Goal: Task Accomplishment & Management: Complete application form

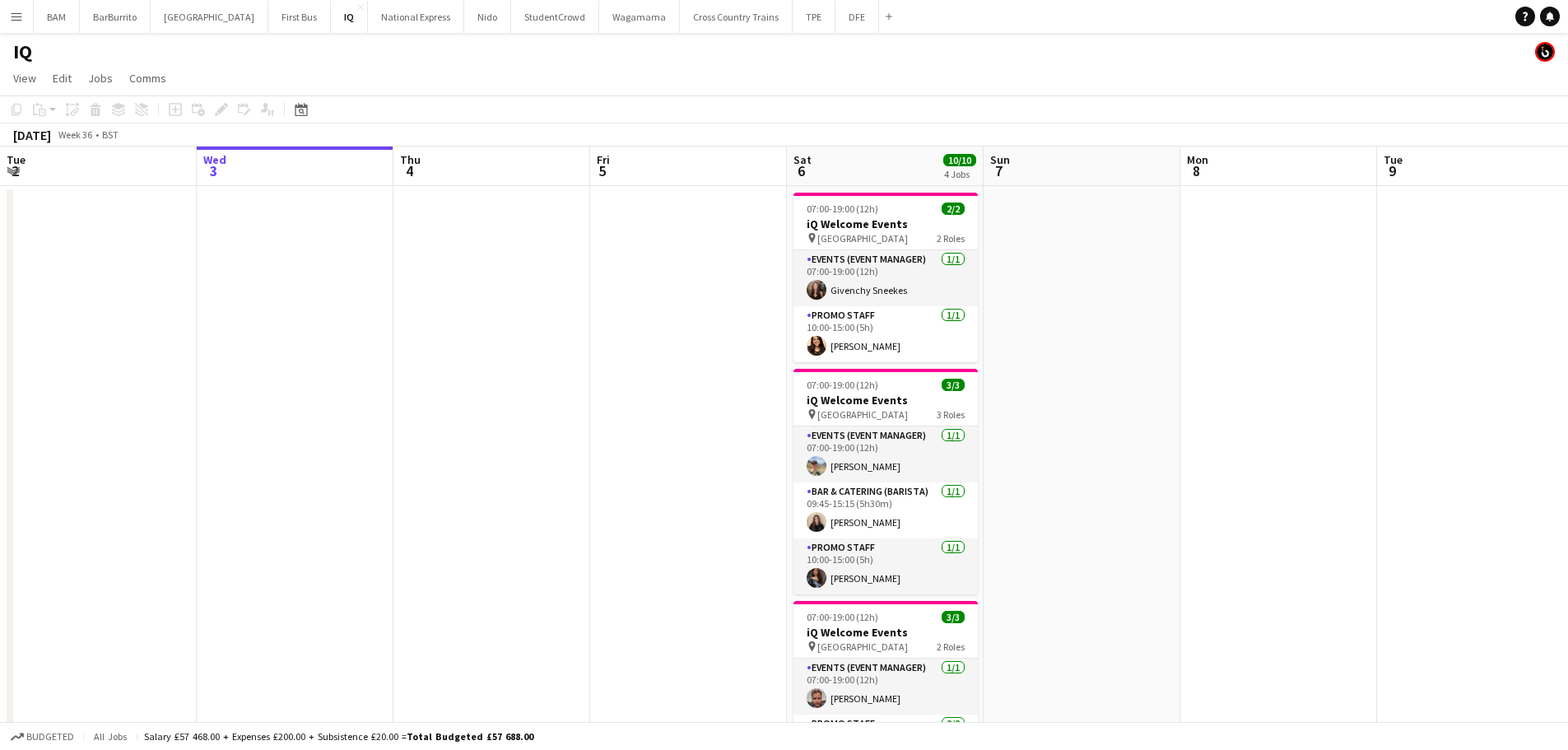
drag, startPoint x: 1356, startPoint y: 372, endPoint x: 1060, endPoint y: 258, distance: 317.2
click at [1355, 372] on app-date-cell at bounding box center [1279, 674] width 197 height 976
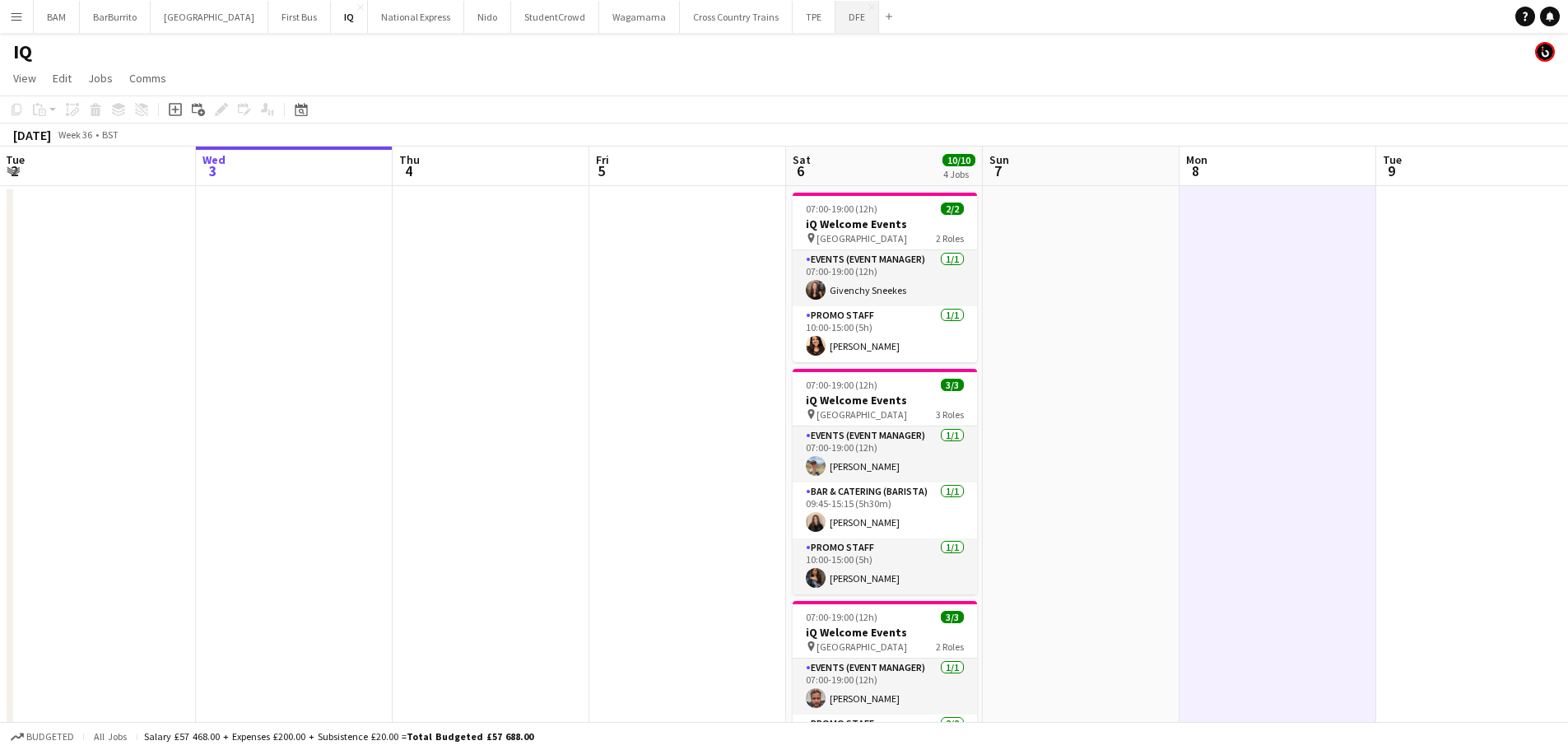
click at [836, 19] on button "DFE Close" at bounding box center [858, 17] width 44 height 32
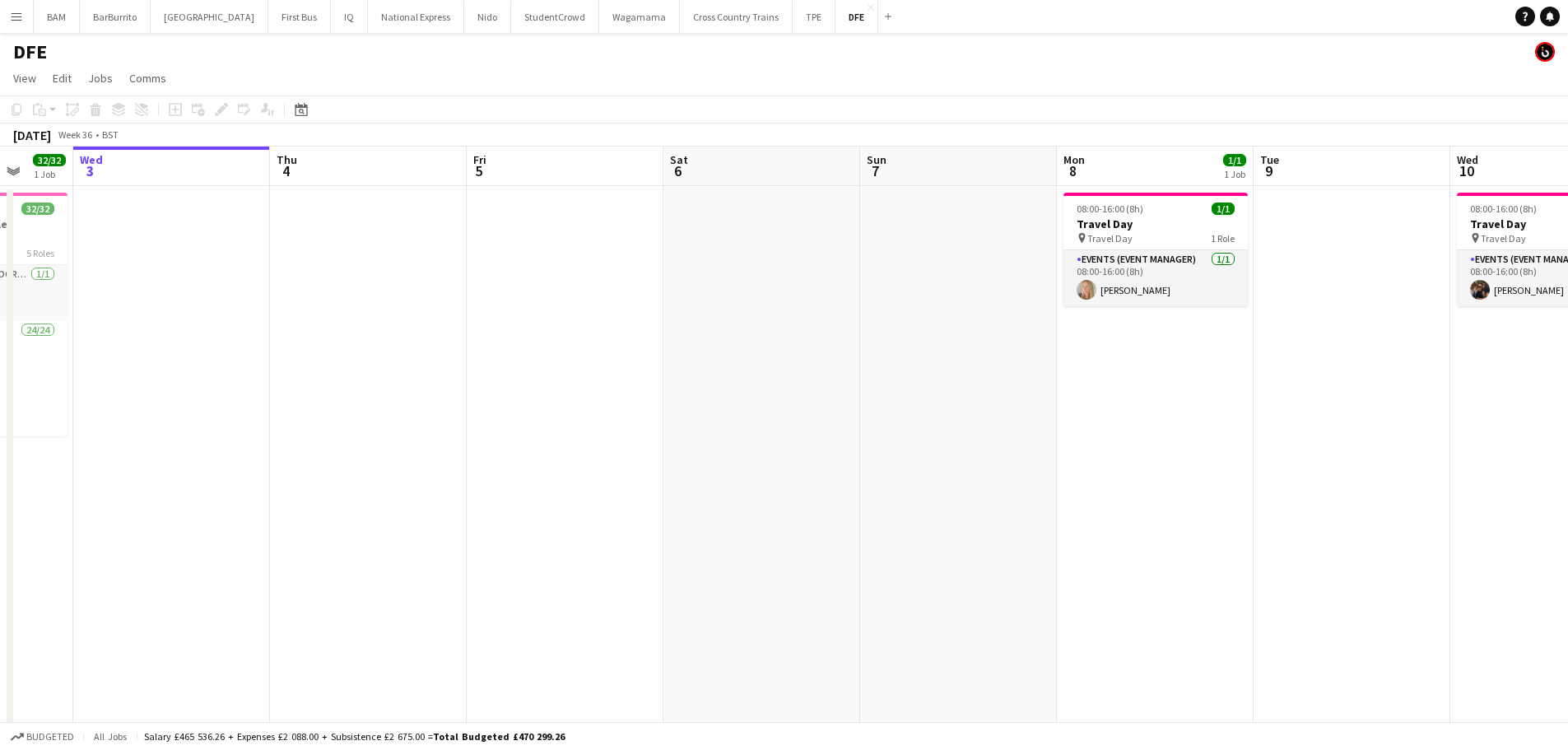
drag, startPoint x: 1112, startPoint y: 301, endPoint x: 726, endPoint y: 301, distance: 386.0
click at [726, 301] on app-calendar-viewport "Sun 31 Mon 1 Tue 2 32/32 1 Job Wed 3 Thu 4 Fri 5 Sat 6 Sun 7 Mon 8 1/1 1 Job Tu…" at bounding box center [784, 579] width 1568 height 865
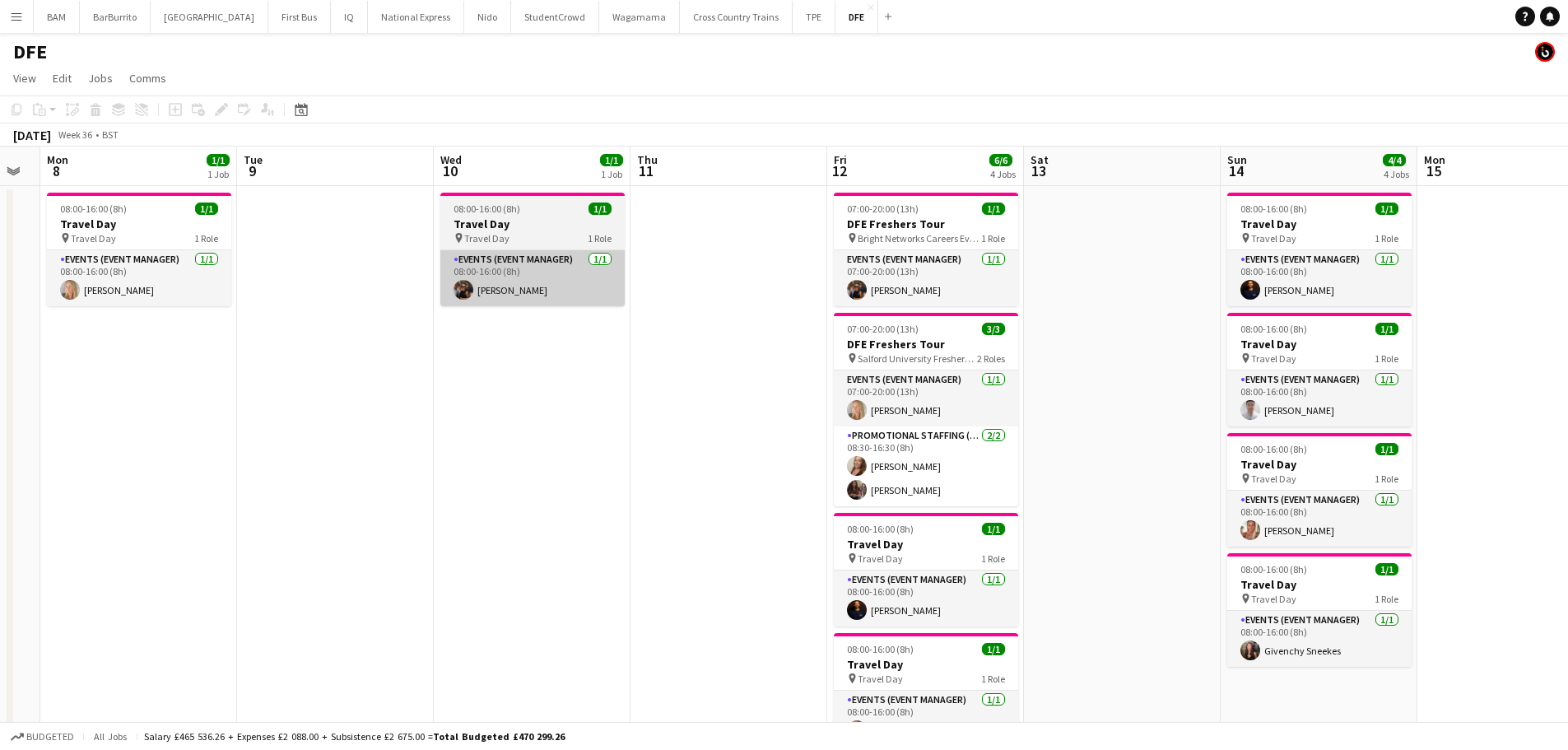
drag, startPoint x: 865, startPoint y: 337, endPoint x: 552, endPoint y: 286, distance: 317.1
click at [650, 306] on app-calendar-viewport "Fri 5 Sat 6 Sun 7 Mon 8 1/1 1 Job Tue 9 Wed 10 1/1 1 Job Thu 11 Fri 12 6/6 4 Jo…" at bounding box center [784, 579] width 1568 height 865
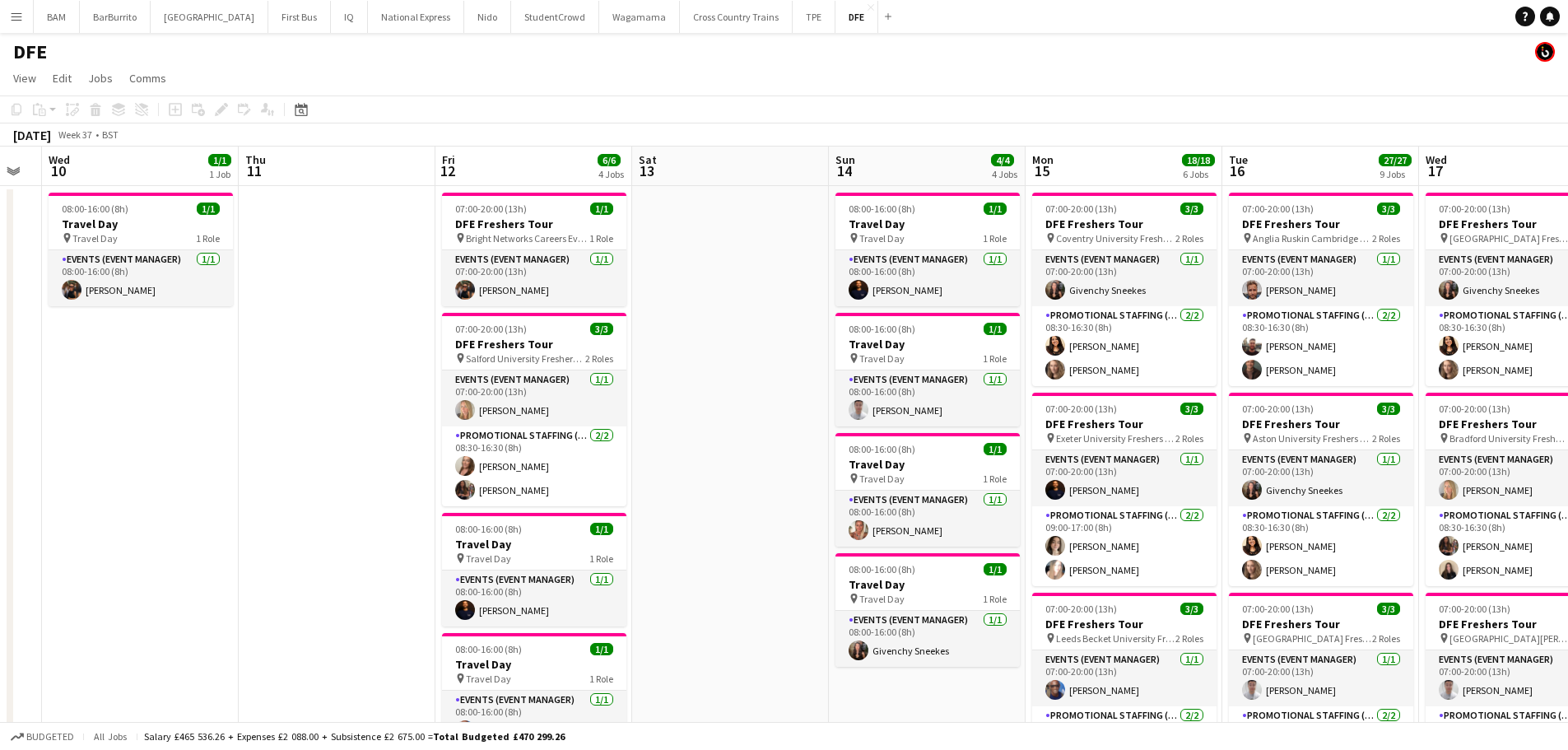
scroll to position [0, 514]
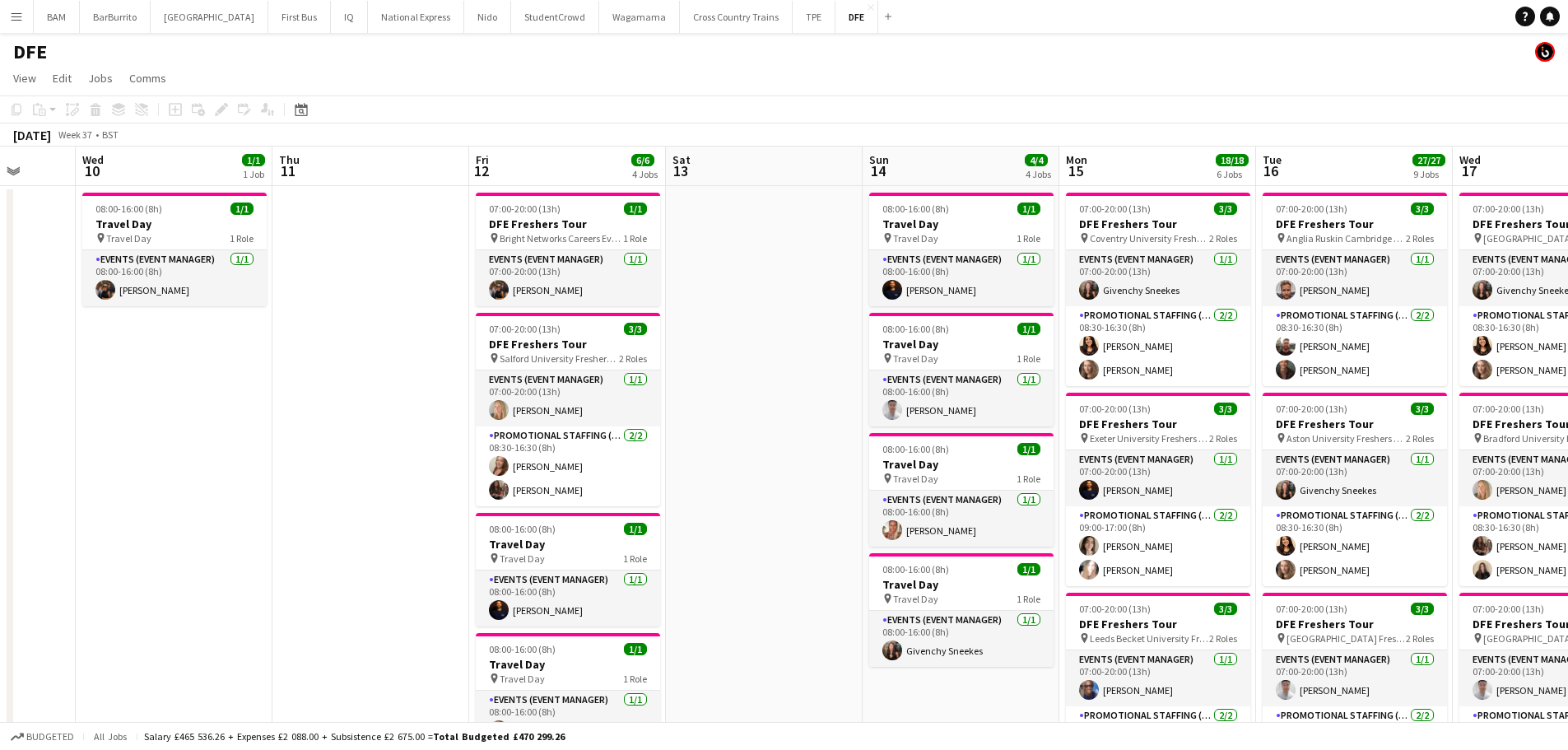
drag, startPoint x: 922, startPoint y: 327, endPoint x: 695, endPoint y: 312, distance: 227.5
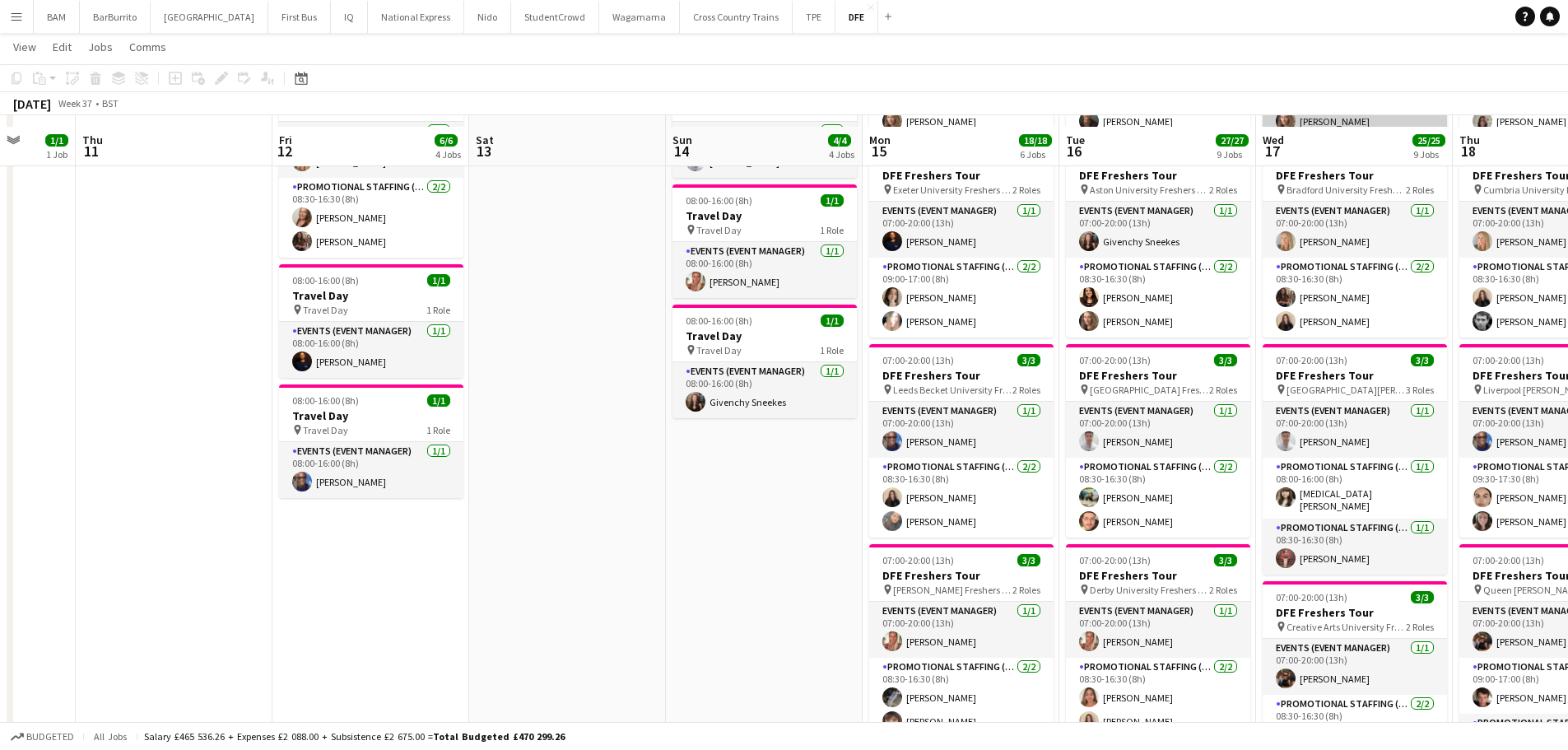
scroll to position [329, 0]
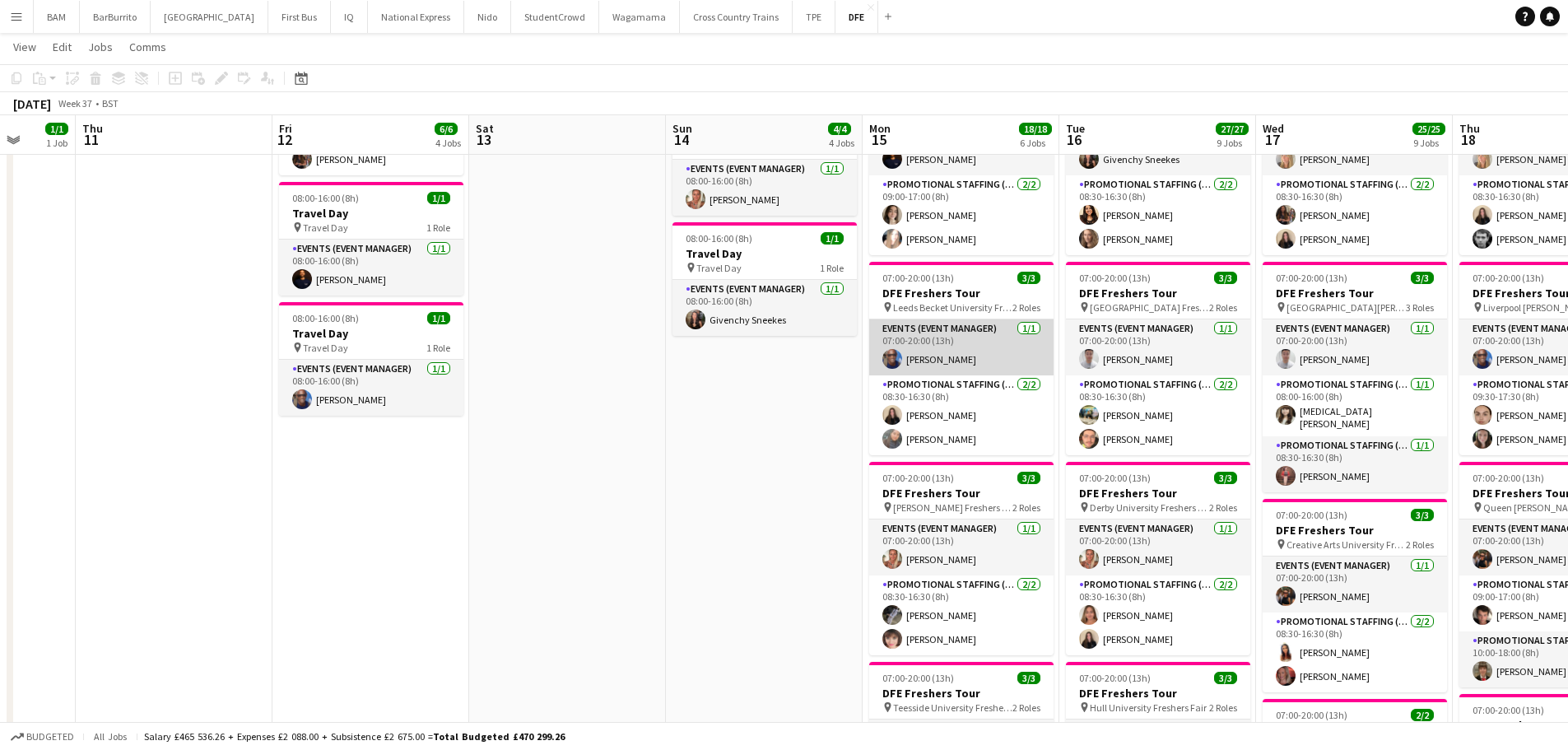
click at [992, 364] on app-card-role "Events (Event Manager) 1/1 07:00-20:00 (13h) Eyan Mckoy" at bounding box center [961, 348] width 184 height 56
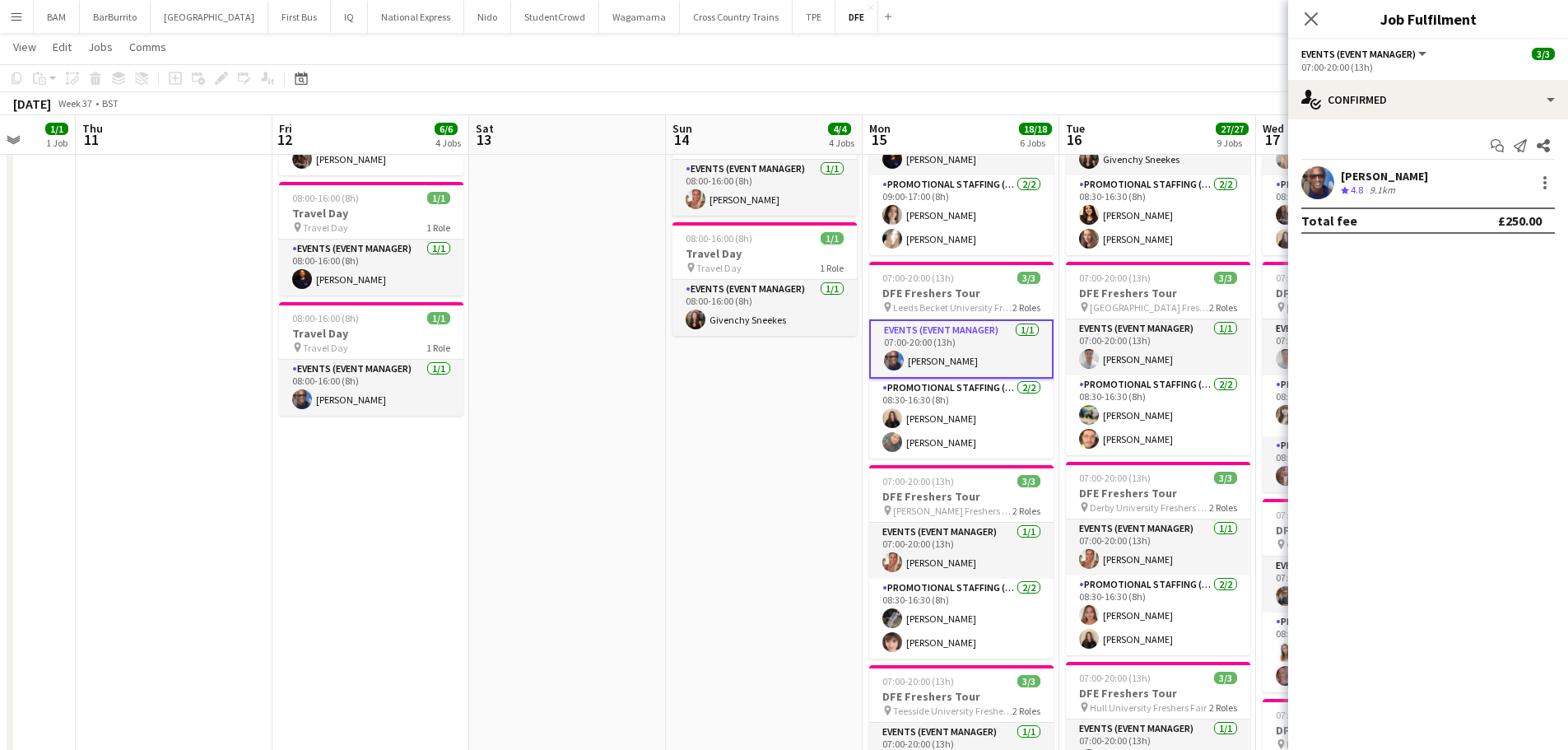
click at [1441, 192] on div "Eyan Mckoy Crew rating 4.8 9.1km" at bounding box center [1428, 183] width 280 height 33
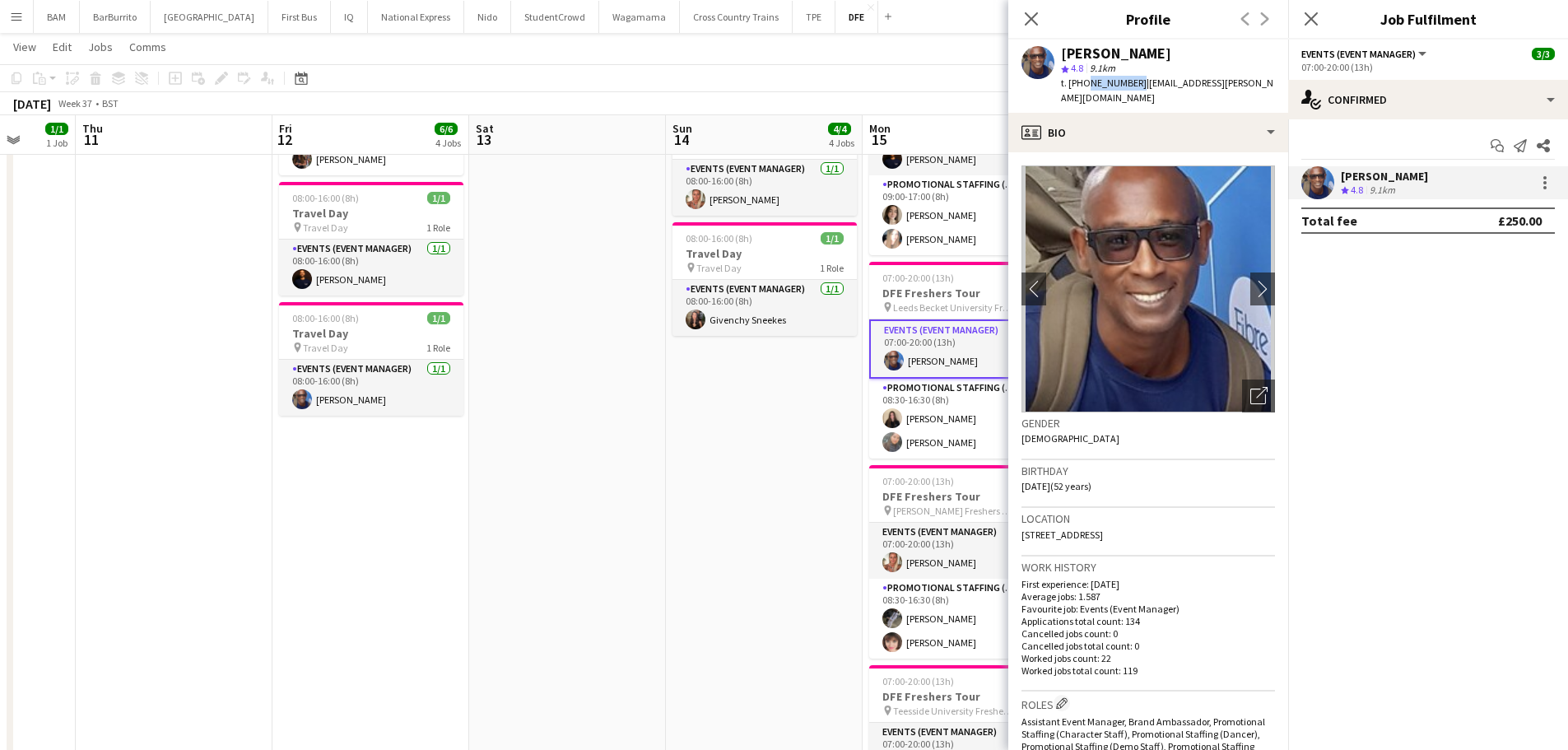
drag, startPoint x: 1085, startPoint y: 86, endPoint x: 1134, endPoint y: 88, distance: 49.0
click at [1134, 88] on span "t. +447720385466" at bounding box center [1104, 82] width 86 height 13
copy span "7720385466"
drag, startPoint x: 1040, startPoint y: 14, endPoint x: 948, endPoint y: 14, distance: 92.0
click at [1040, 14] on app-icon "Close pop-in" at bounding box center [1031, 19] width 19 height 19
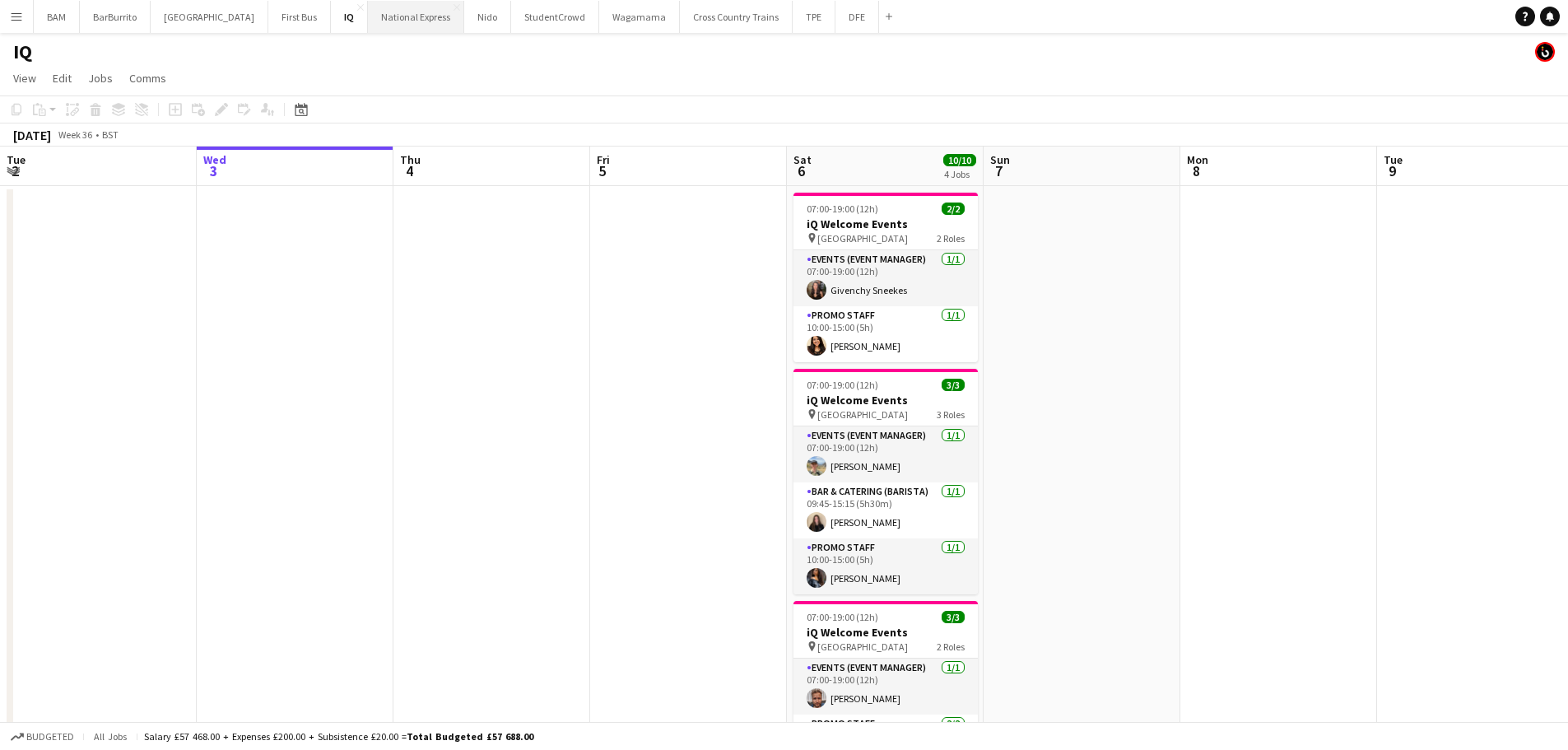
click at [368, 19] on button "National Express Close" at bounding box center [416, 17] width 96 height 32
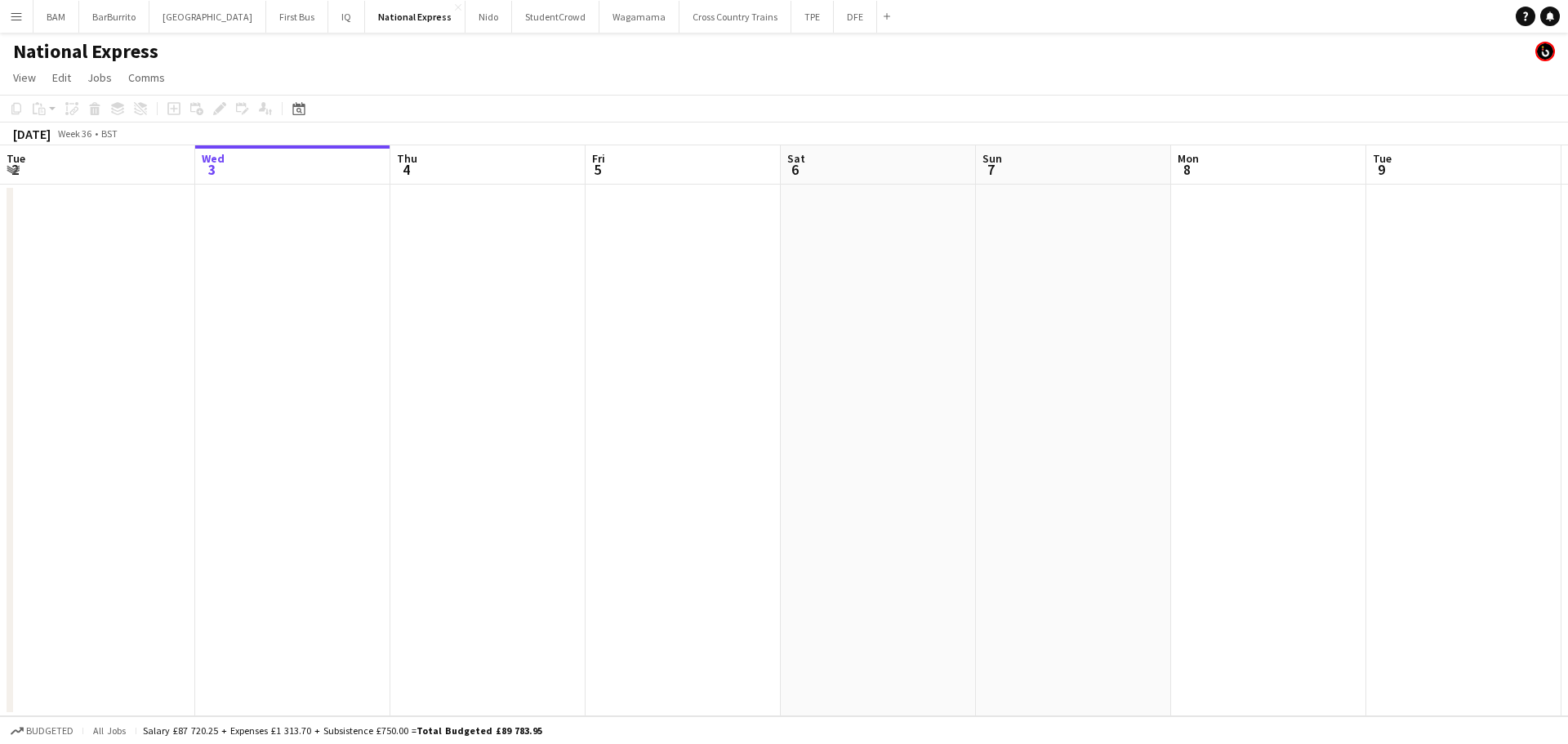
drag, startPoint x: 1087, startPoint y: 356, endPoint x: 577, endPoint y: 311, distance: 512.0
click at [477, 335] on app-calendar-viewport "Sun 31 Mon 1 Tue 2 Wed 3 Thu 4 Fri 5 Sat 6 Sun 7 Mon 8 Tue 9 Wed 10 Thu 11 1/1 …" at bounding box center [784, 431] width 1568 height 571
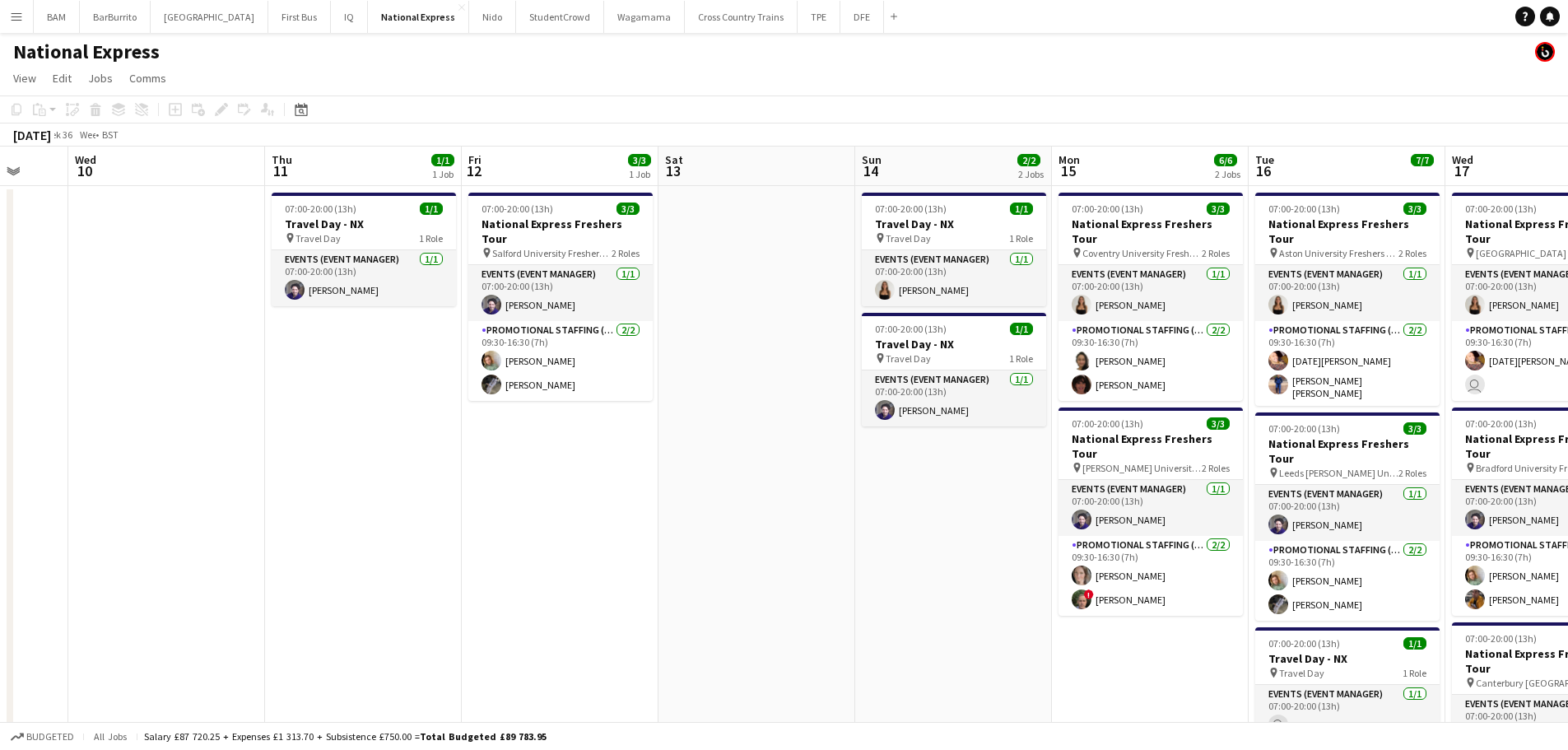
drag, startPoint x: 687, startPoint y: 350, endPoint x: 463, endPoint y: 348, distance: 224.0
click at [463, 348] on app-calendar-viewport "Sun 7 Mon 8 Tue 9 Wed 10 Thu 11 1/1 1 Job Fri 12 3/3 1 Job Sat 13 Sun 14 2/2 2 …" at bounding box center [784, 507] width 1568 height 721
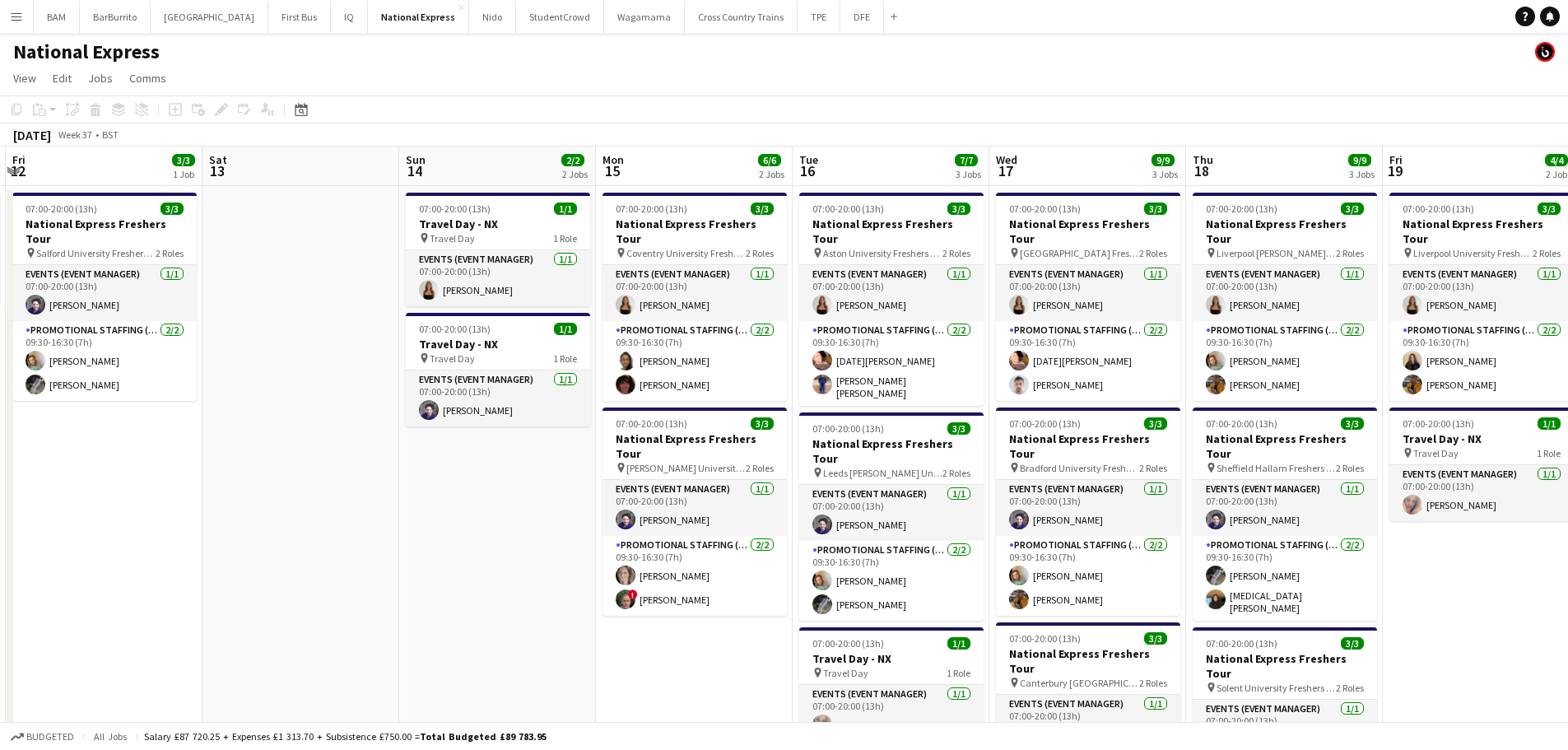
scroll to position [0, 470]
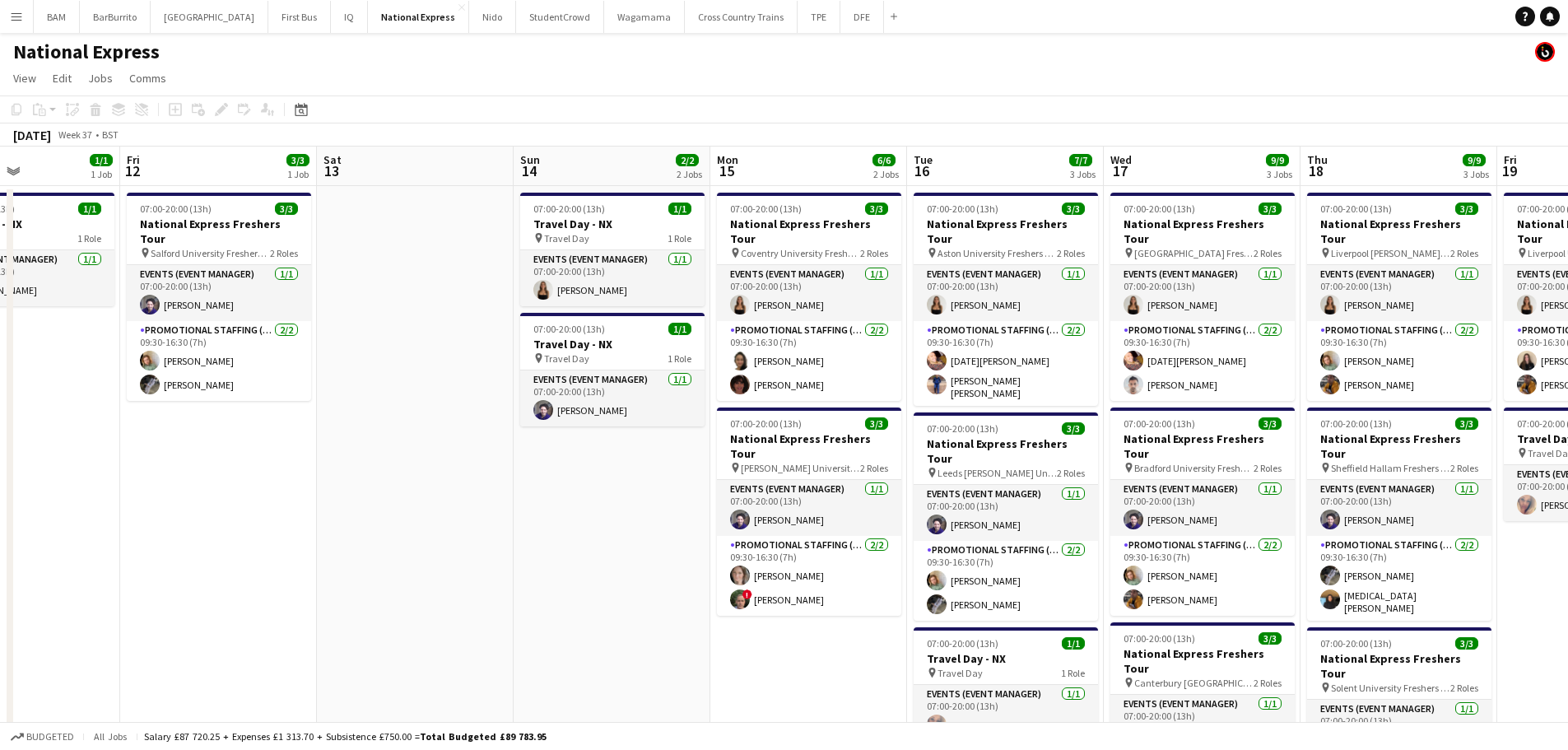
drag, startPoint x: 1170, startPoint y: 321, endPoint x: 636, endPoint y: 298, distance: 534.5
click at [636, 298] on app-calendar-viewport "Tue 9 Wed 10 Thu 11 1/1 1 Job Fri 12 3/3 1 Job Sat 13 Sun 14 2/2 2 Jobs Mon 15 …" at bounding box center [784, 507] width 1568 height 721
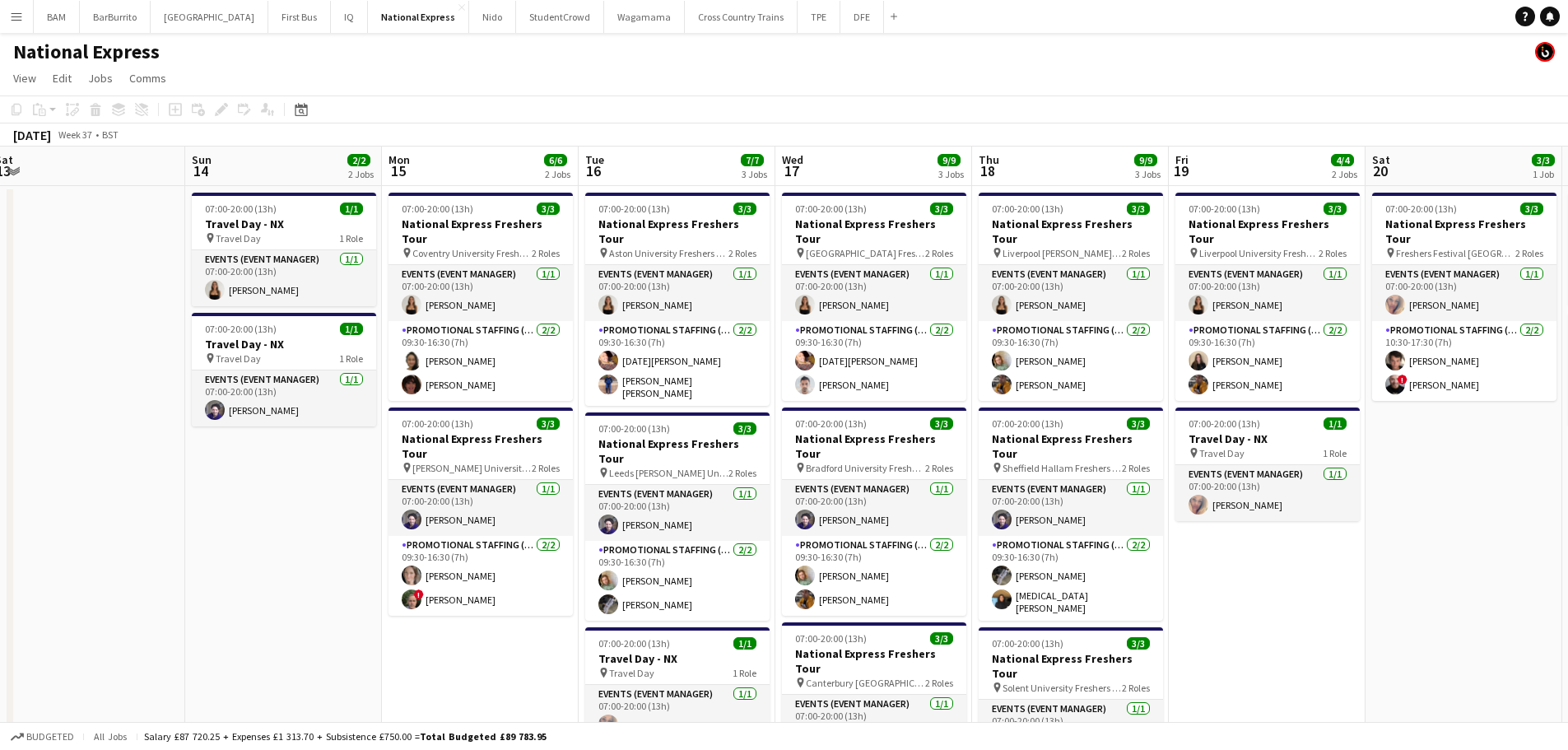
drag, startPoint x: 1133, startPoint y: 294, endPoint x: 1000, endPoint y: 288, distance: 133.1
click at [1000, 288] on app-calendar-viewport "Wed 10 Thu 11 1/1 1 Job Fri 12 3/3 1 Job Sat 13 Sun 14 2/2 2 Jobs Mon 15 6/6 2 …" at bounding box center [784, 614] width 1568 height 937
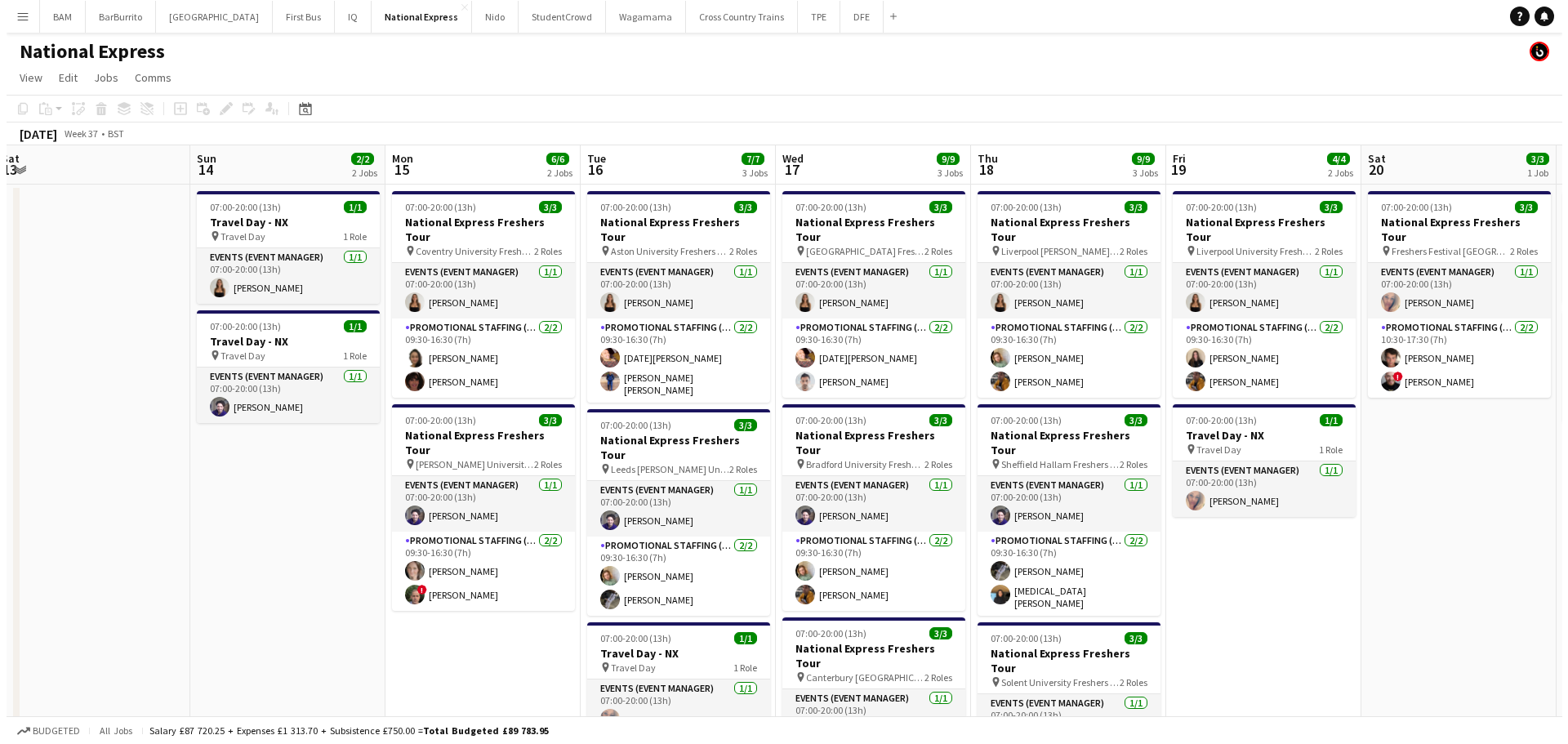
scroll to position [0, 598]
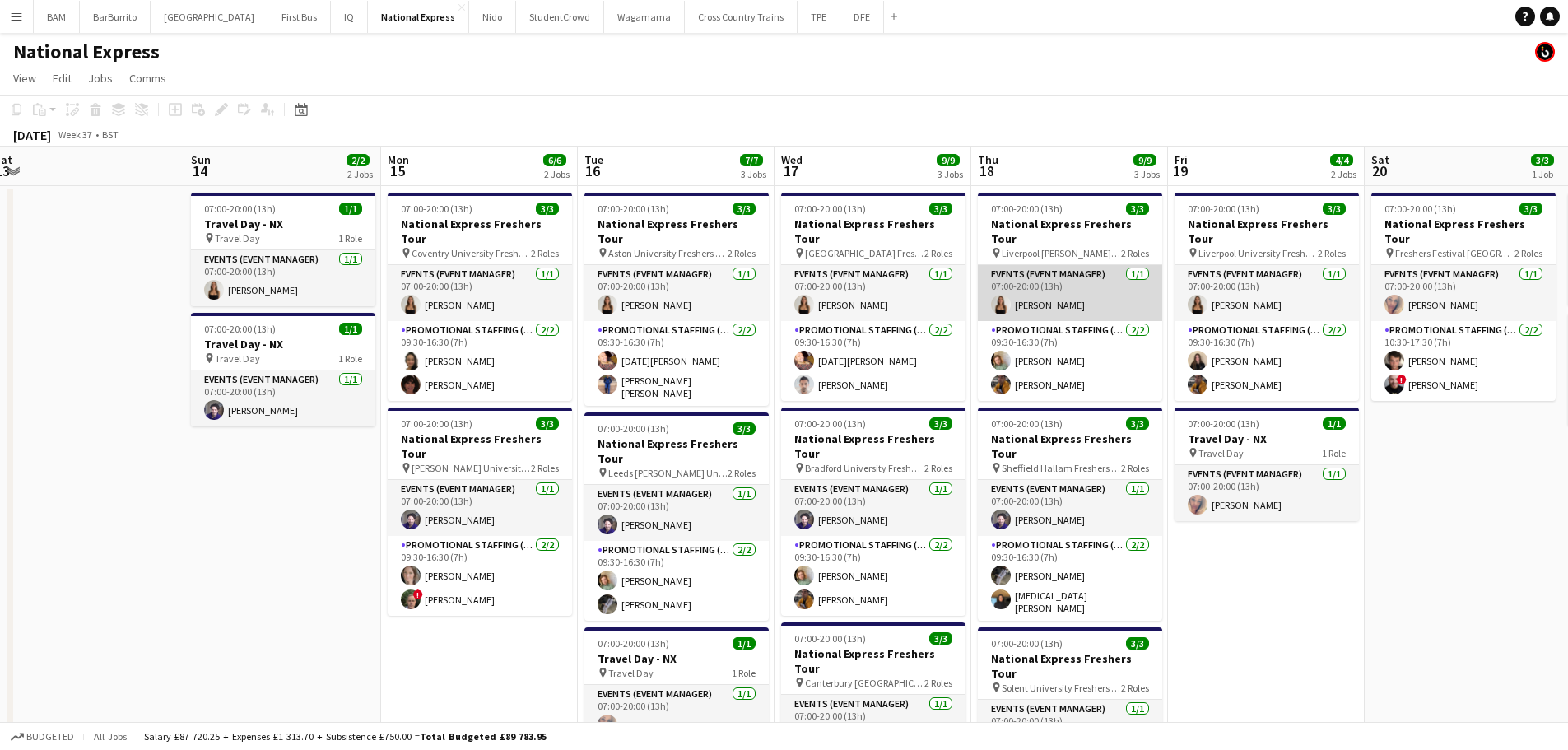
click at [1046, 274] on app-card-role "Events (Event Manager) [DATE] 07:00-20:00 (13h) [PERSON_NAME]" at bounding box center [1070, 293] width 184 height 56
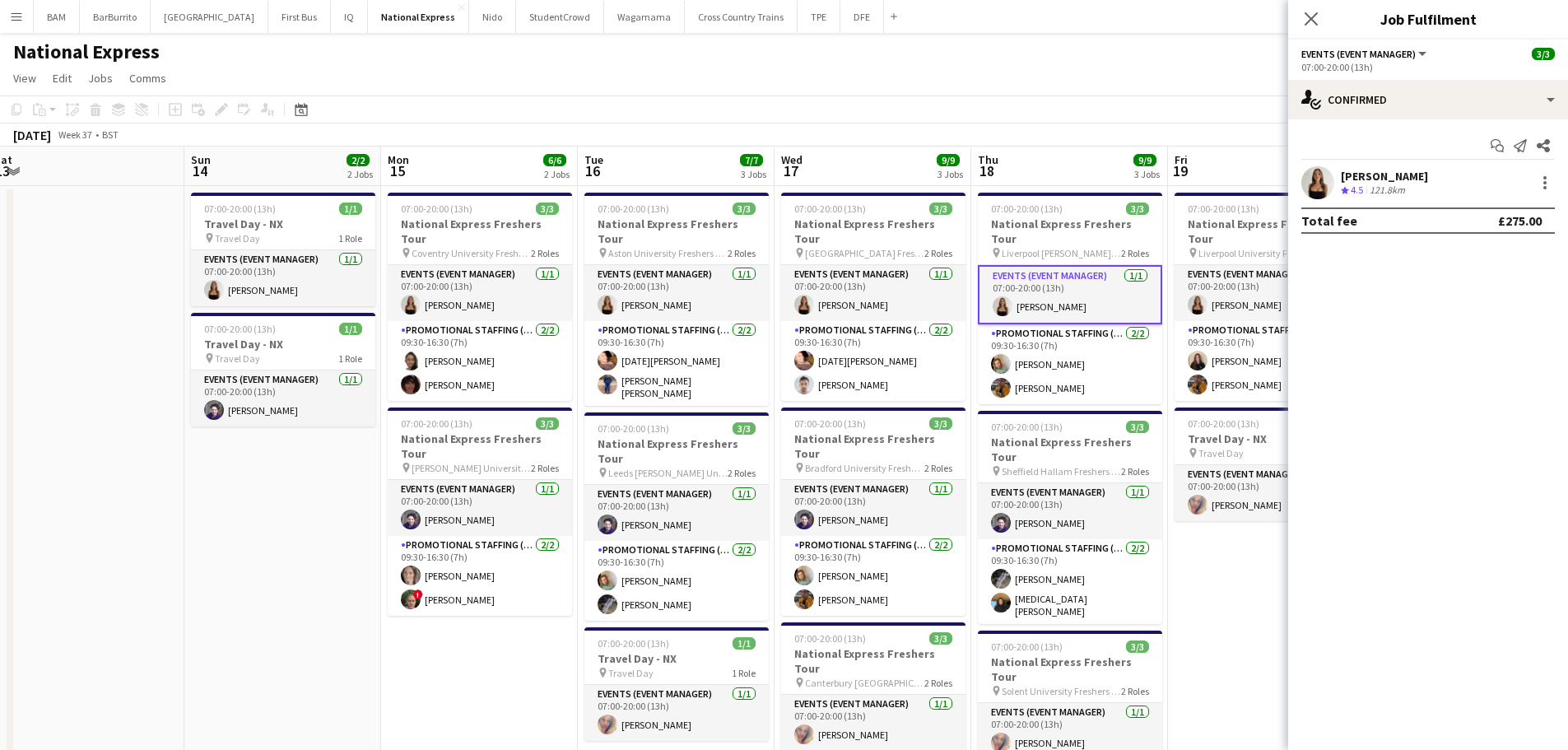
click at [1331, 178] on app-user-avatar at bounding box center [1317, 183] width 33 height 33
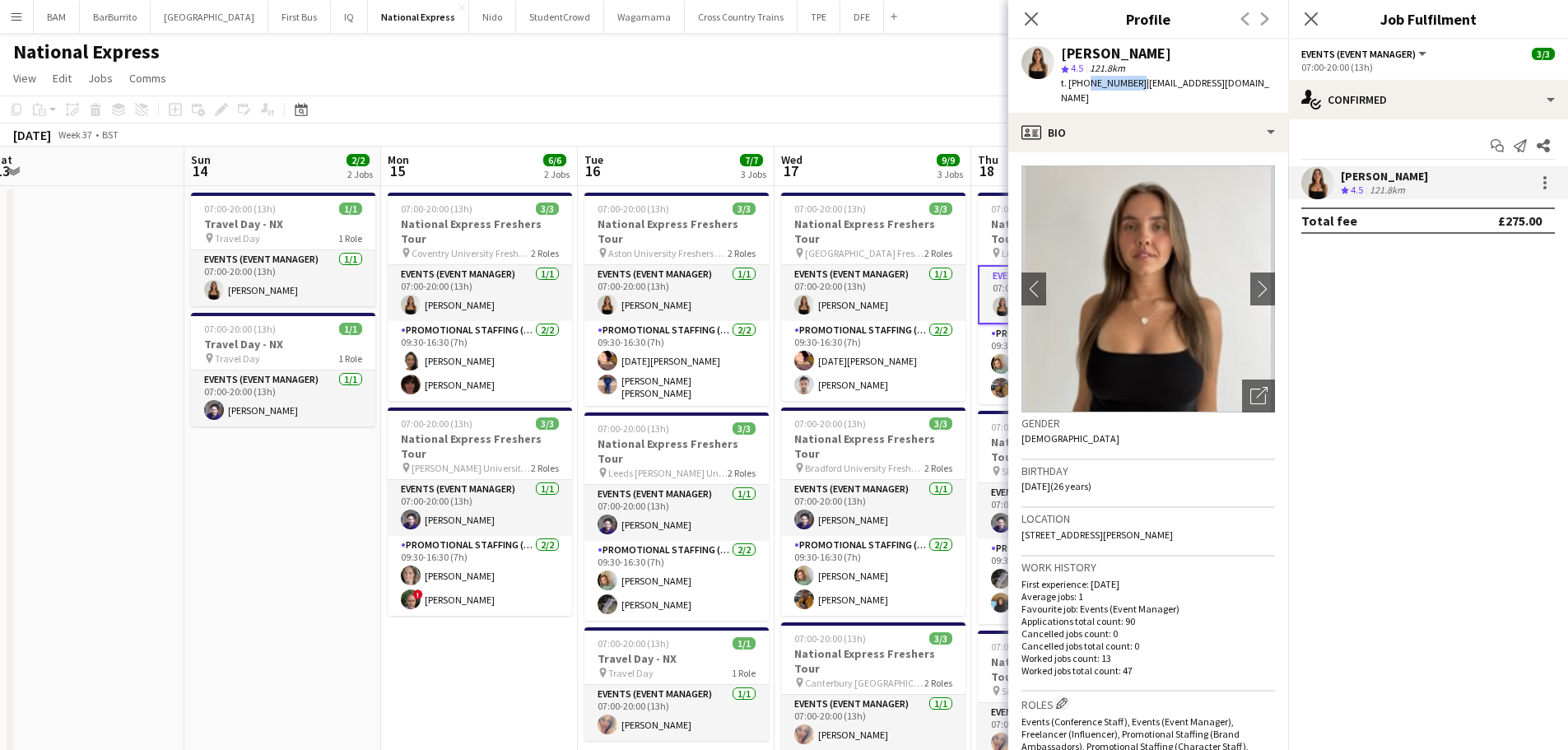
drag, startPoint x: 1086, startPoint y: 83, endPoint x: 1131, endPoint y: 83, distance: 45.0
click at [1131, 83] on span "t. [PHONE_NUMBER]" at bounding box center [1104, 82] width 86 height 13
copy span "7720810075"
click at [1034, 18] on icon "Close pop-in" at bounding box center [1032, 19] width 13 height 13
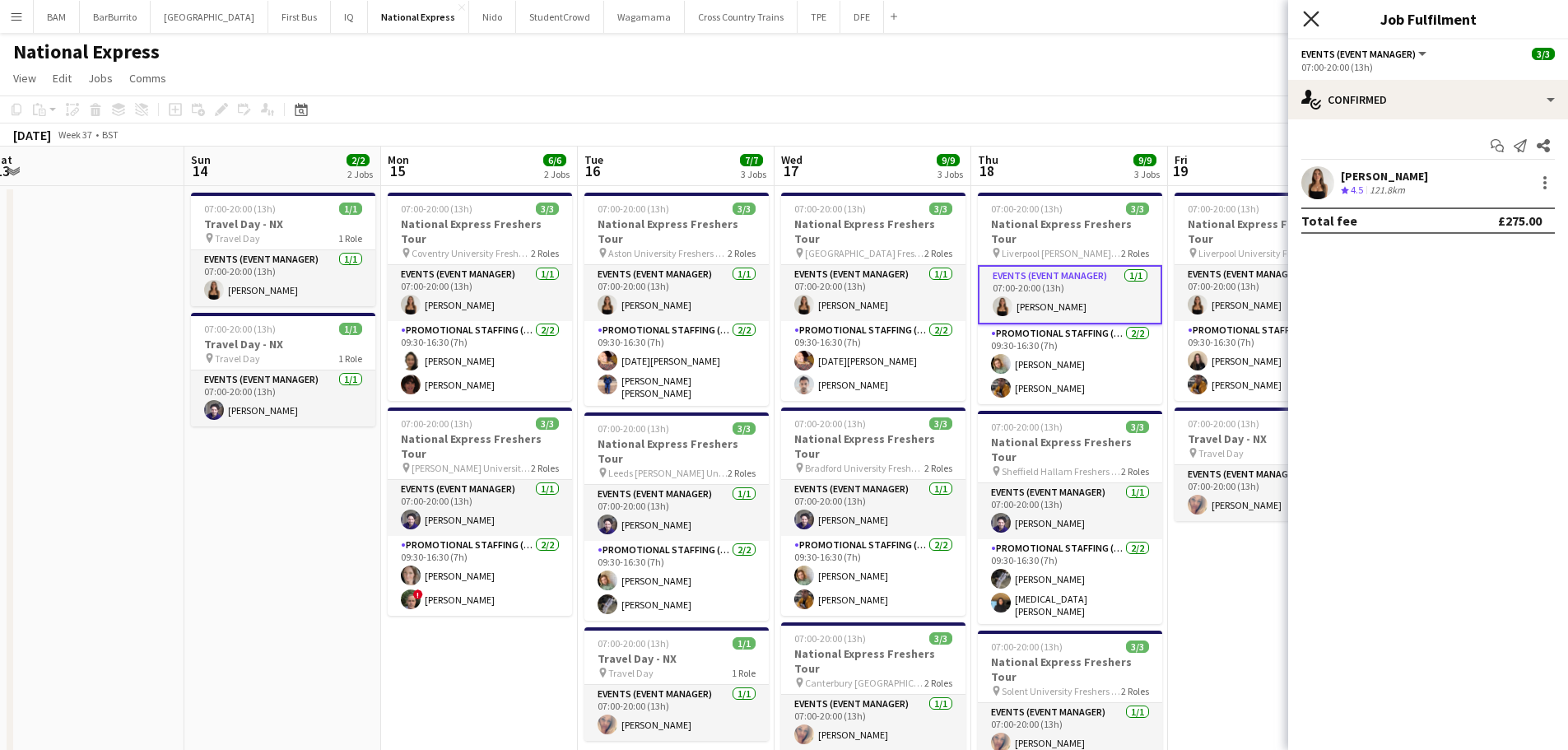
click at [1305, 13] on icon at bounding box center [1310, 19] width 16 height 16
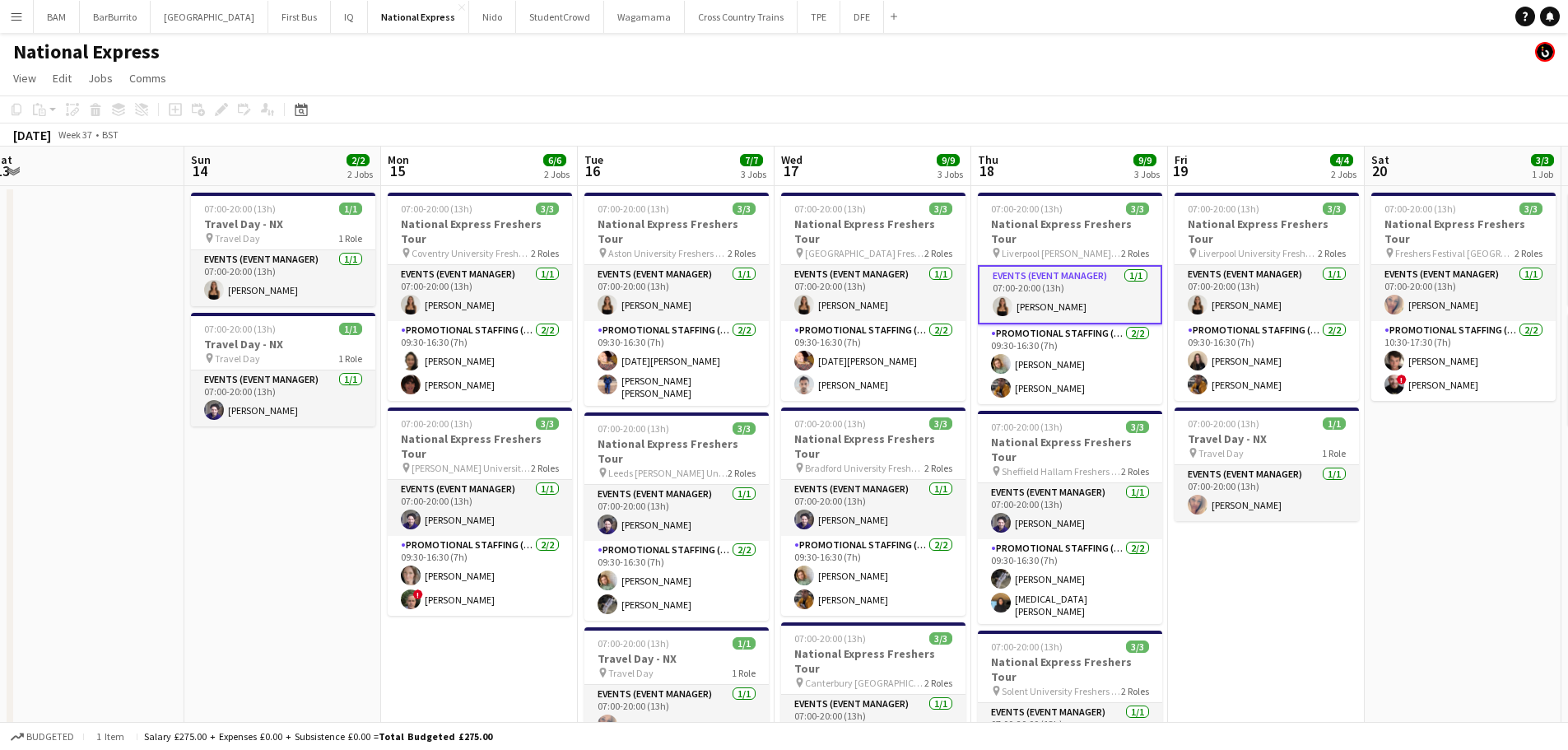
click at [1240, 41] on div "National Express" at bounding box center [784, 48] width 1568 height 31
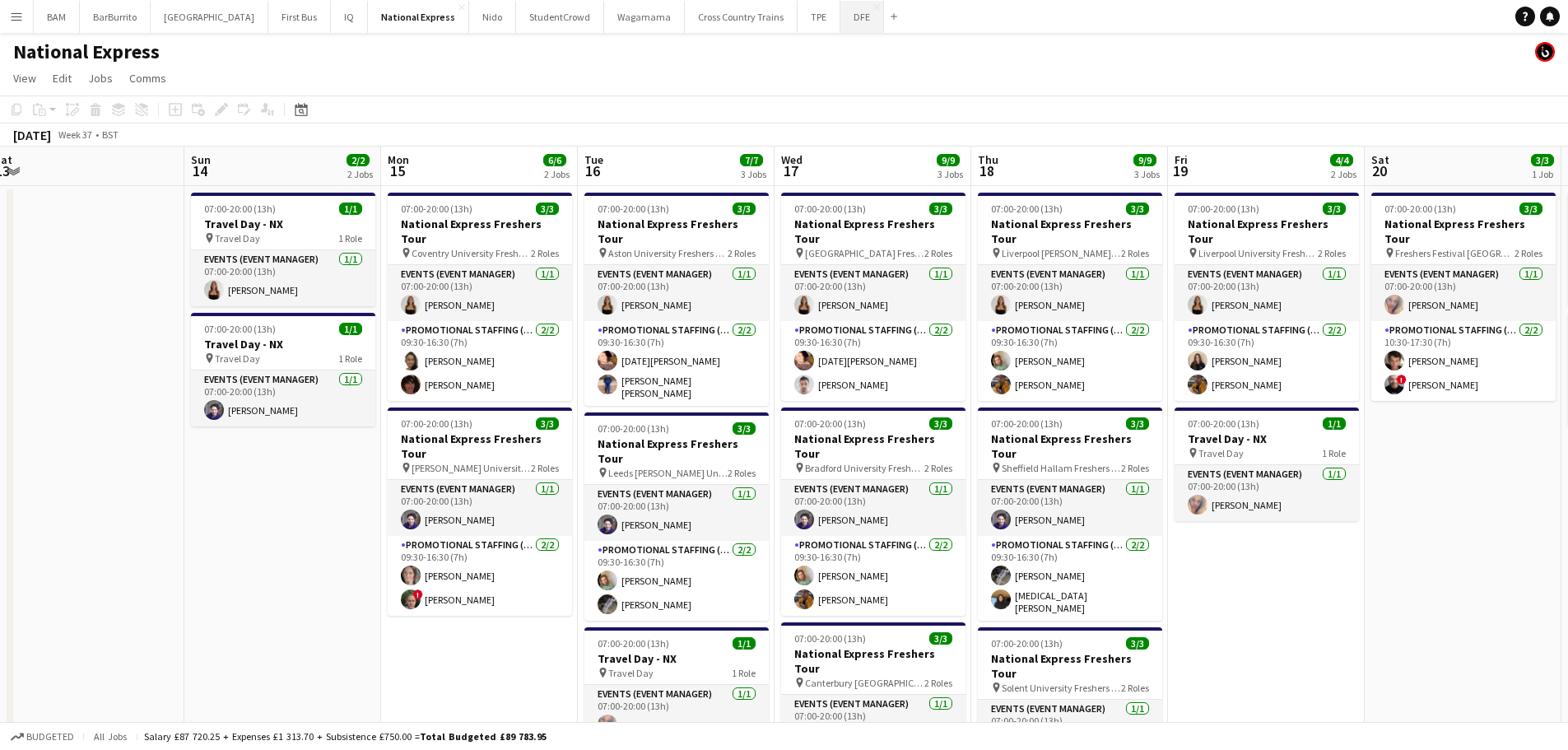
click at [841, 19] on button "DFE Close" at bounding box center [863, 17] width 44 height 32
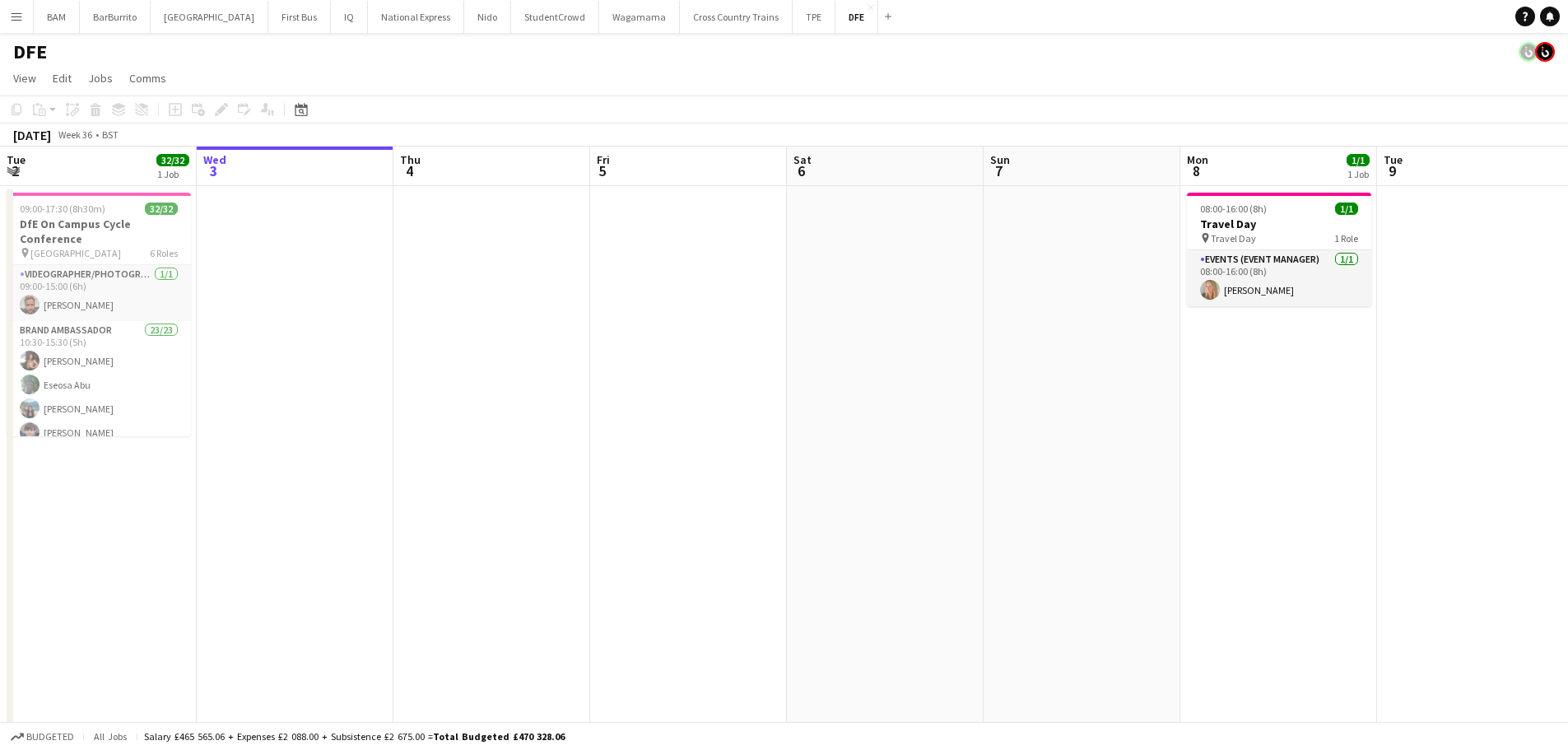
scroll to position [0, 610]
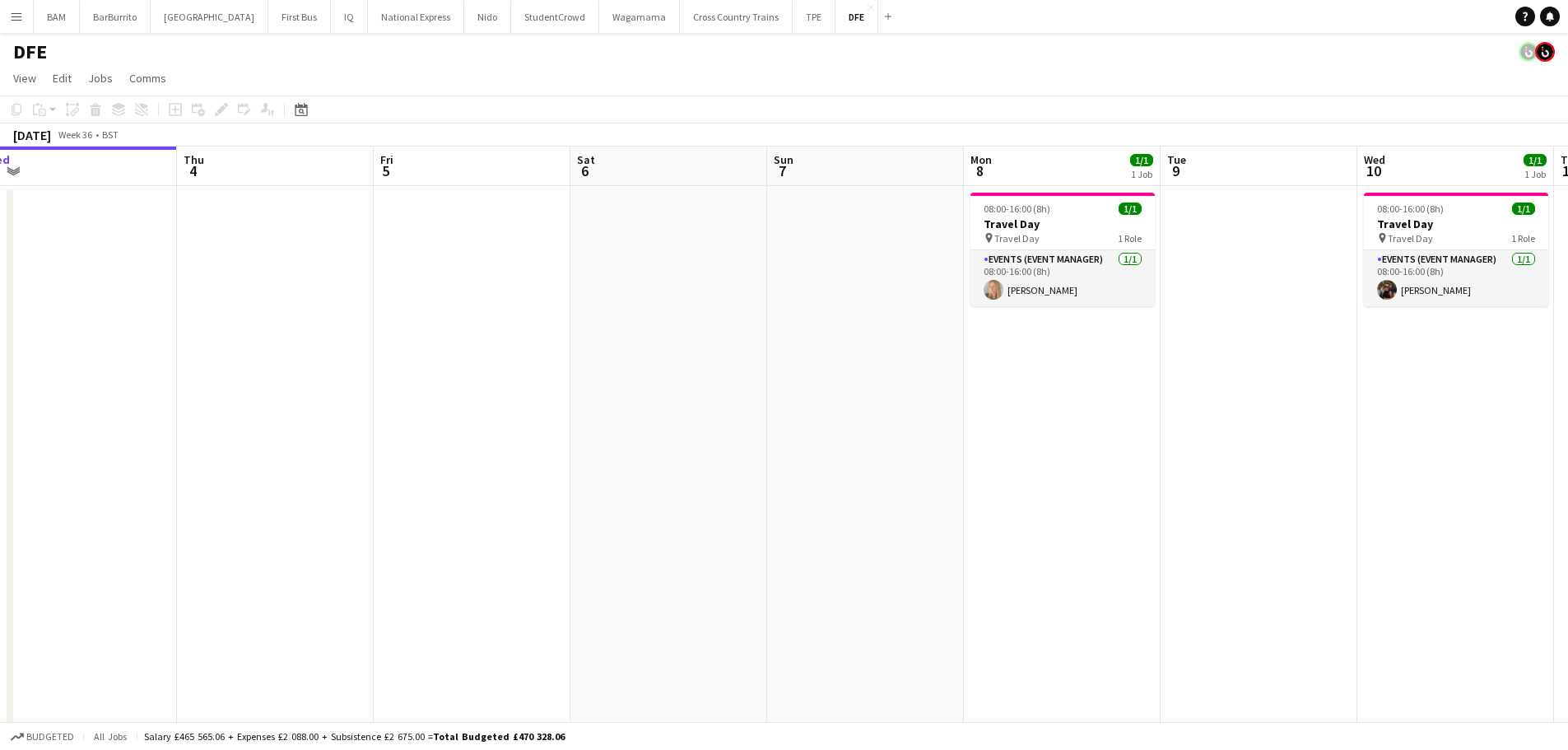
drag, startPoint x: 991, startPoint y: 259, endPoint x: 779, endPoint y: 251, distance: 212.2
click at [774, 260] on app-calendar-viewport "Sun 31 Mon 1 Tue 2 32/32 1 Job Wed 3 Thu 4 Fri 5 Sat 6 Sun 7 Mon 8 1/1 1 Job Tu…" at bounding box center [784, 579] width 1568 height 865
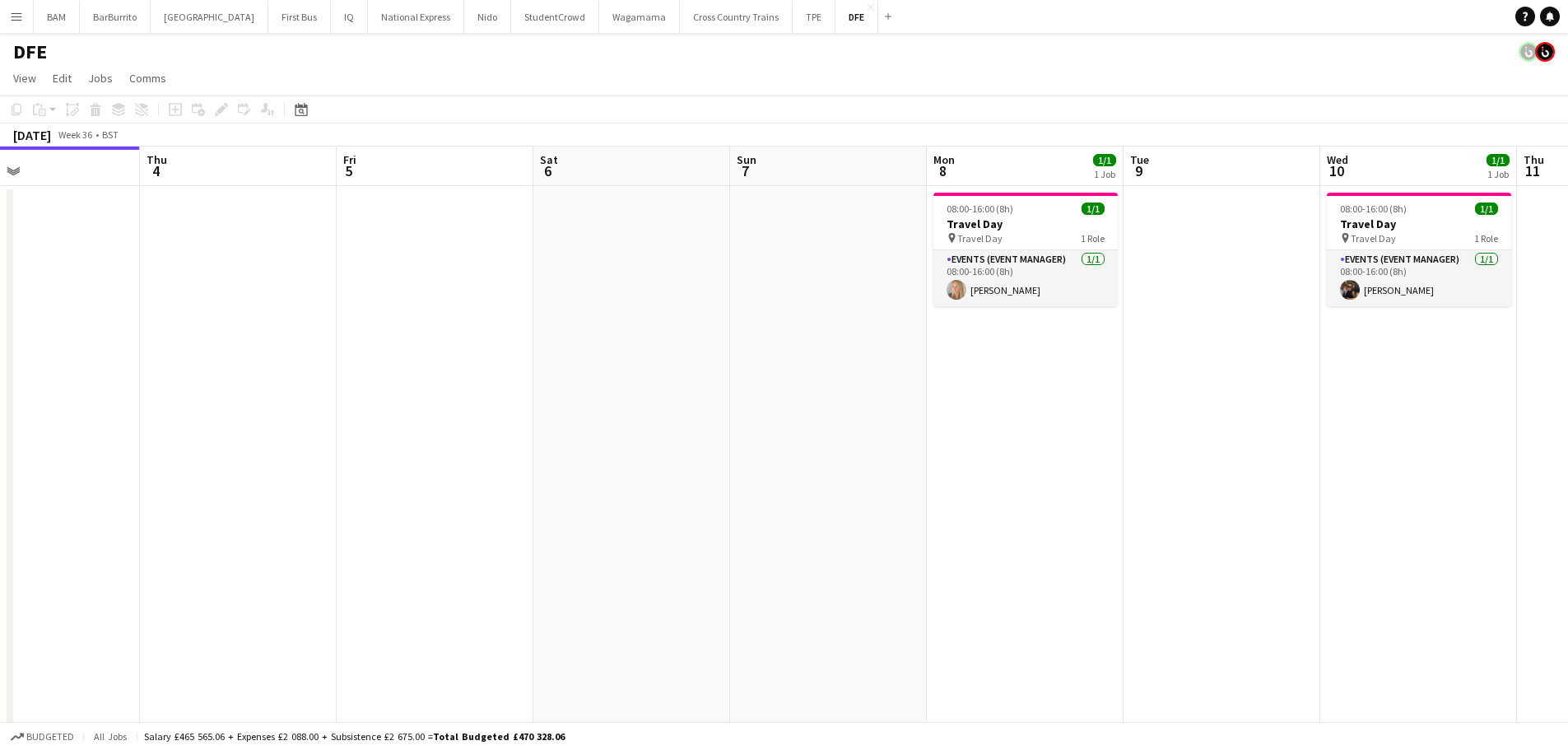
drag, startPoint x: 847, startPoint y: 312, endPoint x: 699, endPoint y: 306, distance: 148.1
click at [699, 307] on app-calendar-viewport "Sun 31 Mon 1 Tue 2 32/32 1 Job Wed 3 Thu 4 Fri 5 Sat 6 Sun 7 Mon 8 1/1 1 Job Tu…" at bounding box center [784, 579] width 1568 height 865
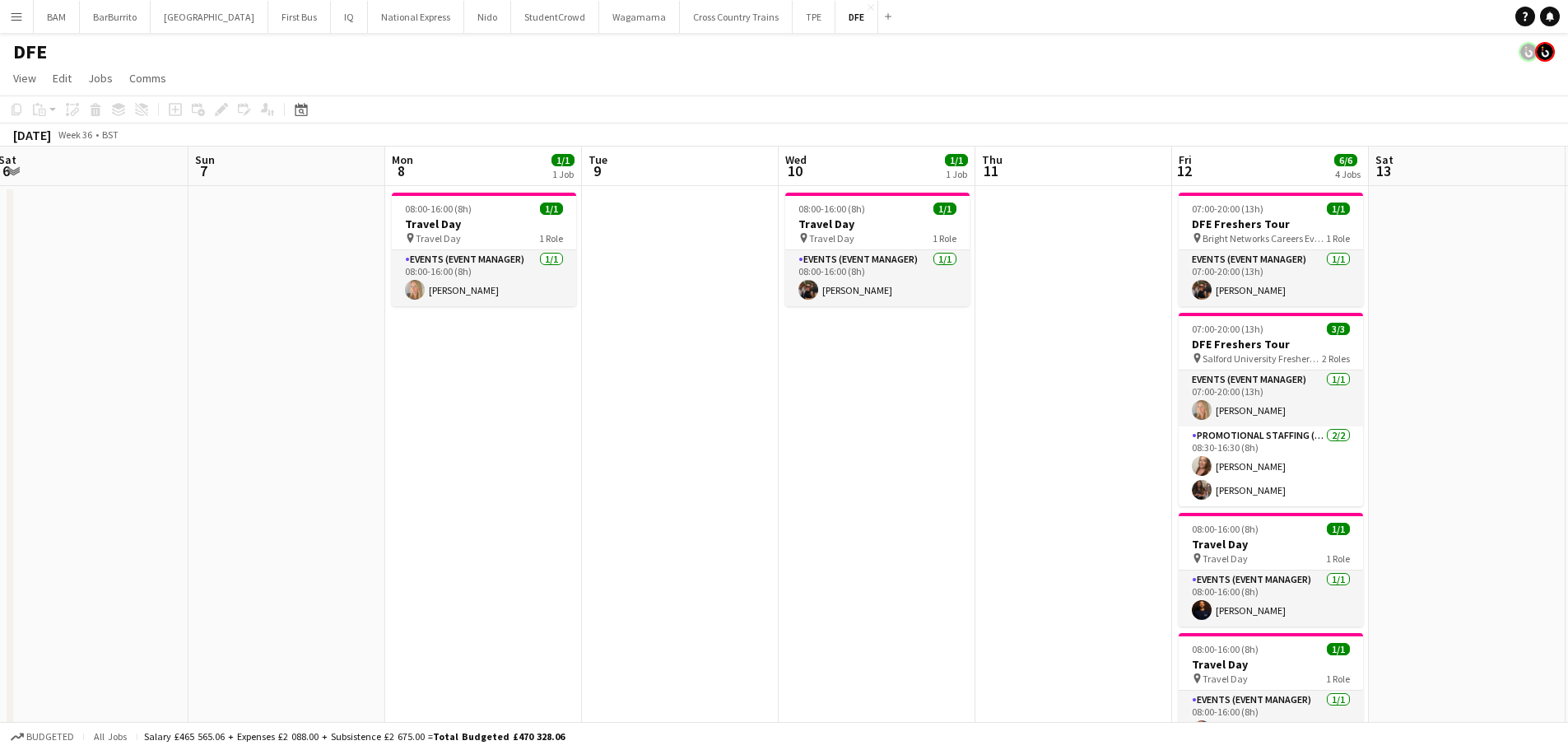
scroll to position [0, 545]
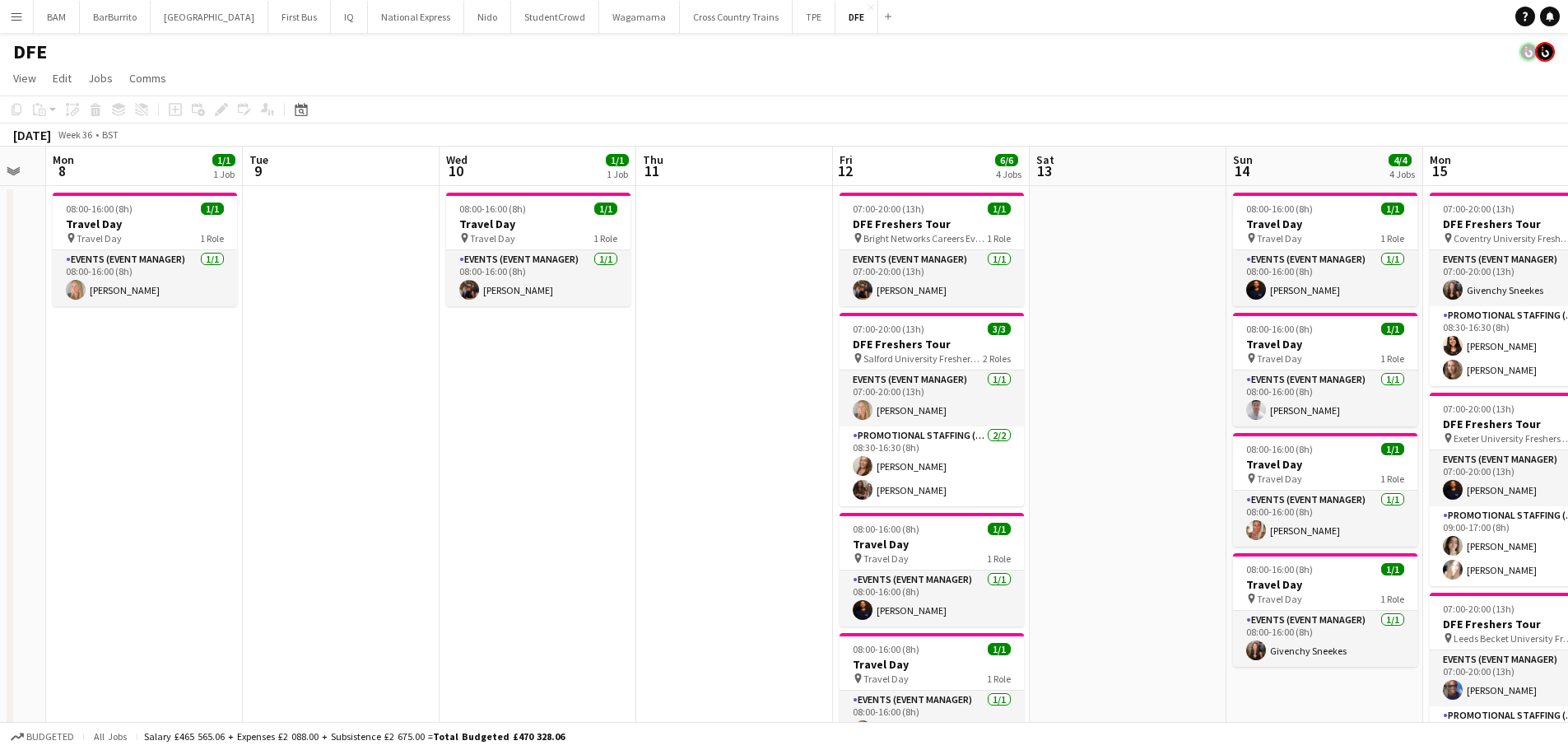
drag, startPoint x: 953, startPoint y: 331, endPoint x: 694, endPoint y: 322, distance: 259.2
click at [981, 465] on app-card-role "Promotional Staffing (Brand Ambassadors) [DATE] 08:30-16:30 (8h) [PERSON_NAME] …" at bounding box center [932, 466] width 184 height 80
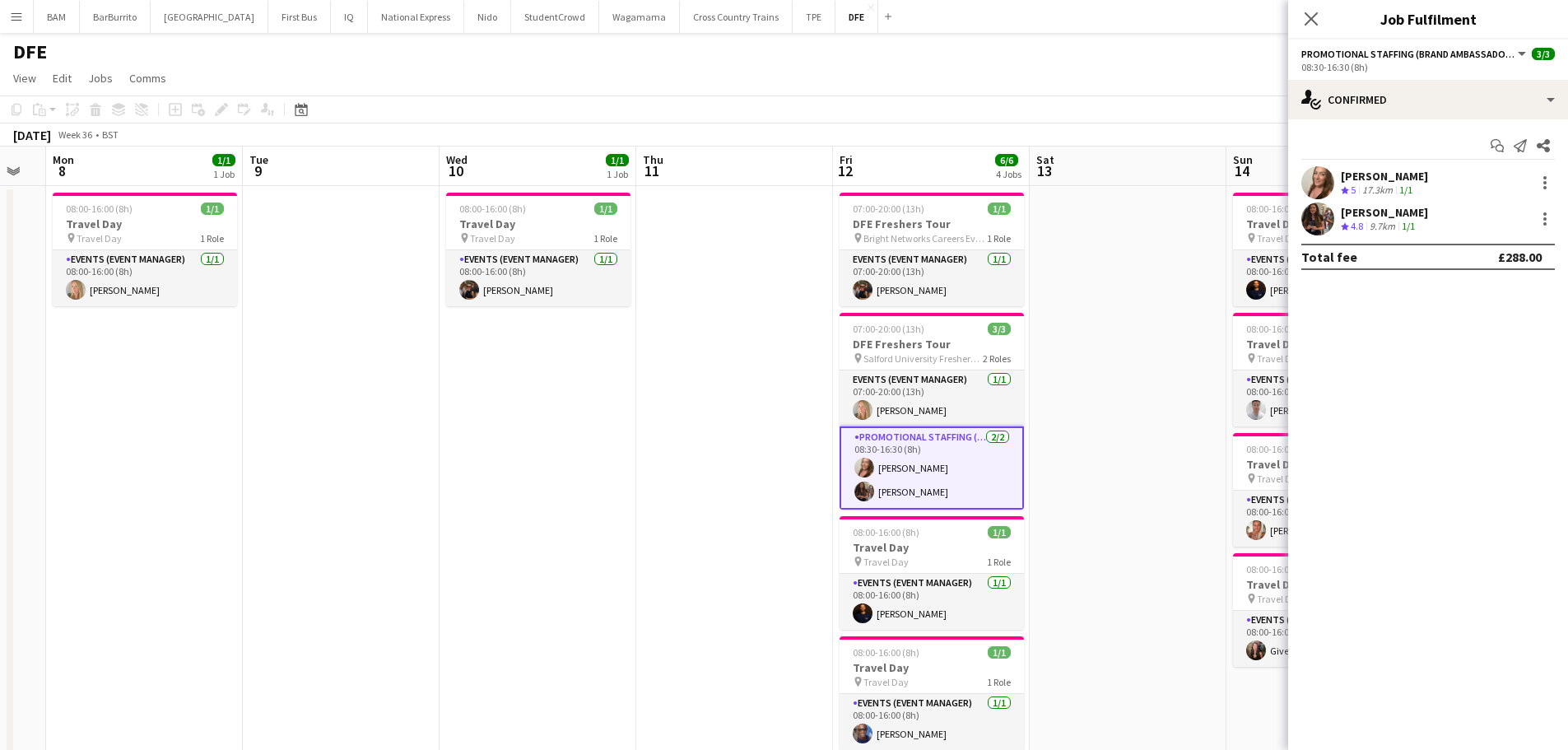
click at [1408, 186] on app-skills-label "1/1" at bounding box center [1406, 189] width 13 height 13
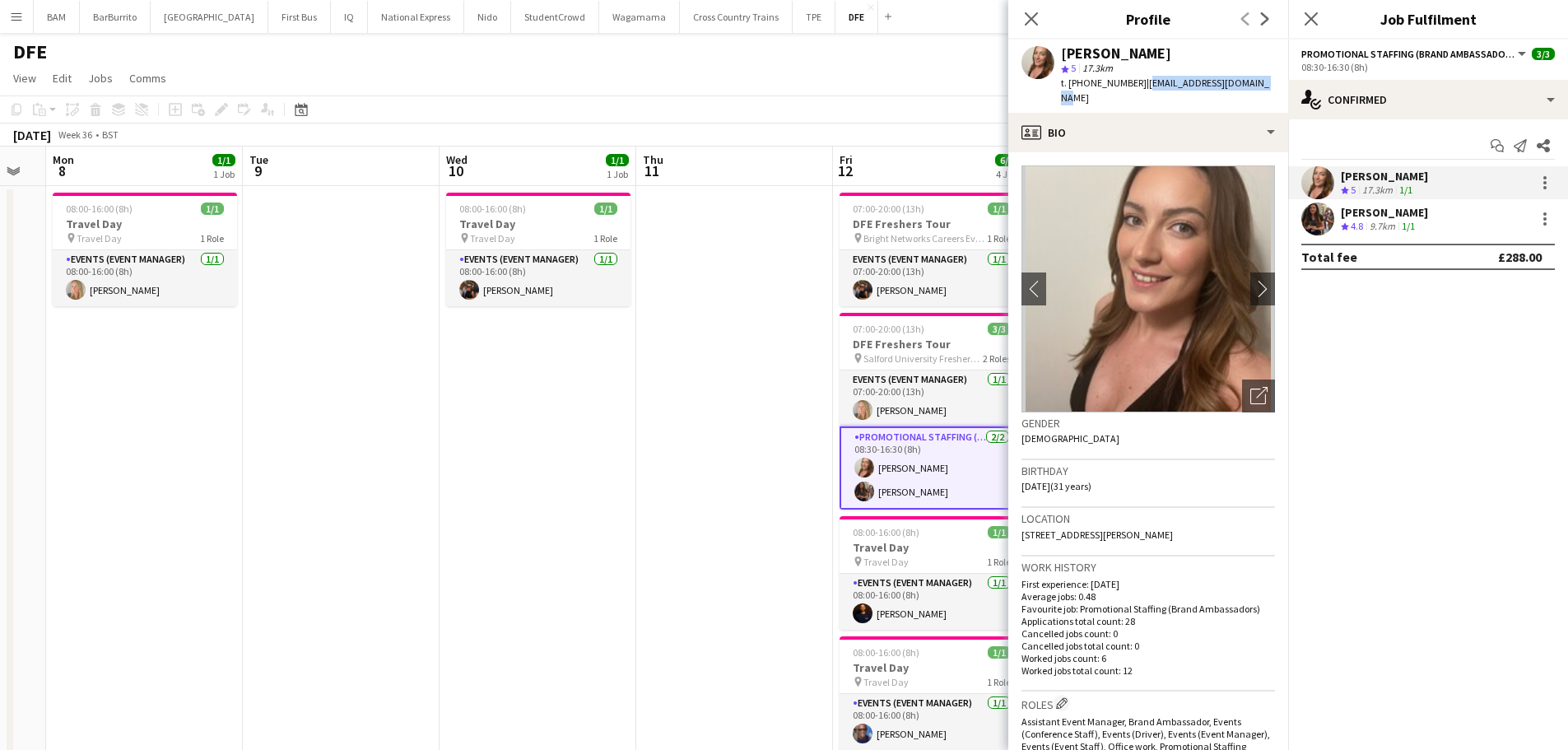
drag, startPoint x: 1139, startPoint y: 85, endPoint x: 1250, endPoint y: 87, distance: 111.0
click at [1250, 87] on span "| [EMAIL_ADDRESS][DOMAIN_NAME]" at bounding box center [1165, 90] width 208 height 27
copy span "[EMAIL_ADDRESS][DOMAIN_NAME]"
click at [1354, 220] on span "4.8" at bounding box center [1357, 226] width 13 height 13
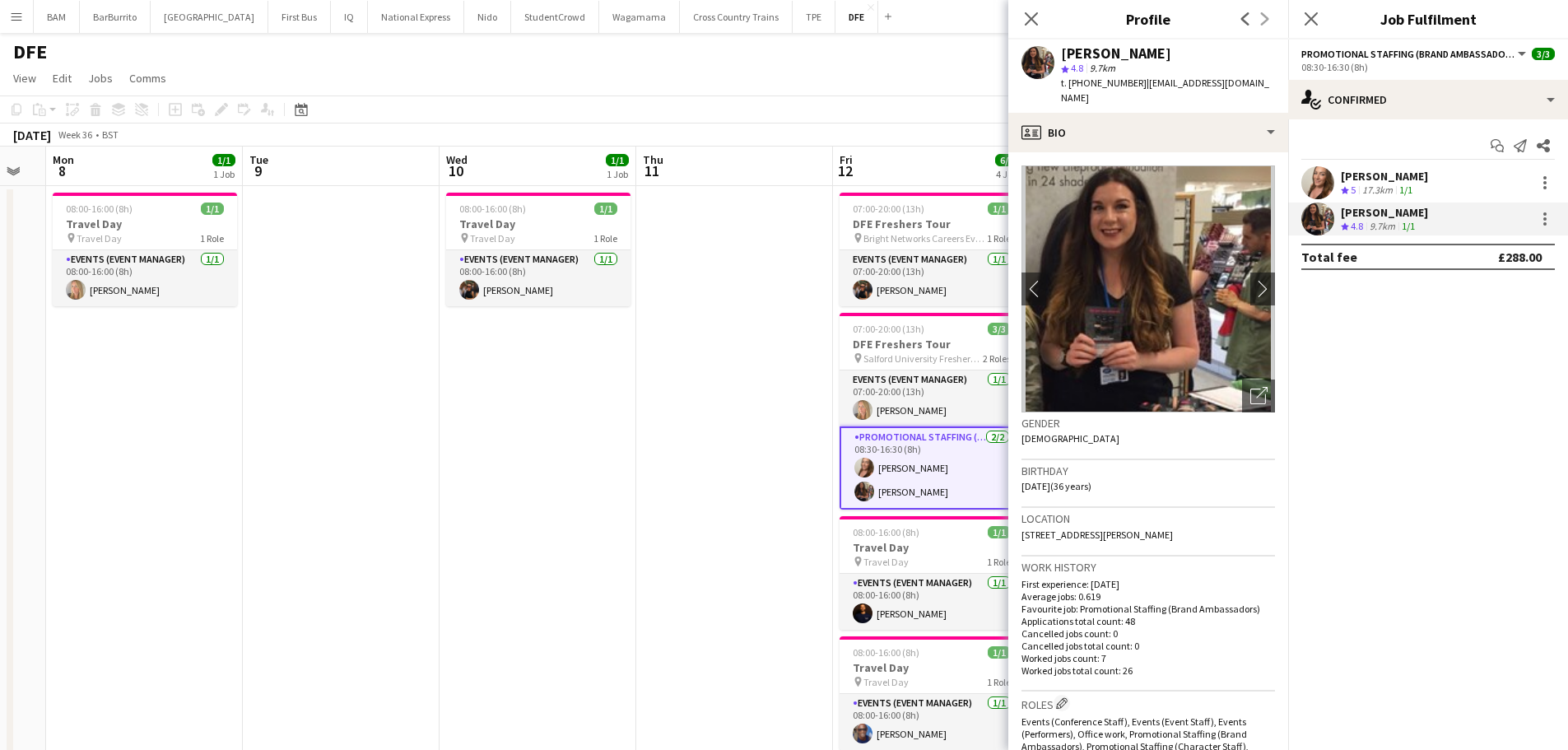
drag, startPoint x: 1137, startPoint y: 82, endPoint x: 1254, endPoint y: 84, distance: 117.0
click at [1254, 84] on div "[PERSON_NAME] star 4.8 9.7km t. [PHONE_NUMBER] | [EMAIL_ADDRESS][DOMAIN_NAME]" at bounding box center [1148, 76] width 280 height 73
copy span "[EMAIL_ADDRESS][DOMAIN_NAME]"
click at [1039, 19] on icon "Close pop-in" at bounding box center [1031, 19] width 16 height 16
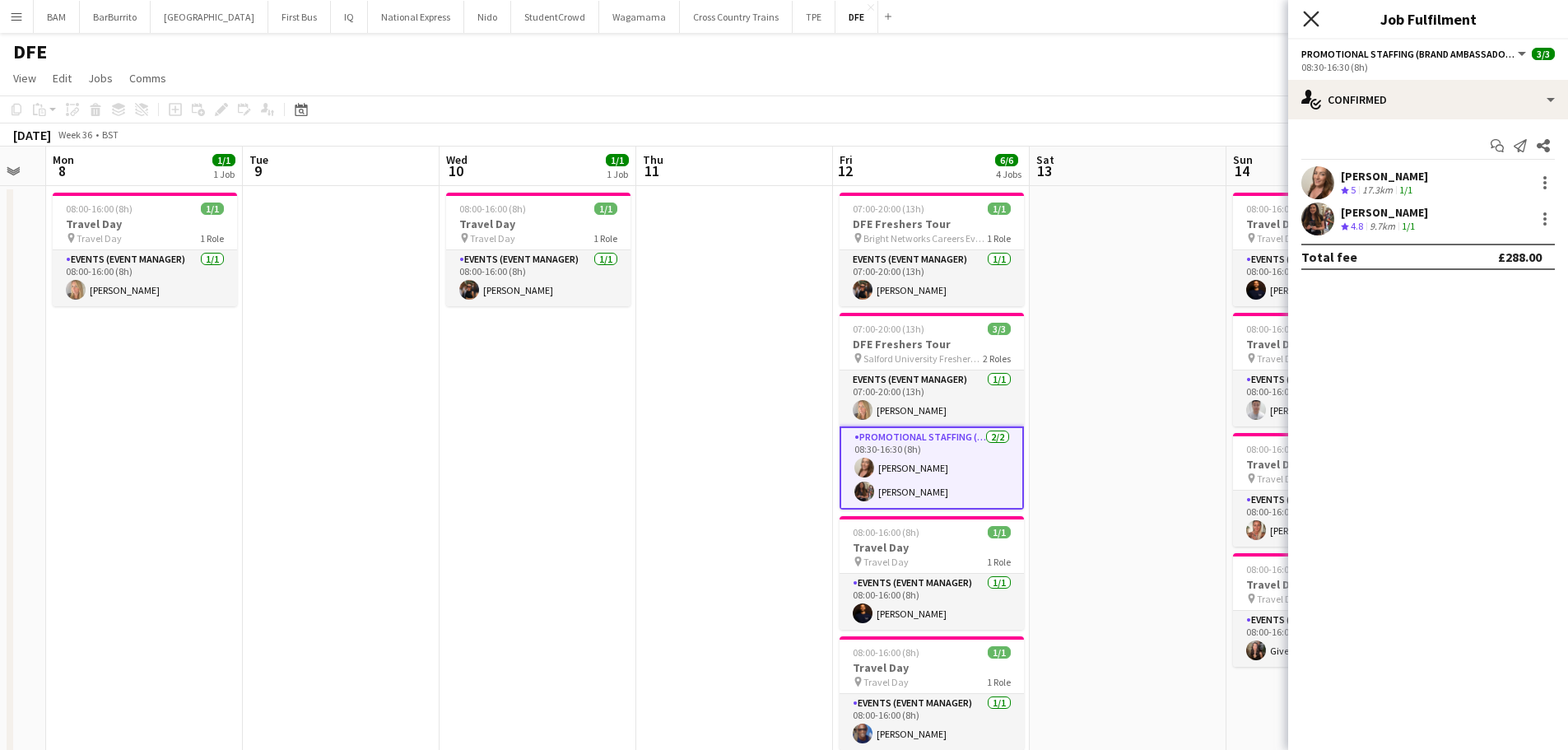
click at [1315, 19] on icon "Close pop-in" at bounding box center [1310, 19] width 16 height 16
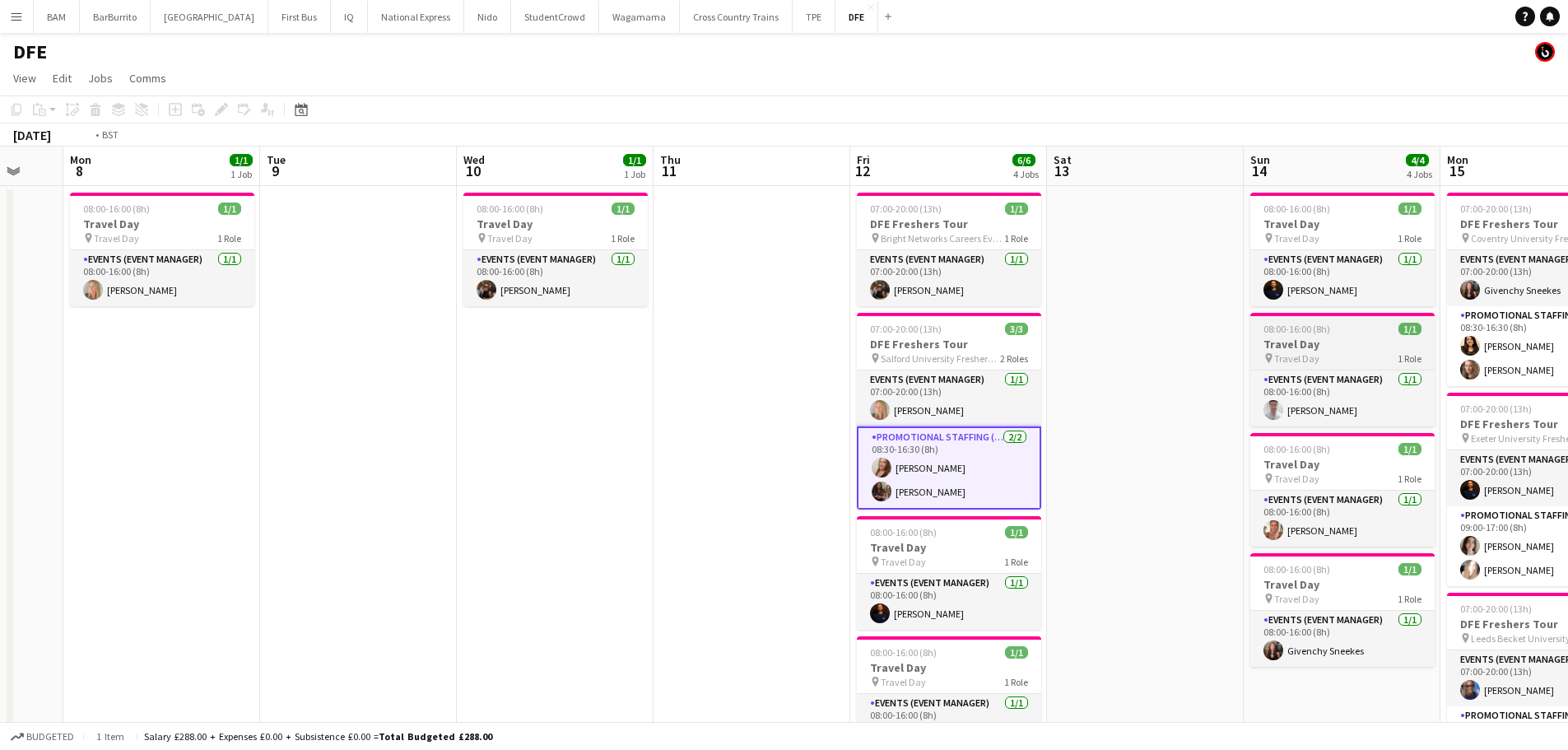
drag, startPoint x: 1083, startPoint y: 357, endPoint x: 753, endPoint y: 325, distance: 331.5
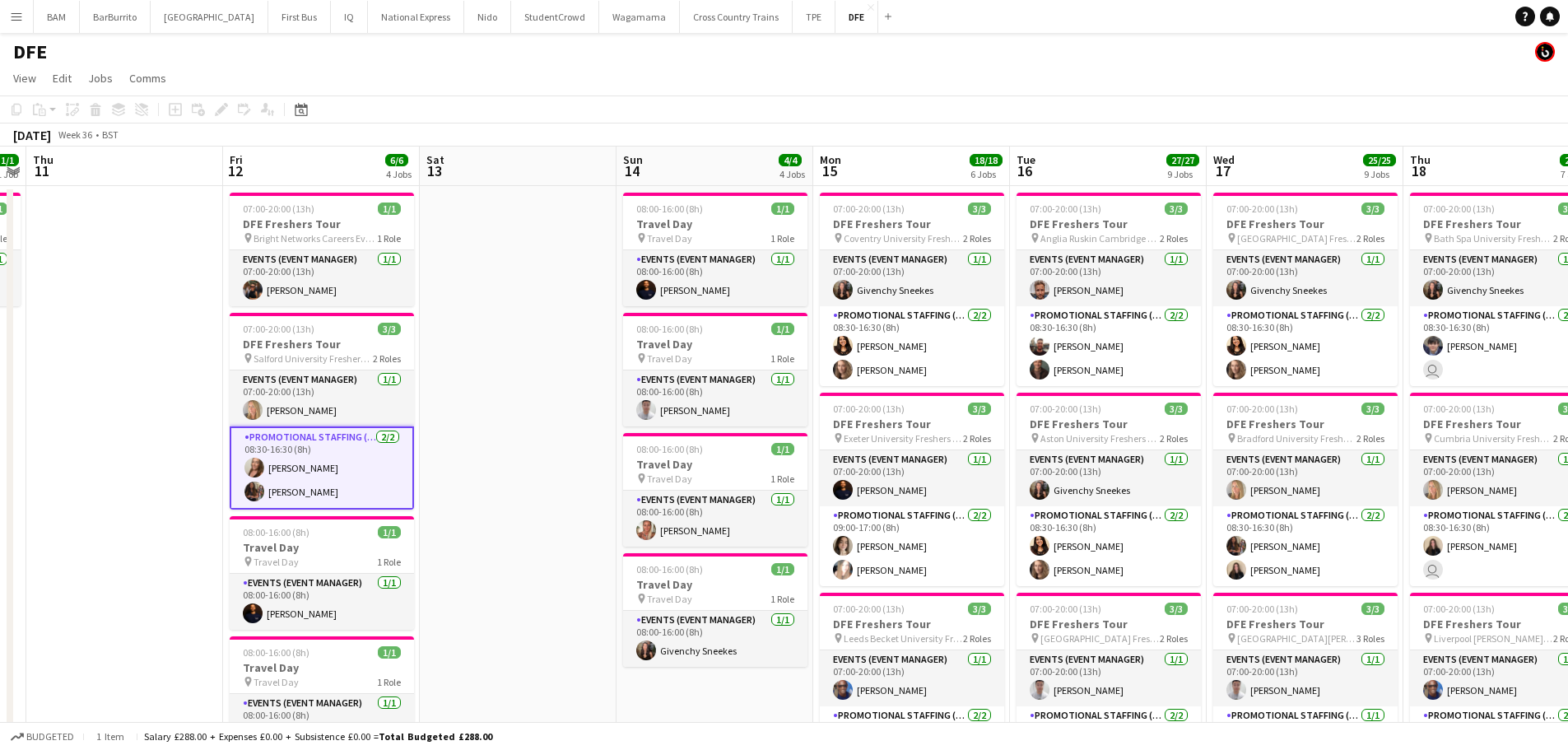
drag, startPoint x: 894, startPoint y: 340, endPoint x: 435, endPoint y: 310, distance: 460.0
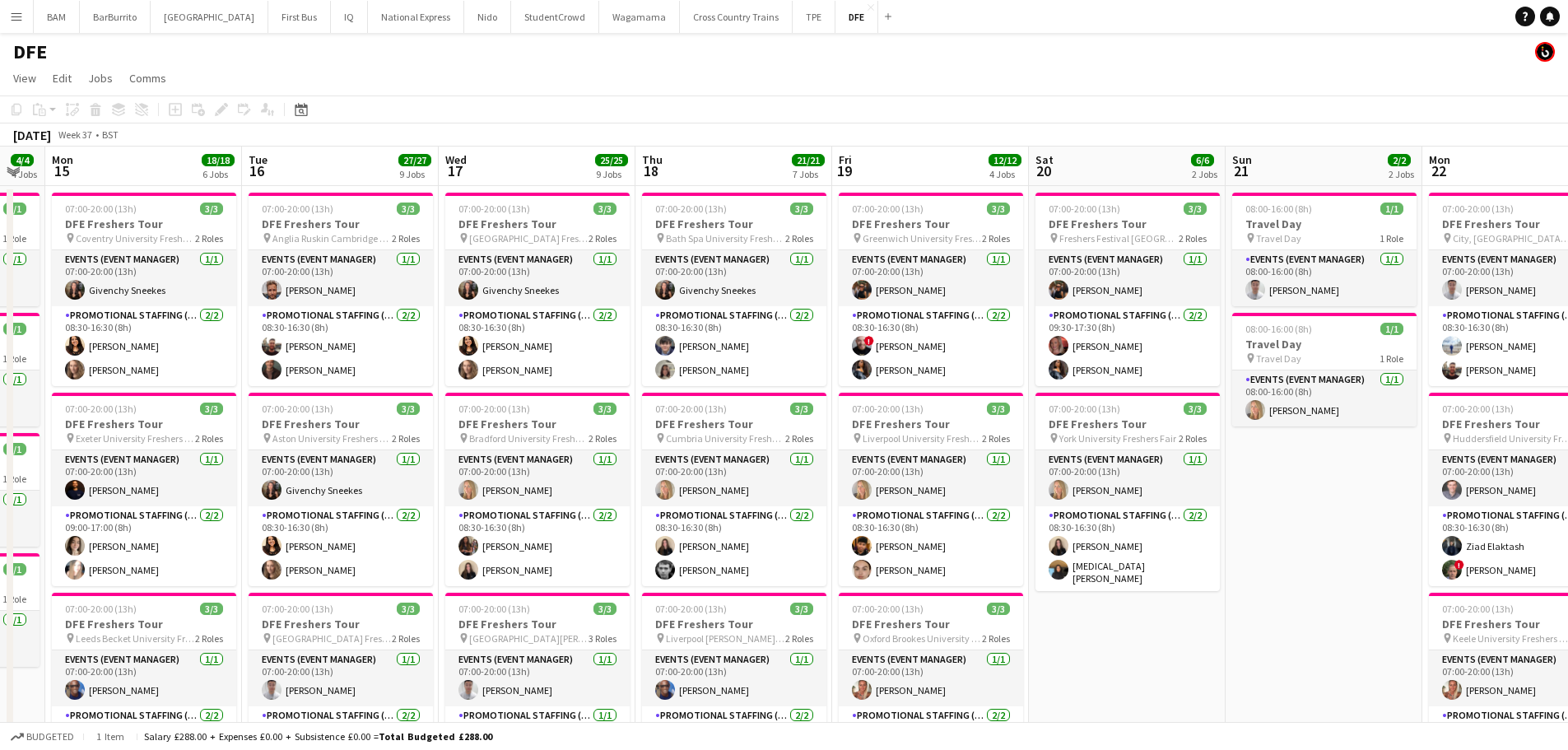
scroll to position [0, 560]
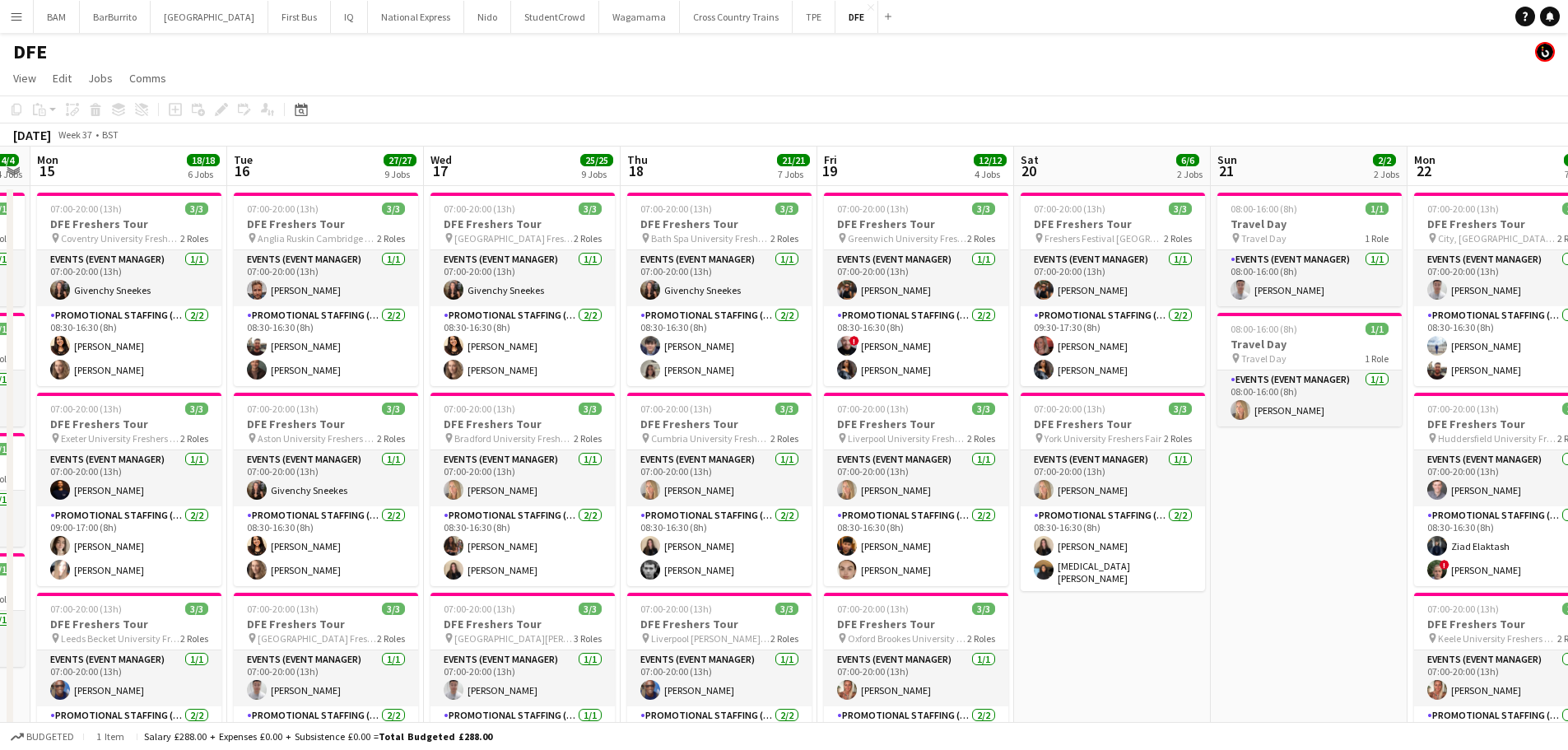
drag, startPoint x: 901, startPoint y: 350, endPoint x: 692, endPoint y: 344, distance: 209.1
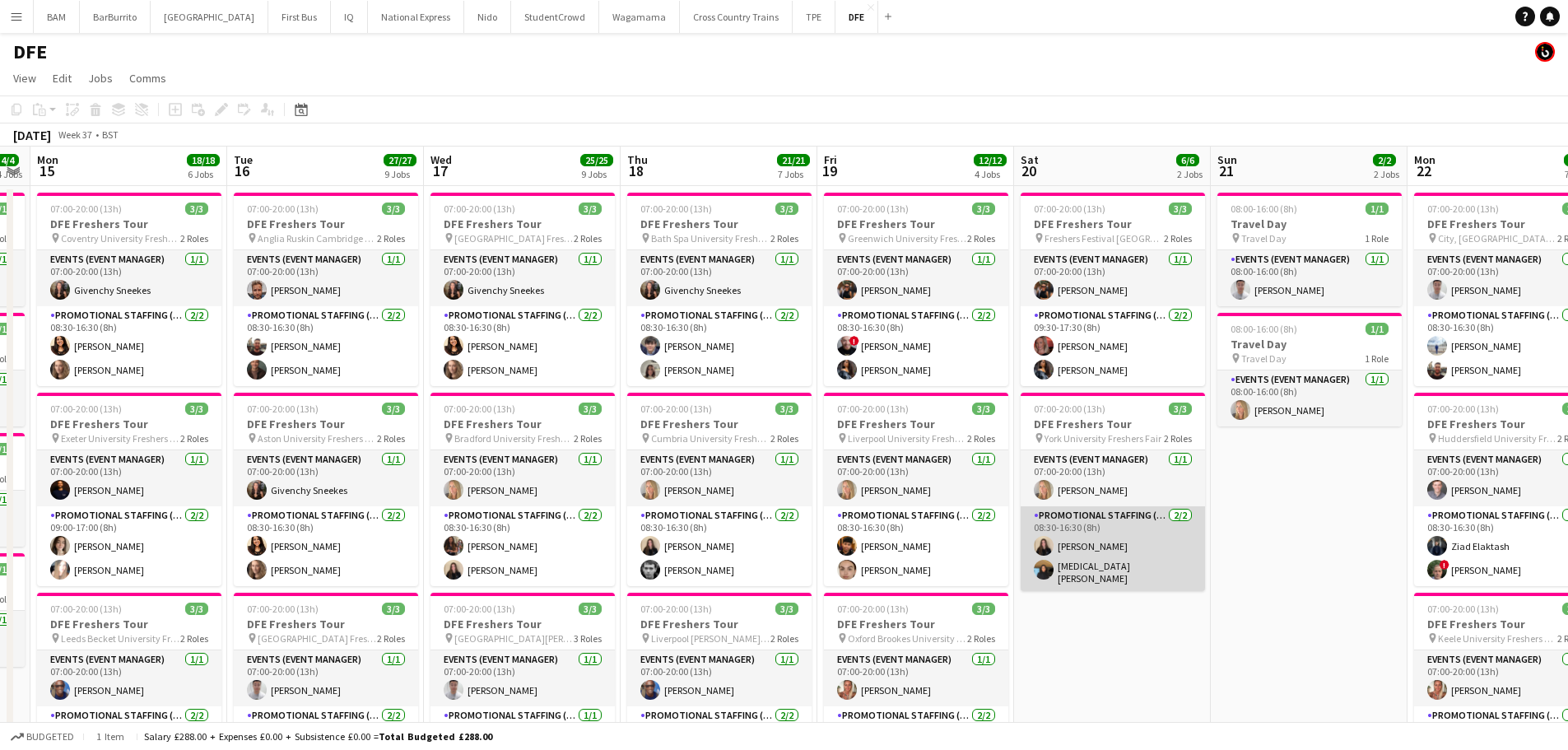
click at [1115, 559] on app-card-role "Promotional Staffing (Brand Ambassadors) [DATE] 08:30-16:30 (8h) [PERSON_NAME] …" at bounding box center [1113, 549] width 184 height 85
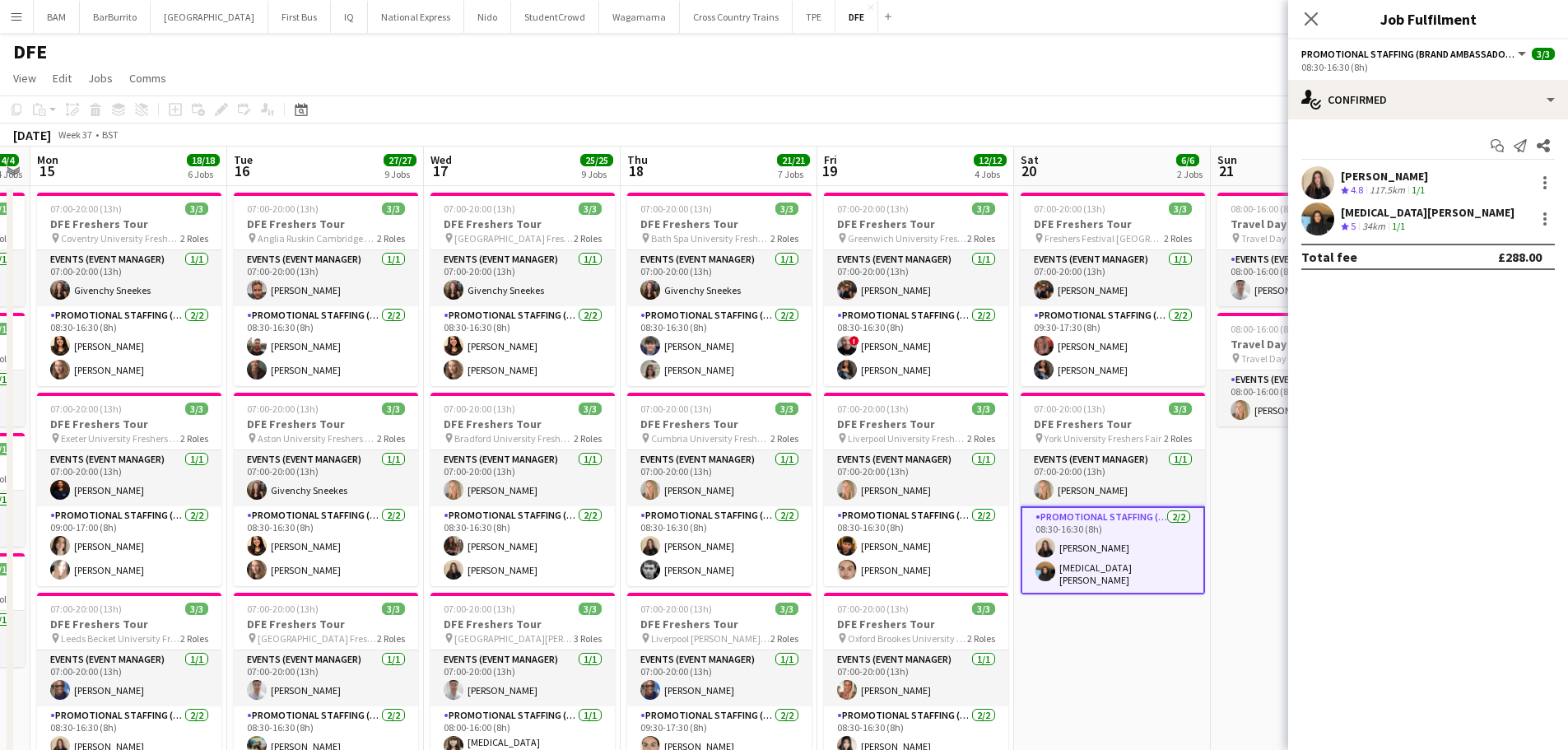
click at [1471, 222] on div "[MEDICAL_DATA][PERSON_NAME] Crew rating 5 34km 1/1" at bounding box center [1428, 219] width 280 height 33
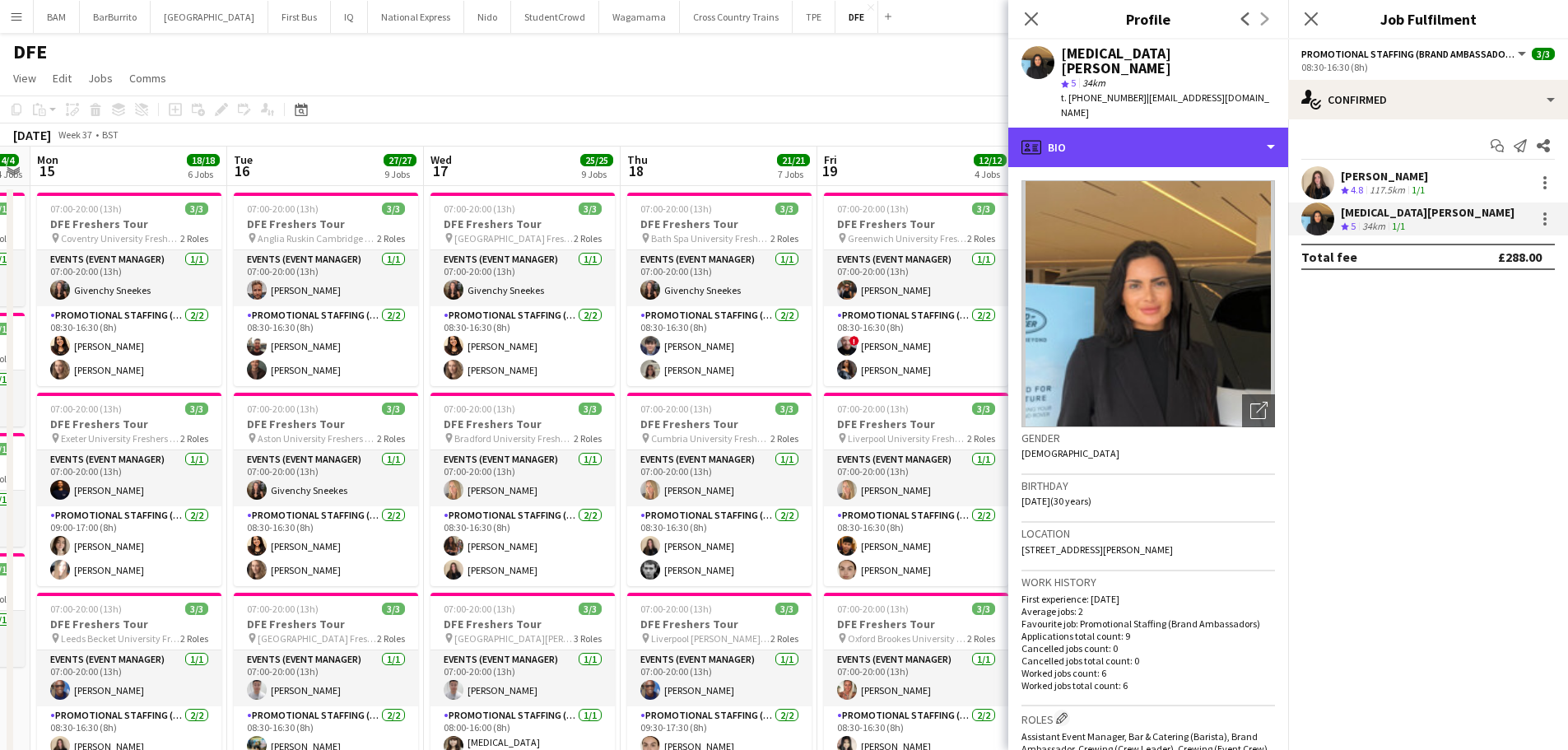
drag, startPoint x: 1114, startPoint y: 123, endPoint x: 1151, endPoint y: 176, distance: 64.6
click at [1114, 128] on div "profile Bio" at bounding box center [1148, 147] width 280 height 40
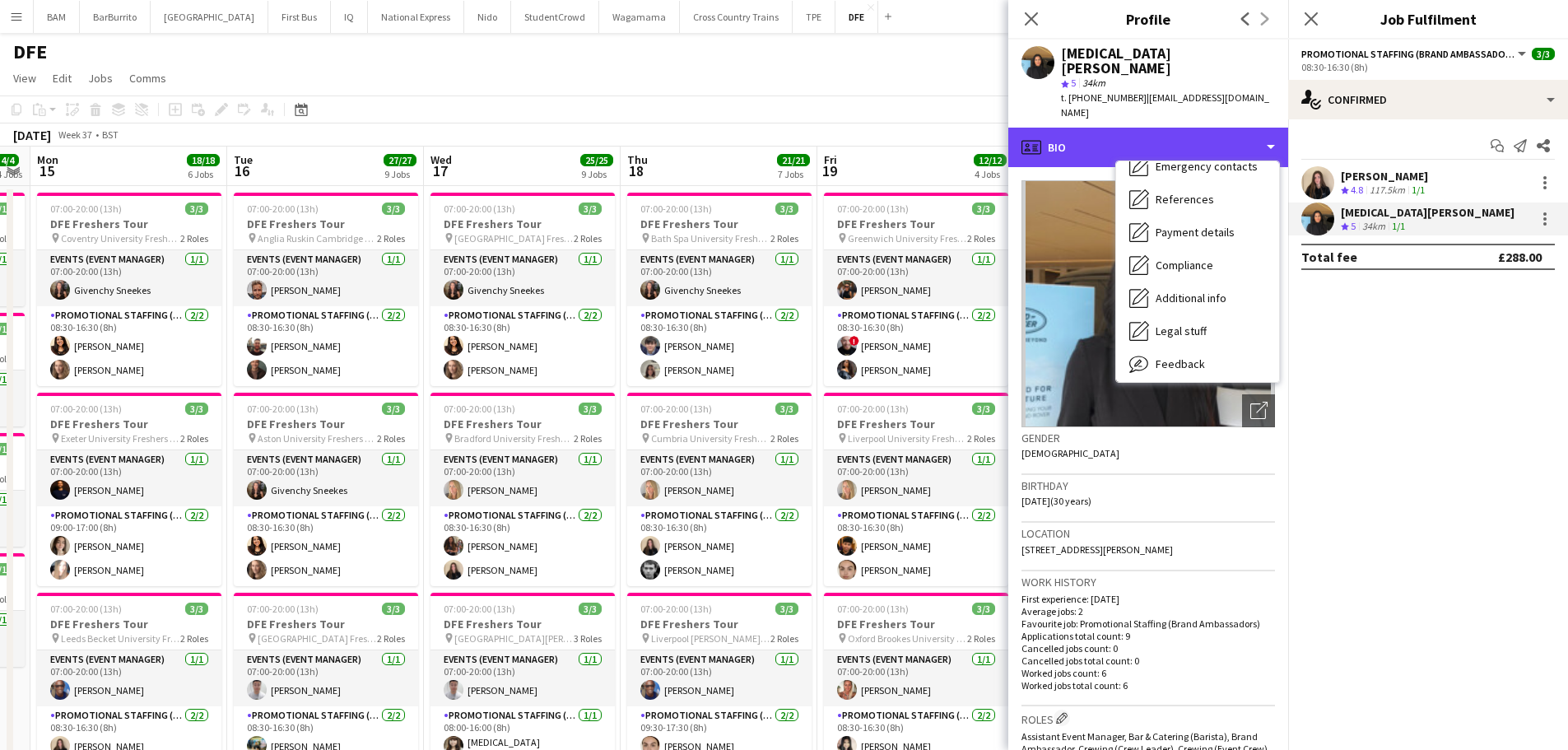
scroll to position [188, 0]
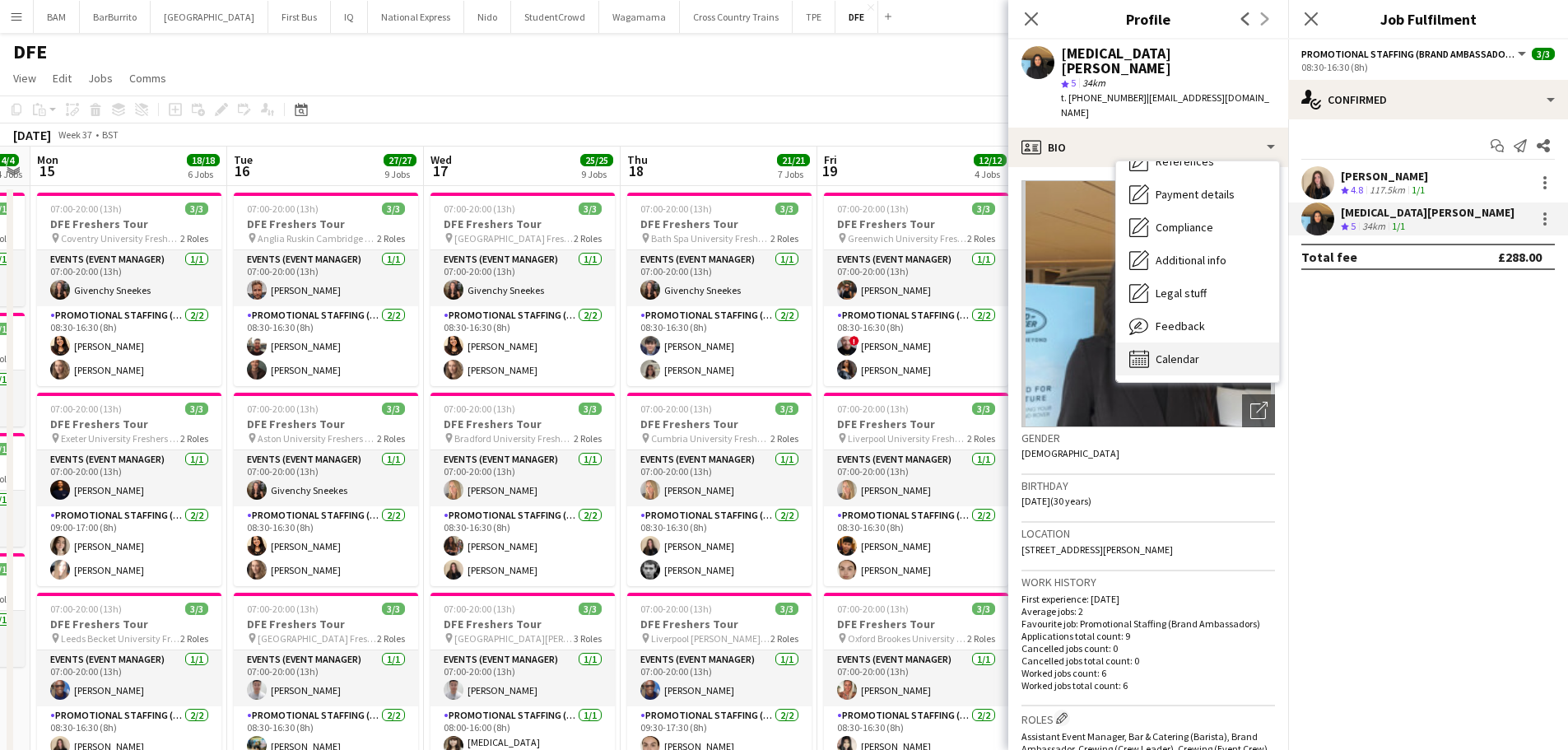
click at [1196, 343] on div "Calendar Calendar" at bounding box center [1198, 359] width 163 height 33
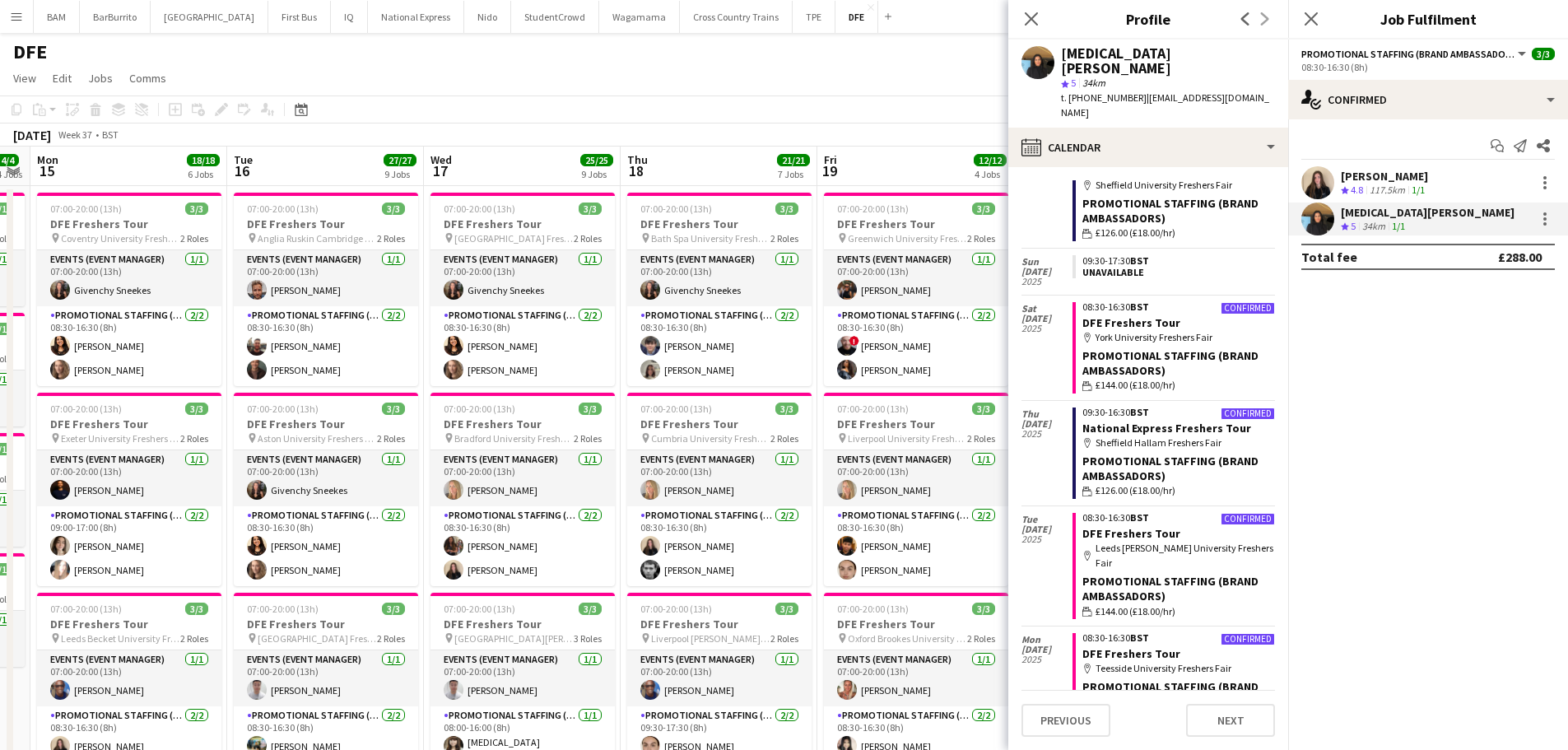
scroll to position [165, 0]
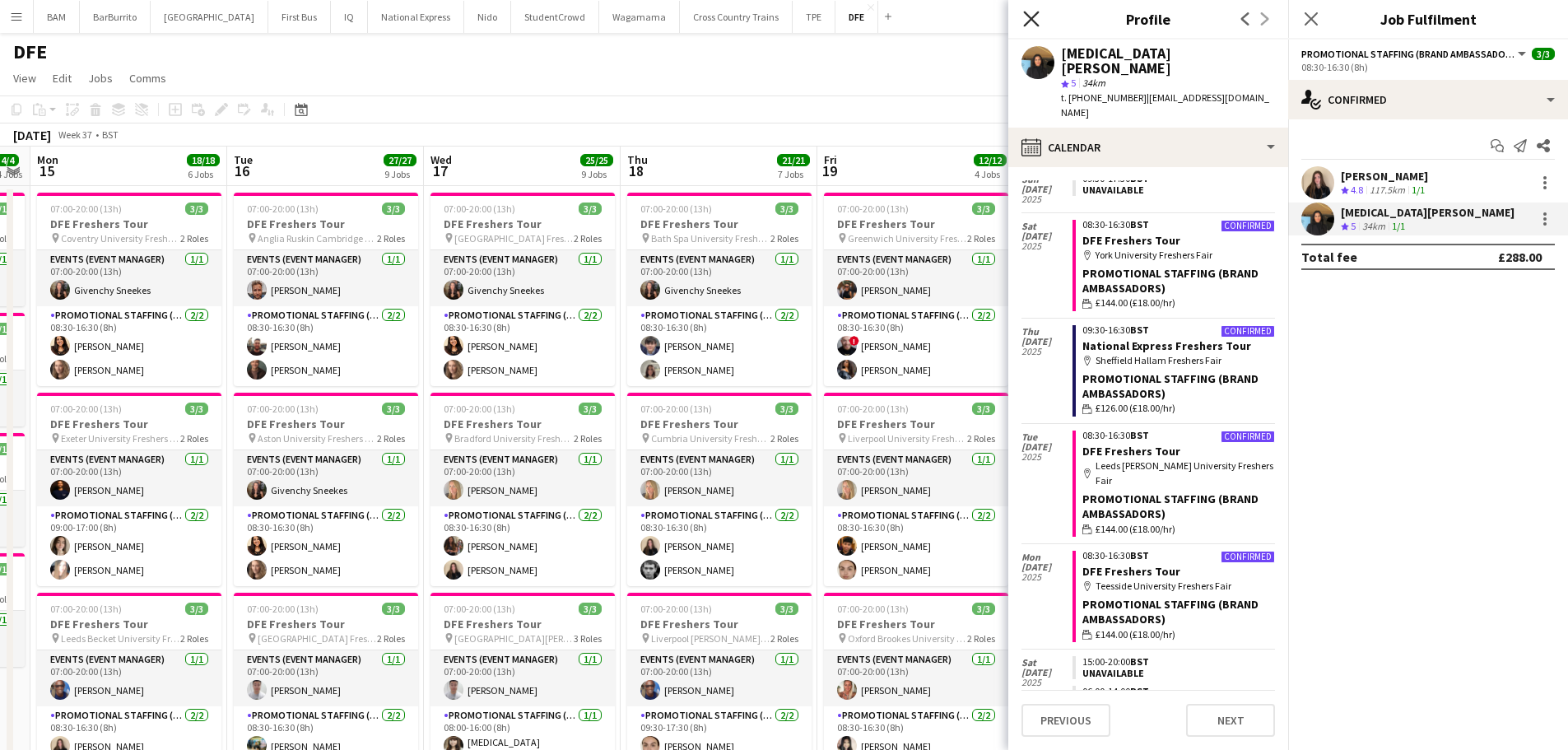
click at [1035, 13] on icon "Close pop-in" at bounding box center [1031, 19] width 16 height 16
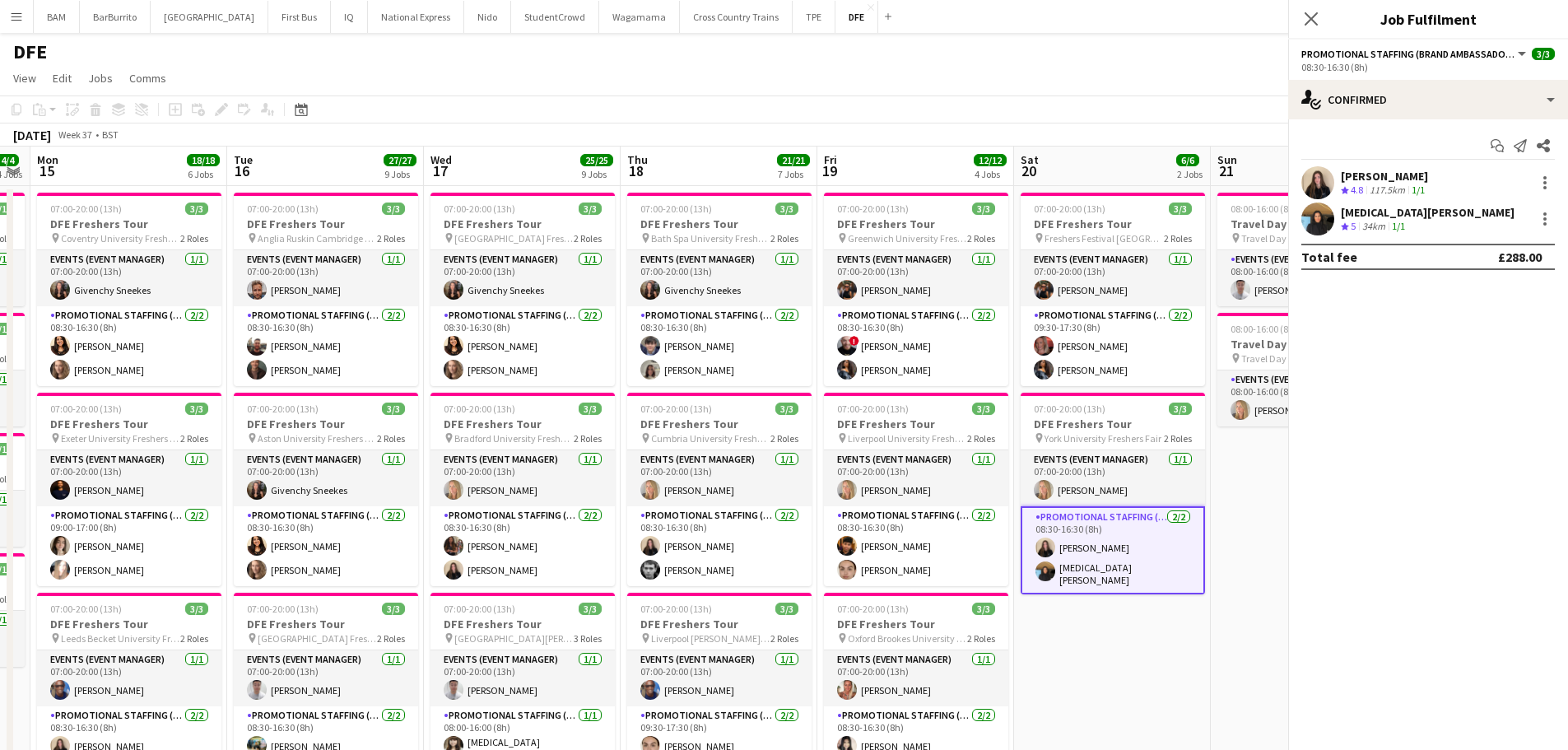
click at [1035, 92] on app-page-menu "View Day view expanded Day view collapsed Month view Date picker Jump to [DATE]…" at bounding box center [784, 79] width 1568 height 31
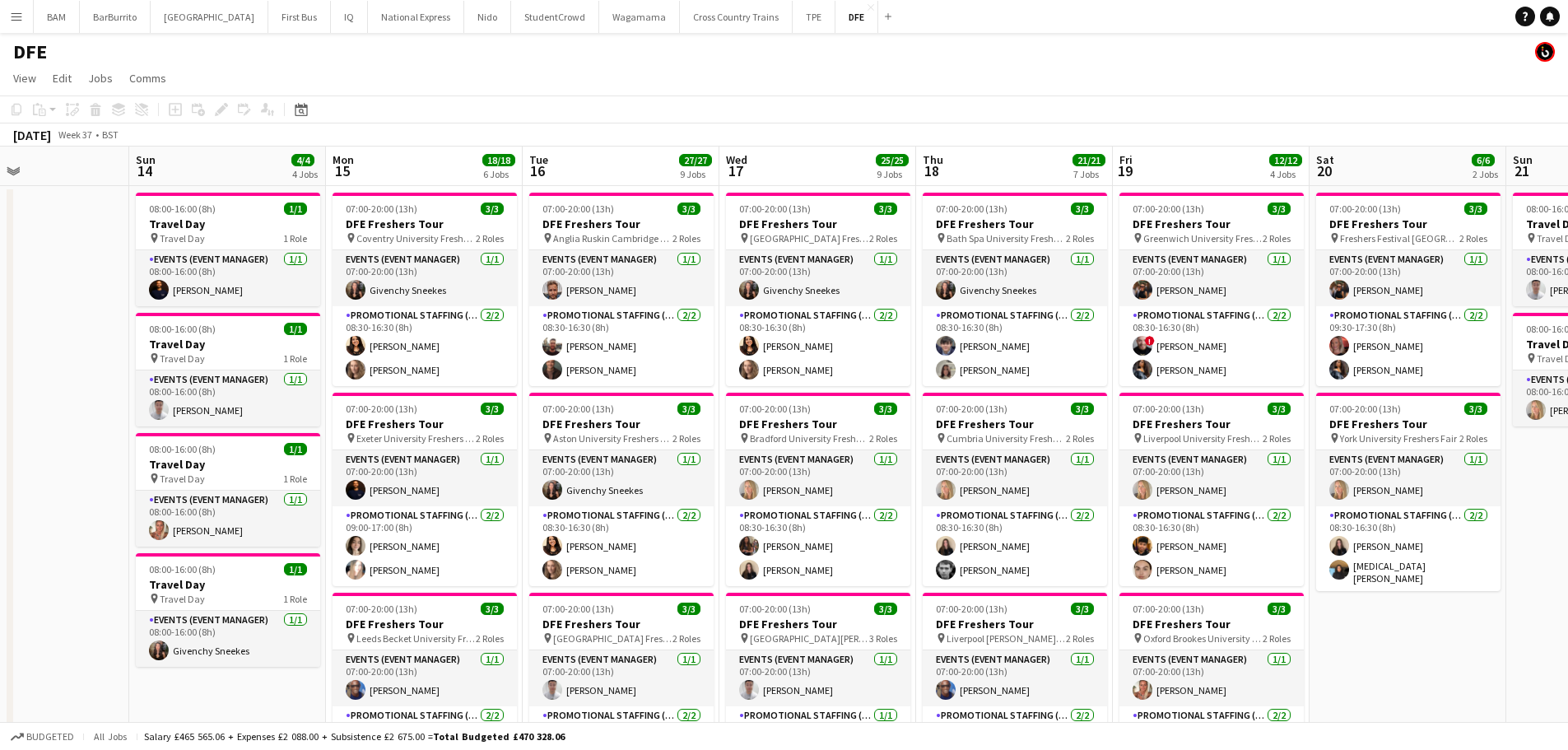
drag, startPoint x: 496, startPoint y: 354, endPoint x: 798, endPoint y: 364, distance: 302.2
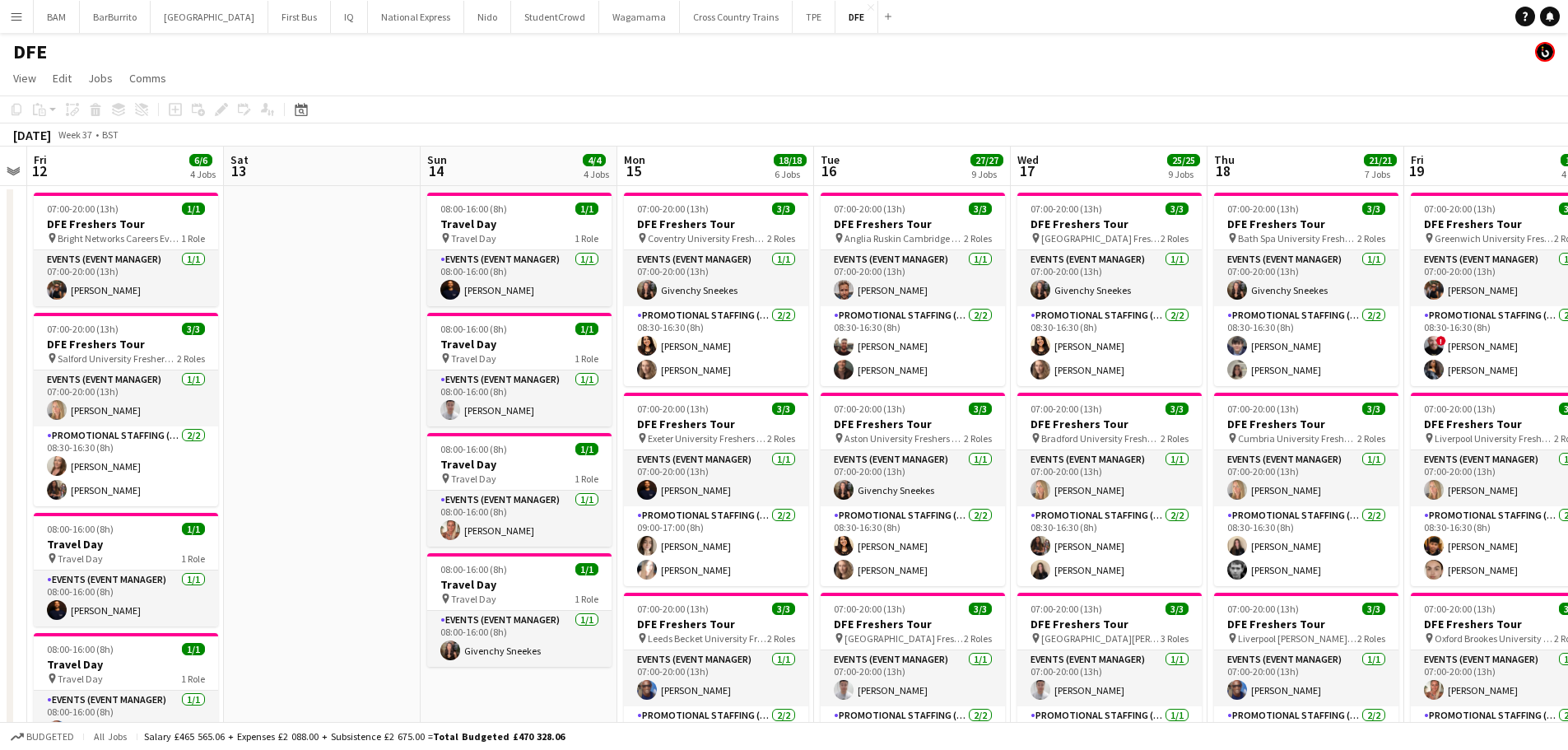
scroll to position [0, 564]
drag, startPoint x: 327, startPoint y: 338, endPoint x: 609, endPoint y: 357, distance: 282.6
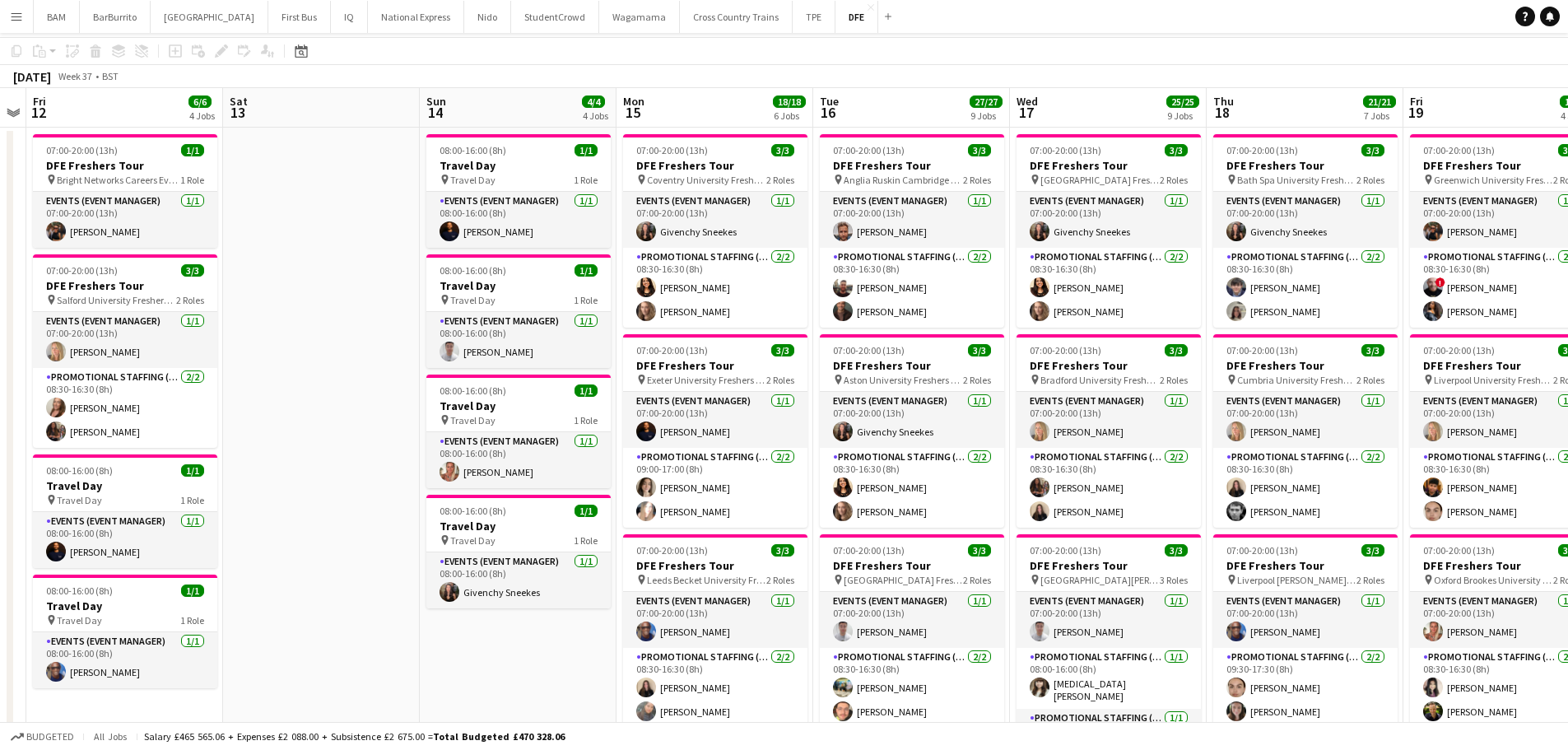
scroll to position [0, 0]
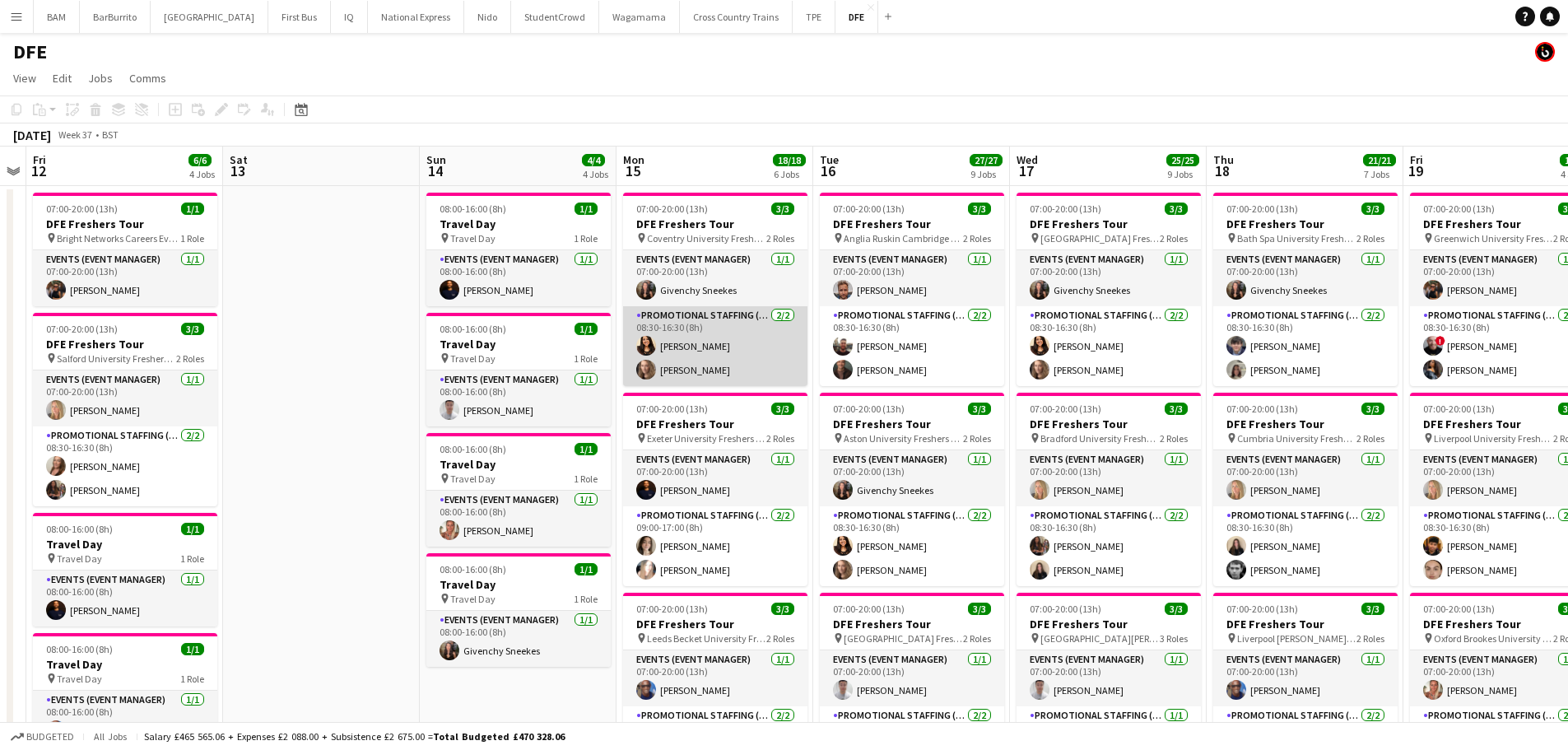
click at [700, 364] on app-card-role "Promotional Staffing (Brand Ambassadors) [DATE] 08:30-16:30 (8h) [PERSON_NAME] …" at bounding box center [715, 346] width 184 height 80
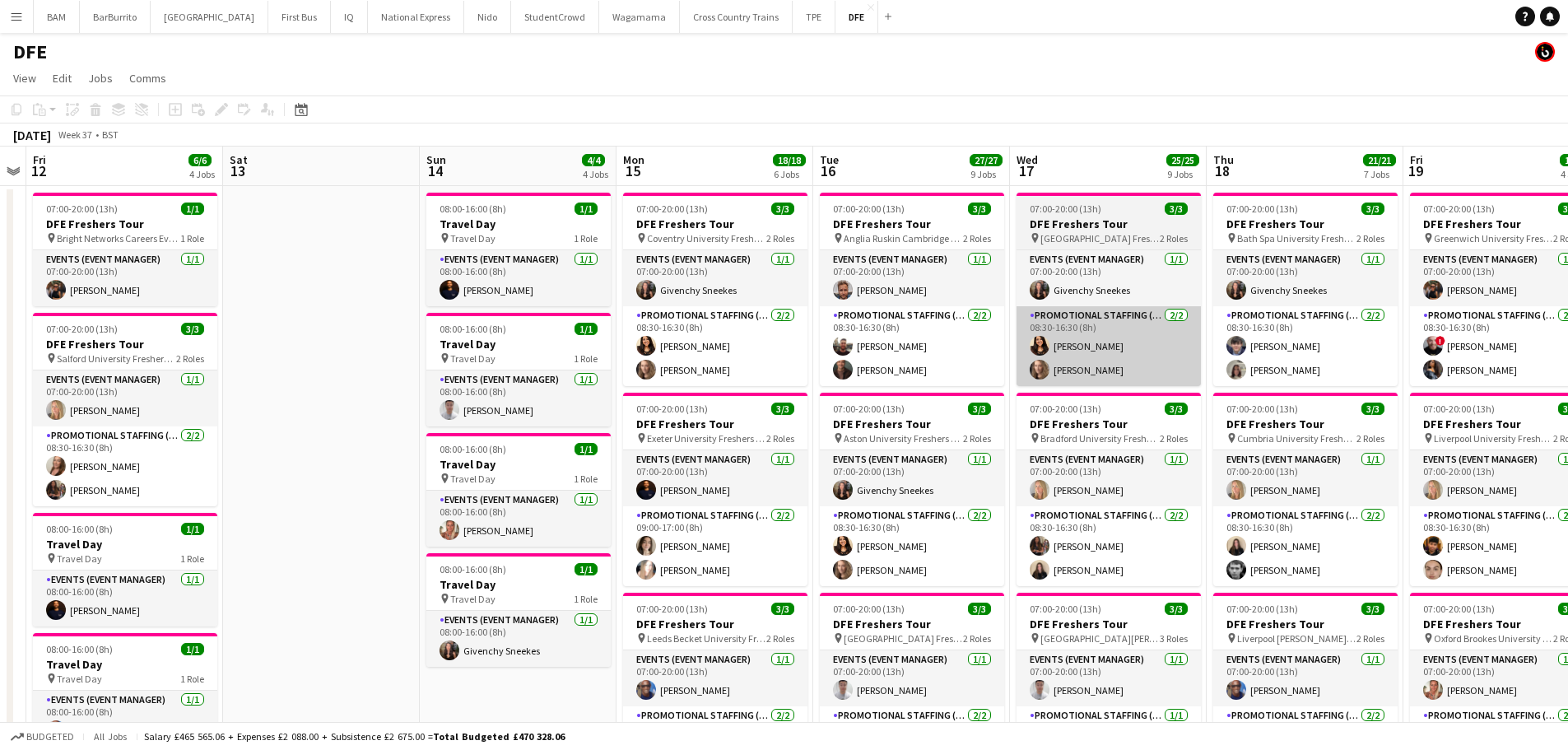
scroll to position [0, 563]
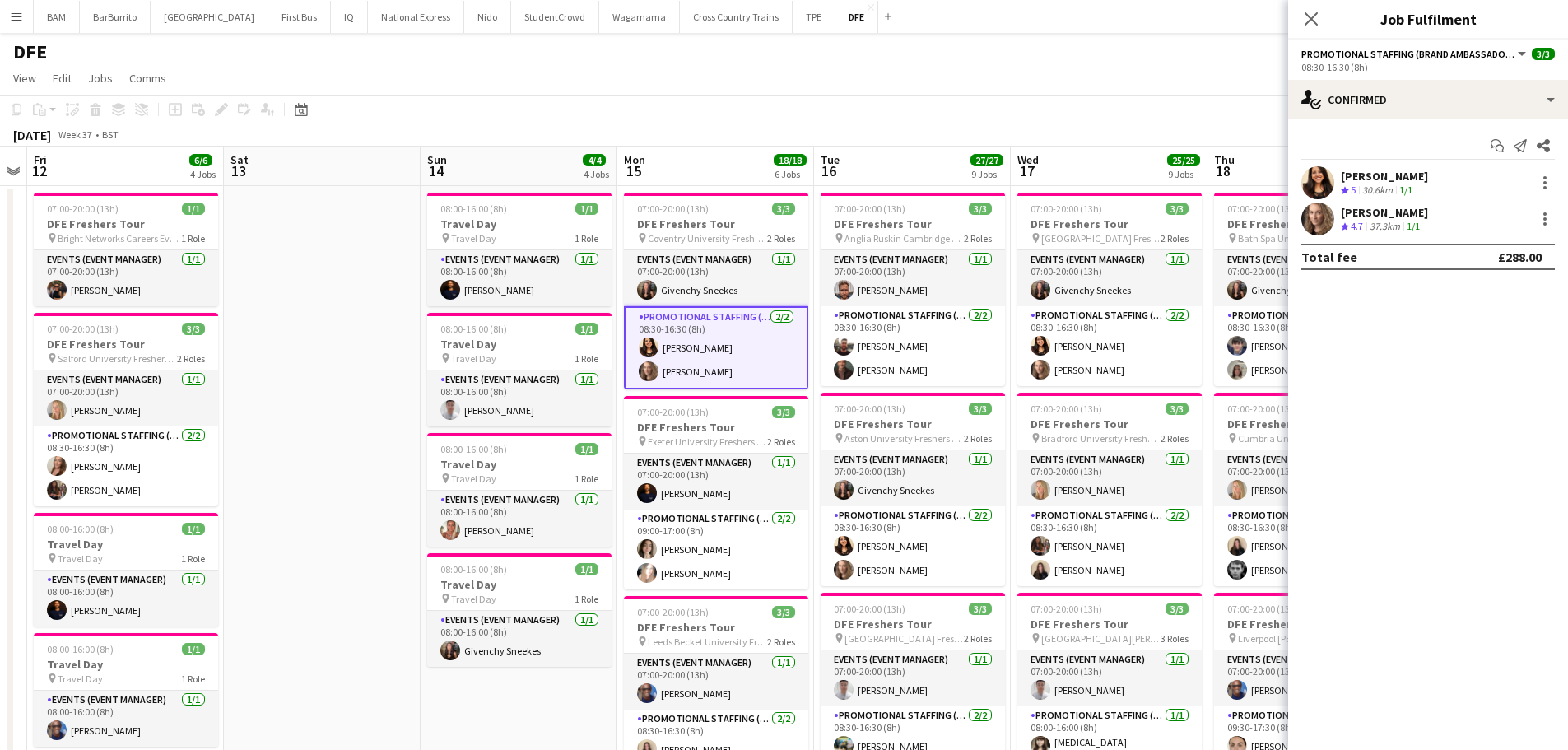
click at [1369, 179] on div "[PERSON_NAME]" at bounding box center [1385, 177] width 88 height 15
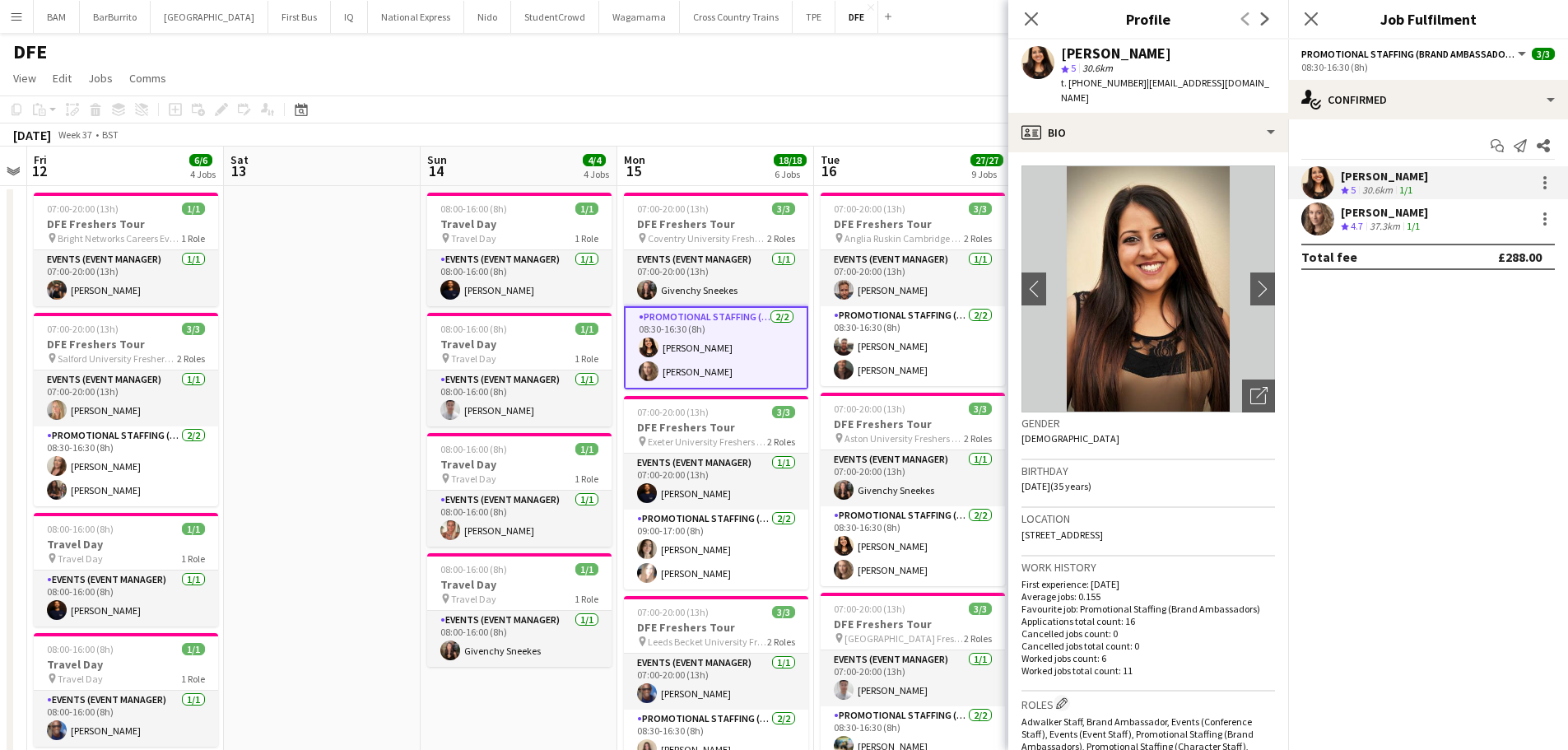
drag, startPoint x: 1138, startPoint y: 83, endPoint x: 1275, endPoint y: 85, distance: 137.0
click at [1275, 85] on div "[PERSON_NAME] star 5 30.6km t. [PHONE_NUMBER] | [EMAIL_ADDRESS][DOMAIN_NAME]" at bounding box center [1148, 76] width 280 height 73
copy span "[EMAIL_ADDRESS][DOMAIN_NAME]"
drag, startPoint x: 1381, startPoint y: 217, endPoint x: 1290, endPoint y: 194, distance: 93.9
click at [1381, 217] on div "[PERSON_NAME]" at bounding box center [1385, 213] width 88 height 15
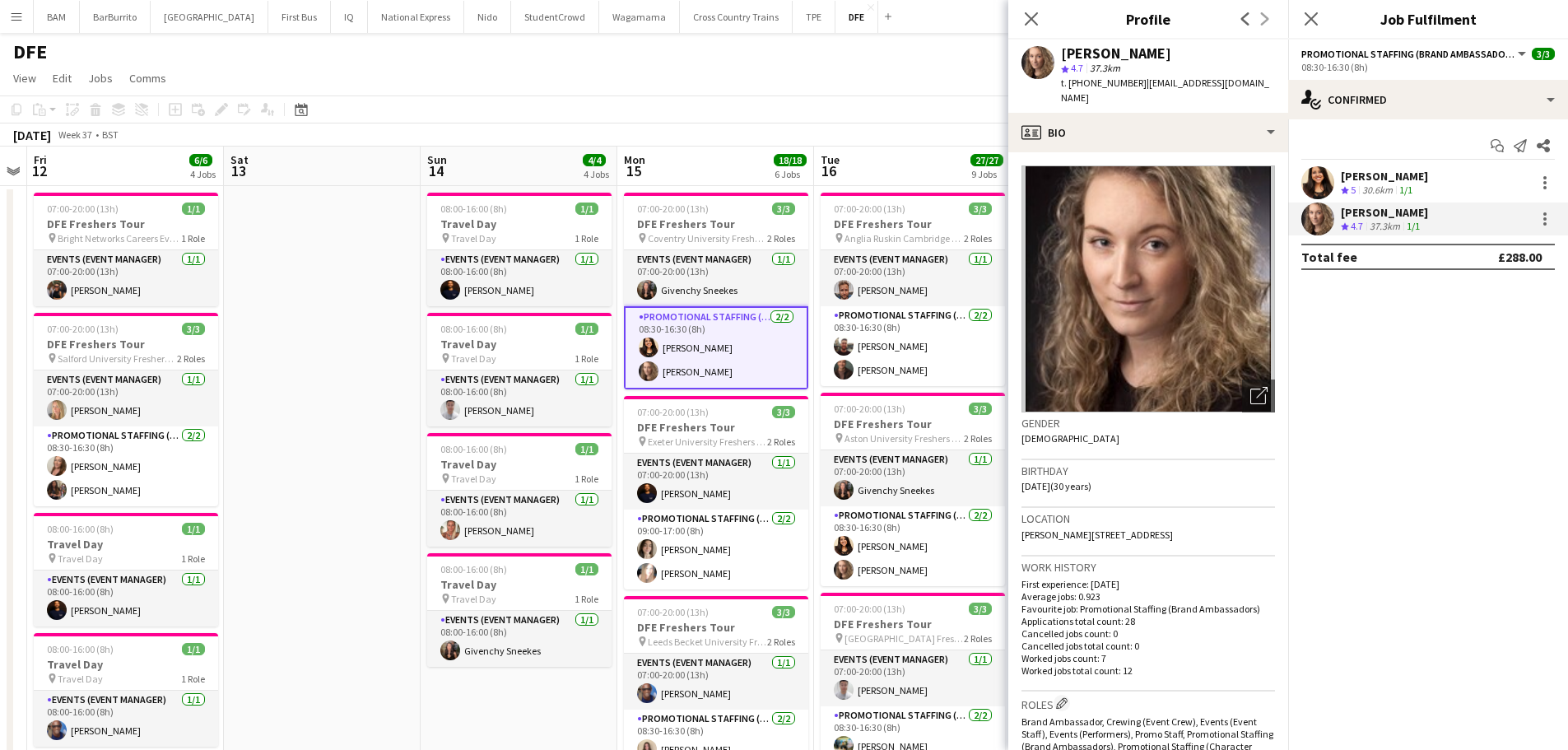
drag, startPoint x: 1144, startPoint y: 84, endPoint x: 1273, endPoint y: 87, distance: 129.0
click at [1273, 87] on div "[PERSON_NAME] star 4.7 37.3km t. [PHONE_NUMBER] | [EMAIL_ADDRESS][DOMAIN_NAME]" at bounding box center [1148, 76] width 280 height 73
copy span "[EMAIL_ADDRESS][DOMAIN_NAME]"
click at [1034, 17] on icon at bounding box center [1031, 19] width 16 height 16
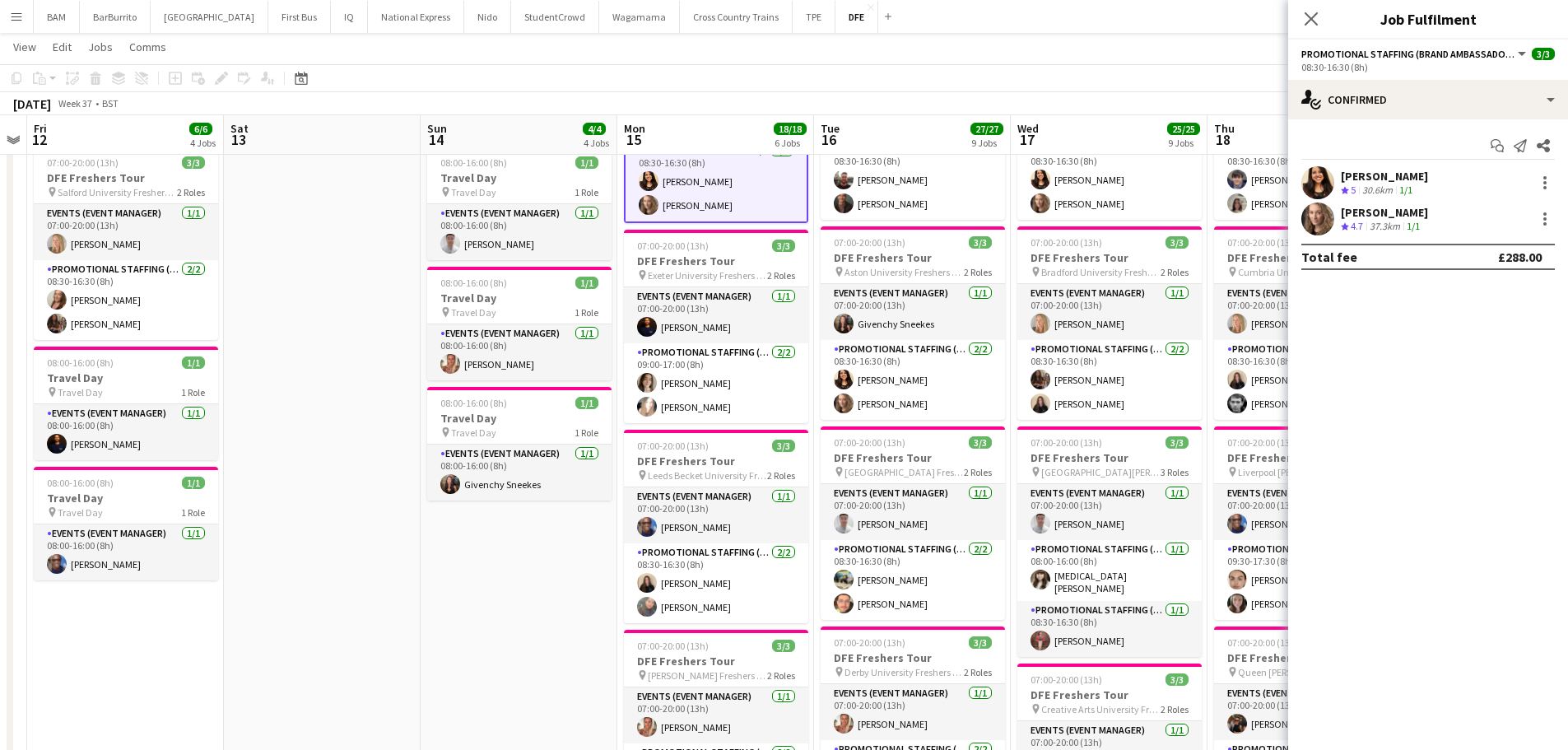
click at [958, 93] on div "[DATE] Week 37 • BST" at bounding box center [784, 104] width 1568 height 23
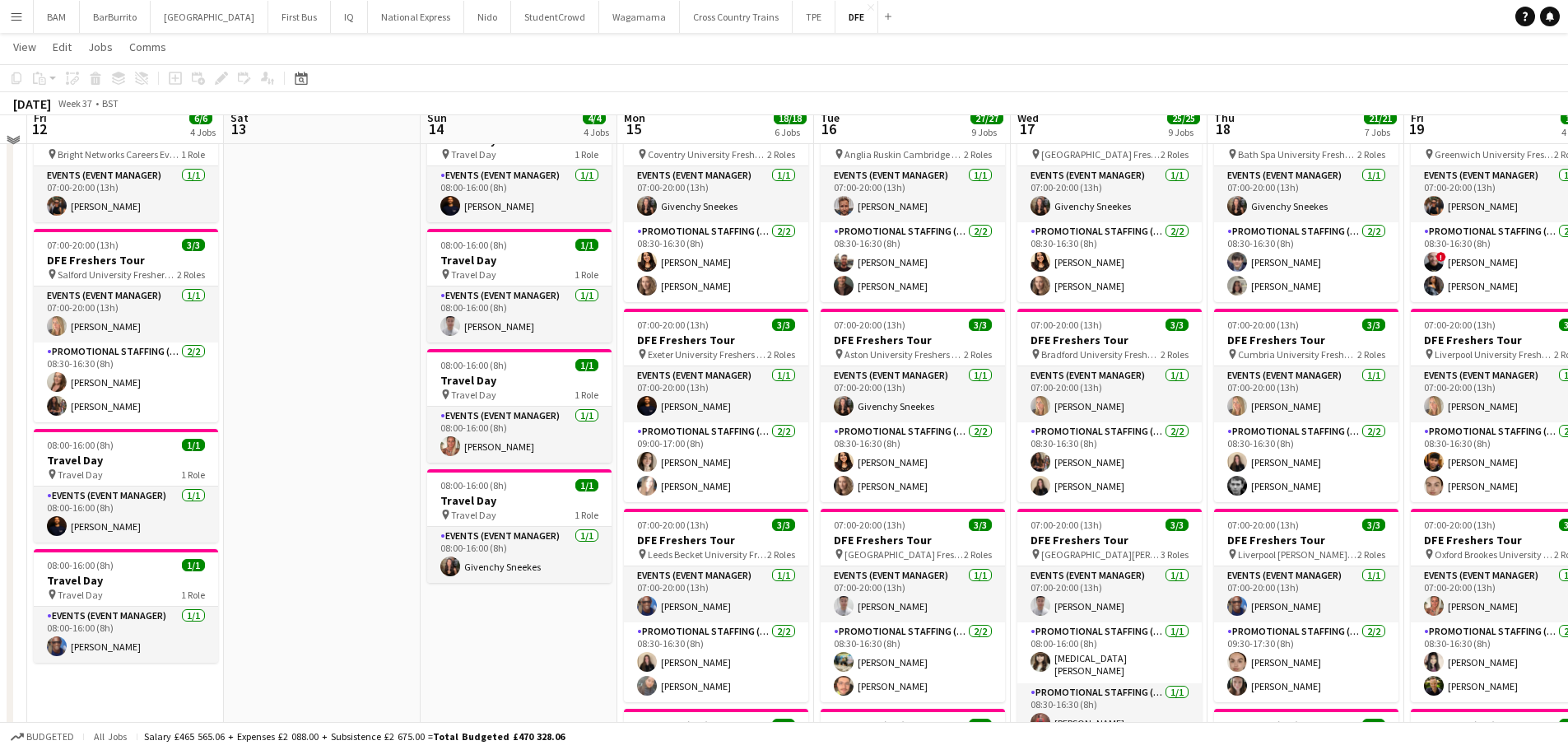
scroll to position [0, 0]
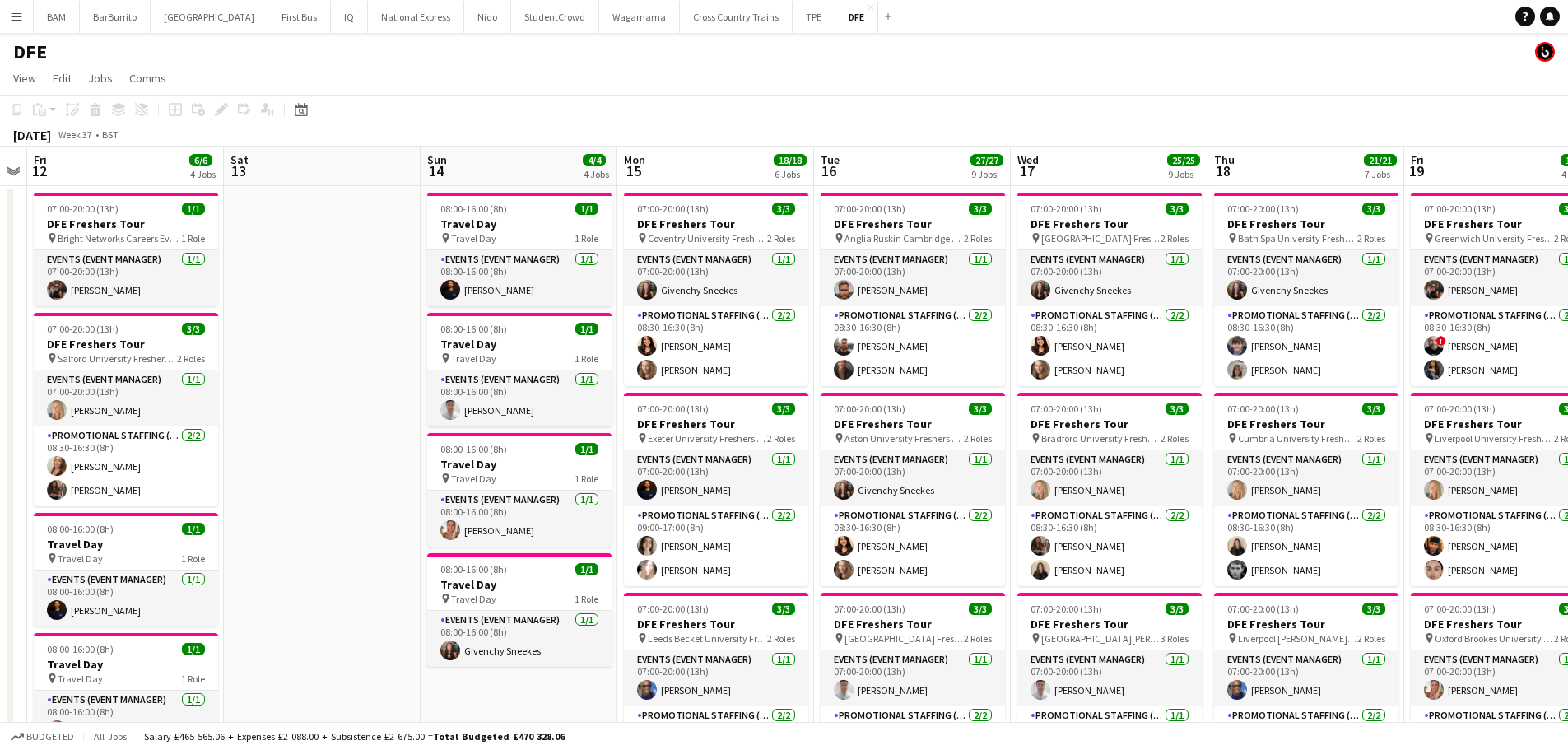
click at [726, 130] on div "[DATE] Week 37 • BST" at bounding box center [784, 135] width 1568 height 23
click at [729, 501] on app-card-role "Events (Event Manager) [DATE] 07:00-20:00 (13h) [PERSON_NAME]" at bounding box center [715, 478] width 184 height 56
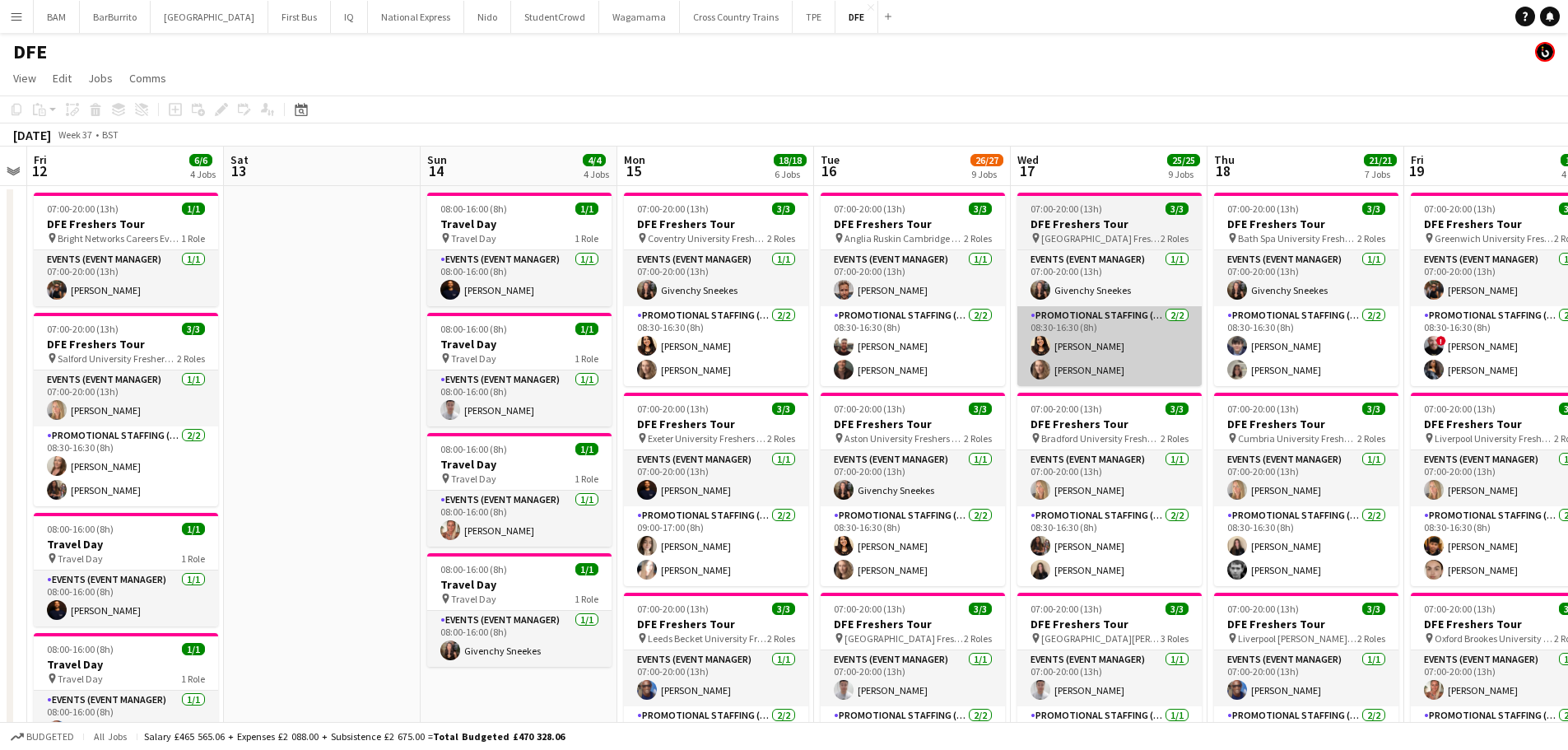
scroll to position [0, 562]
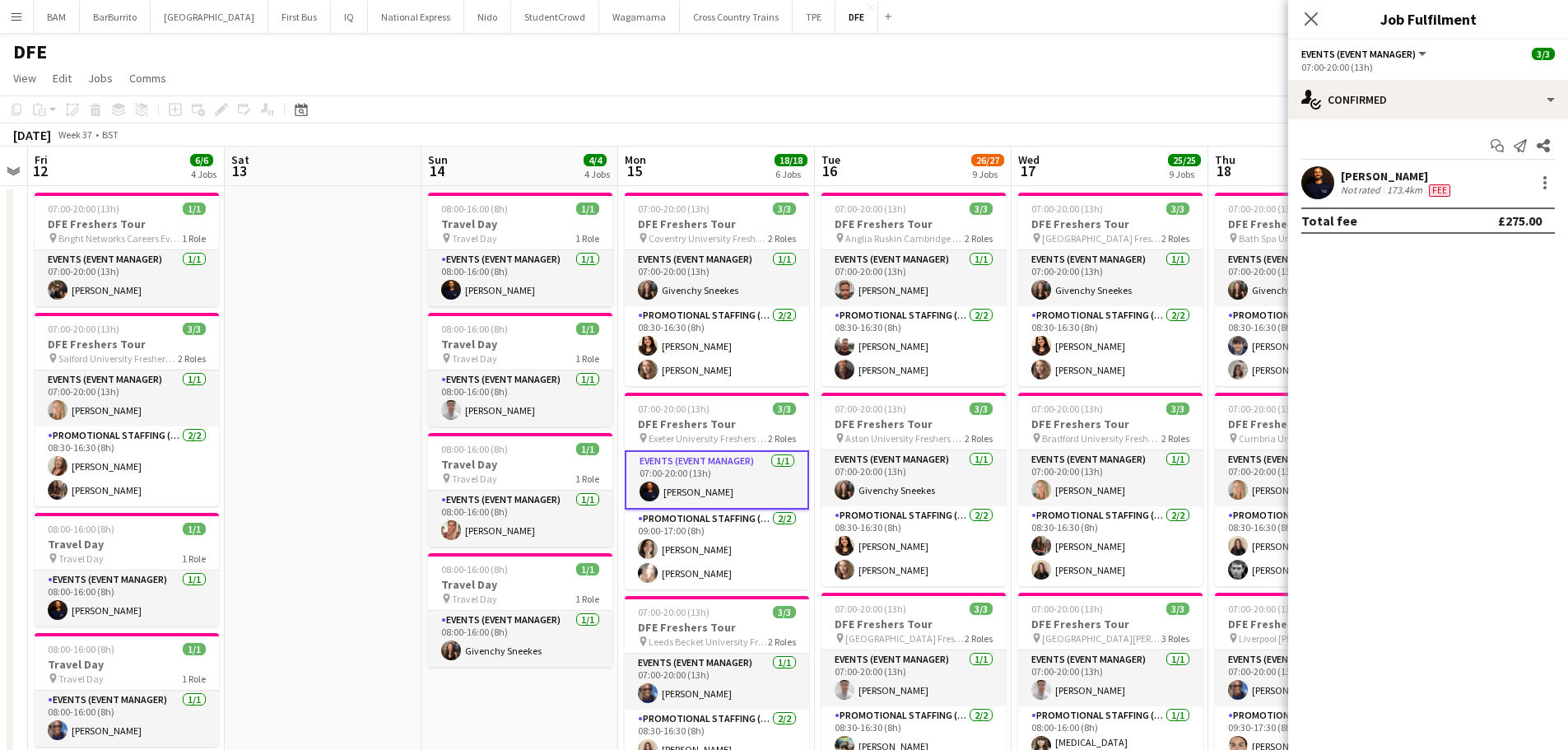
click at [1454, 173] on div "[PERSON_NAME] Not rated 173.4km Fee" at bounding box center [1428, 183] width 280 height 33
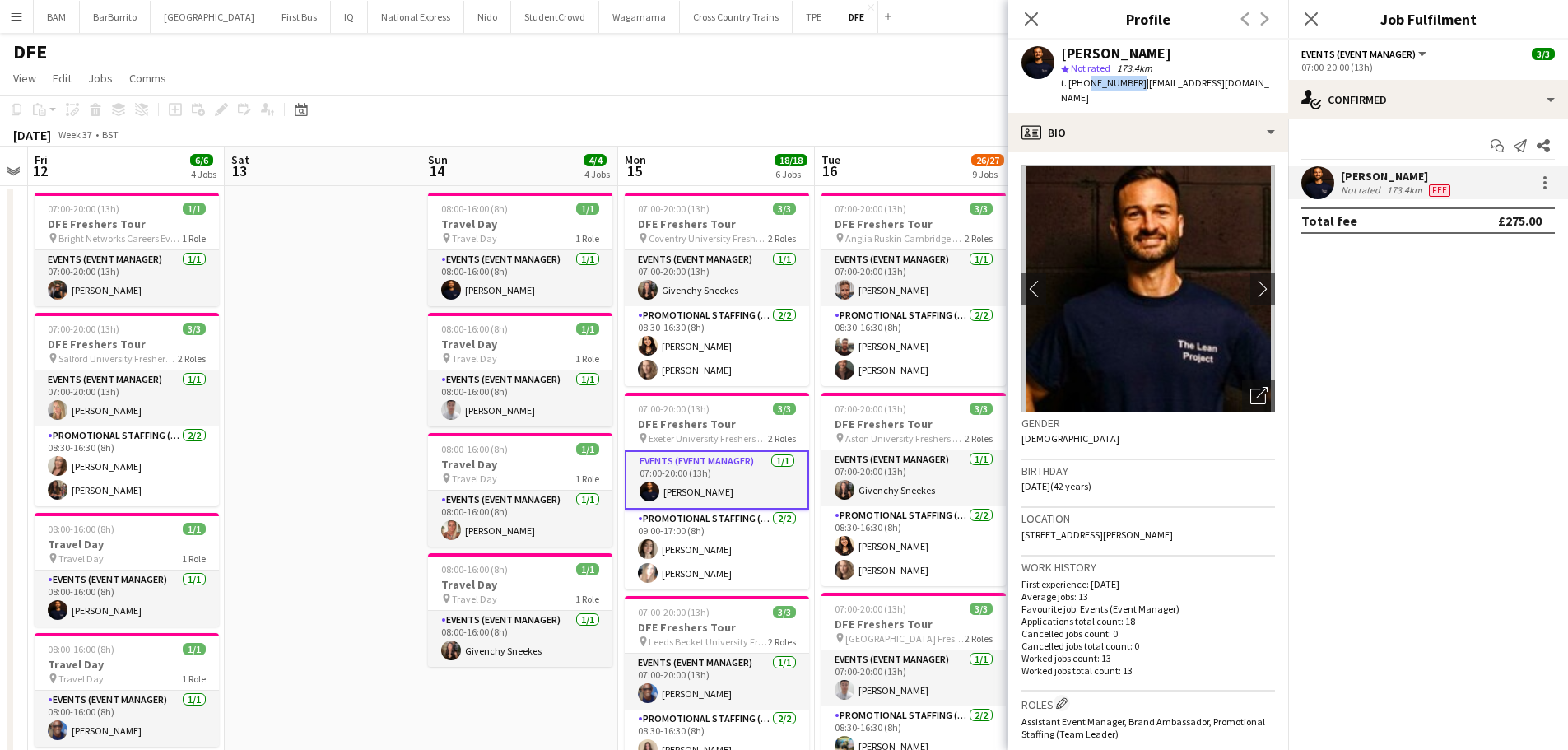
drag, startPoint x: 1084, startPoint y: 82, endPoint x: 1132, endPoint y: 86, distance: 48.2
click at [1132, 86] on span "t. [PHONE_NUMBER]" at bounding box center [1104, 82] width 86 height 13
copy span "7764746934"
click at [733, 123] on app-toolbar "Copy Paste Paste Ctrl+V Paste with crew Ctrl+Shift+V Paste linked Job [GEOGRAPH…" at bounding box center [784, 109] width 1568 height 28
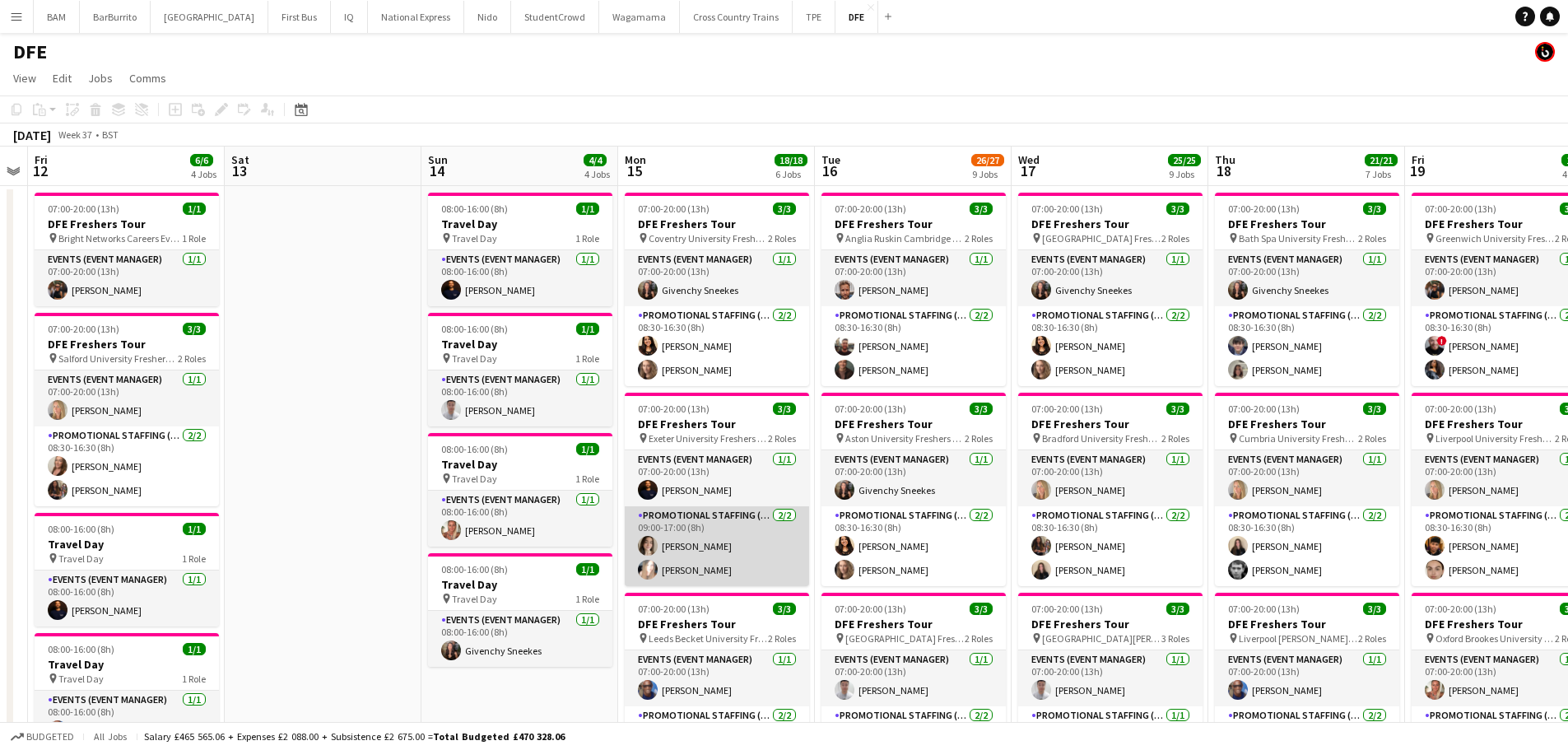
click at [797, 545] on app-card-role "Promotional Staffing (Brand Ambassadors) [DATE] 09:00-17:00 (8h) [PERSON_NAME] …" at bounding box center [716, 546] width 184 height 80
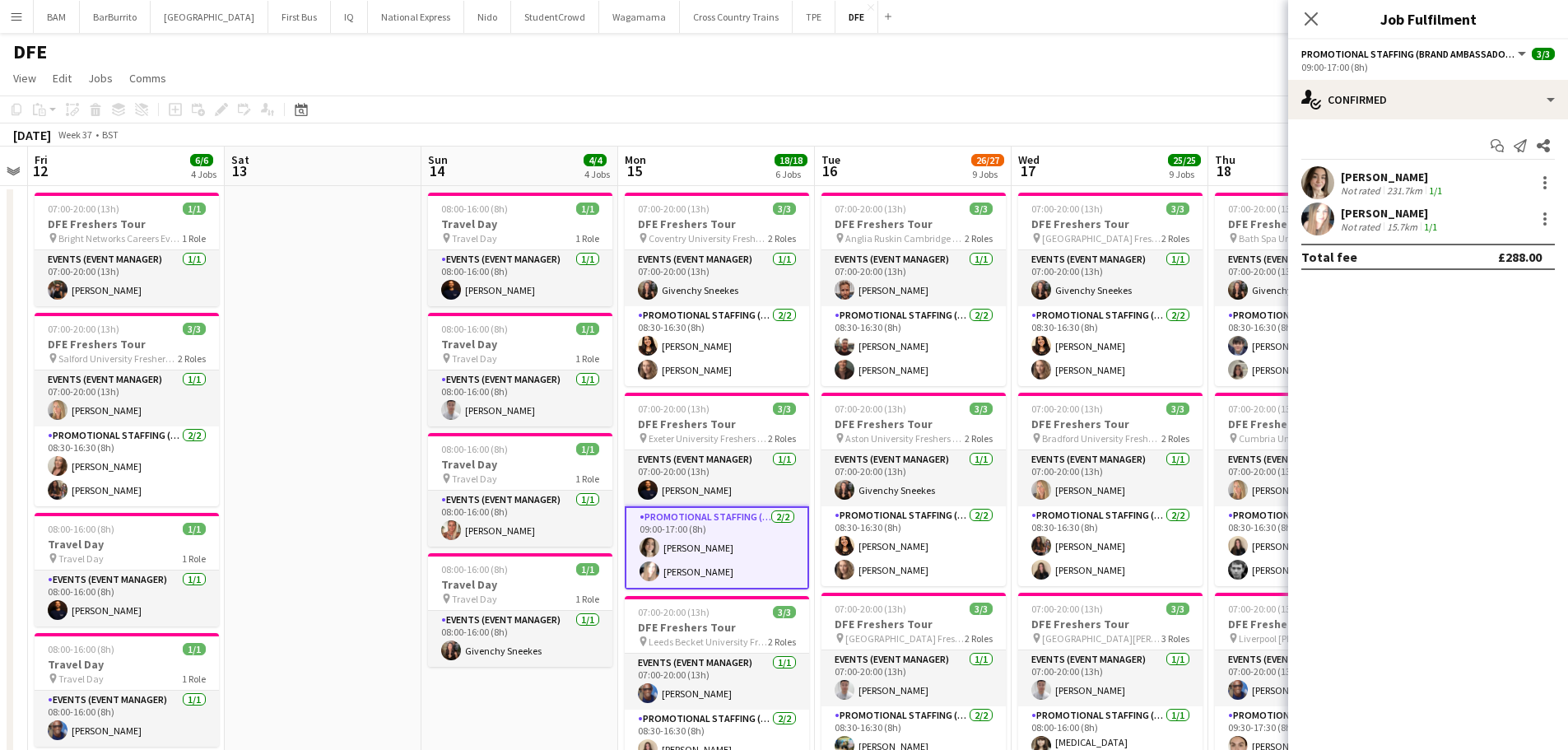
click at [1368, 191] on div "Not rated" at bounding box center [1362, 190] width 43 height 13
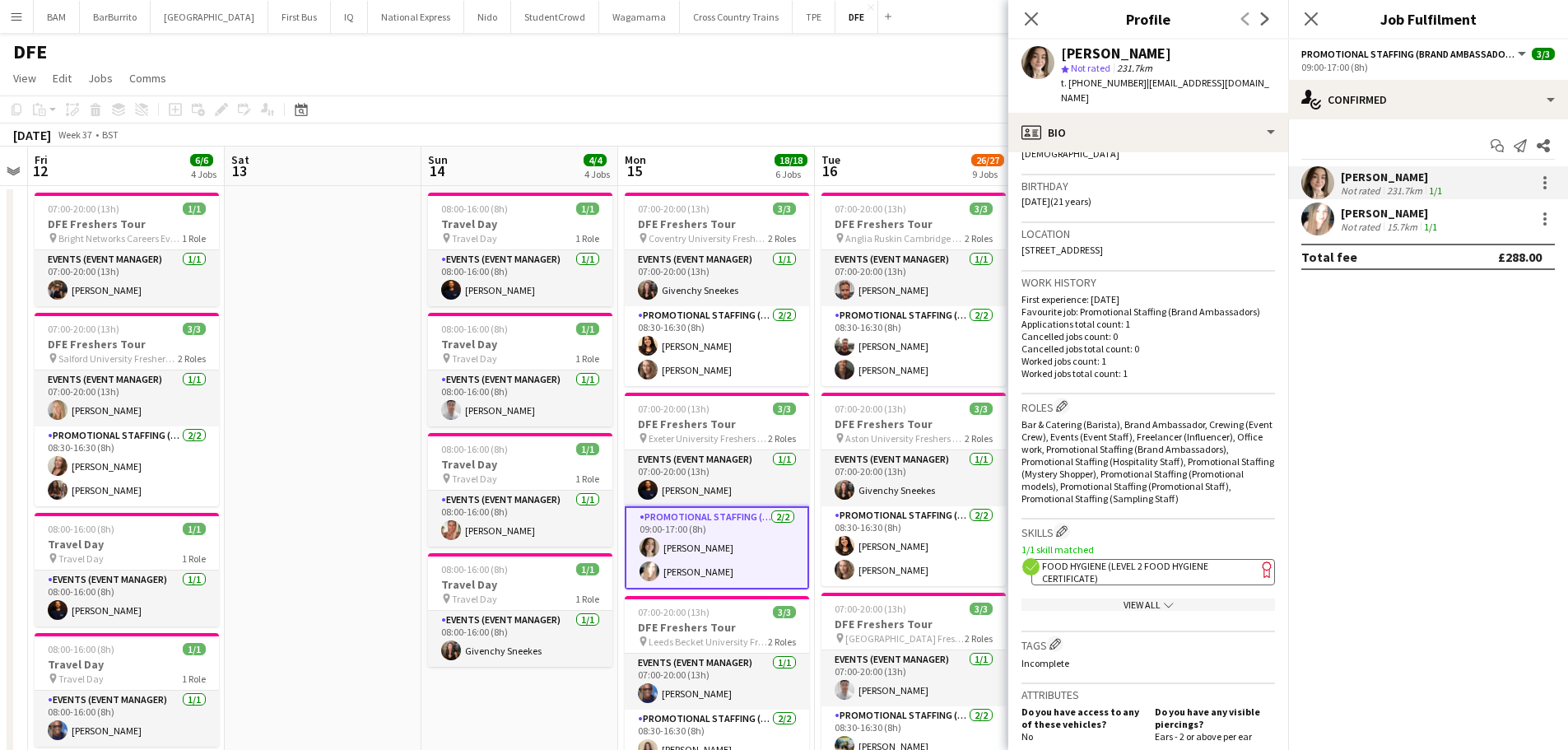
scroll to position [412, 0]
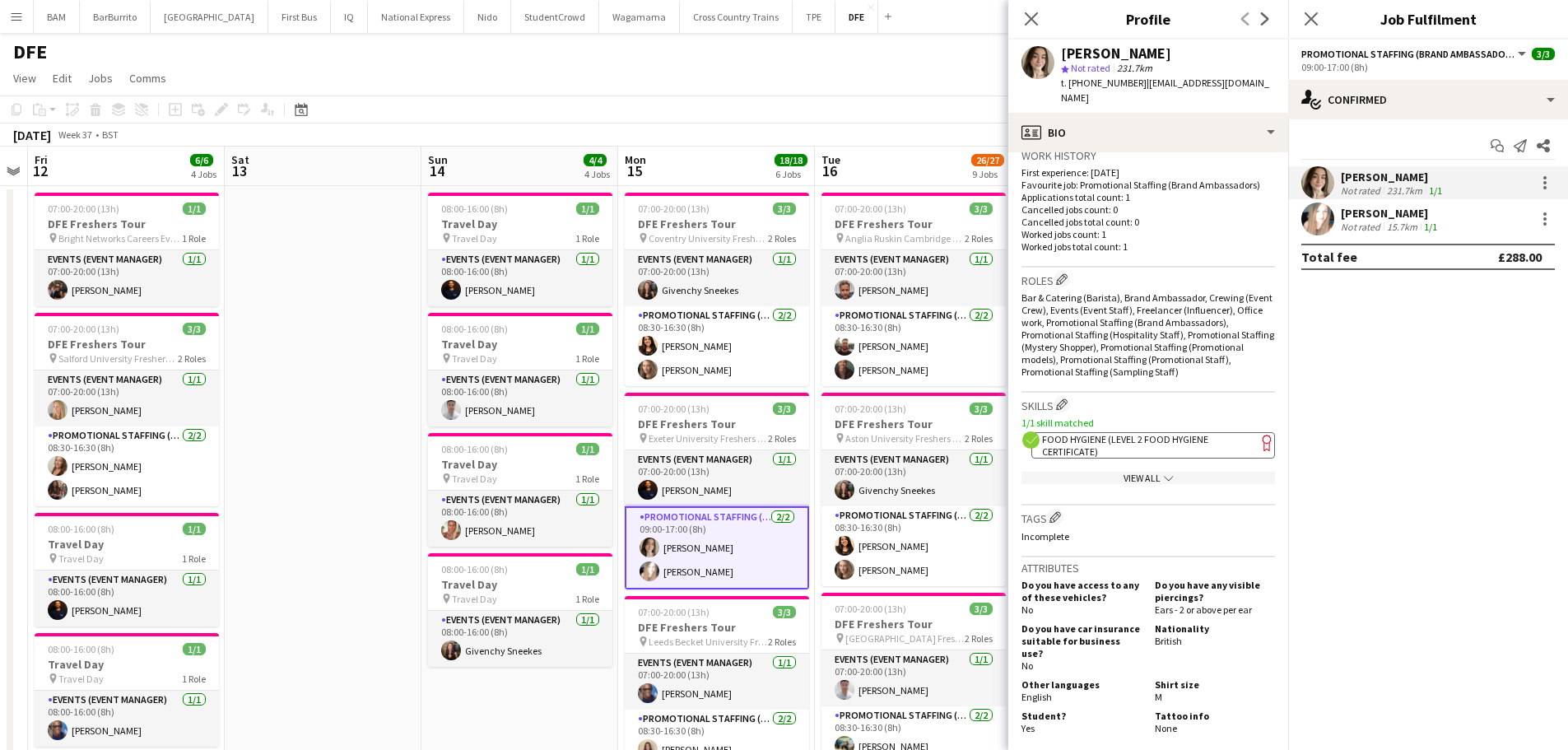
click at [1167, 450] on app-spec-pill "ok-circled2 background Layer 1 cross-circle-red background Layer 1 Food Hygiene…" at bounding box center [1154, 445] width 244 height 26
click at [1436, 185] on app-skills-label "1/1" at bounding box center [1436, 190] width 13 height 13
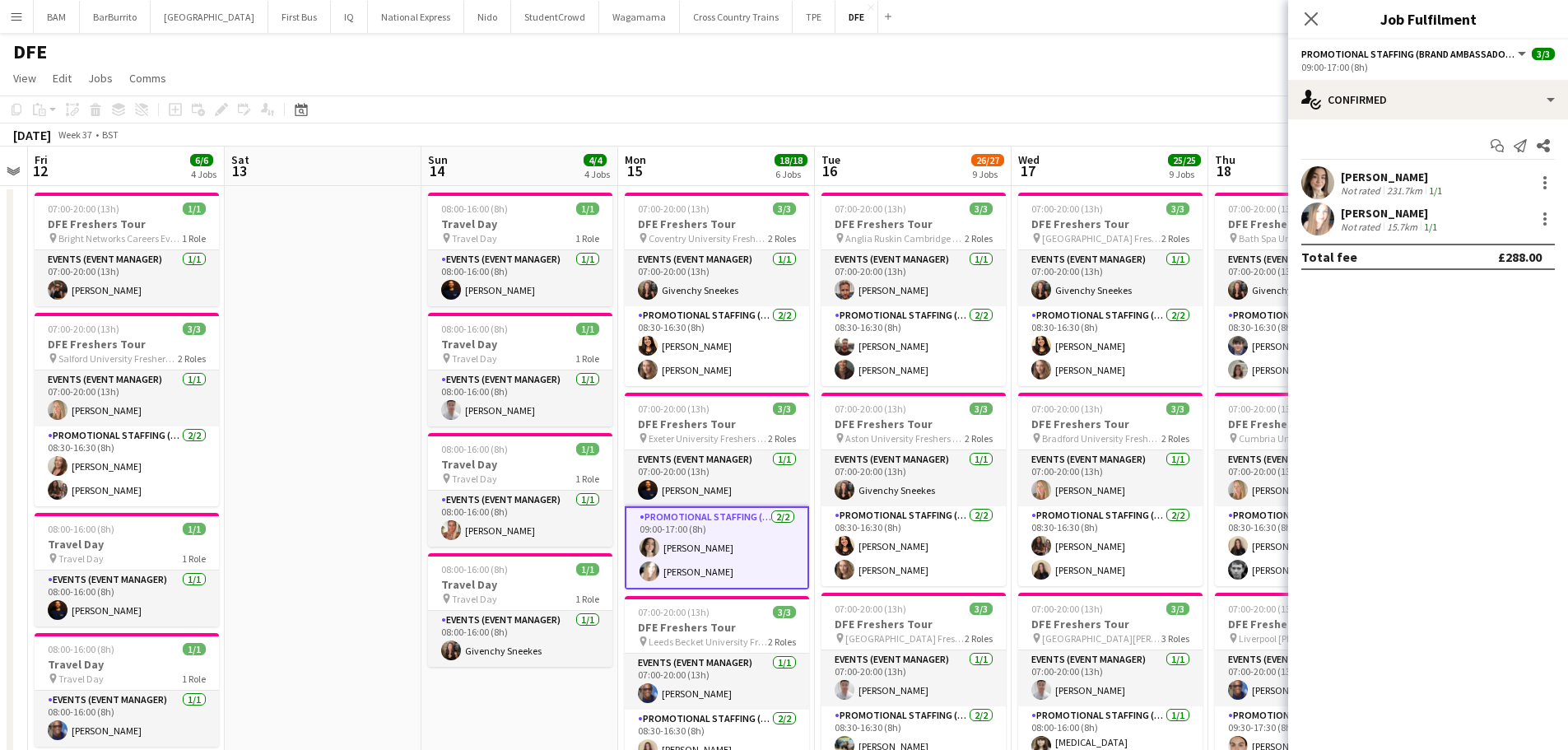
click at [1434, 173] on div "[PERSON_NAME]" at bounding box center [1393, 177] width 104 height 15
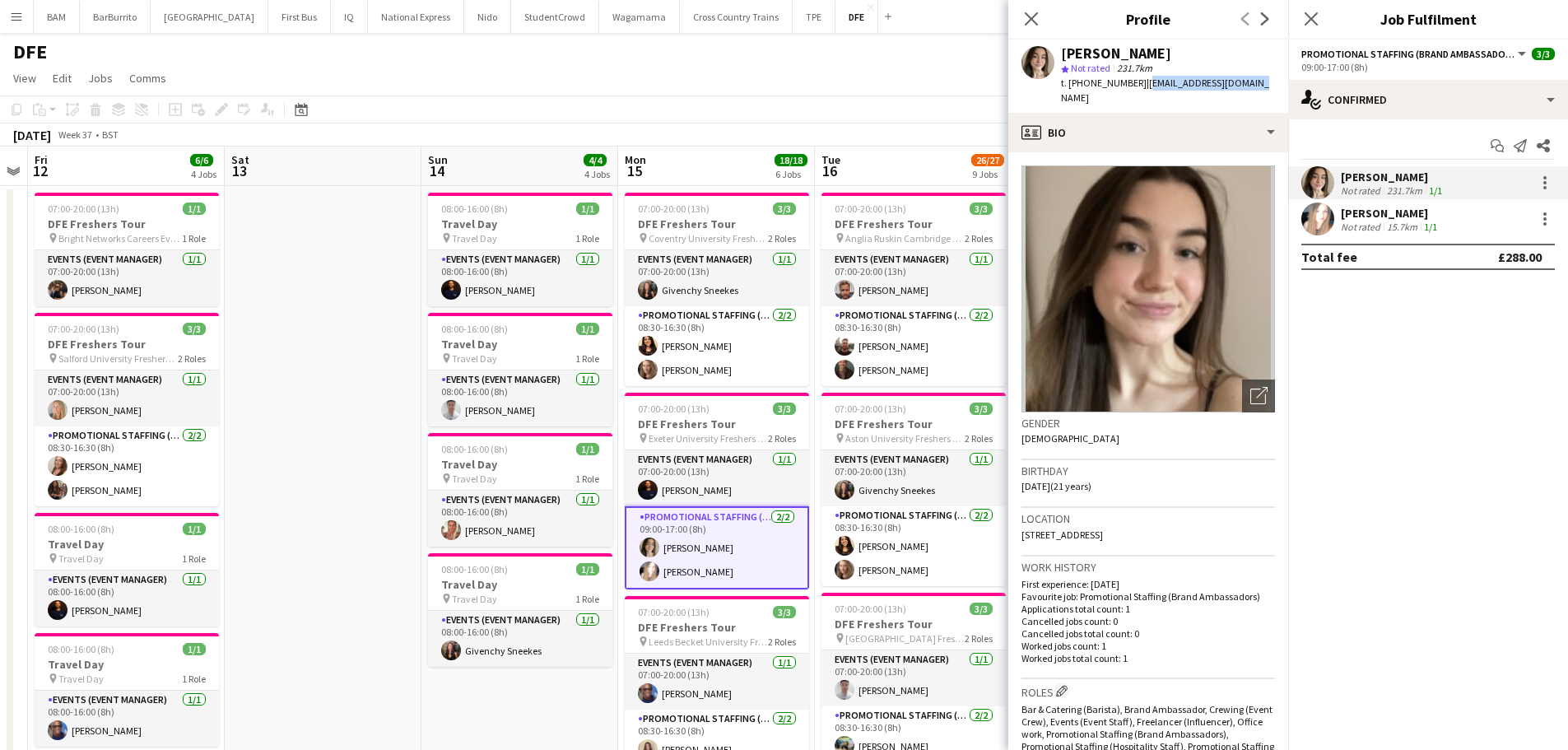
drag, startPoint x: 1140, startPoint y: 82, endPoint x: 1261, endPoint y: 88, distance: 121.1
click at [1261, 88] on app-profile-header "[PERSON_NAME] star Not rated 231.7km t. [PHONE_NUMBER] | [EMAIL_ADDRESS][DOMAIN…" at bounding box center [1148, 76] width 280 height 73
copy span "[EMAIL_ADDRESS][DOMAIN_NAME]"
click at [1404, 214] on div "[PERSON_NAME]" at bounding box center [1390, 214] width 99 height 15
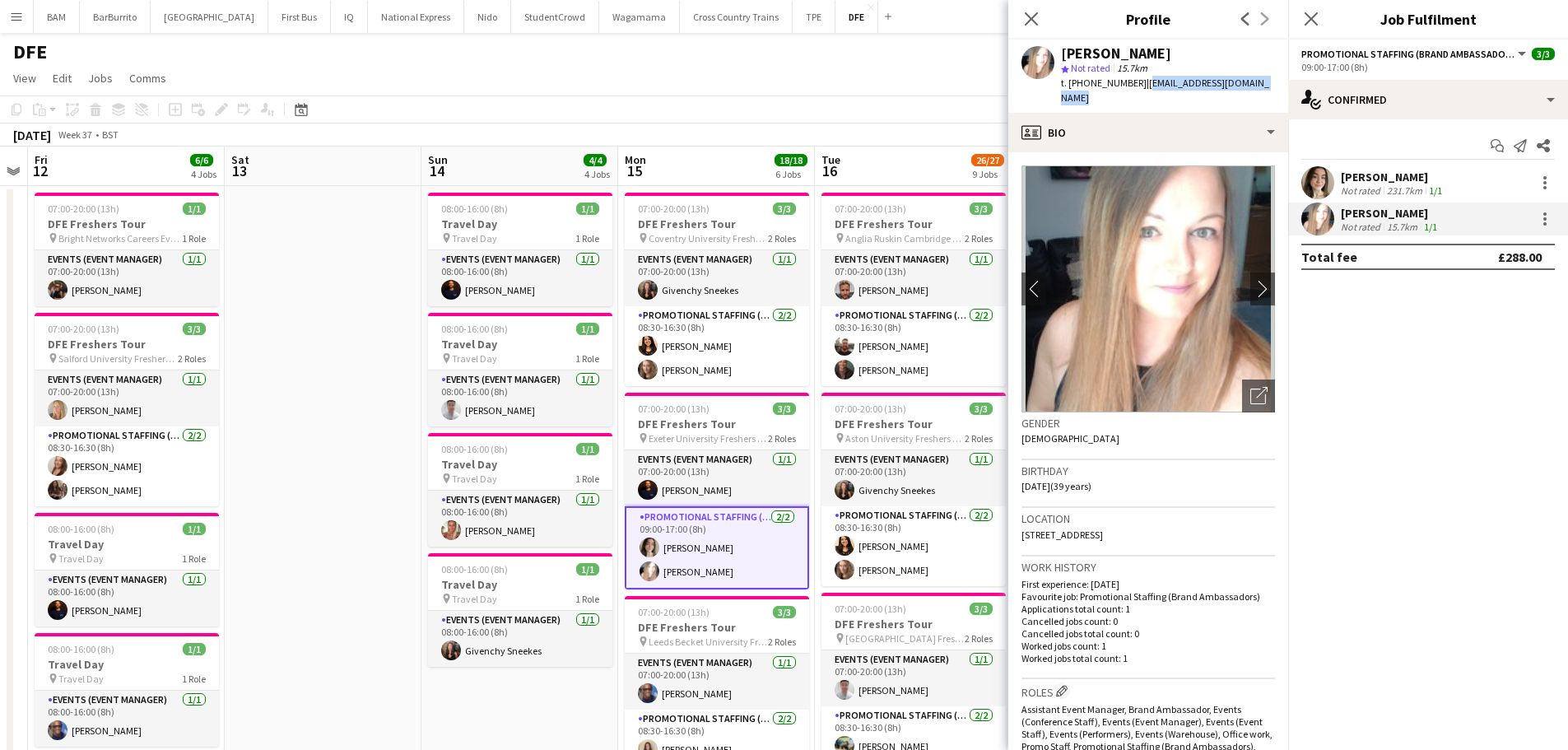
drag, startPoint x: 1139, startPoint y: 84, endPoint x: 1264, endPoint y: 86, distance: 125.0
click at [1264, 86] on div "[PERSON_NAME] star Not rated 15.7km t. [PHONE_NUMBER] | [EMAIL_ADDRESS][DOMAIN_…" at bounding box center [1148, 76] width 280 height 73
copy span "[EMAIL_ADDRESS][DOMAIN_NAME]"
drag, startPoint x: 689, startPoint y: 494, endPoint x: 755, endPoint y: 485, distance: 66.6
click at [689, 494] on app-card-role "Events (Event Manager) [DATE] 07:00-20:00 (13h) [PERSON_NAME]" at bounding box center [716, 478] width 184 height 56
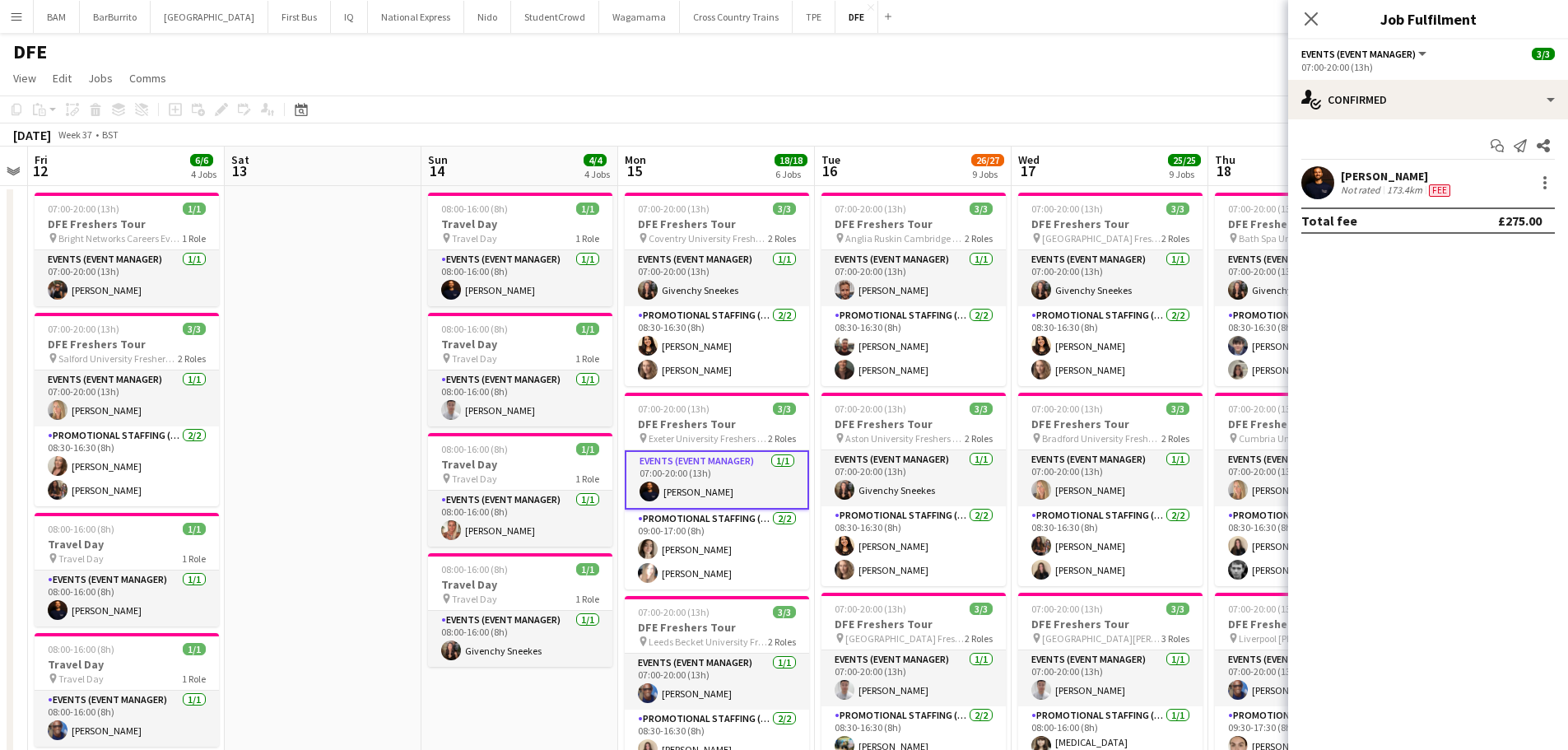
click at [1413, 176] on div "[PERSON_NAME]" at bounding box center [1397, 177] width 113 height 15
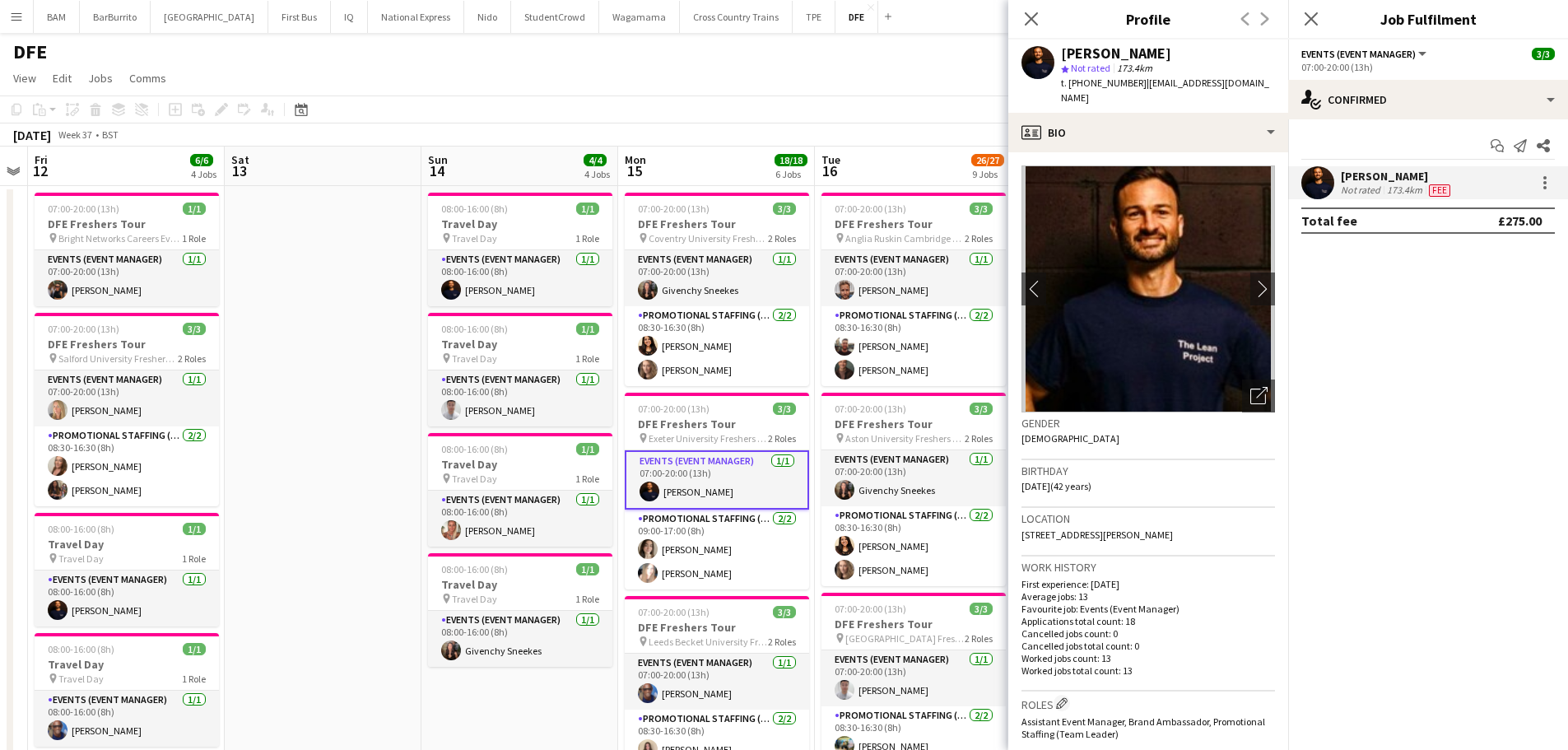
drag, startPoint x: 1140, startPoint y: 83, endPoint x: 1247, endPoint y: 101, distance: 108.5
click at [1229, 101] on div "t. [PHONE_NUMBER] | [EMAIL_ADDRESS][DOMAIN_NAME]" at bounding box center [1168, 90] width 214 height 29
copy span "[EMAIL_ADDRESS][DOMAIN_NAME]"
click at [1029, 12] on icon "Close pop-in" at bounding box center [1031, 19] width 16 height 16
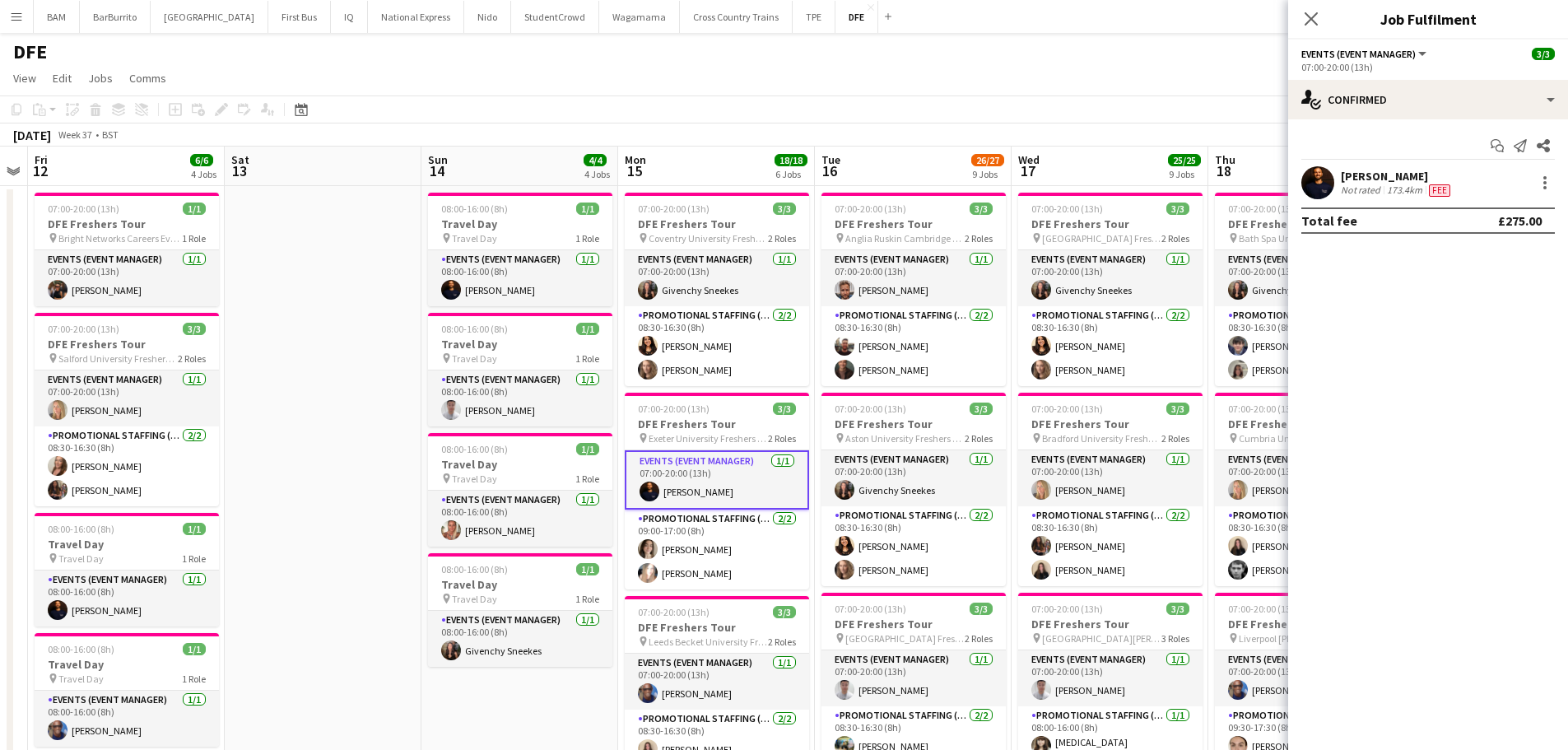
drag, startPoint x: 1305, startPoint y: 13, endPoint x: 1303, endPoint y: 23, distance: 10.2
click at [1305, 13] on icon at bounding box center [1311, 19] width 13 height 13
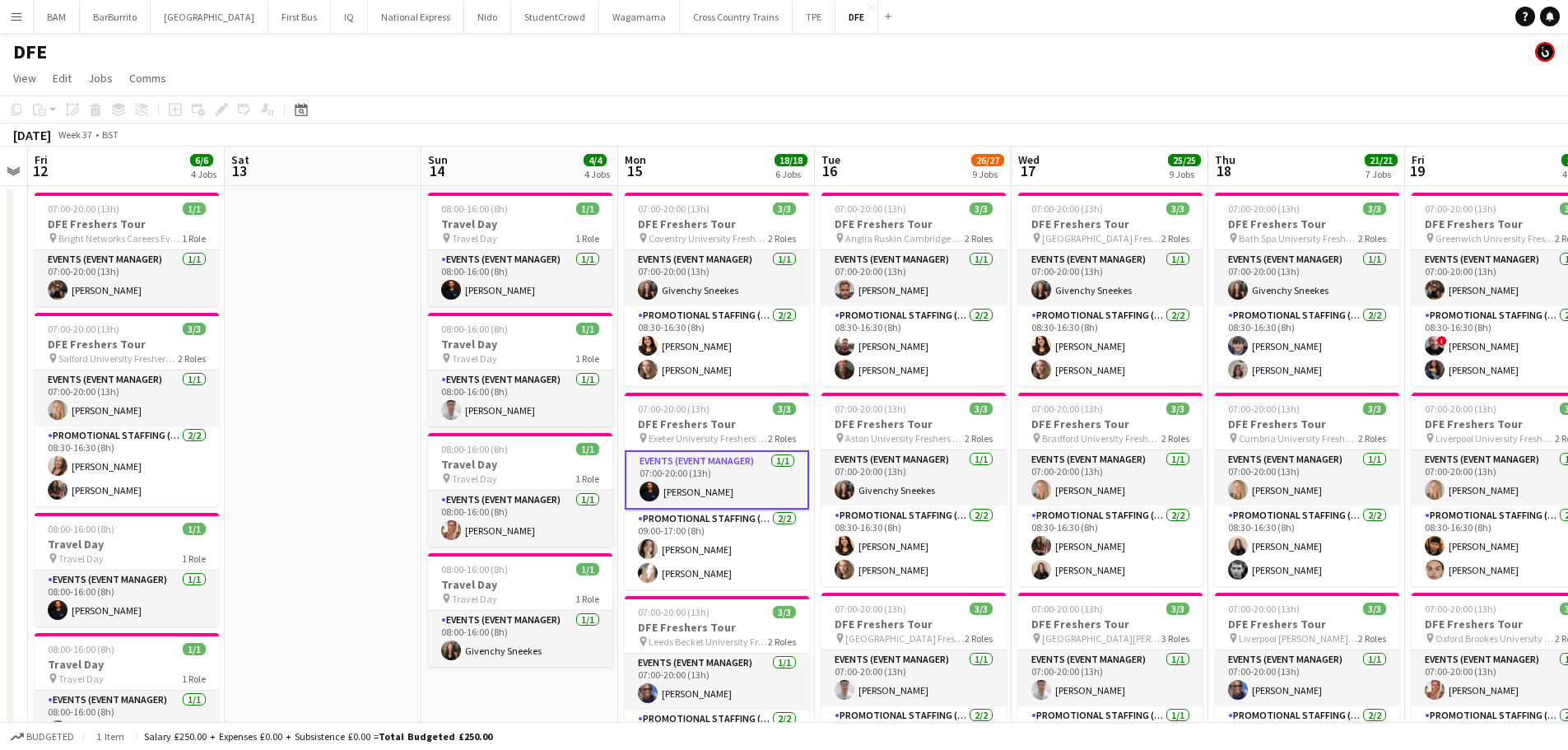
click at [1113, 100] on app-toolbar "Copy Paste Paste Ctrl+V Paste with crew Ctrl+Shift+V Paste linked Job [GEOGRAPH…" at bounding box center [784, 109] width 1568 height 28
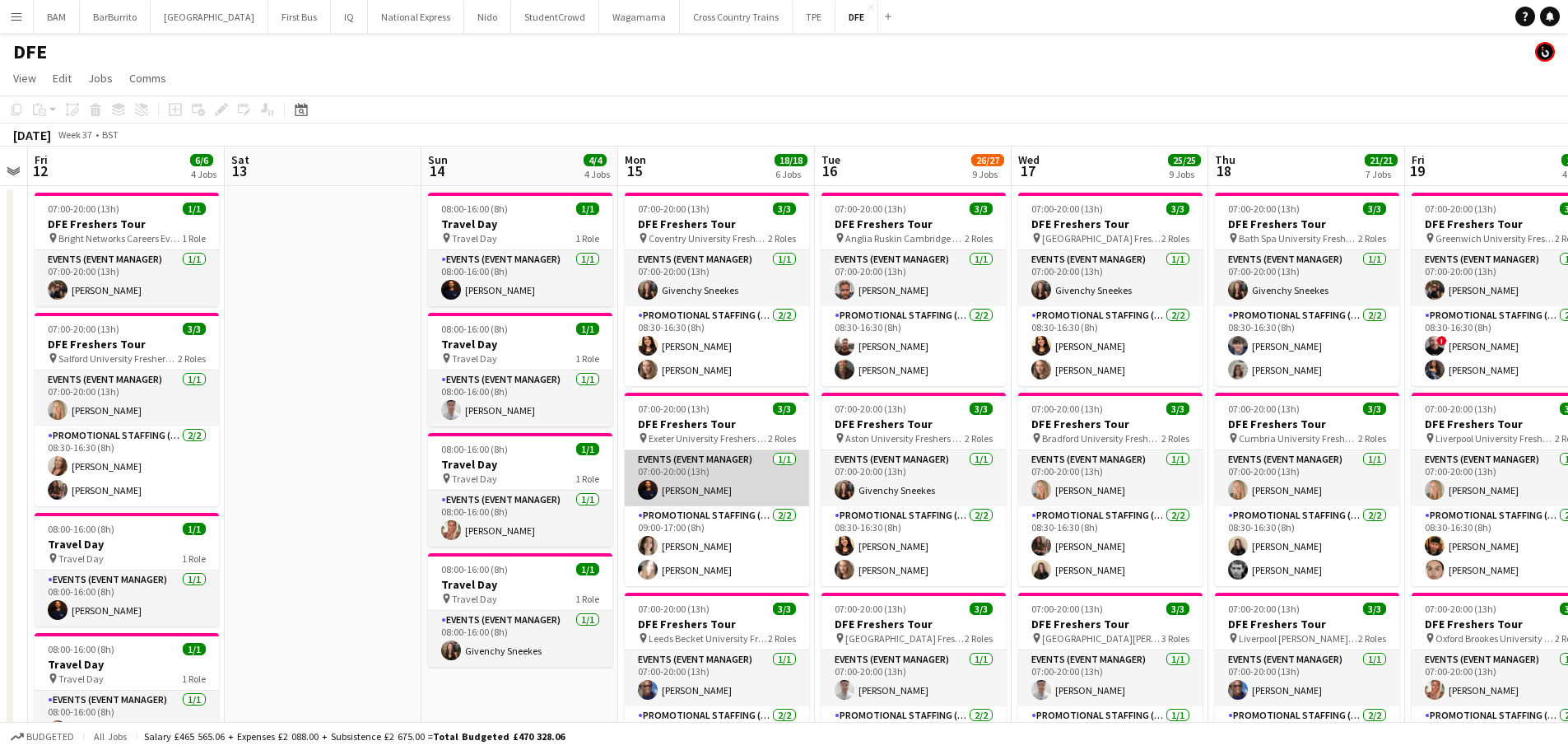
scroll to position [165, 0]
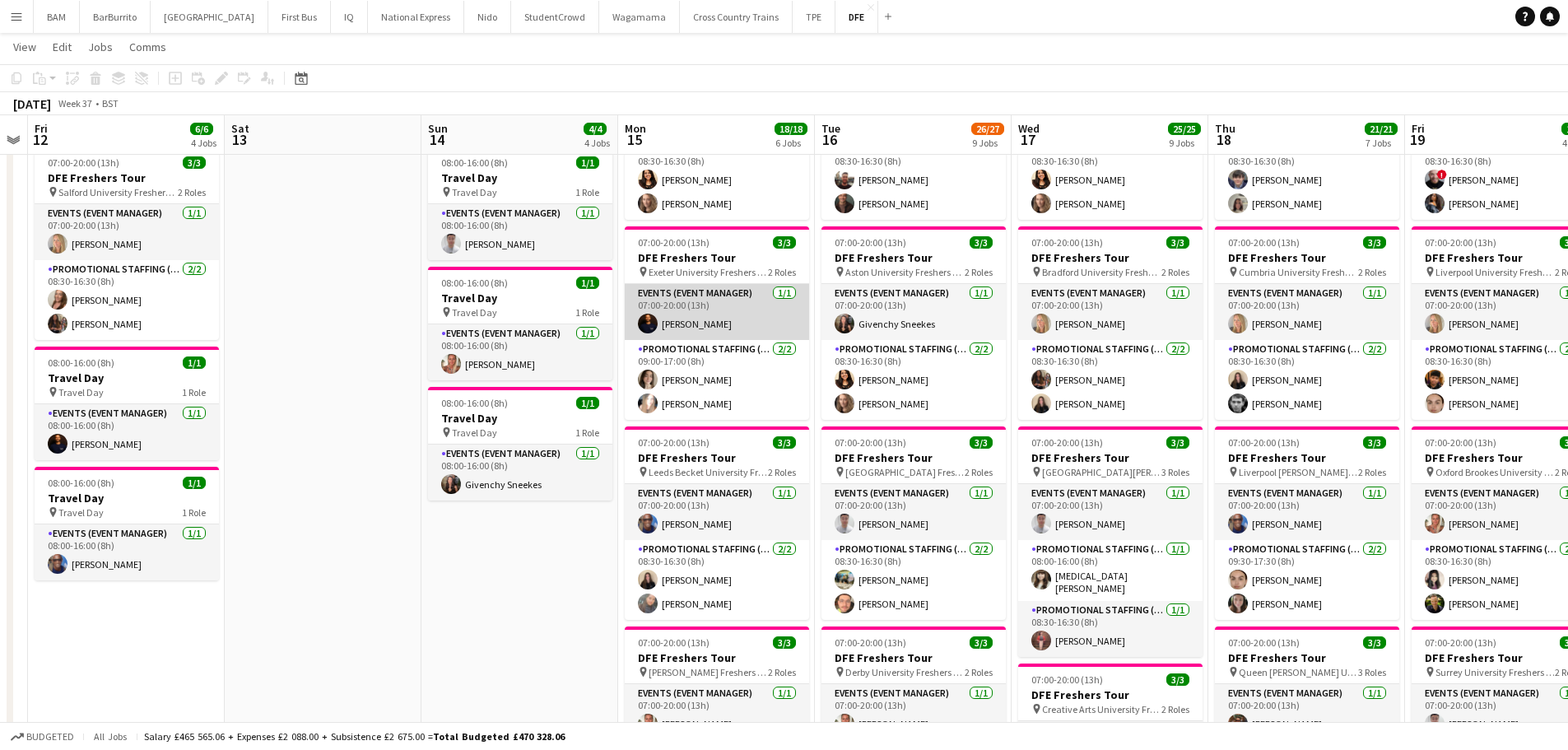
click at [722, 308] on app-card-role "Events (Event Manager) [DATE] 07:00-20:00 (13h) [PERSON_NAME]" at bounding box center [716, 311] width 184 height 56
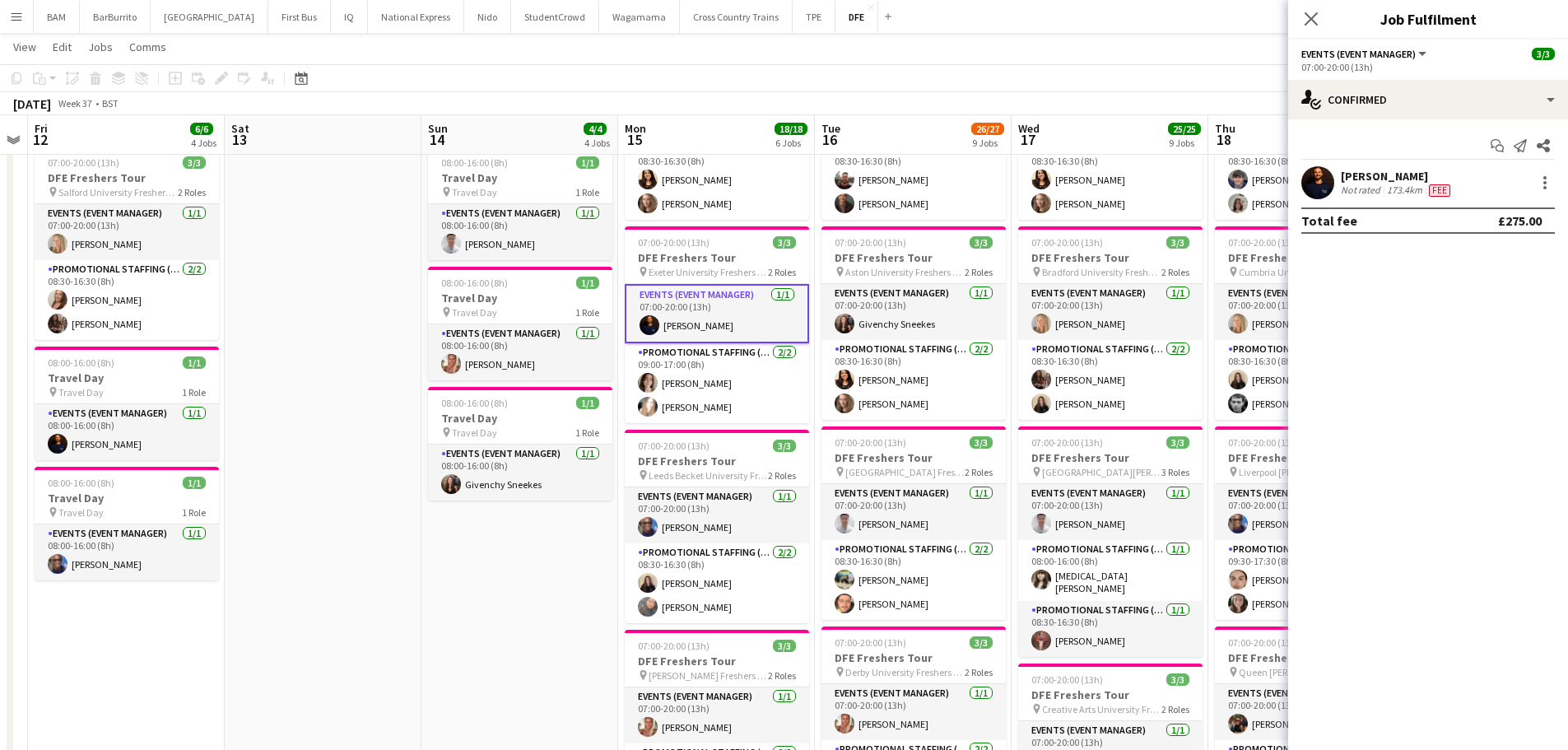
click at [1471, 182] on div "[PERSON_NAME] Not rated 173.4km Fee" at bounding box center [1428, 183] width 280 height 33
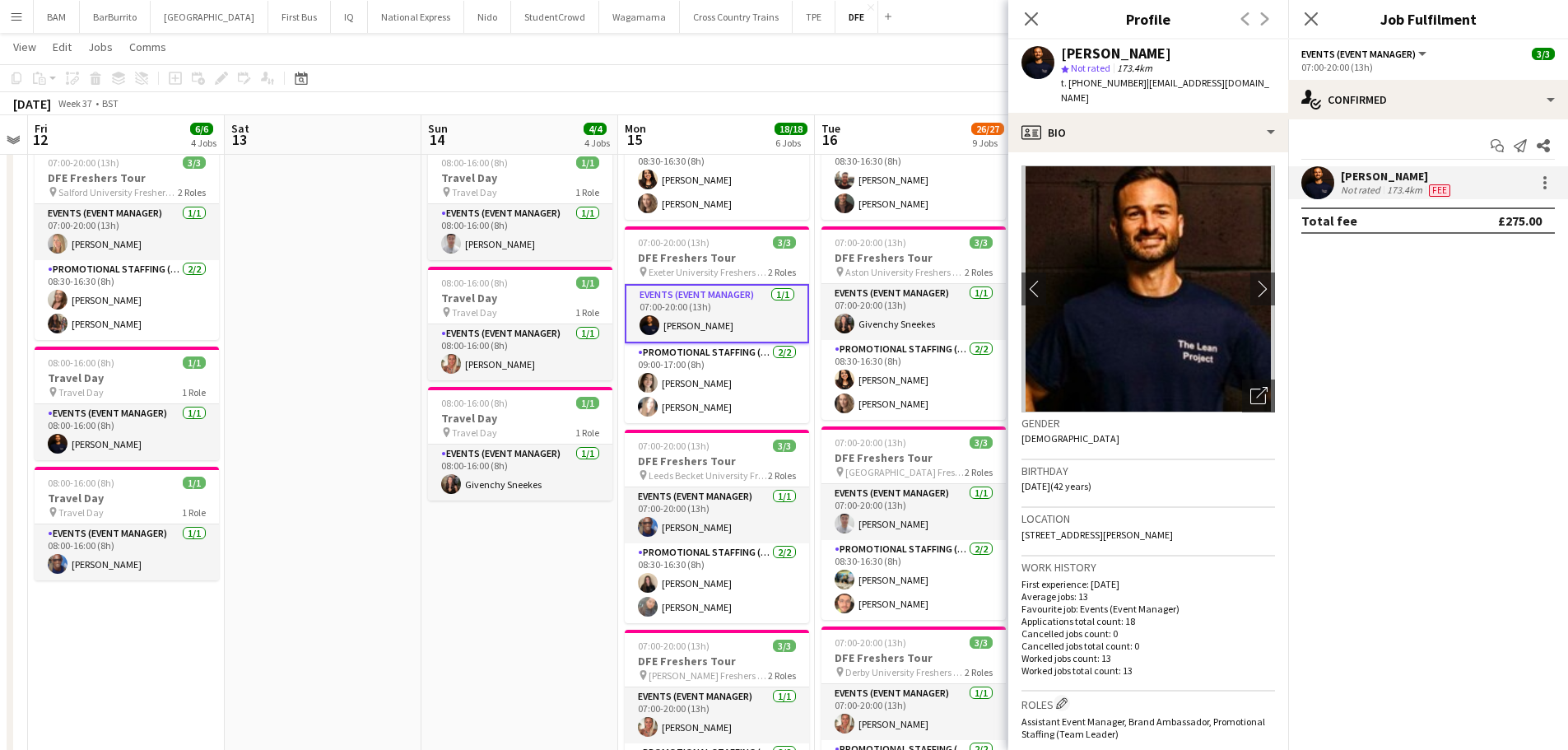
click at [751, 361] on app-card-role "Promotional Staffing (Brand Ambassadors) [DATE] 09:00-17:00 (8h) [PERSON_NAME] …" at bounding box center [716, 383] width 184 height 80
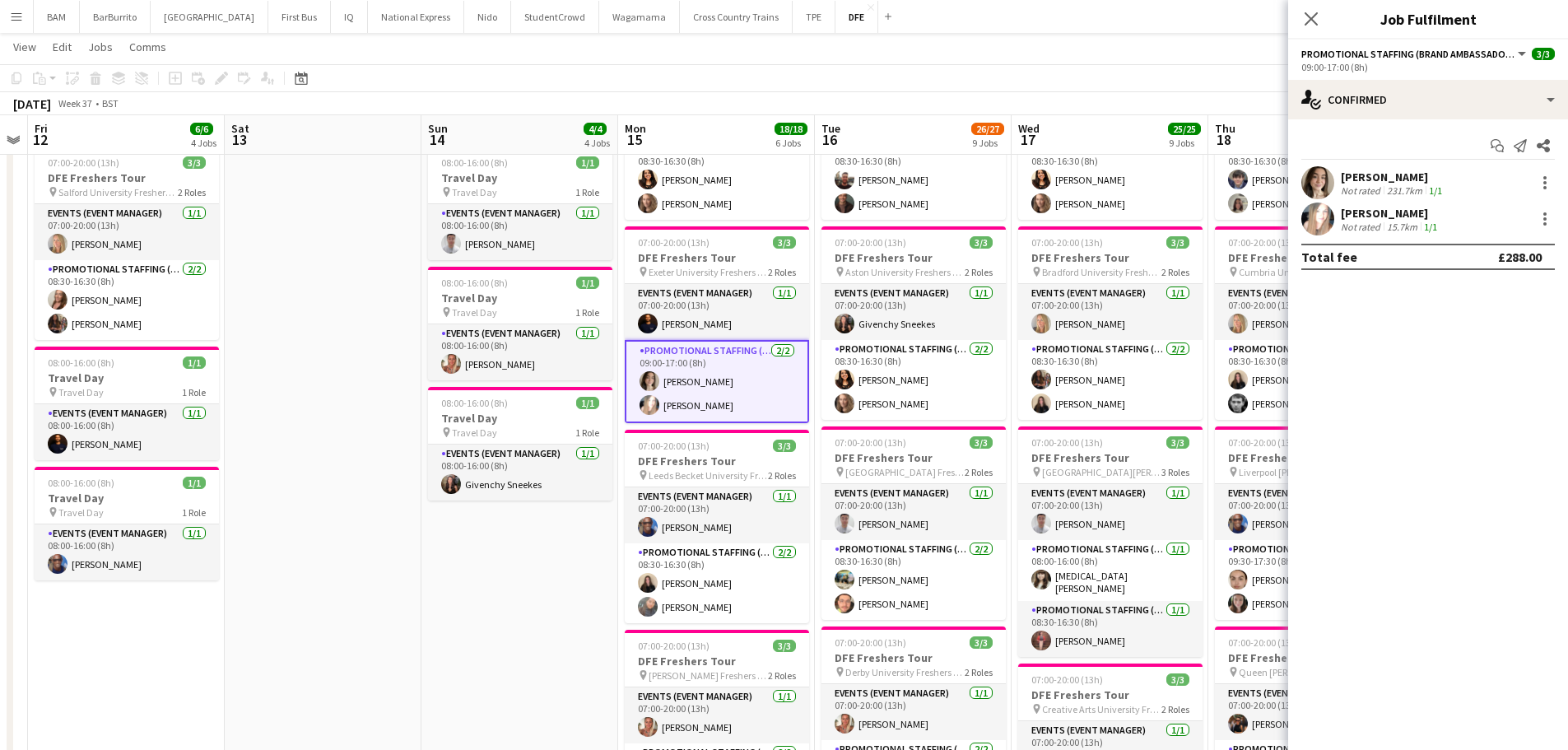
click at [1478, 179] on div "[PERSON_NAME] Not rated 231.7km 1/1" at bounding box center [1428, 183] width 280 height 33
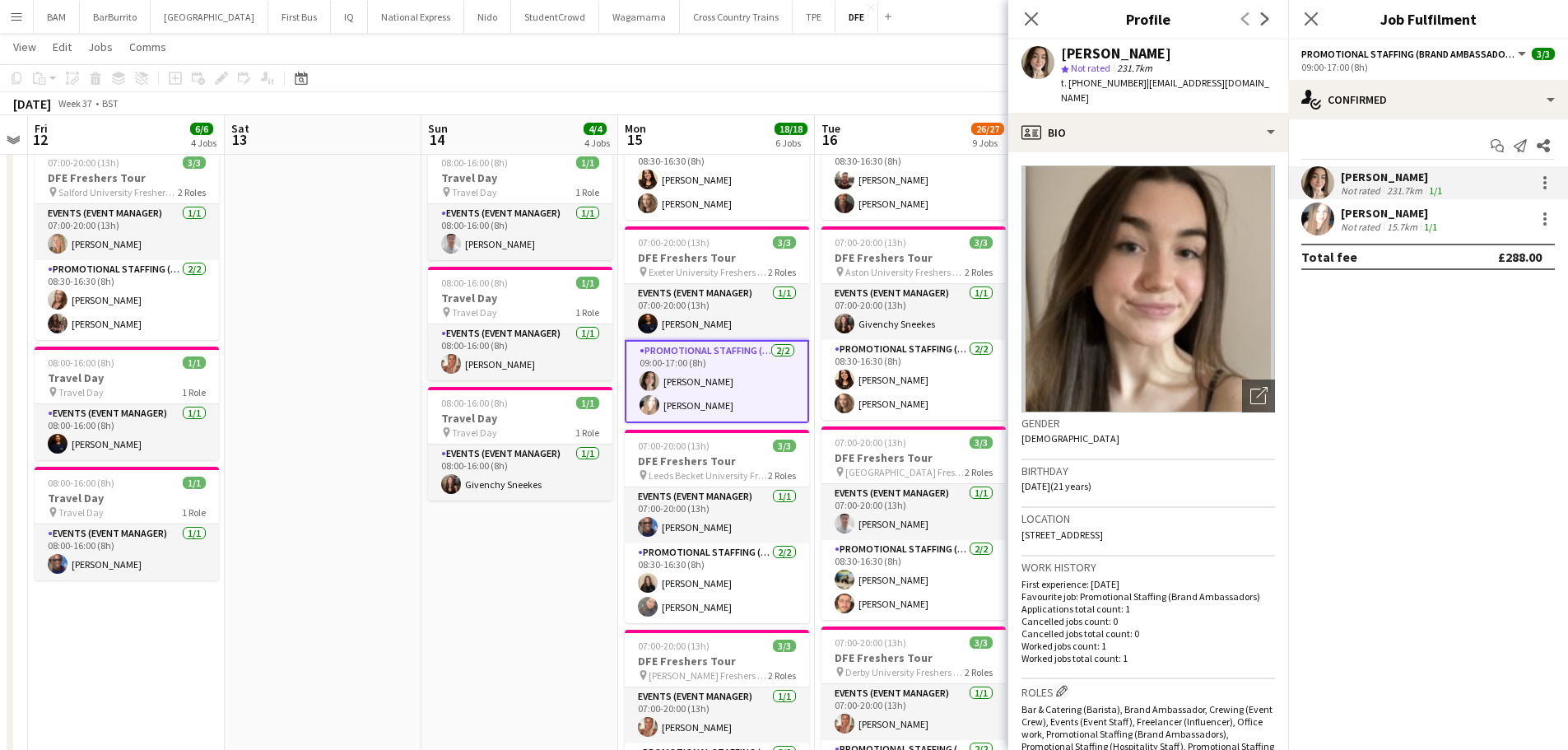
click at [1471, 226] on div "[PERSON_NAME] Not rated 15.7km 1/1" at bounding box center [1428, 219] width 280 height 33
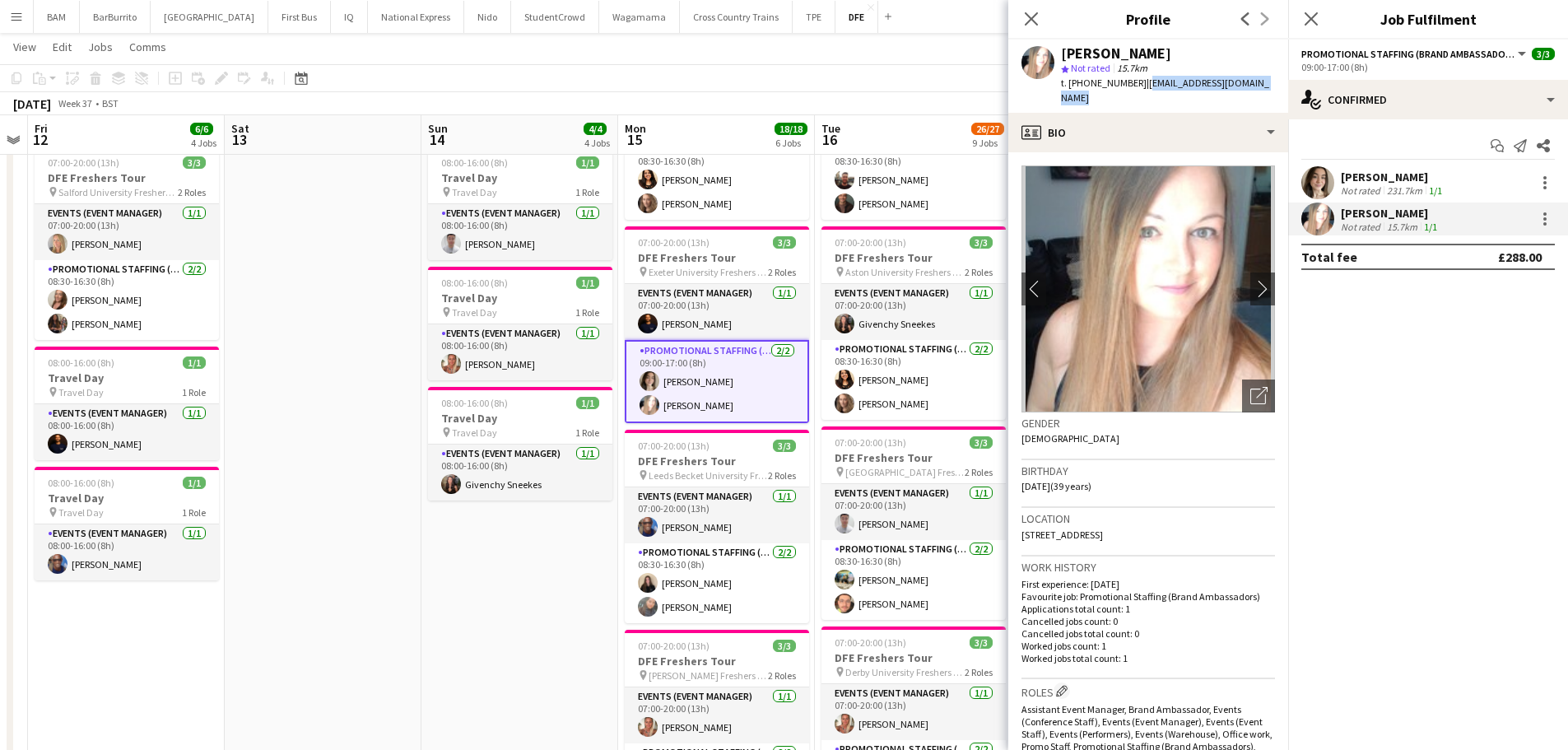
drag, startPoint x: 1140, startPoint y: 84, endPoint x: 1260, endPoint y: 88, distance: 120.1
click at [1260, 88] on div "[PERSON_NAME] star Not rated 15.7km t. [PHONE_NUMBER] | [EMAIL_ADDRESS][DOMAIN_…" at bounding box center [1148, 76] width 280 height 73
copy span "[EMAIL_ADDRESS][DOMAIN_NAME]"
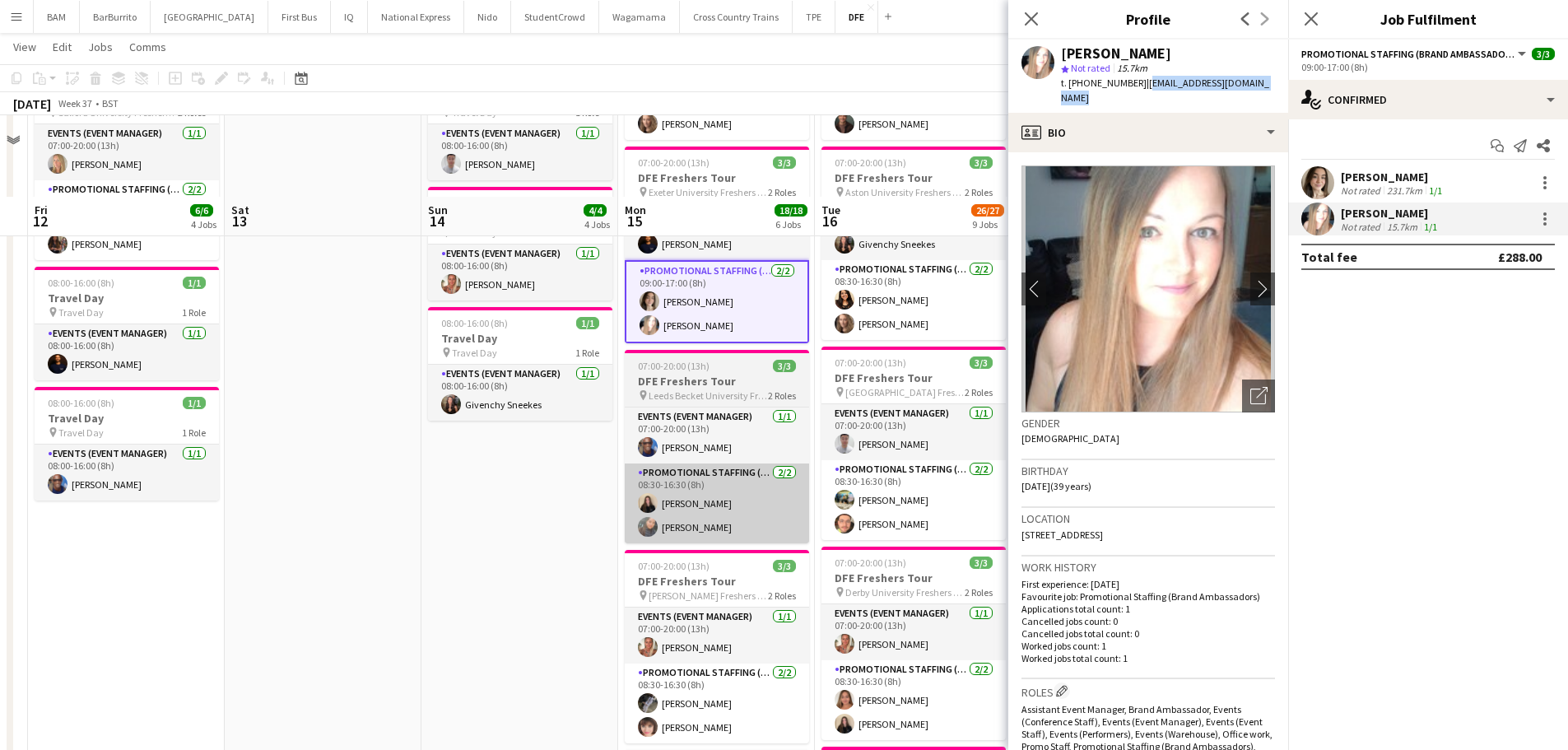
scroll to position [329, 0]
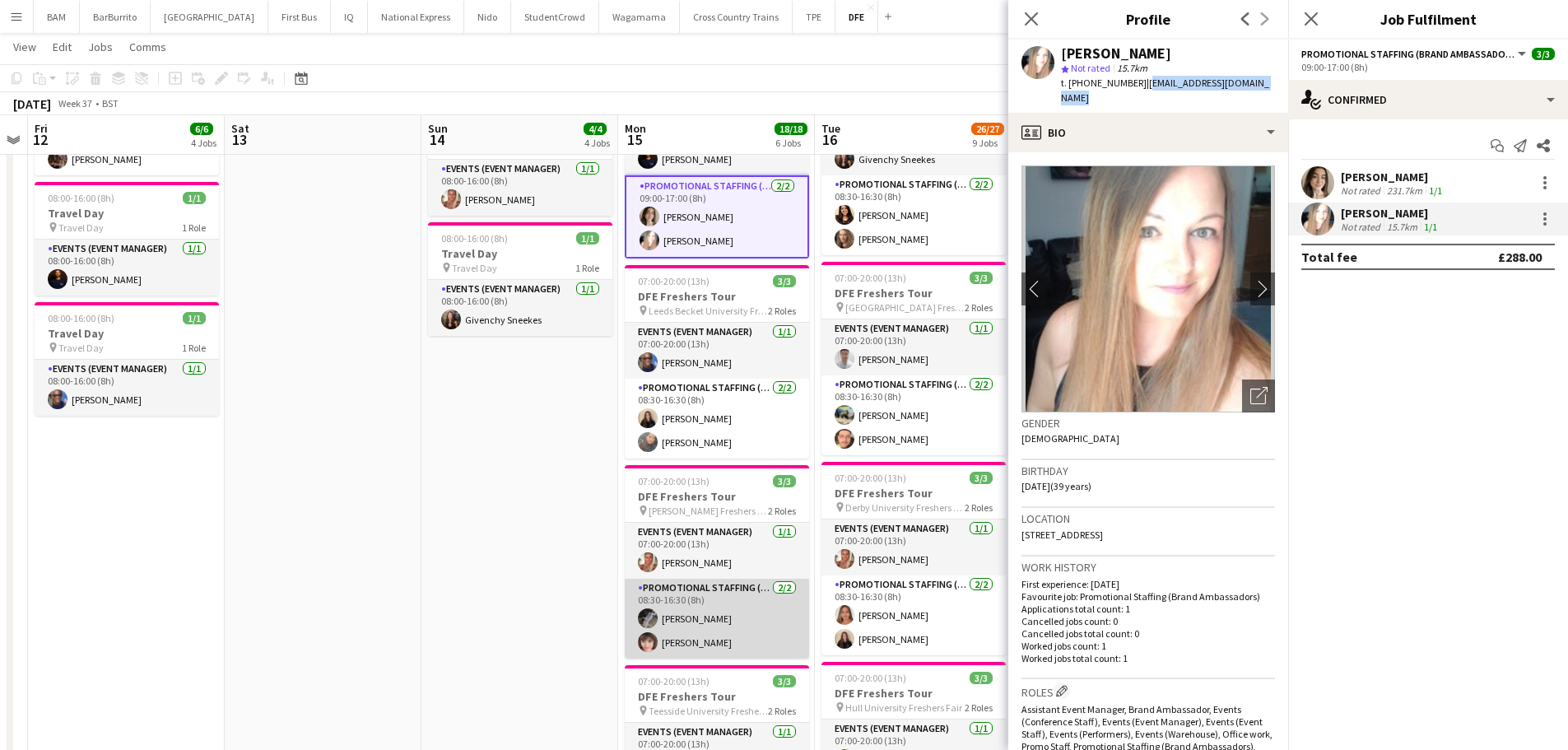
click at [744, 607] on app-card-role "Promotional Staffing (Brand Ambassadors) [DATE] 08:30-16:30 (8h) [PERSON_NAME] …" at bounding box center [716, 619] width 184 height 80
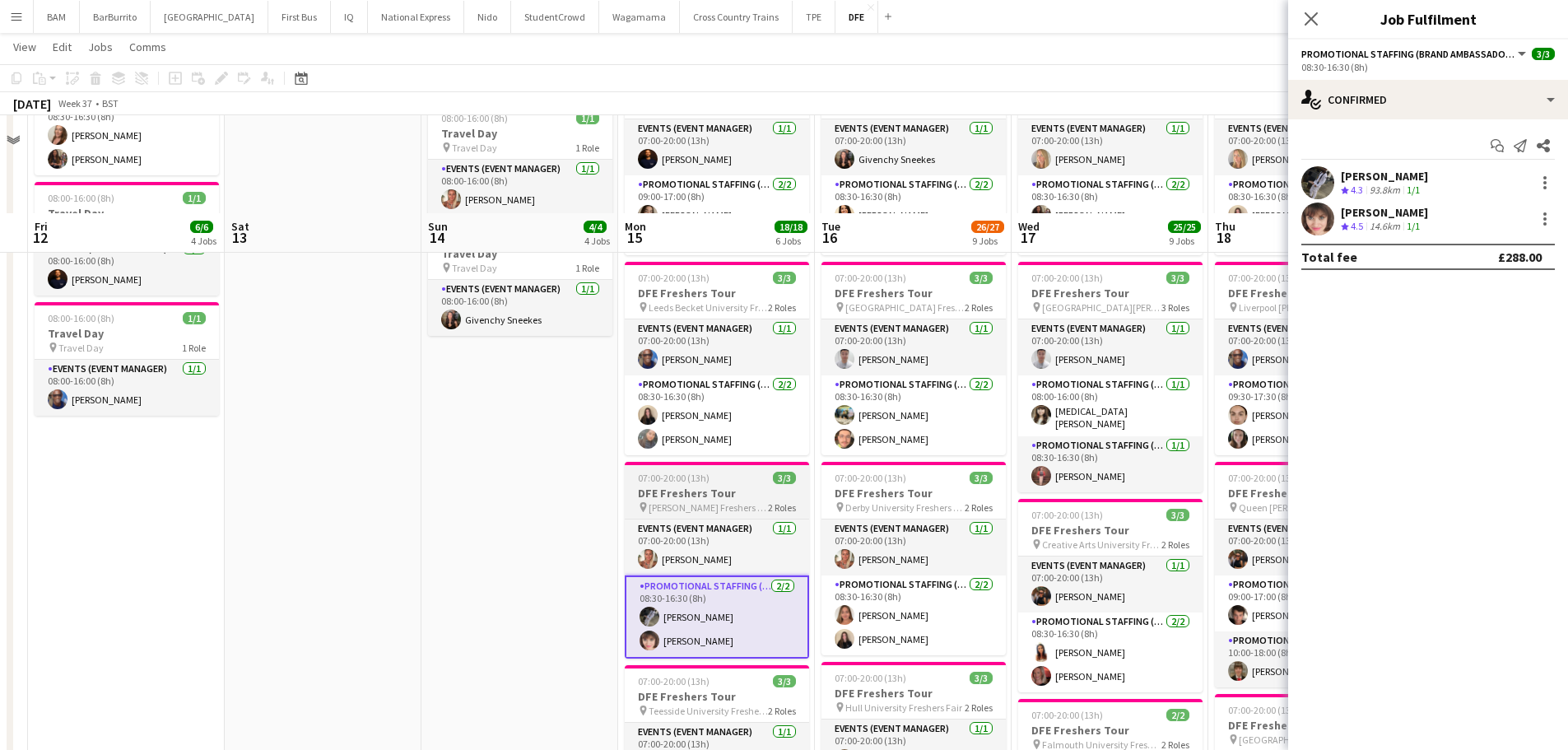
scroll to position [577, 0]
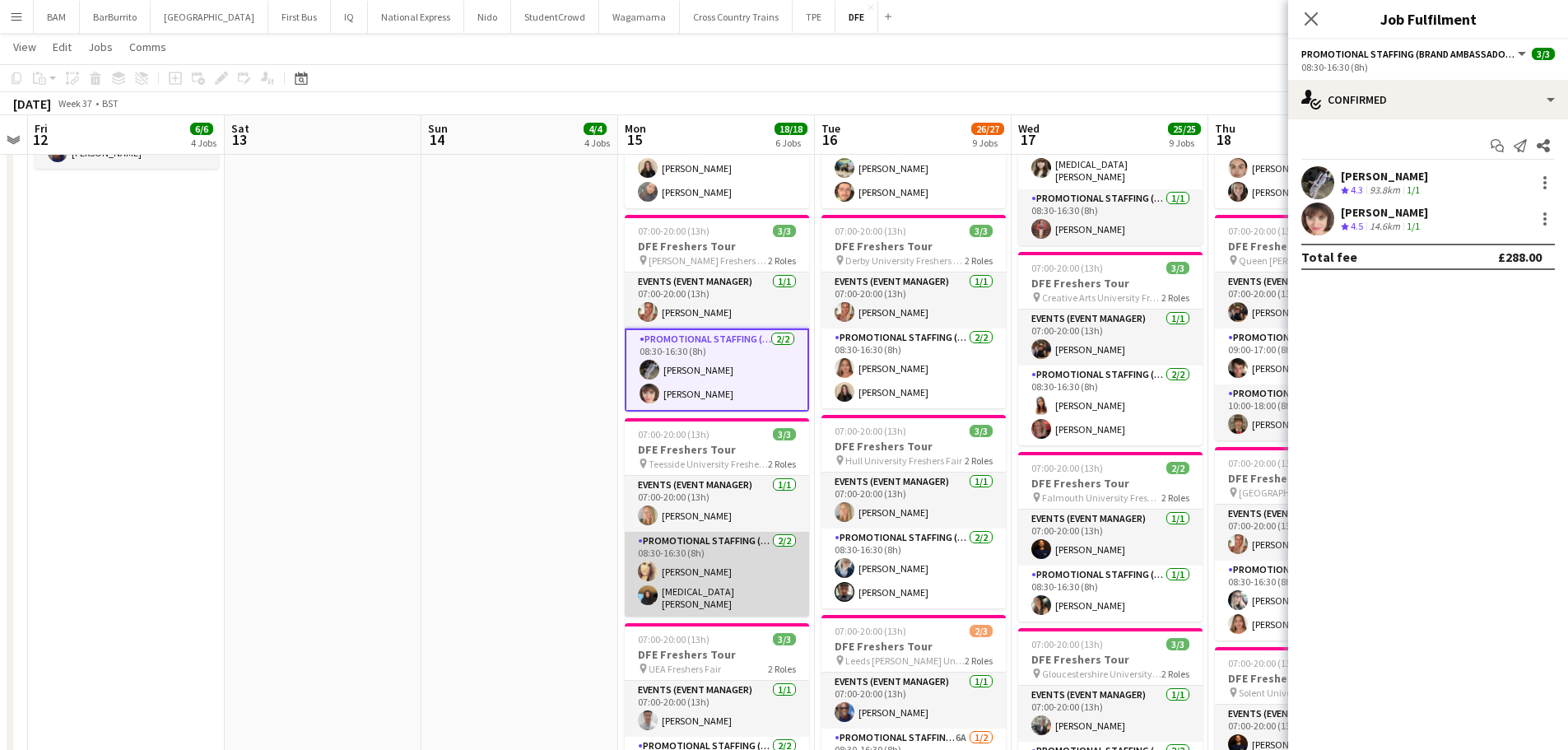
click at [747, 603] on app-card-role "Promotional Staffing (Brand Ambassadors) [DATE] 08:30-16:30 (8h) [PERSON_NAME] …" at bounding box center [716, 574] width 184 height 85
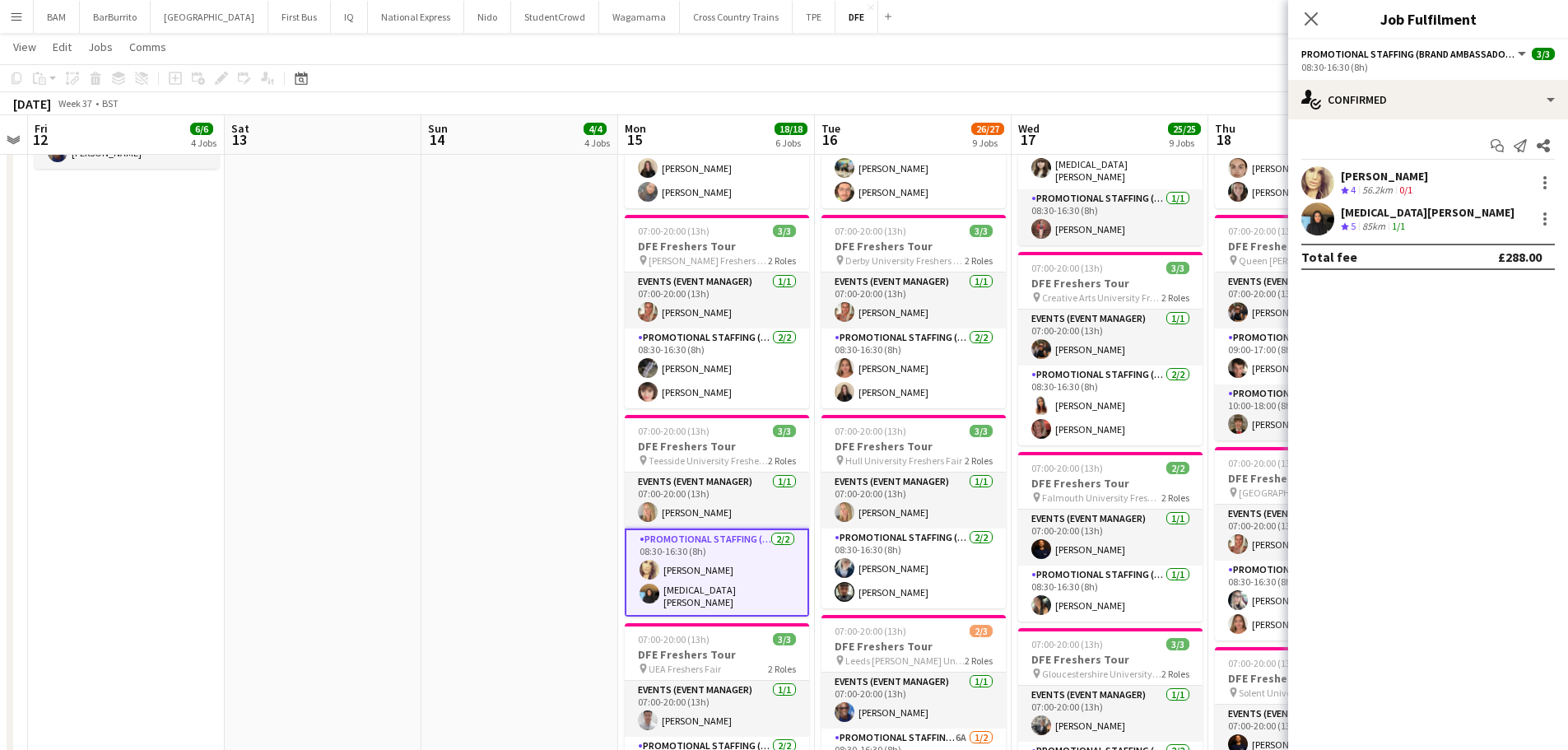
click at [1470, 180] on div "[PERSON_NAME] Crew rating 4 56.2km 0/1" at bounding box center [1428, 183] width 280 height 33
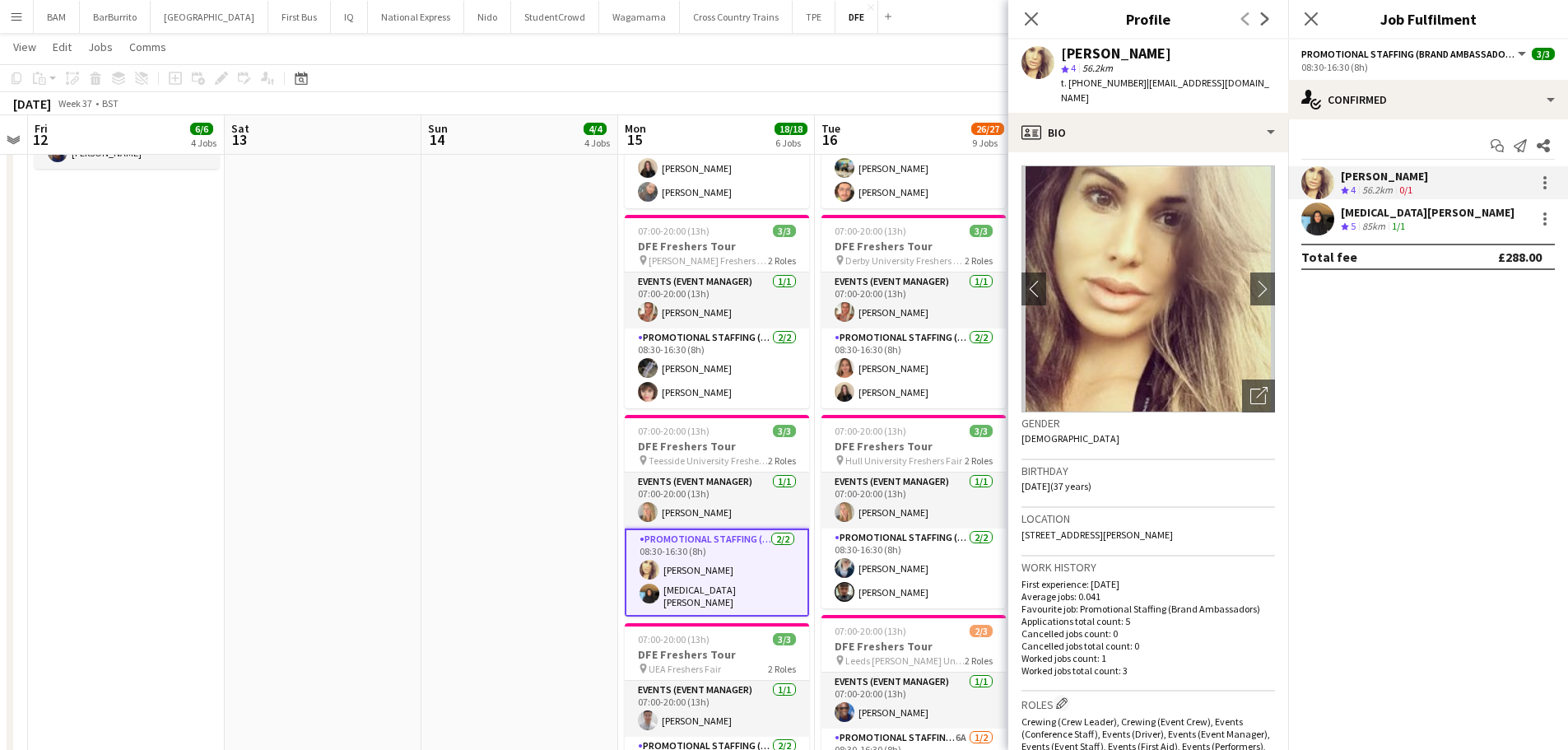
drag, startPoint x: 1138, startPoint y: 82, endPoint x: 1274, endPoint y: 81, distance: 136.0
click at [1274, 81] on app-profile-header "[PERSON_NAME] star 4 56.2km t. [PHONE_NUMBER] | [EMAIL_ADDRESS][DOMAIN_NAME]" at bounding box center [1148, 76] width 280 height 73
click at [1021, 18] on div "Close pop-in" at bounding box center [1031, 19] width 46 height 38
click at [1023, 18] on icon "Close pop-in" at bounding box center [1031, 19] width 16 height 16
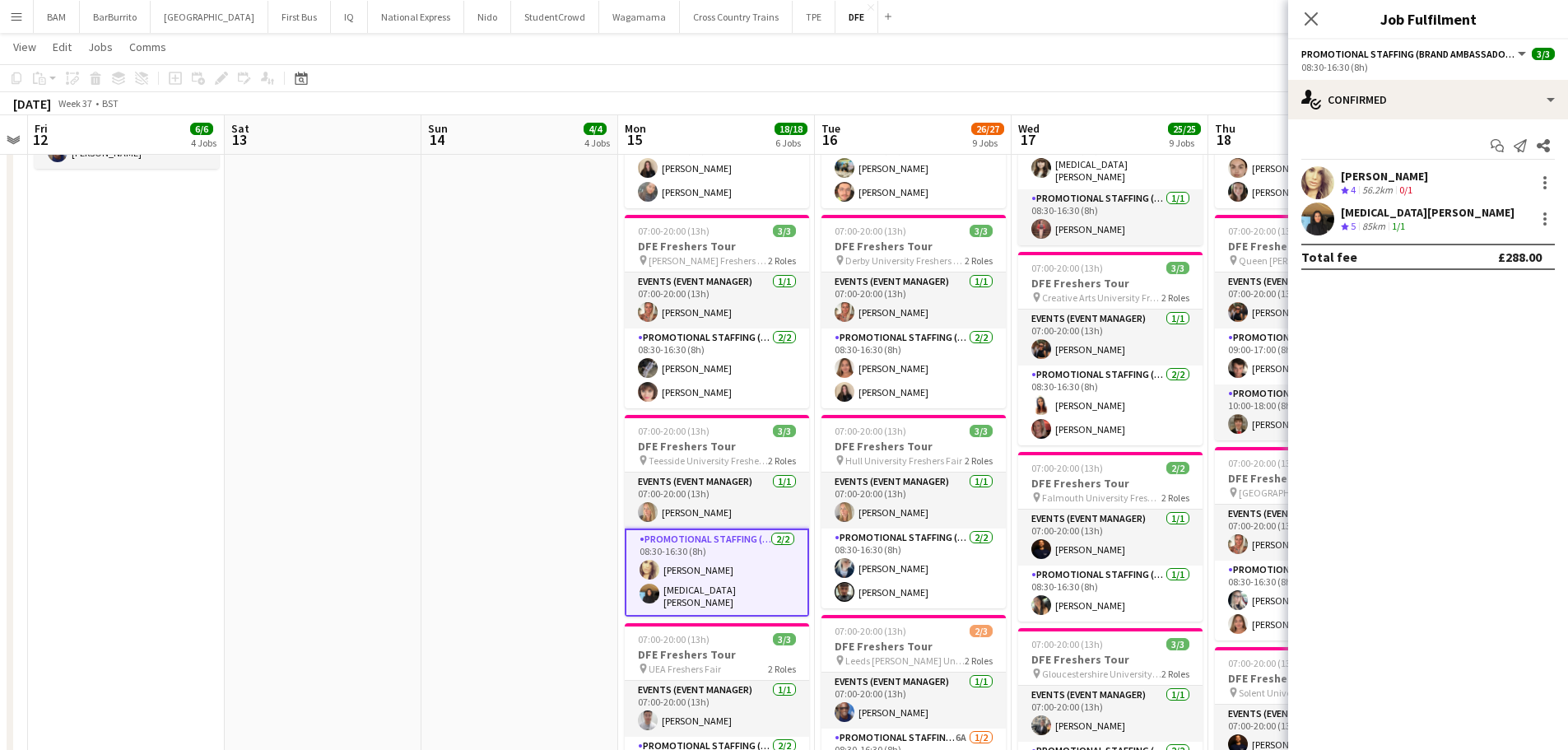
click at [1317, 22] on icon "Close pop-in" at bounding box center [1311, 19] width 13 height 13
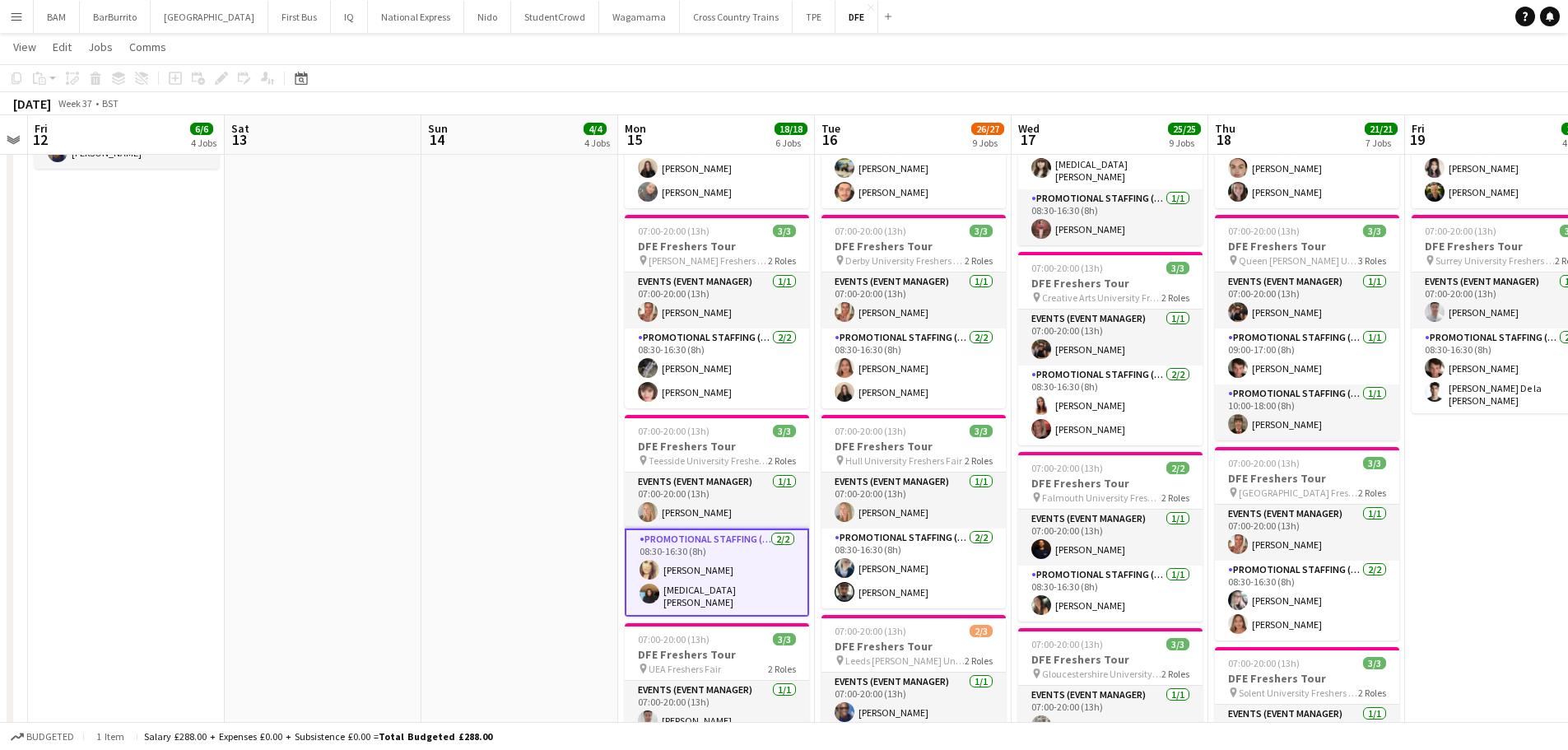
click at [1268, 35] on app-page-menu "View Day view expanded Day view collapsed Month view Date picker Jump to [DATE]…" at bounding box center [784, 48] width 1568 height 31
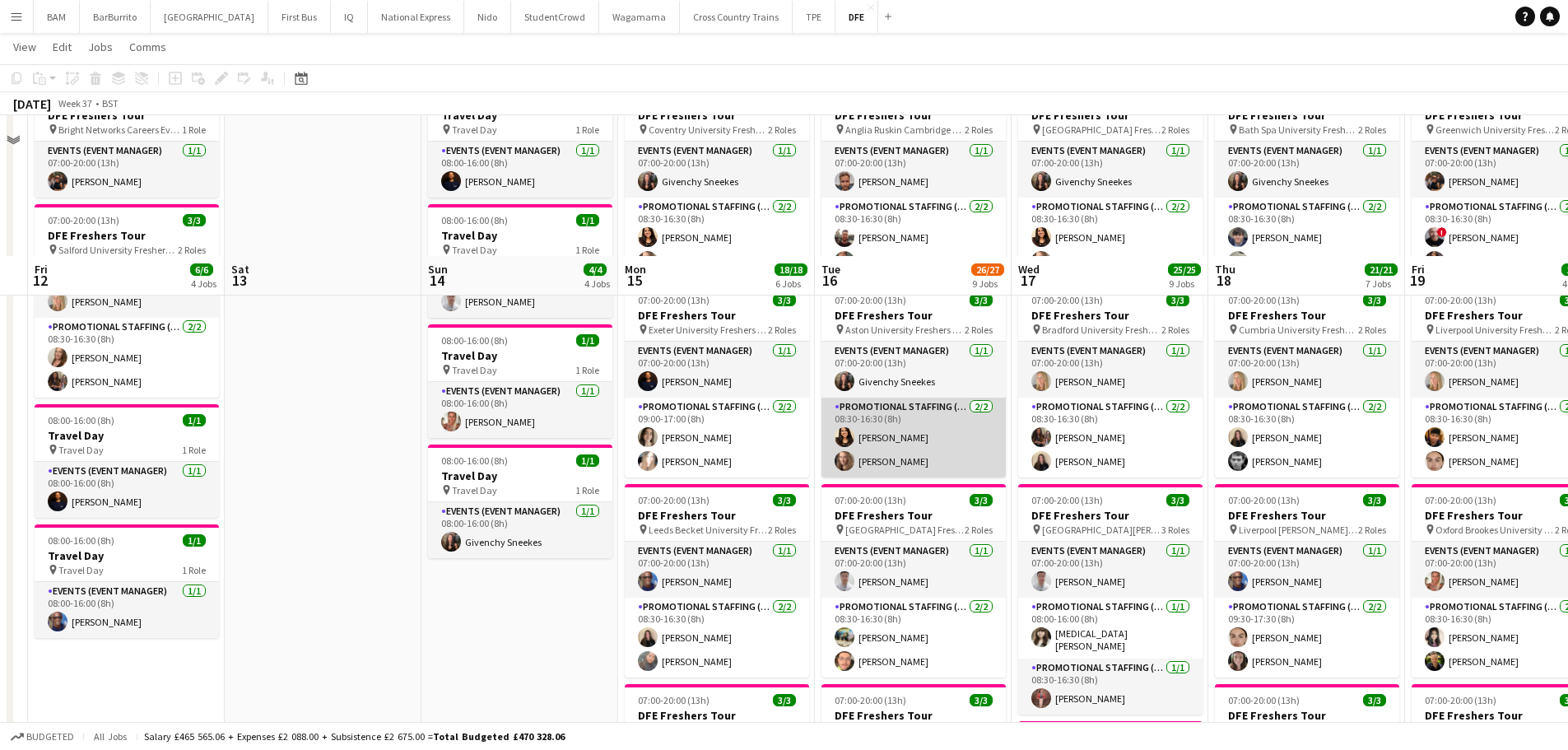
scroll to position [0, 0]
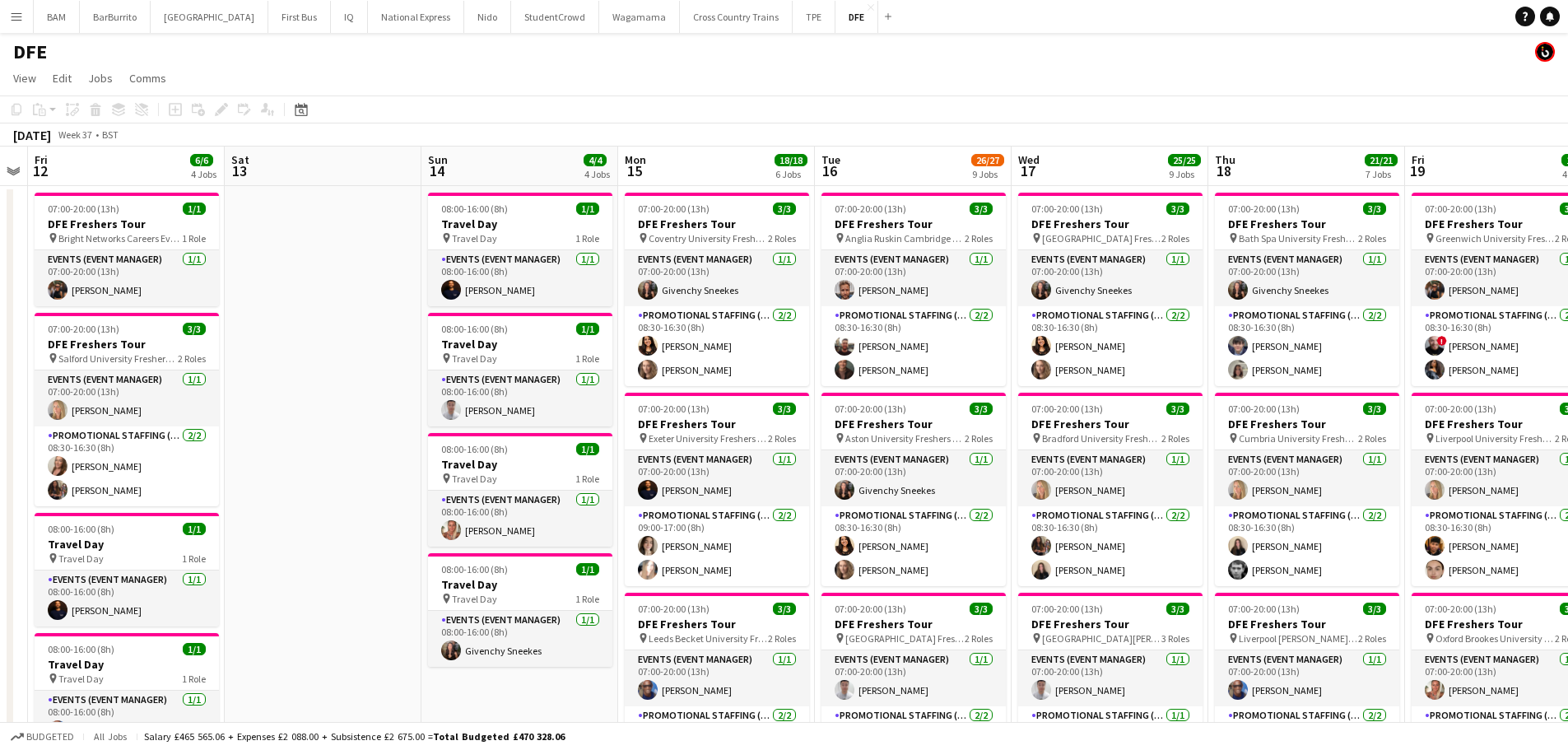
click at [985, 119] on app-toolbar "Copy Paste Paste Ctrl+V Paste with crew Ctrl+Shift+V Paste linked Job [GEOGRAPH…" at bounding box center [784, 109] width 1568 height 28
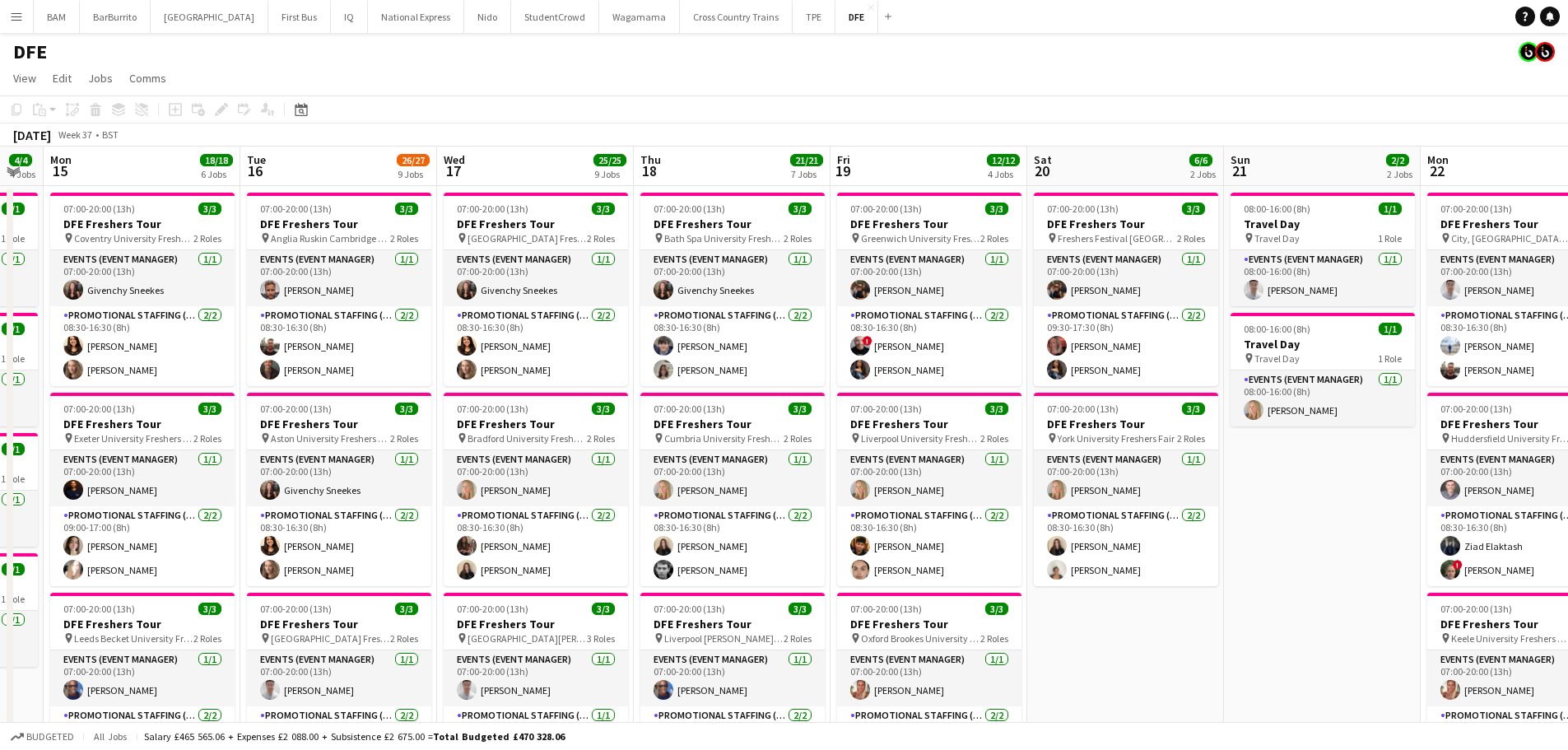
scroll to position [0, 574]
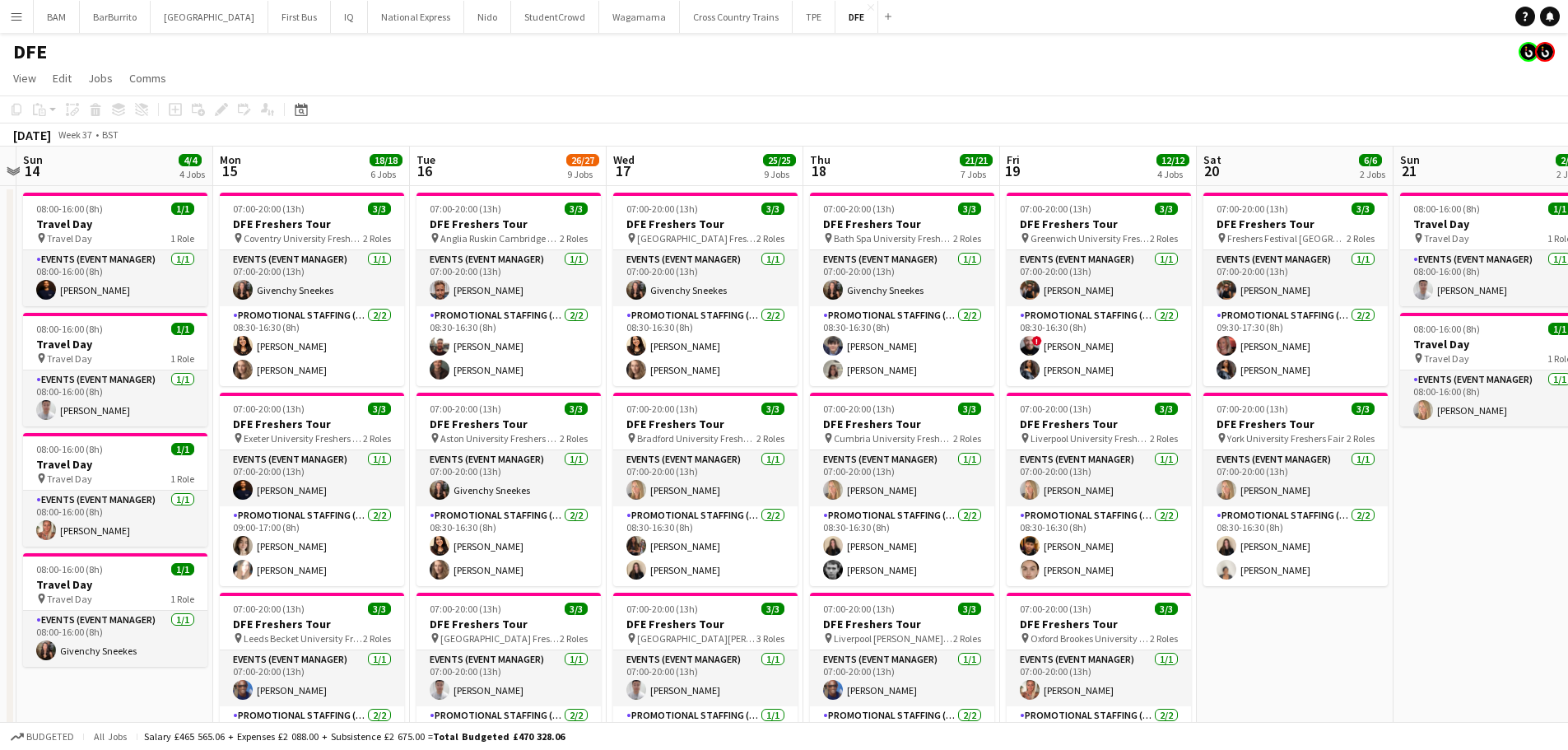
drag, startPoint x: 1138, startPoint y: 383, endPoint x: 747, endPoint y: 360, distance: 391.7
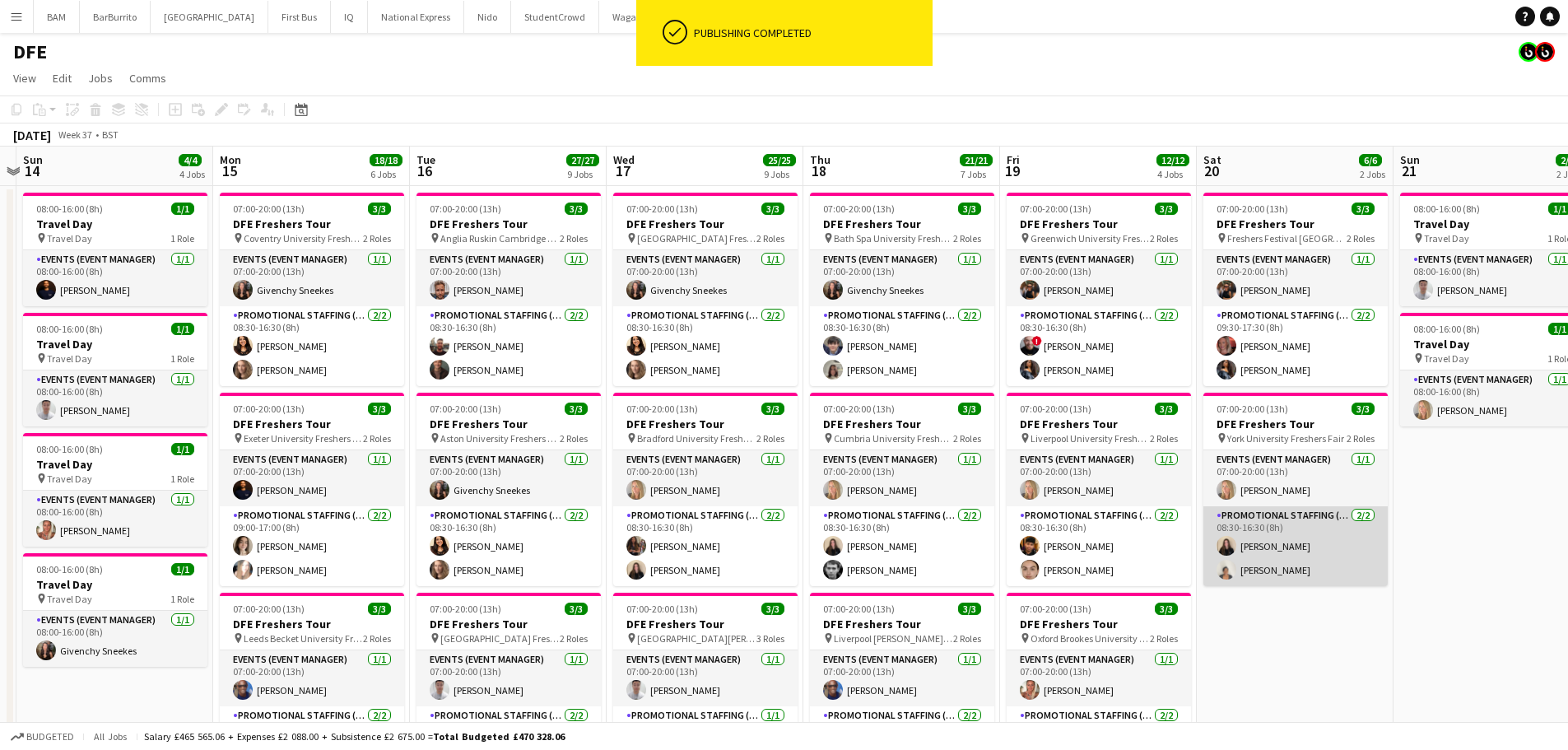
click at [1292, 572] on app-card-role "Promotional Staffing (Brand Ambassadors) [DATE] 08:30-16:30 (8h) [PERSON_NAME]" at bounding box center [1295, 546] width 184 height 80
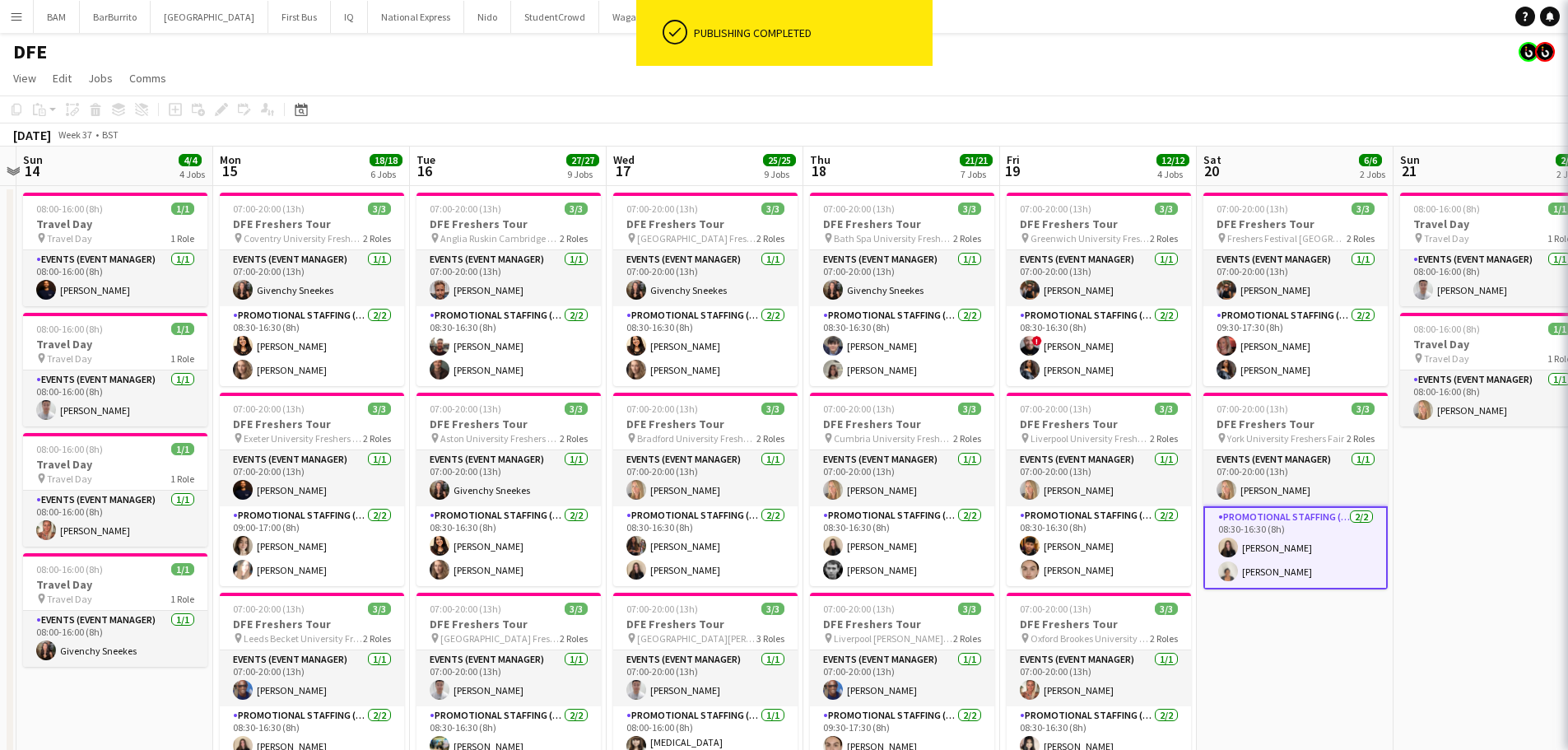
scroll to position [0, 573]
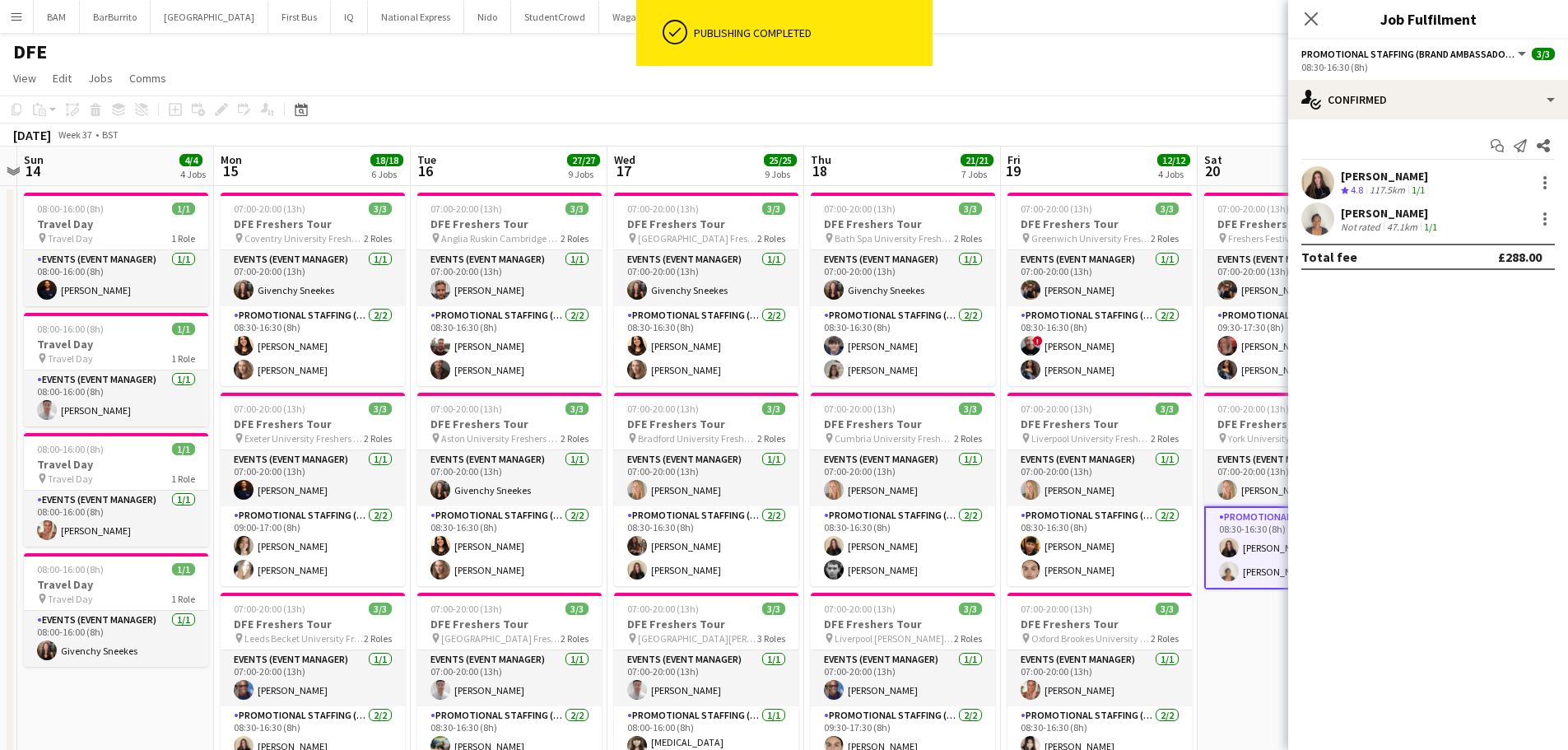
click at [1495, 208] on div "[PERSON_NAME] Not rated 47.1km 1/1" at bounding box center [1428, 219] width 280 height 33
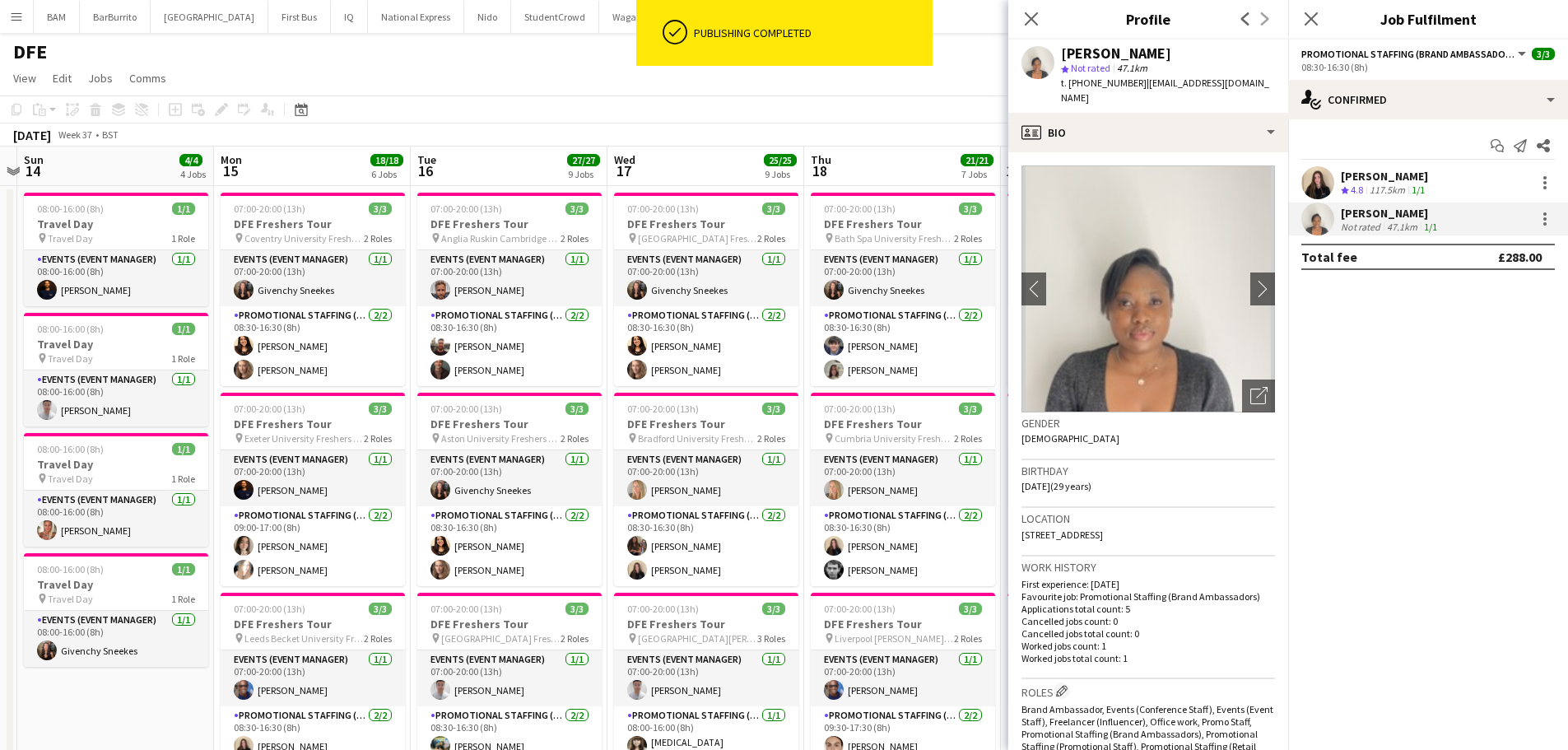
click at [1263, 290] on app-crew-profile-bio "chevron-left chevron-right Open photos pop-in Gender [DEMOGRAPHIC_DATA] Birthda…" at bounding box center [1148, 451] width 280 height 598
click at [1254, 291] on app-icon "chevron-right" at bounding box center [1263, 289] width 25 height 18
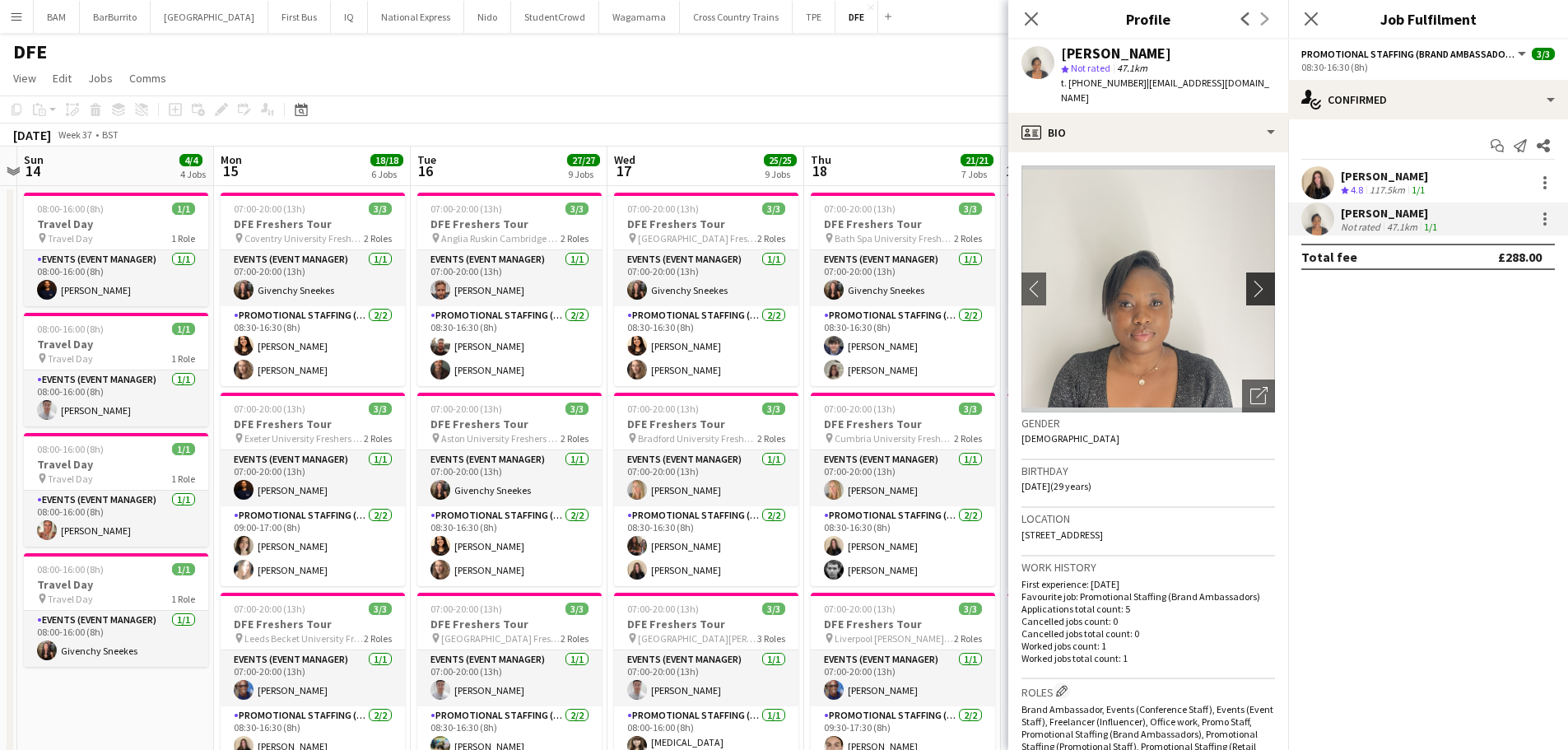
click at [1254, 291] on app-icon "chevron-right" at bounding box center [1263, 289] width 25 height 18
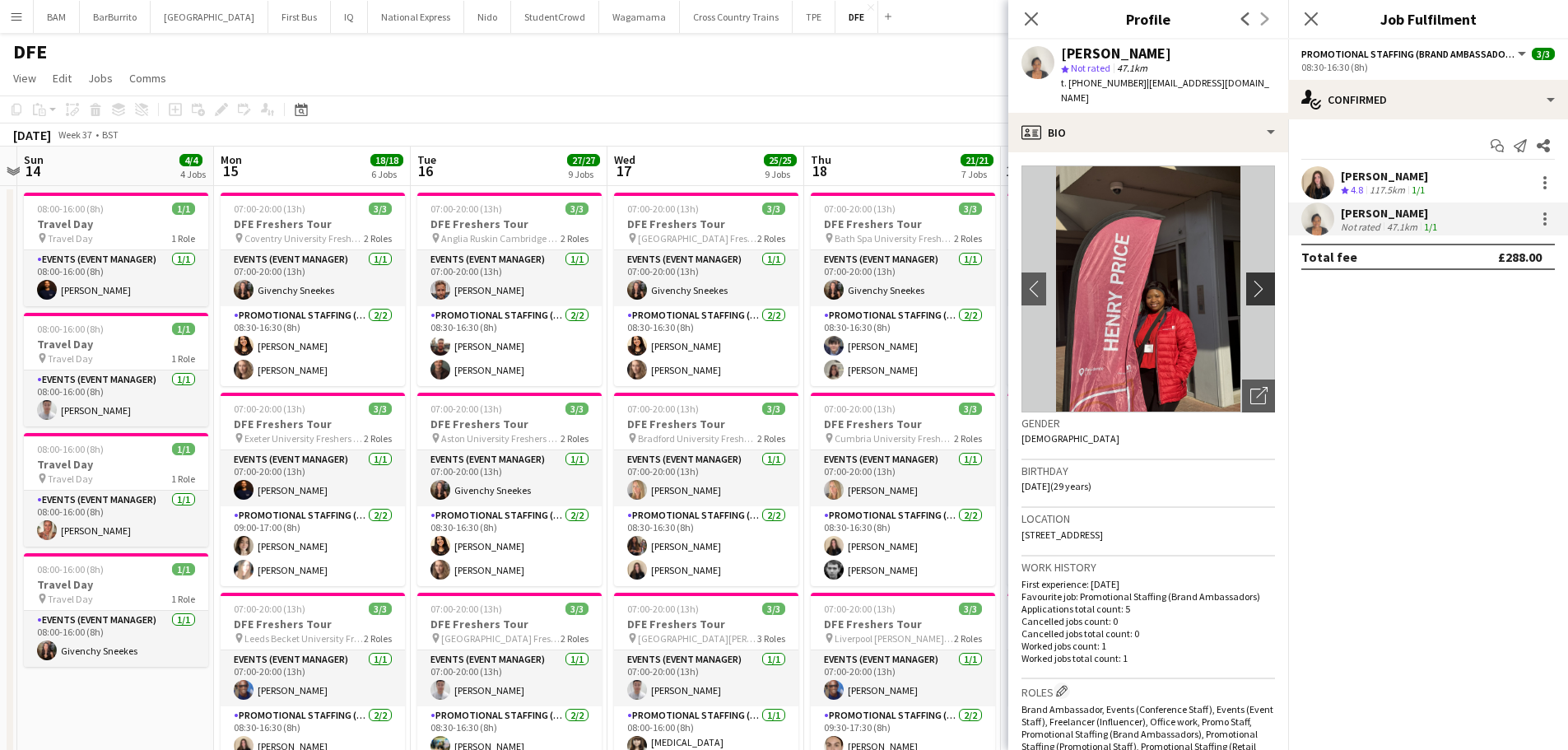
click at [1254, 289] on app-icon "chevron-right" at bounding box center [1263, 289] width 25 height 18
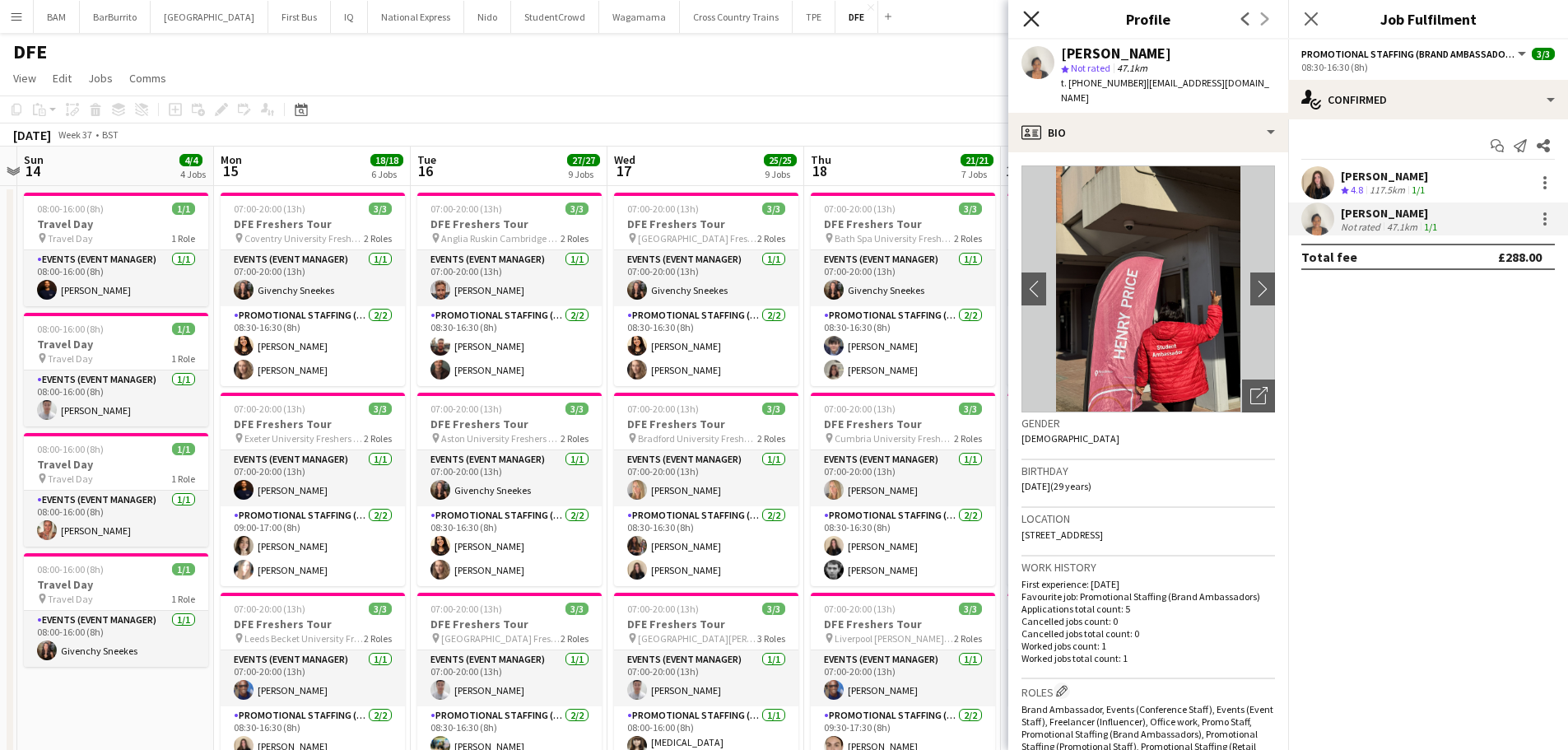
click at [1029, 24] on icon "Close pop-in" at bounding box center [1031, 19] width 16 height 16
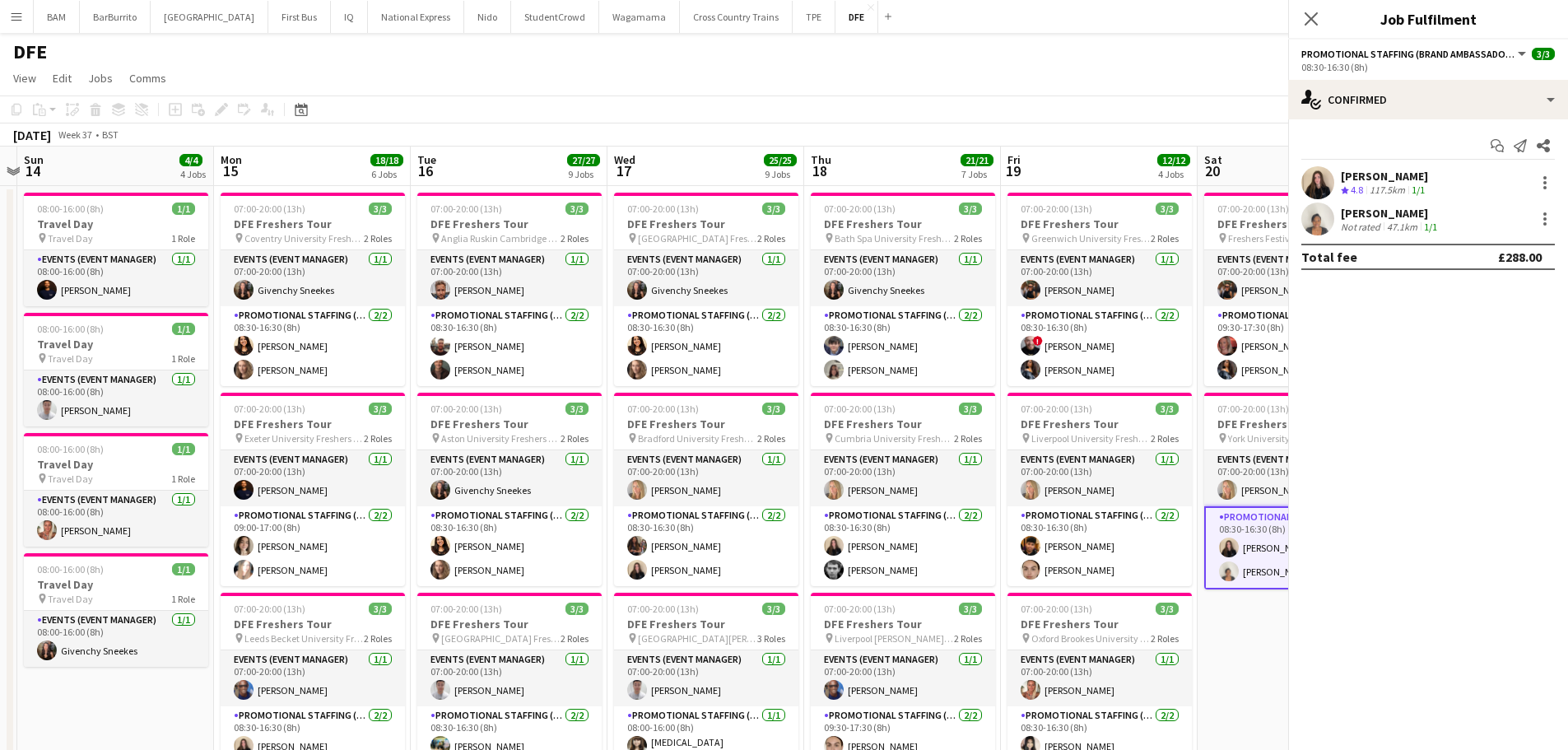
click at [970, 62] on div "DFE" at bounding box center [784, 48] width 1568 height 31
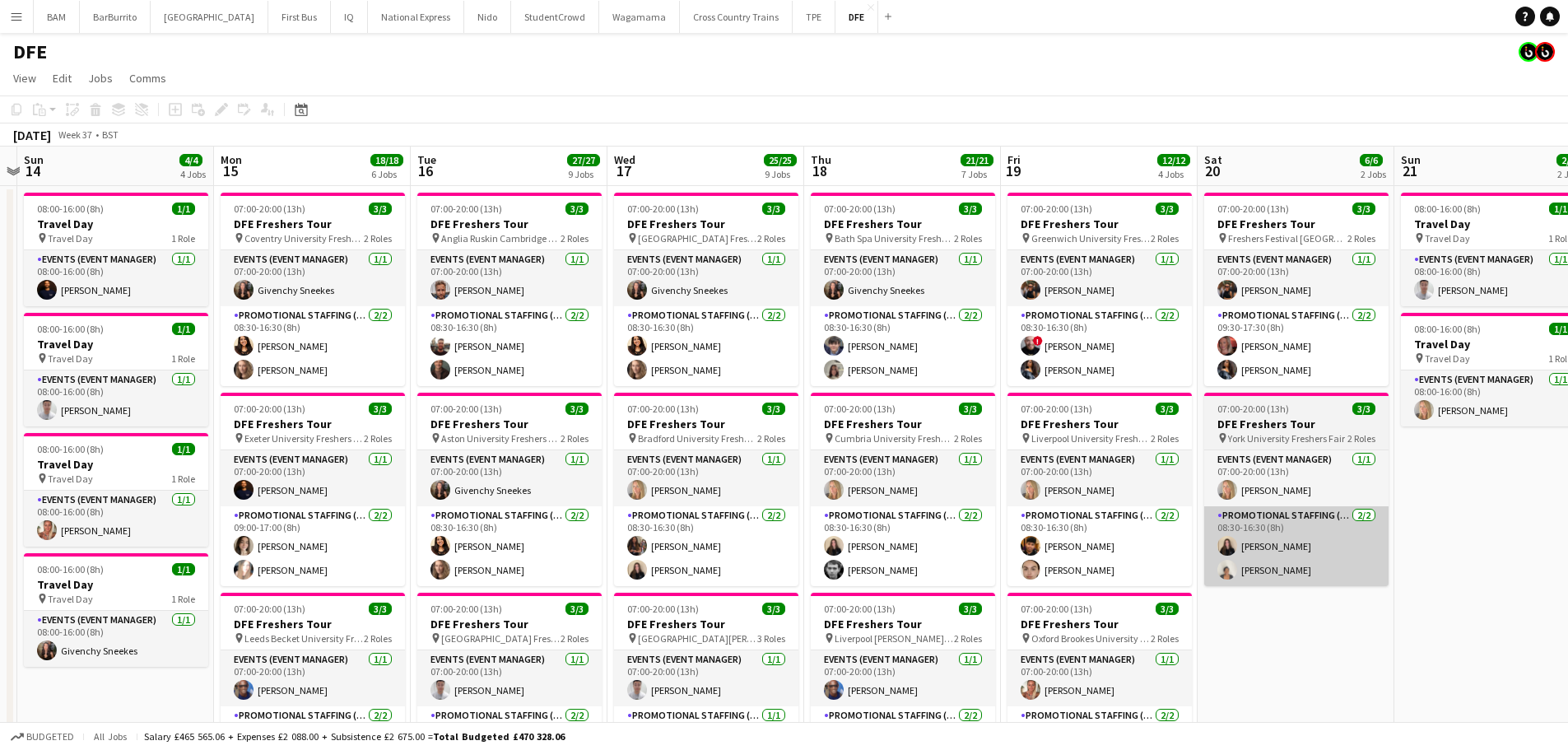
click at [1337, 582] on app-card-role "Promotional Staffing (Brand Ambassadors) [DATE] 08:30-16:30 (8h) [PERSON_NAME]" at bounding box center [1296, 546] width 184 height 80
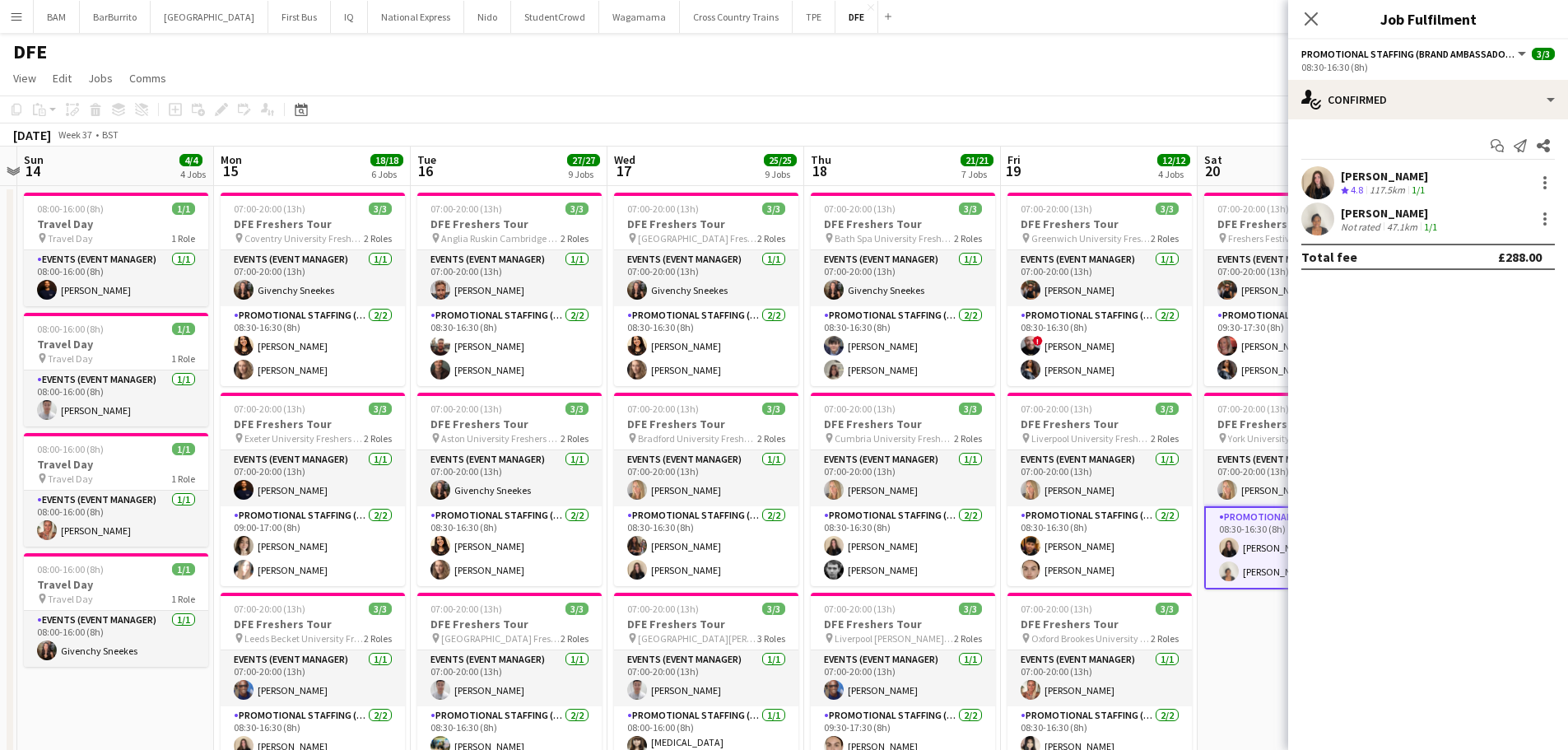
click at [1417, 223] on div "47.1km" at bounding box center [1402, 226] width 37 height 13
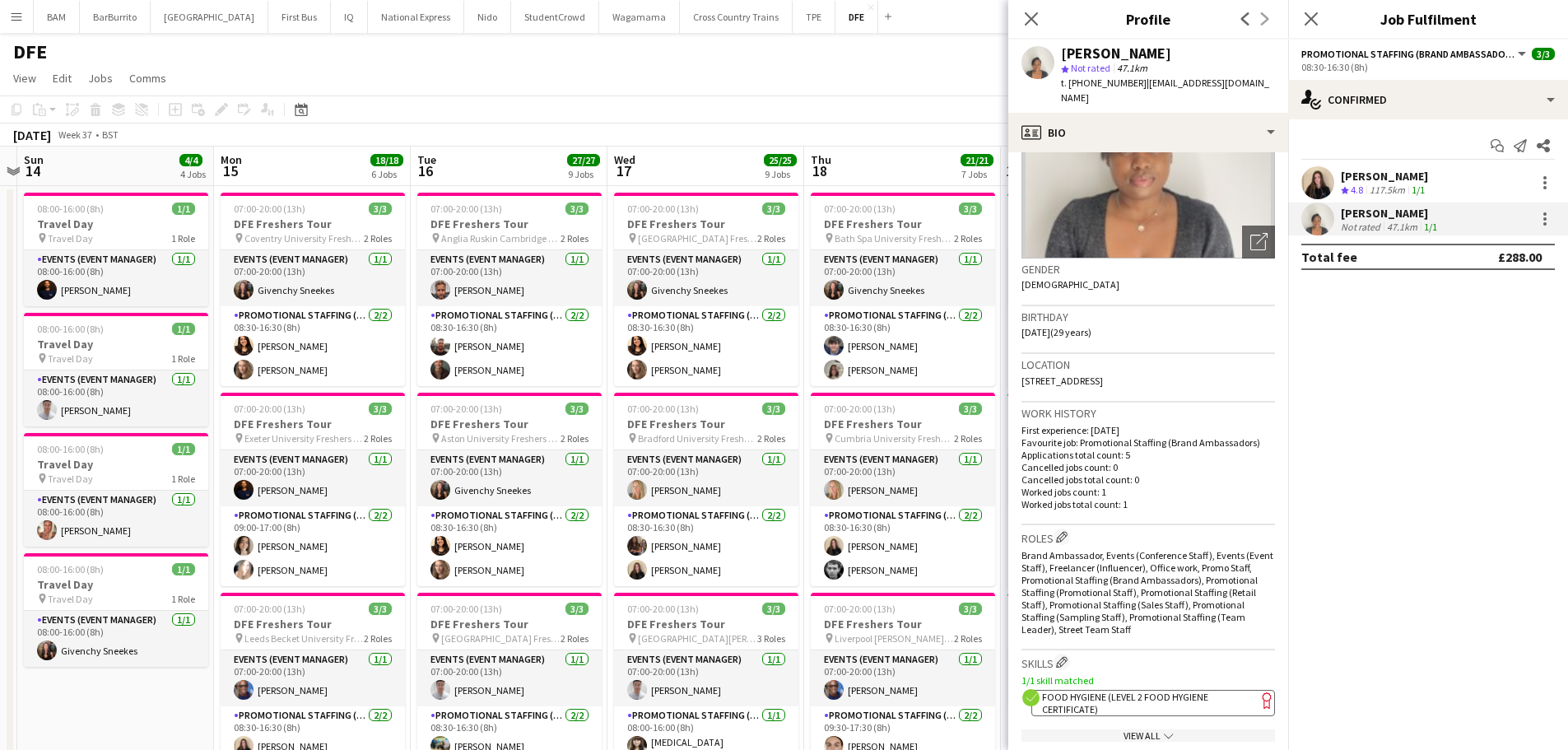
scroll to position [329, 0]
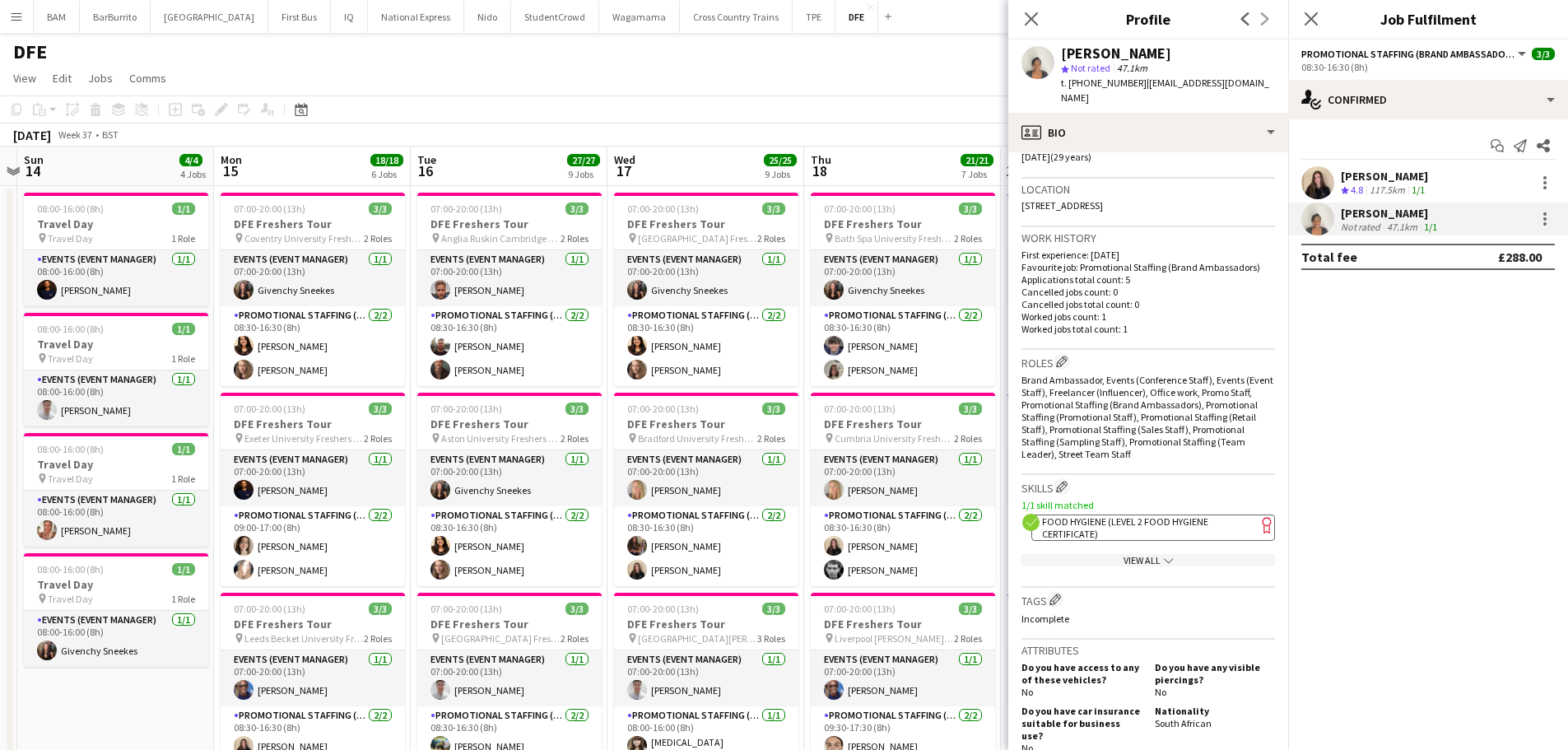
click at [1155, 522] on span "Food Hygiene (Level 2 Food Hygiene Certificate)" at bounding box center [1125, 527] width 167 height 24
drag, startPoint x: 1059, startPoint y: 51, endPoint x: 1198, endPoint y: 55, distance: 139.1
click at [1195, 55] on div "[PERSON_NAME] star Not rated 47.1km t. [PHONE_NUMBER] | [EMAIL_ADDRESS][DOMAIN_…" at bounding box center [1148, 76] width 280 height 73
drag, startPoint x: 1147, startPoint y: 82, endPoint x: 1181, endPoint y: 100, distance: 38.5
click at [1181, 100] on div "t. [PHONE_NUMBER] | [EMAIL_ADDRESS][DOMAIN_NAME]" at bounding box center [1168, 90] width 214 height 29
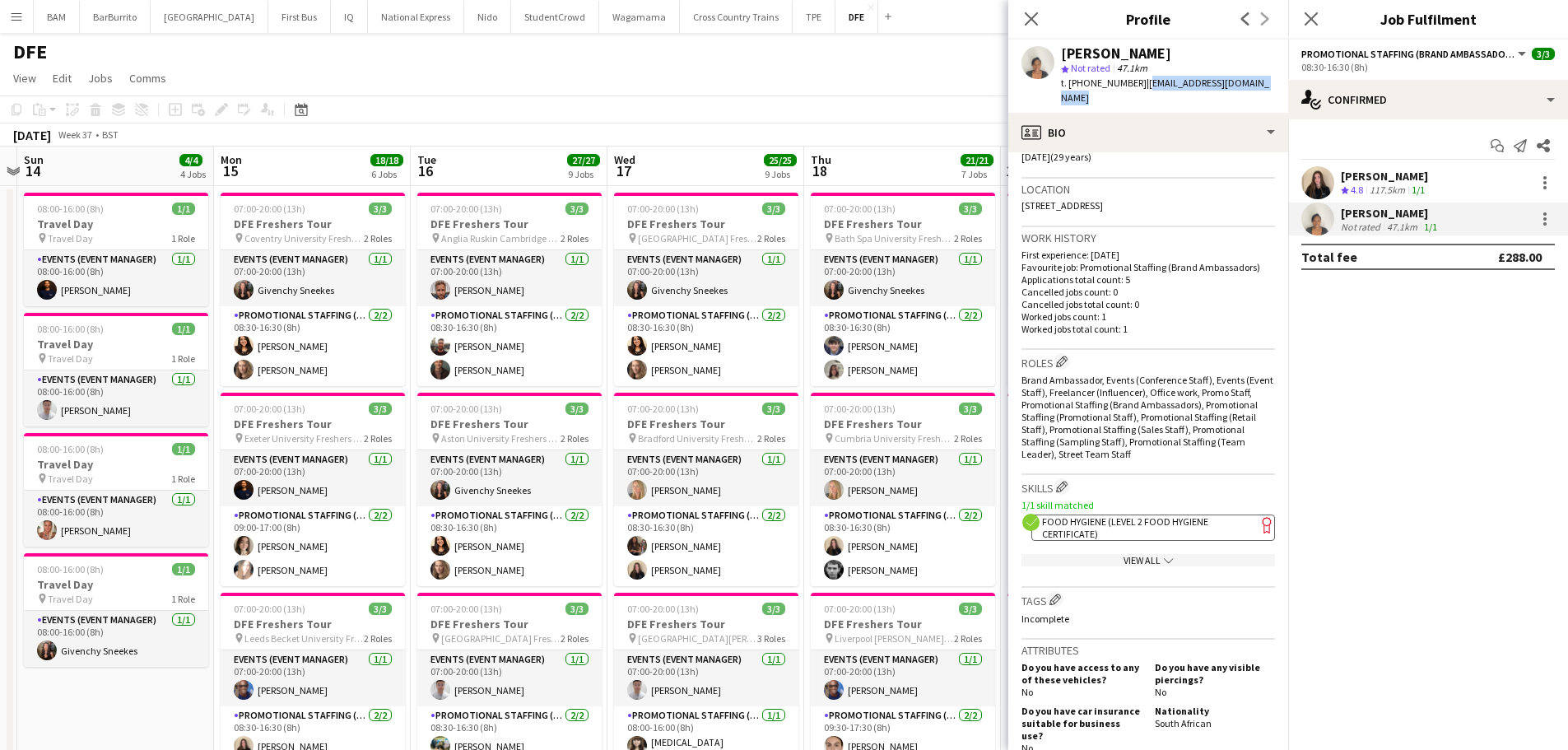
drag, startPoint x: 1083, startPoint y: 82, endPoint x: 1136, endPoint y: 86, distance: 53.2
click at [1136, 86] on span "t. [PHONE_NUMBER]" at bounding box center [1104, 82] width 86 height 13
drag, startPoint x: 1029, startPoint y: 19, endPoint x: 1018, endPoint y: 55, distance: 37.6
click at [1029, 19] on icon "Close pop-in" at bounding box center [1032, 19] width 13 height 13
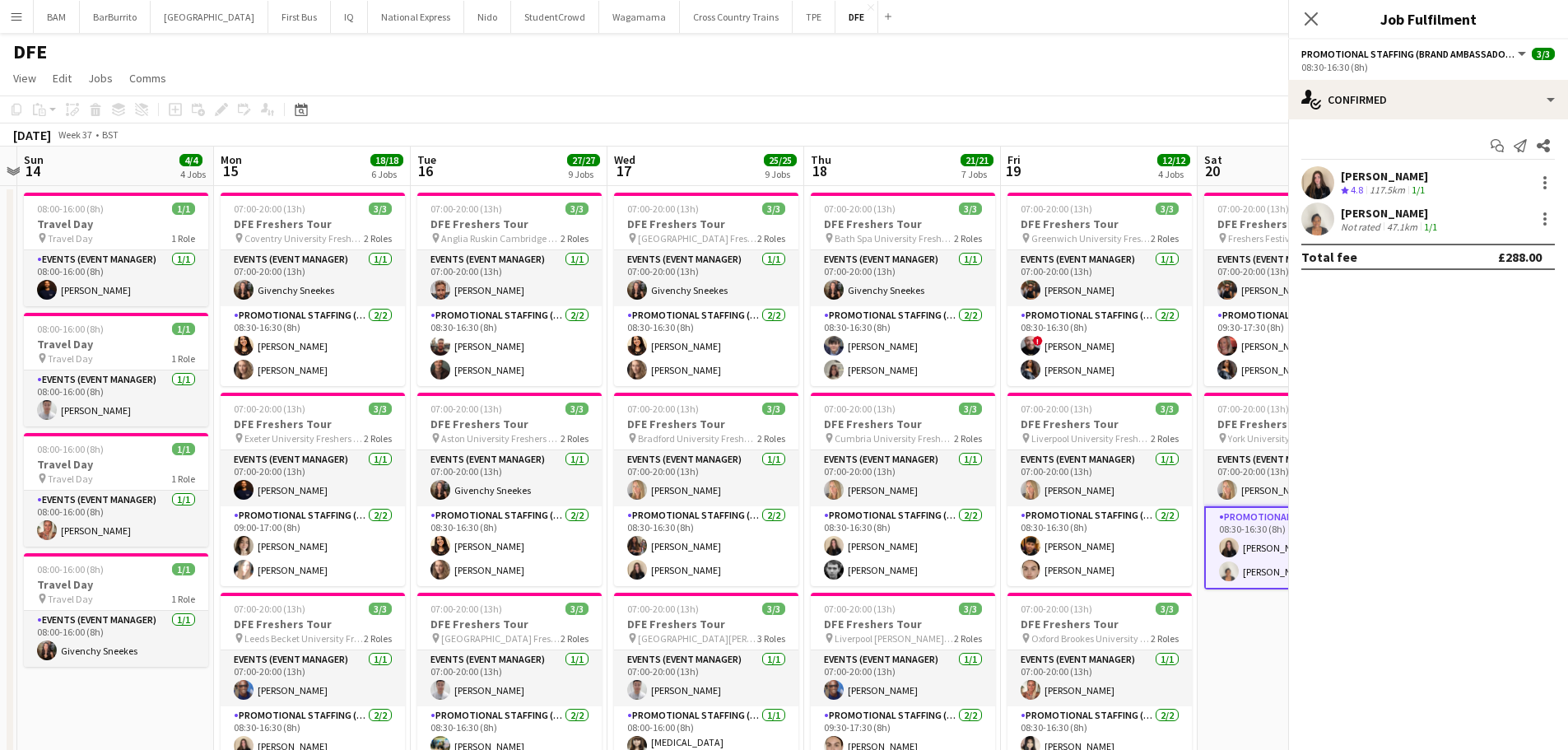
click at [1011, 66] on app-page-menu "View Day view expanded Day view collapsed Month view Date picker Jump to [DATE]…" at bounding box center [784, 79] width 1568 height 31
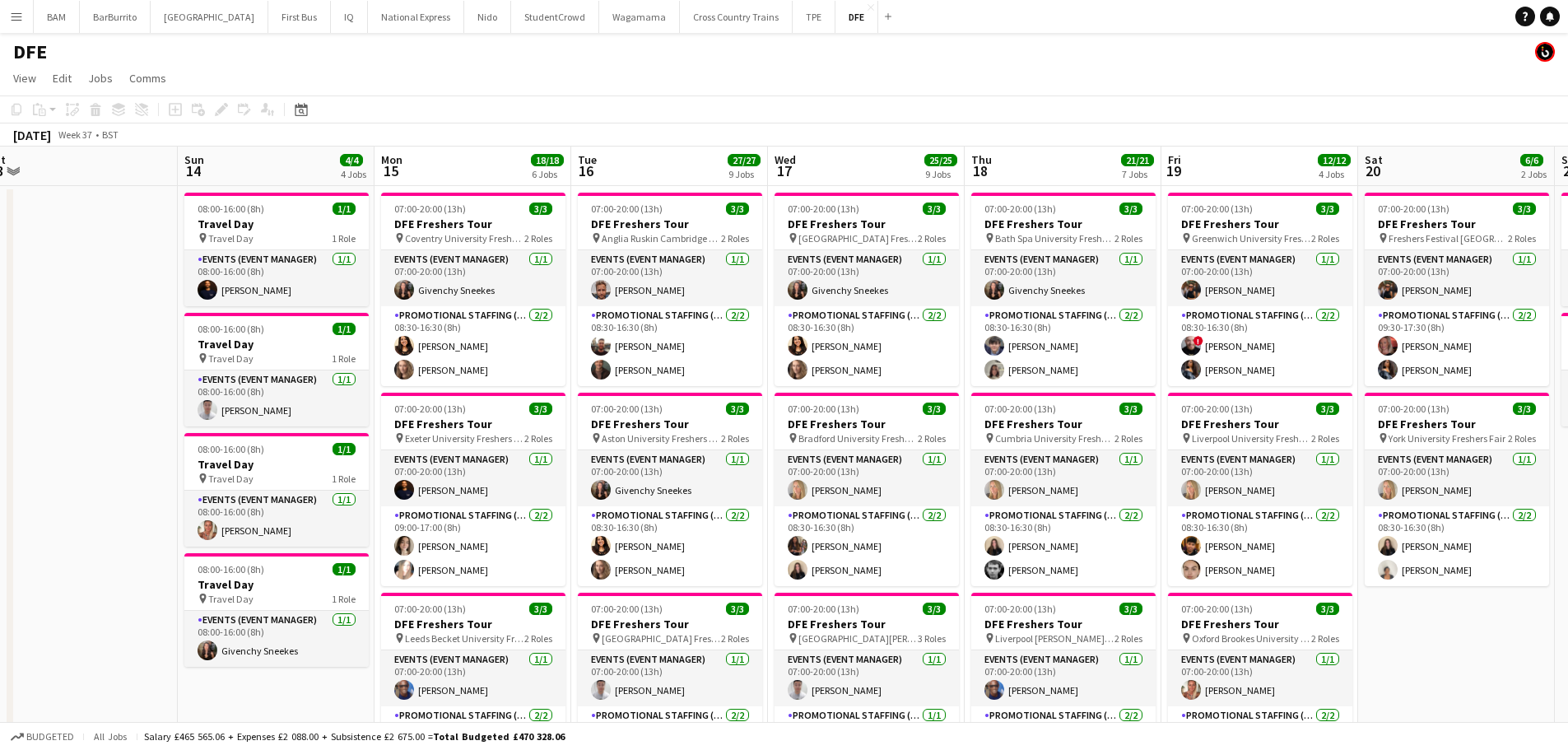
scroll to position [0, 384]
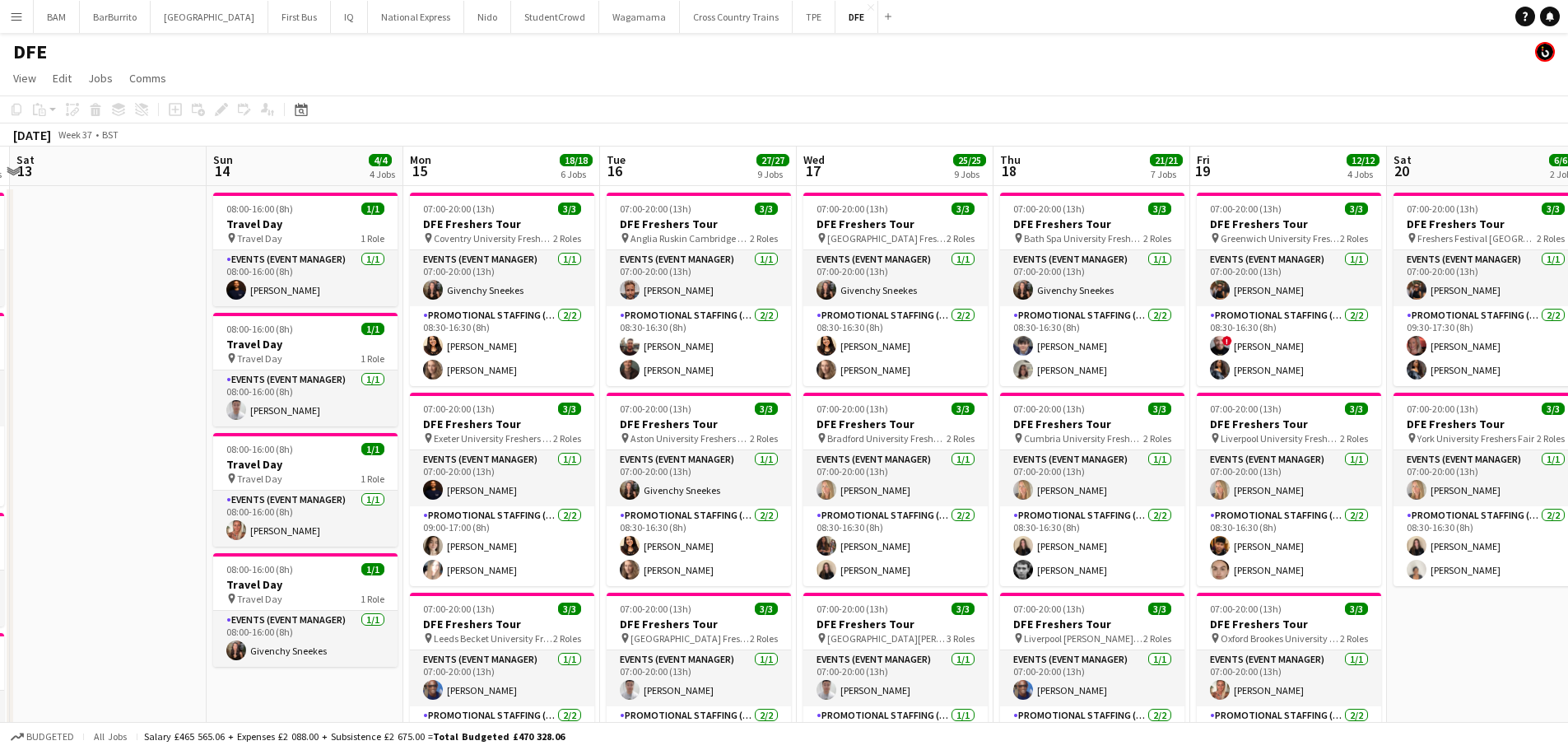
drag, startPoint x: 858, startPoint y: 280, endPoint x: 1166, endPoint y: 293, distance: 308.3
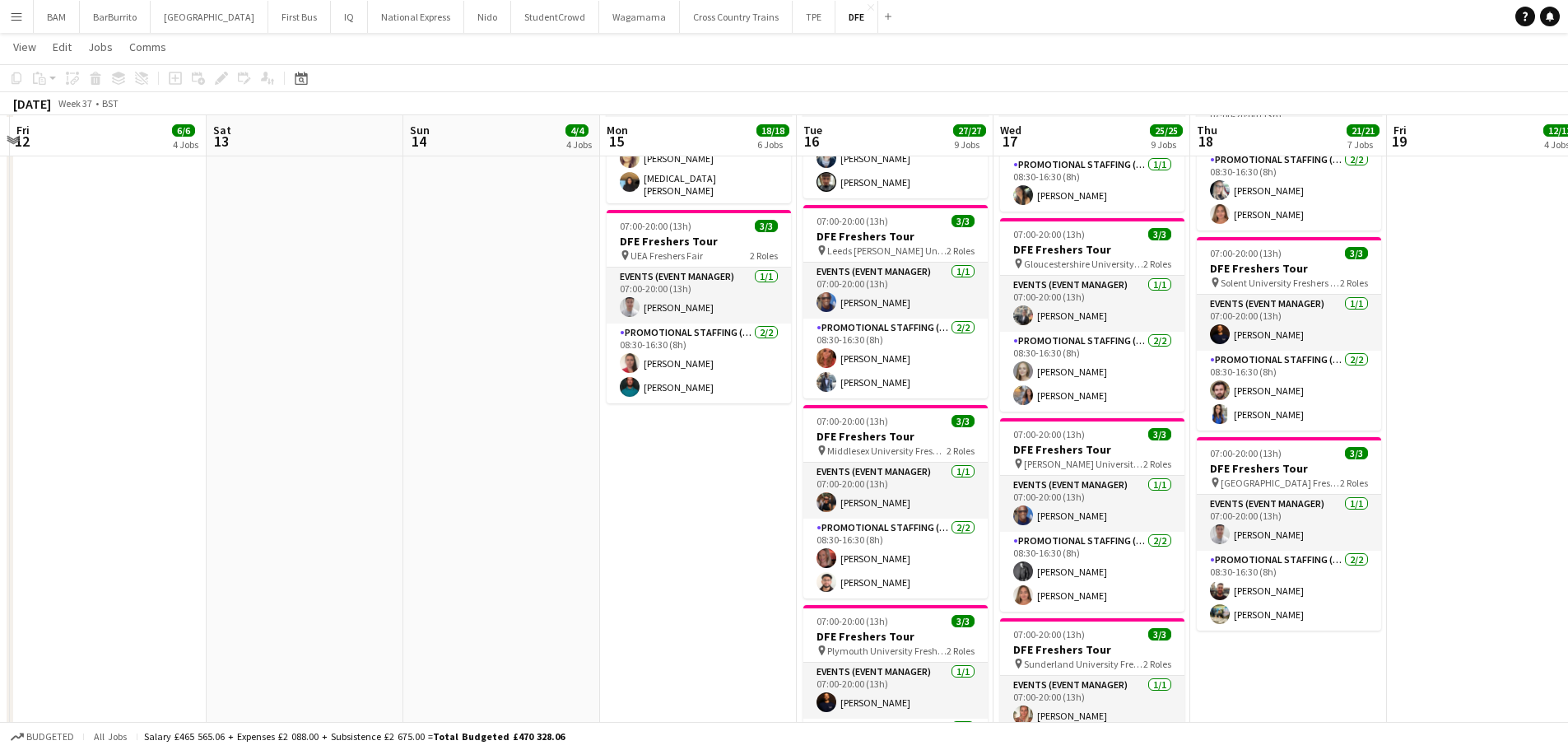
scroll to position [988, 0]
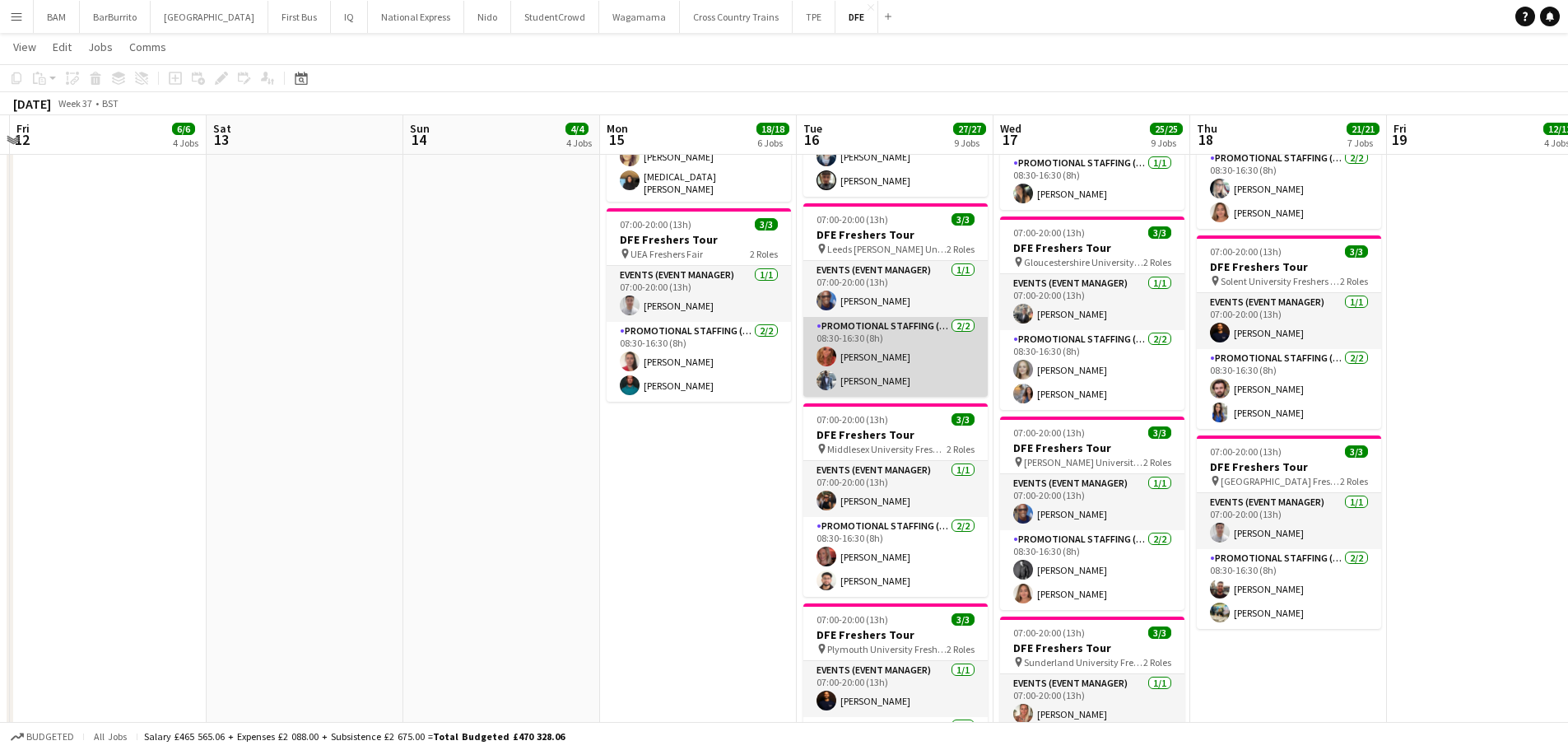
click at [917, 378] on app-card-role "Promotional Staffing (Brand Ambassadors) [DATE] 08:30-16:30 (8h) [PERSON_NAME] …" at bounding box center [896, 357] width 184 height 80
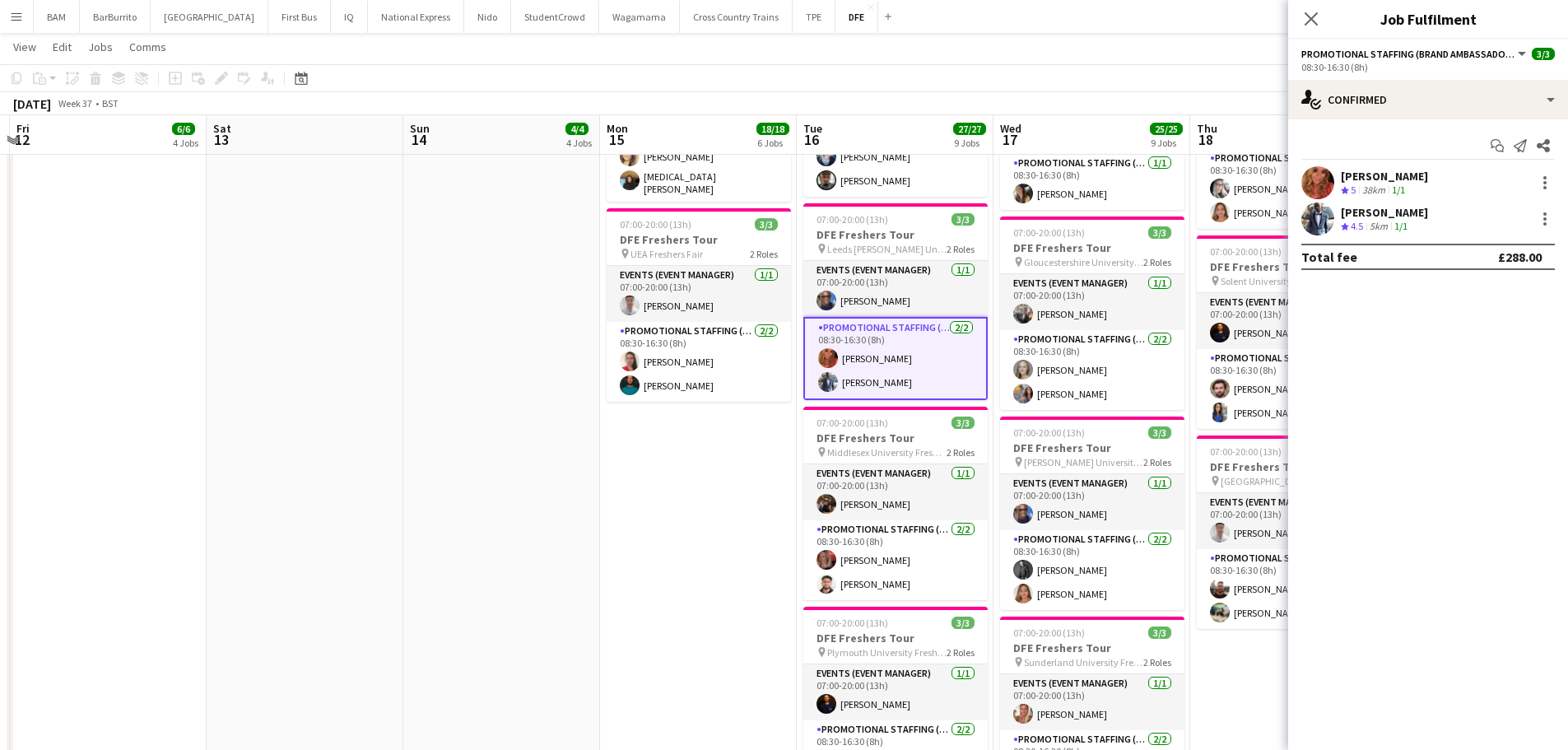
click at [1458, 216] on div "[PERSON_NAME] Crew rating 4.5 5km 1/1" at bounding box center [1428, 219] width 280 height 33
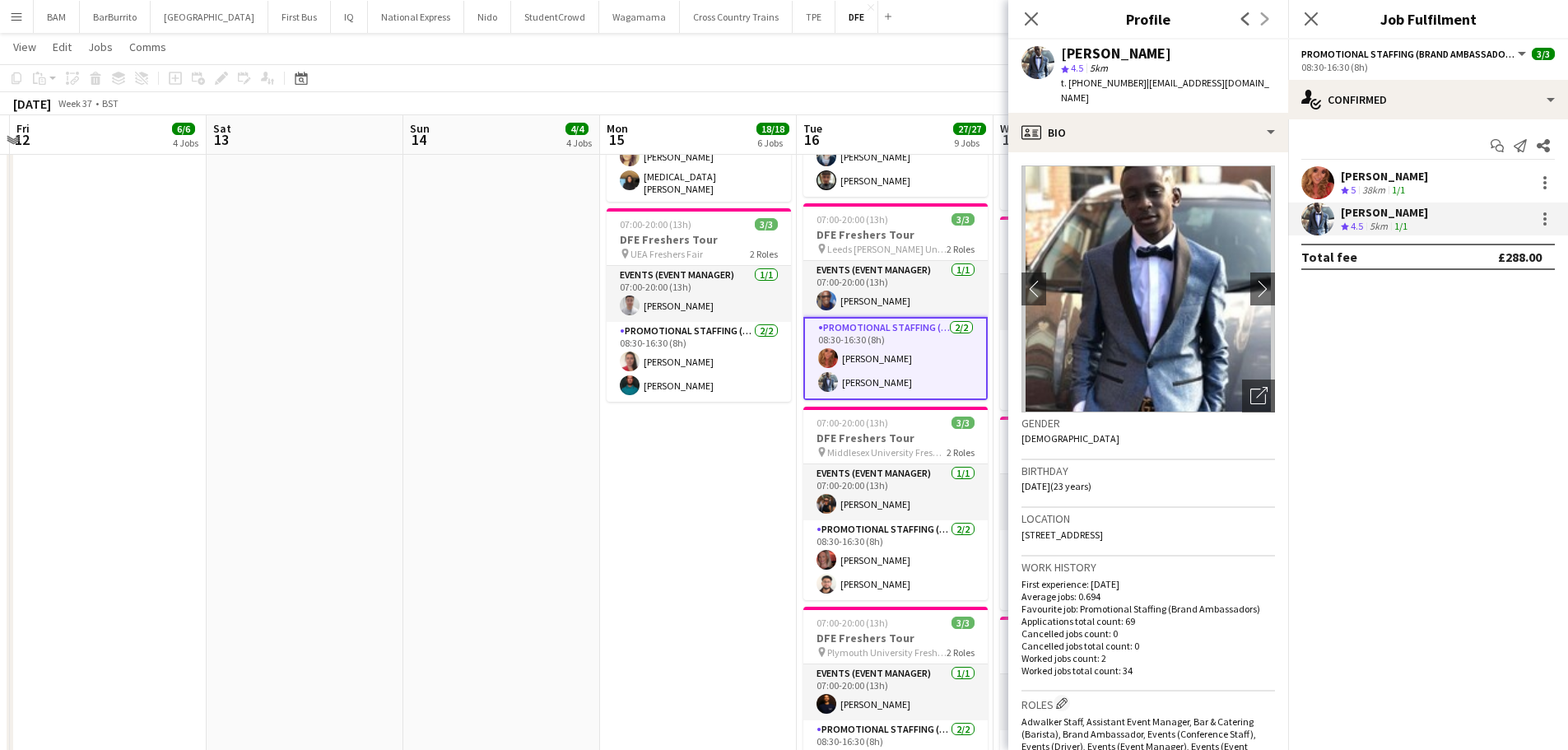
drag, startPoint x: 1065, startPoint y: 53, endPoint x: 1156, endPoint y: 56, distance: 91.0
click at [1156, 56] on div "[PERSON_NAME]" at bounding box center [1168, 54] width 214 height 15
drag, startPoint x: 1140, startPoint y: 84, endPoint x: 1252, endPoint y: 84, distance: 112.0
click at [1252, 84] on div "[PERSON_NAME] star 4.5 5km t. [PHONE_NUMBER] | [EMAIL_ADDRESS][DOMAIN_NAME]" at bounding box center [1148, 76] width 280 height 73
drag, startPoint x: 1084, startPoint y: 86, endPoint x: 1131, endPoint y: 89, distance: 47.1
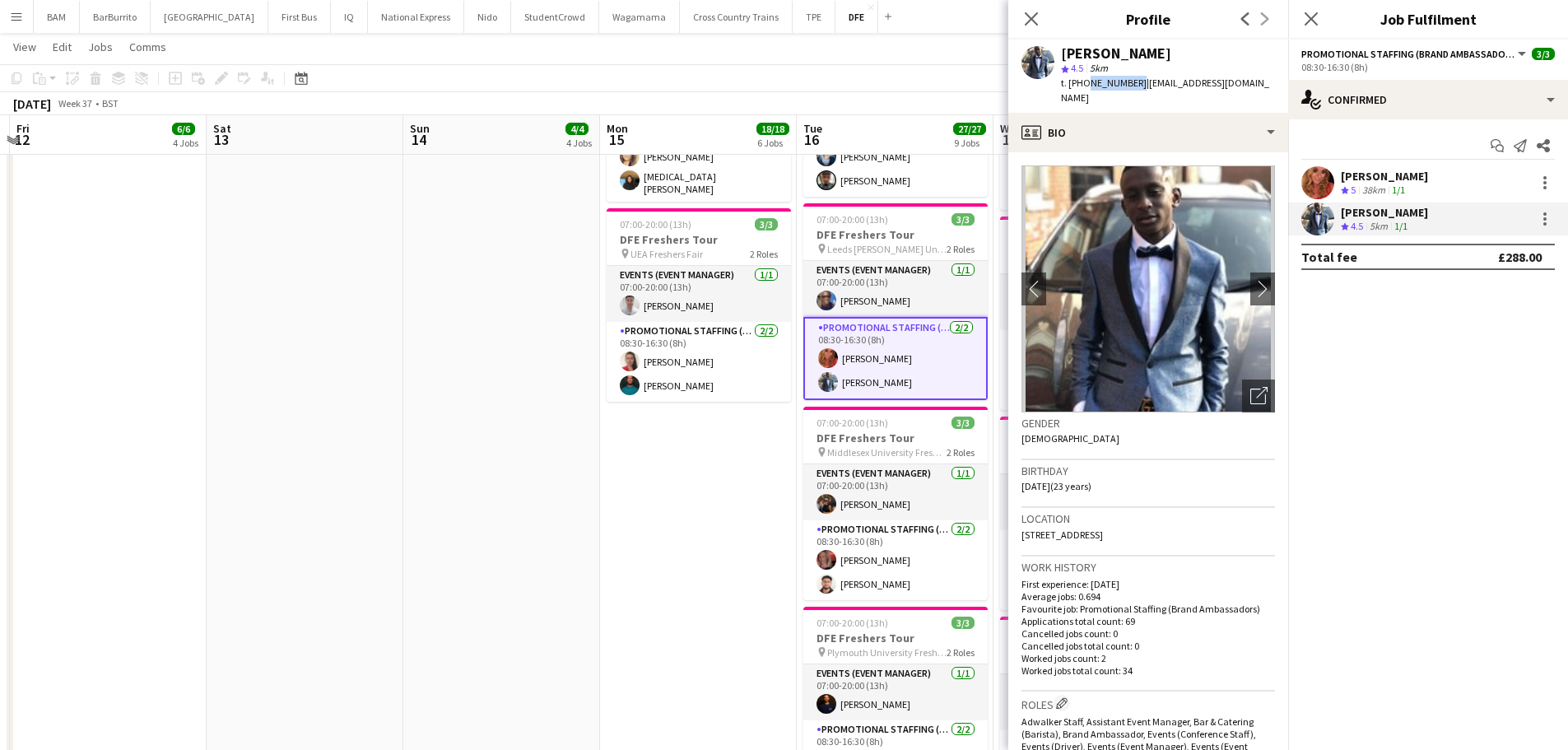
click at [1131, 89] on span "t. [PHONE_NUMBER]" at bounding box center [1104, 82] width 86 height 13
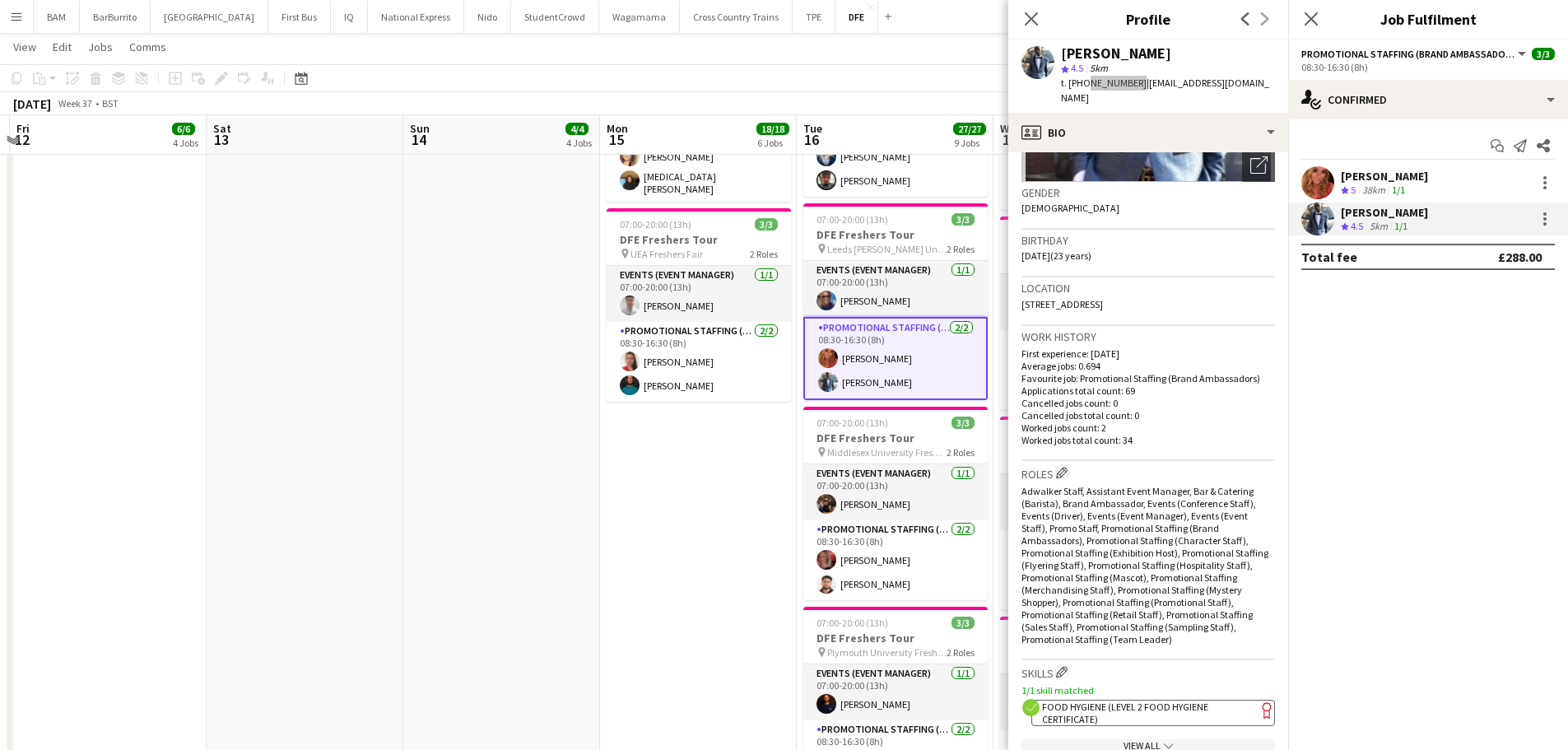
scroll to position [329, 0]
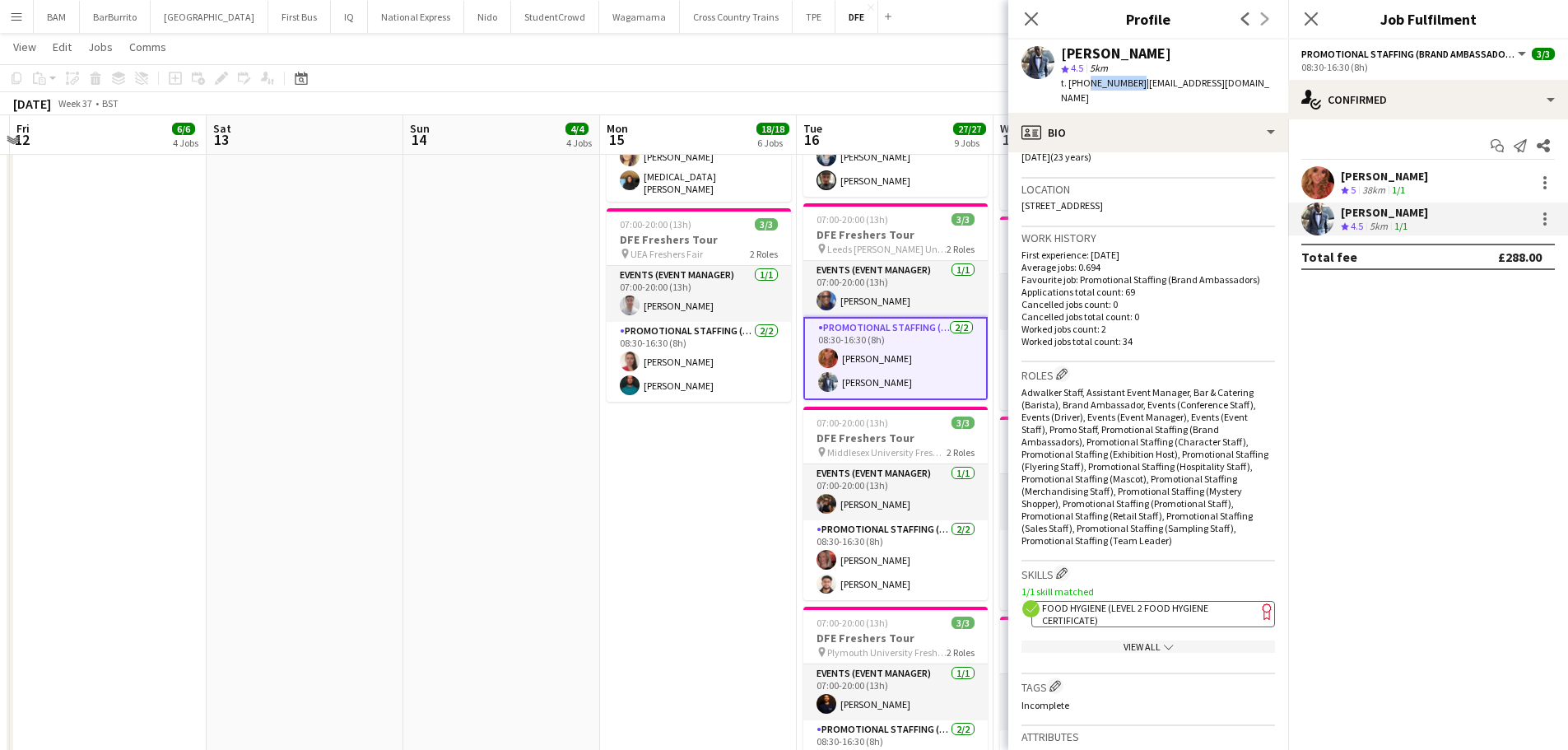
click at [1141, 601] on app-spec-pill "ok-circled2 background Layer 1 cross-circle-red background Layer 1 Food Hygiene…" at bounding box center [1154, 614] width 244 height 26
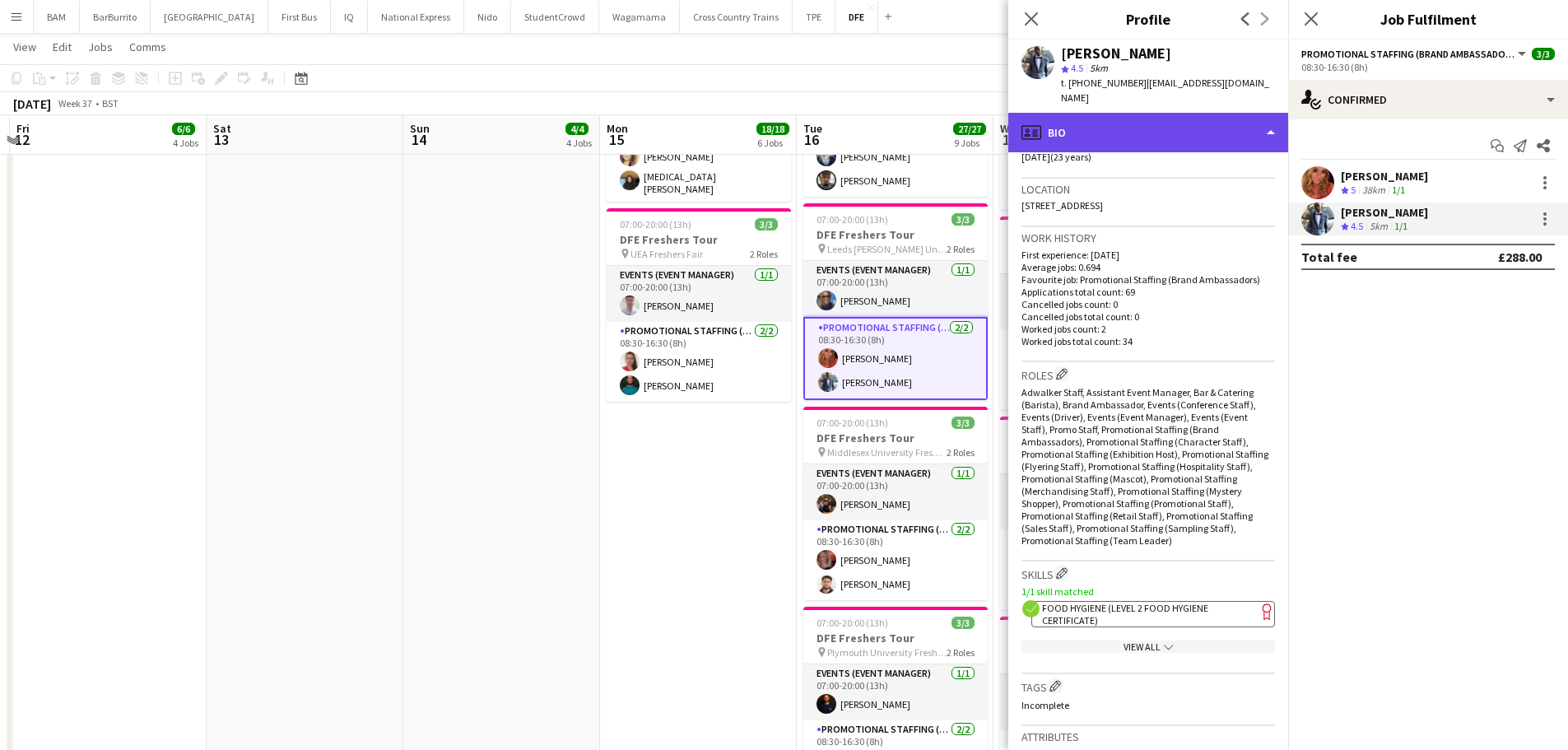
click at [1101, 119] on div "profile Bio" at bounding box center [1148, 132] width 280 height 40
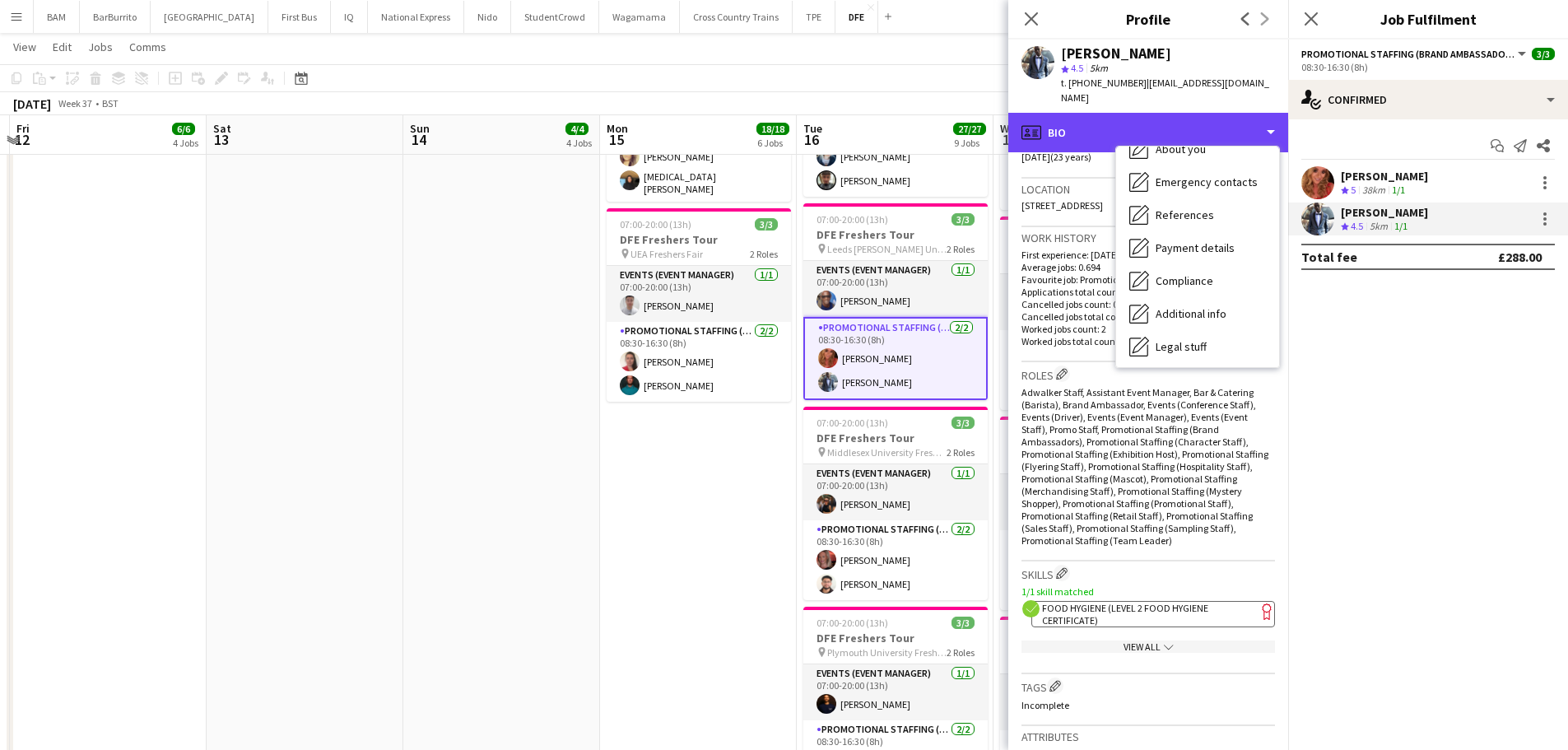
scroll to position [188, 0]
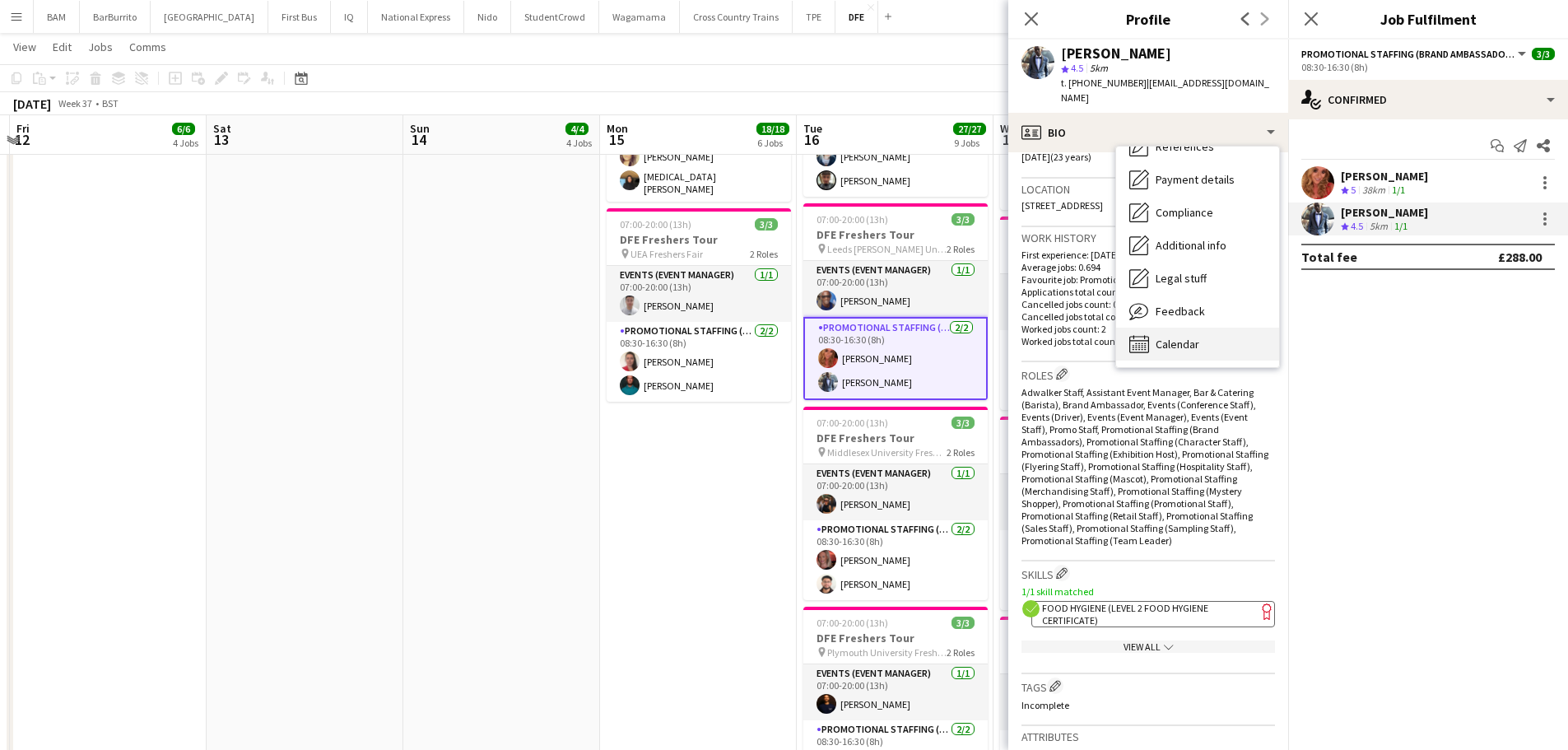
click at [1214, 329] on div "Calendar Calendar" at bounding box center [1198, 343] width 163 height 33
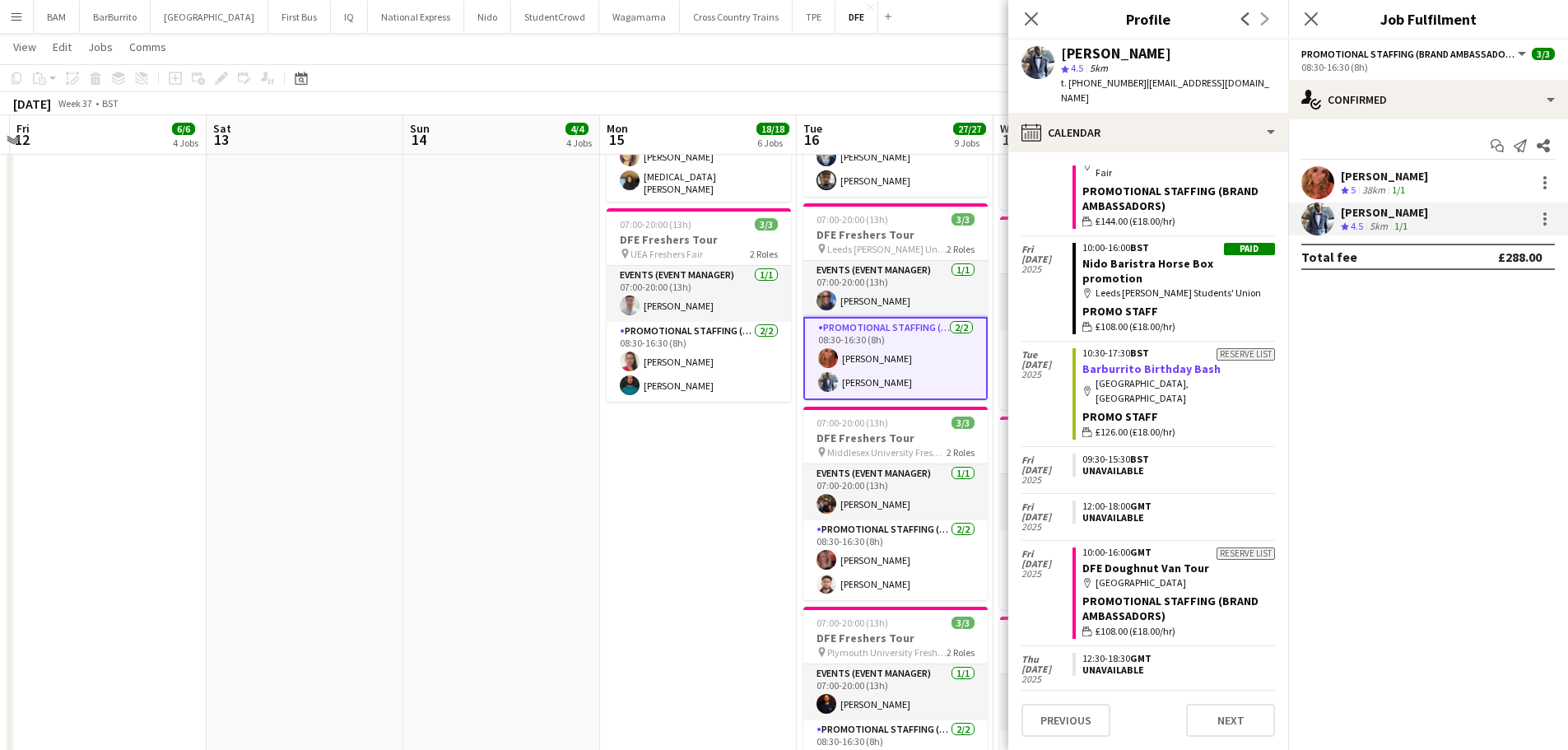
scroll to position [0, 0]
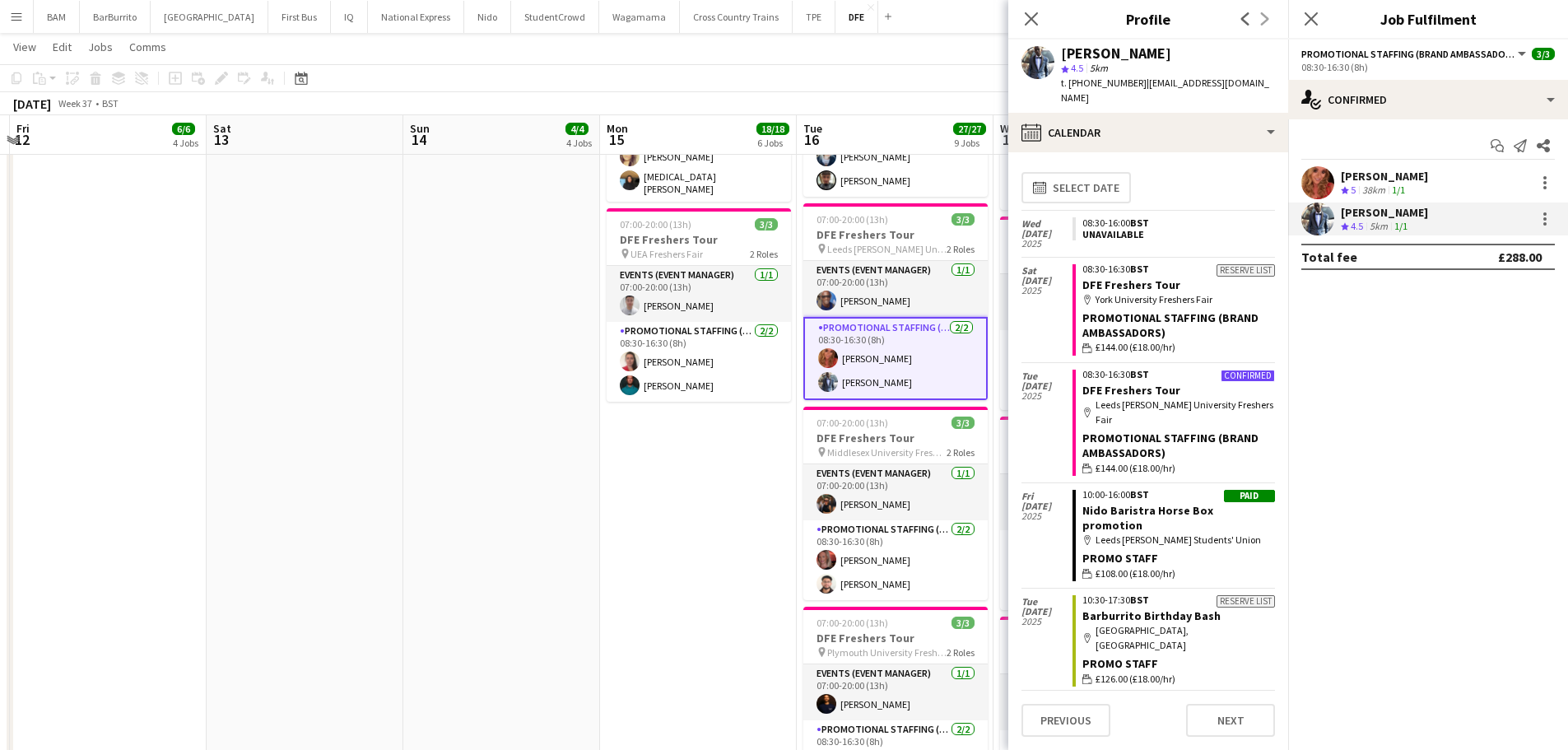
click at [1464, 221] on div "[PERSON_NAME] Crew rating 4.5 5km 1/1" at bounding box center [1428, 219] width 280 height 33
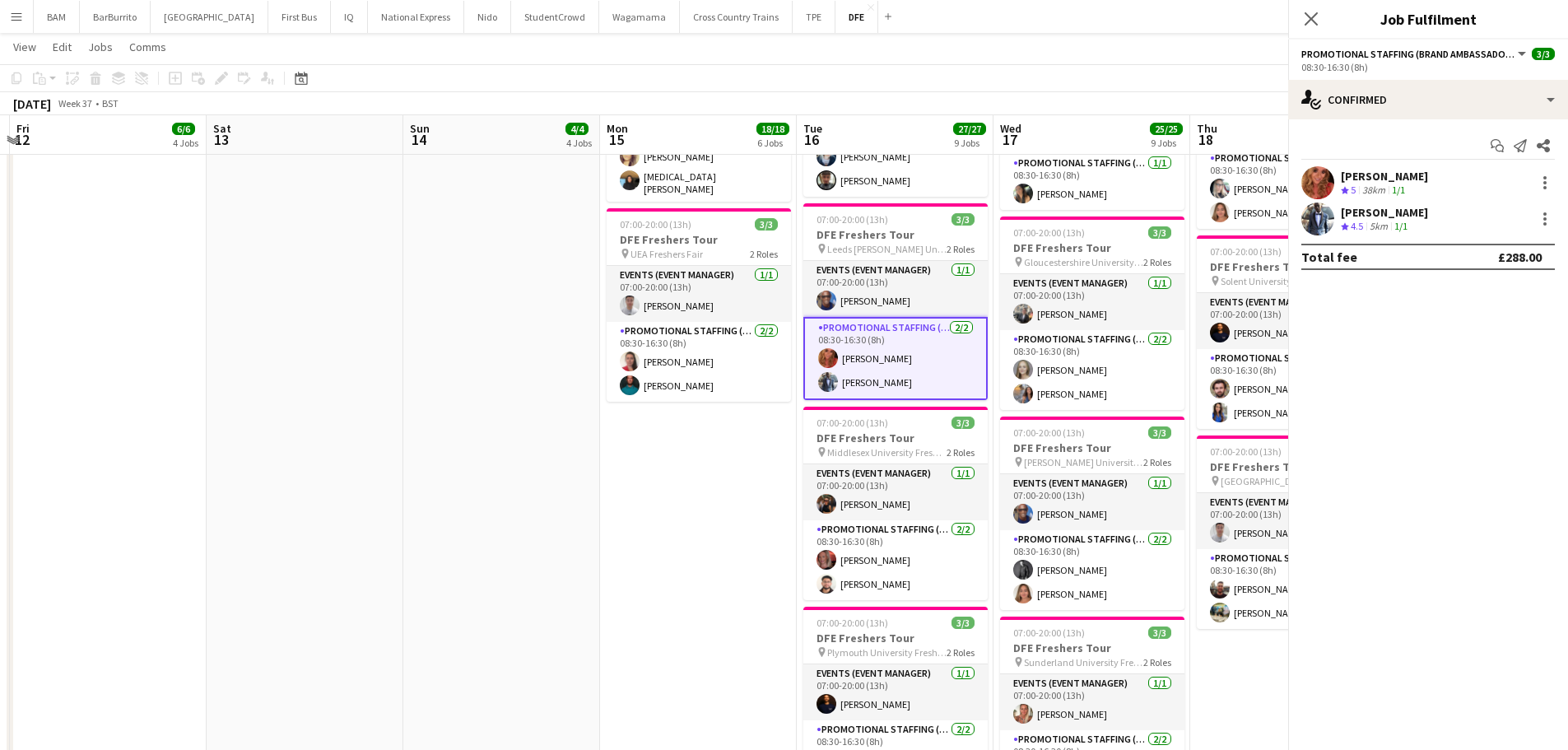
click at [1446, 222] on div "[PERSON_NAME] Crew rating 4.5 5km 1/1" at bounding box center [1428, 219] width 280 height 33
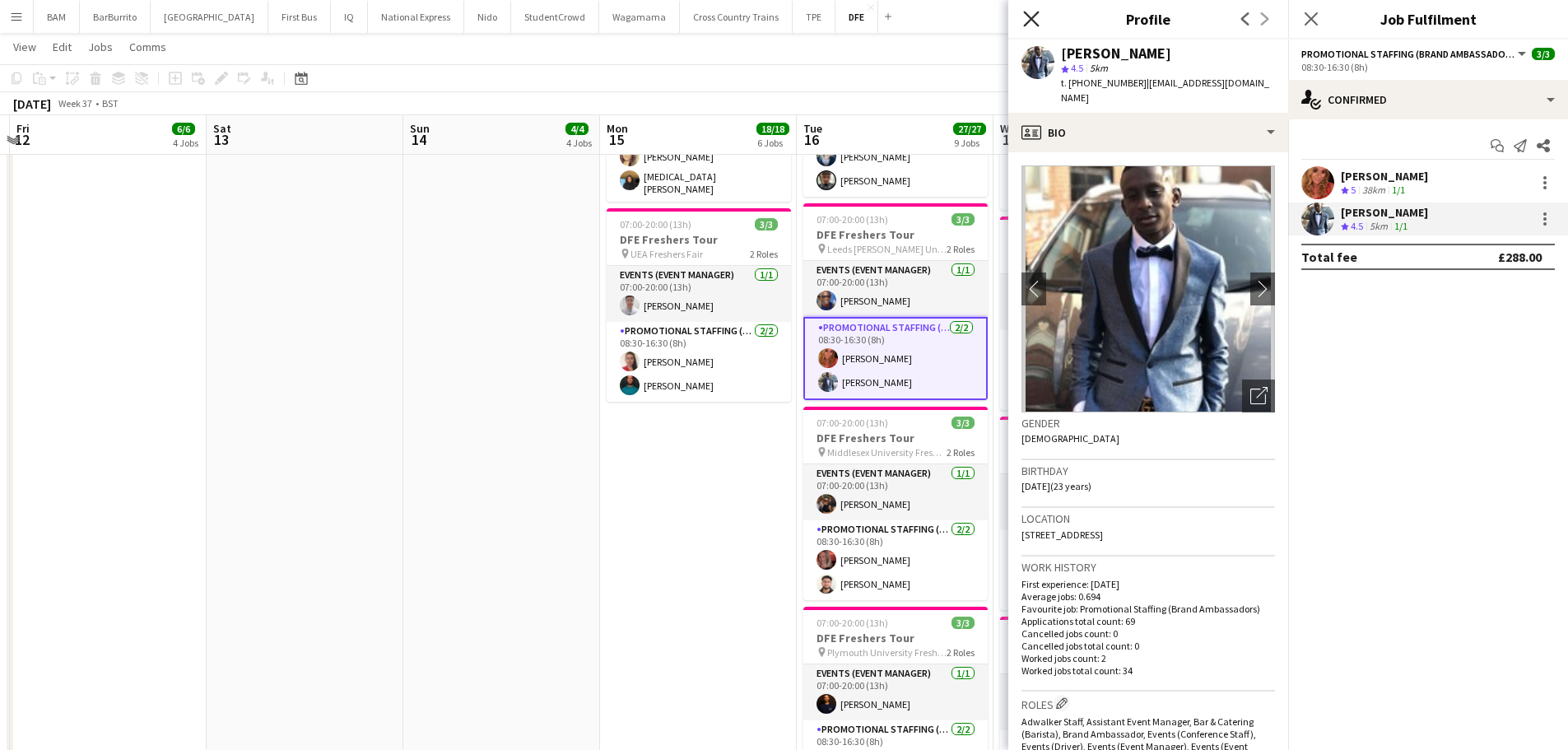
click at [1024, 16] on icon "Close pop-in" at bounding box center [1031, 19] width 16 height 16
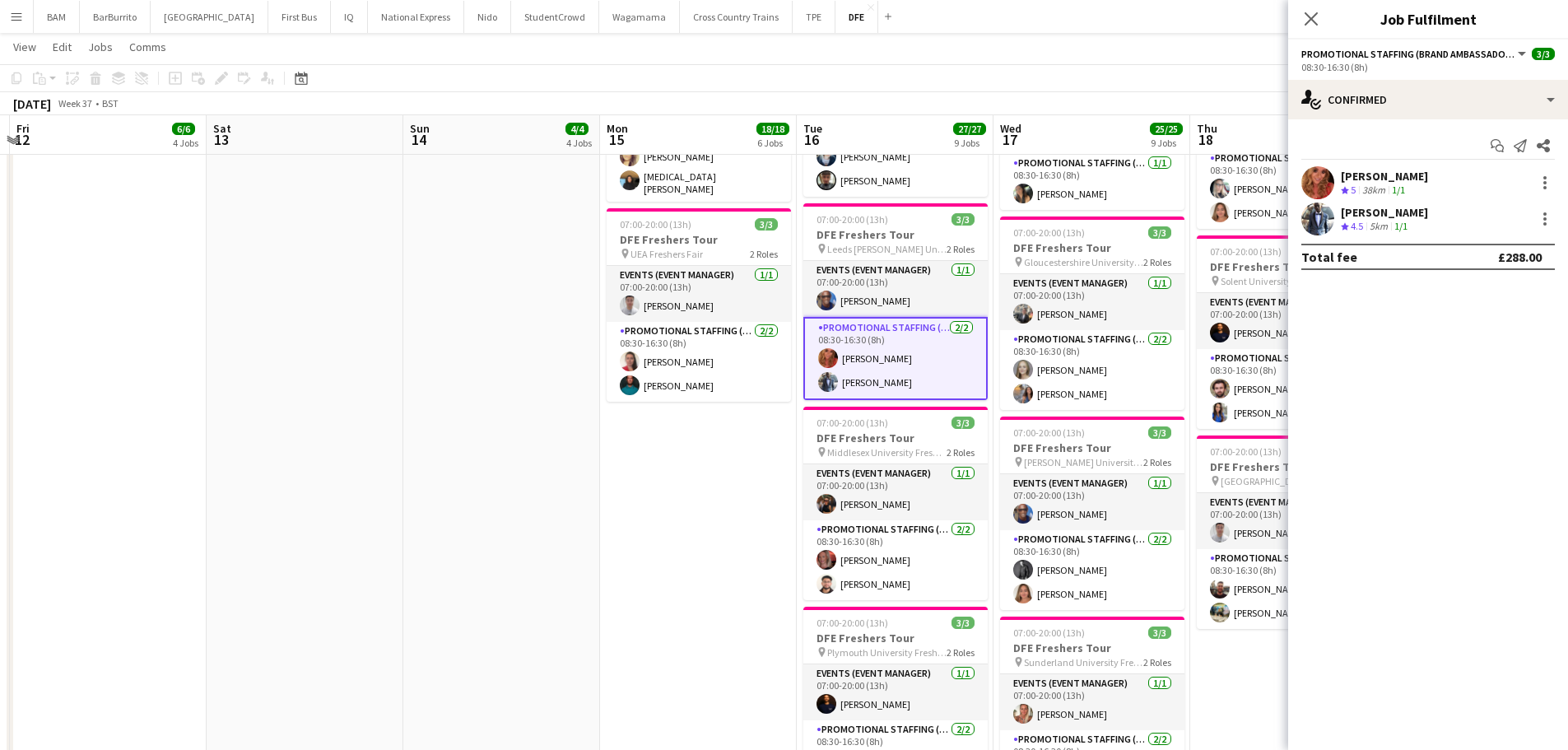
click at [943, 50] on app-page-menu "View Day view expanded Day view collapsed Month view Date picker Jump to [DATE]…" at bounding box center [784, 48] width 1568 height 31
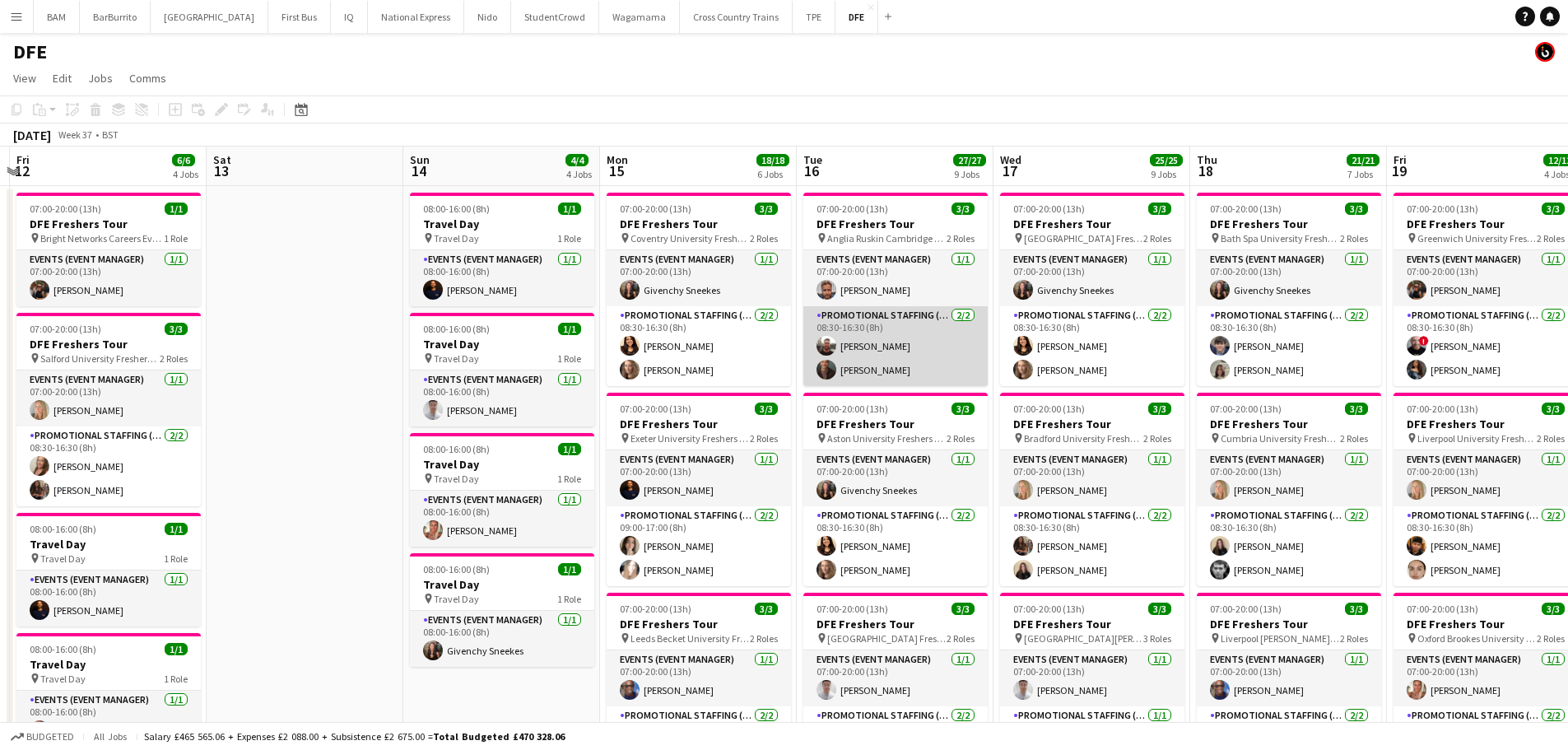
click at [905, 340] on app-card-role "Promotional Staffing (Brand Ambassadors) [DATE] 08:30-16:30 (8h) [PERSON_NAME] …" at bounding box center [896, 346] width 184 height 80
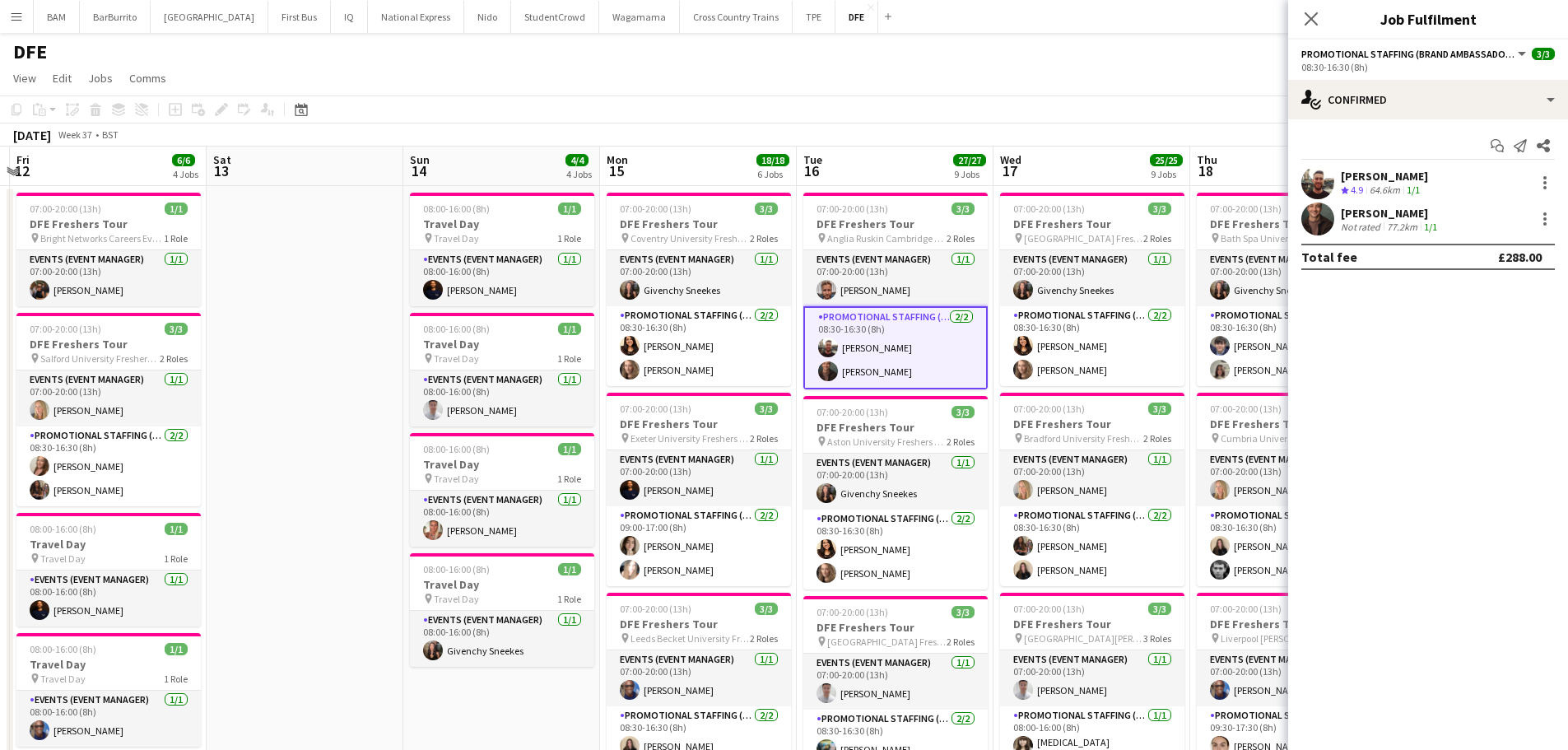
click at [1457, 177] on div "[PERSON_NAME] Crew rating 4.9 64.6km 1/1" at bounding box center [1428, 183] width 280 height 33
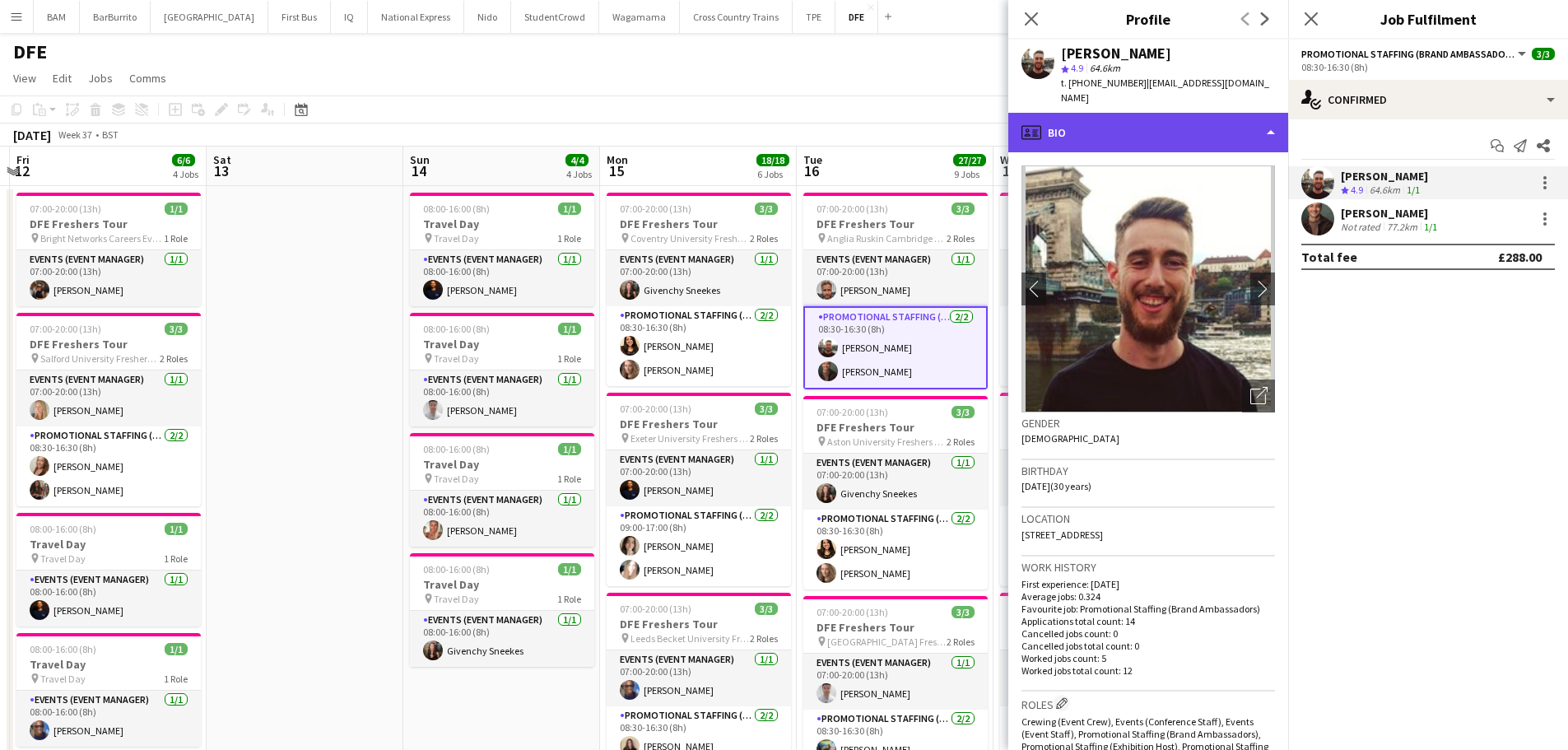
click at [1098, 114] on div "profile Bio" at bounding box center [1148, 132] width 280 height 40
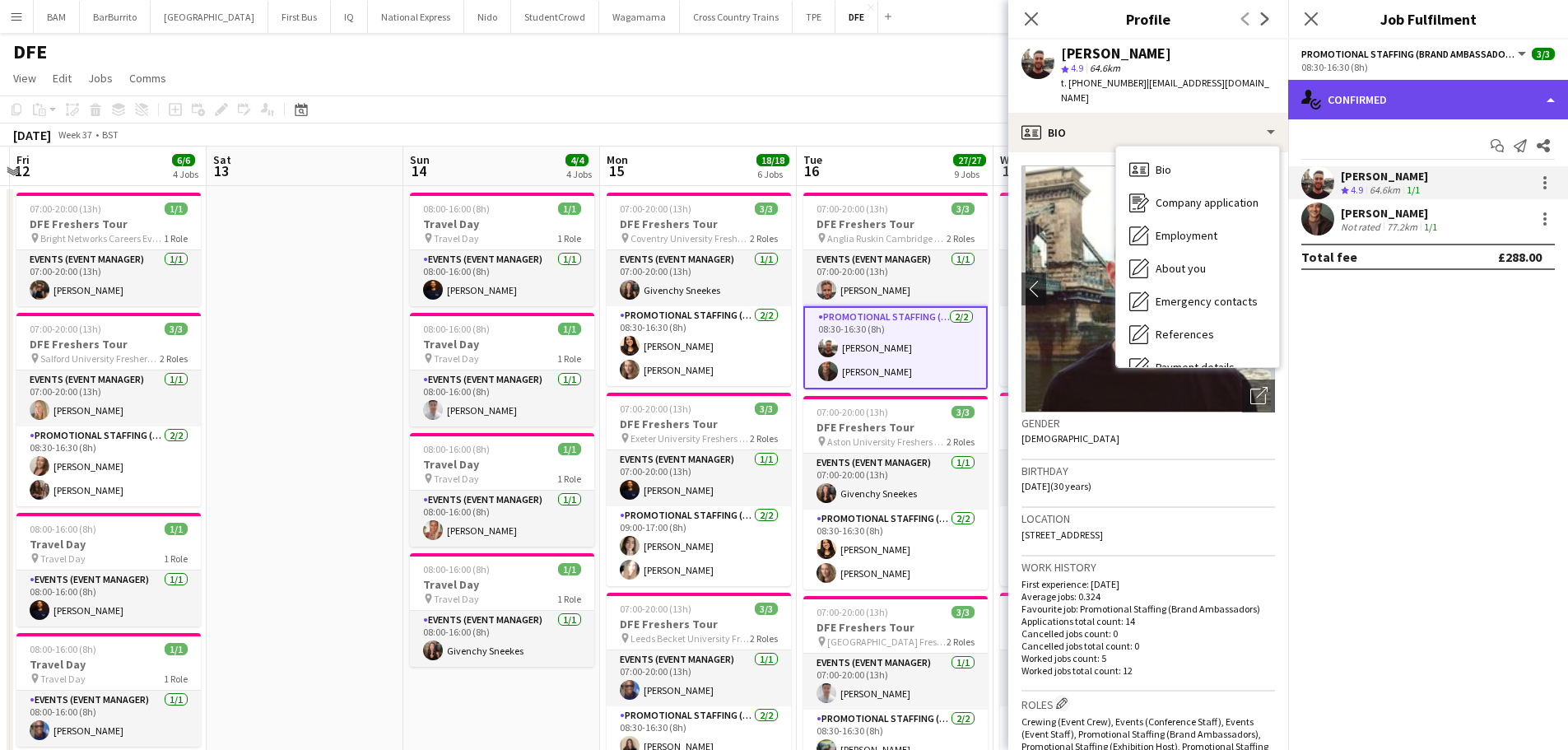
click at [1383, 94] on div "single-neutral-actions-check-2 Confirmed" at bounding box center [1428, 99] width 280 height 40
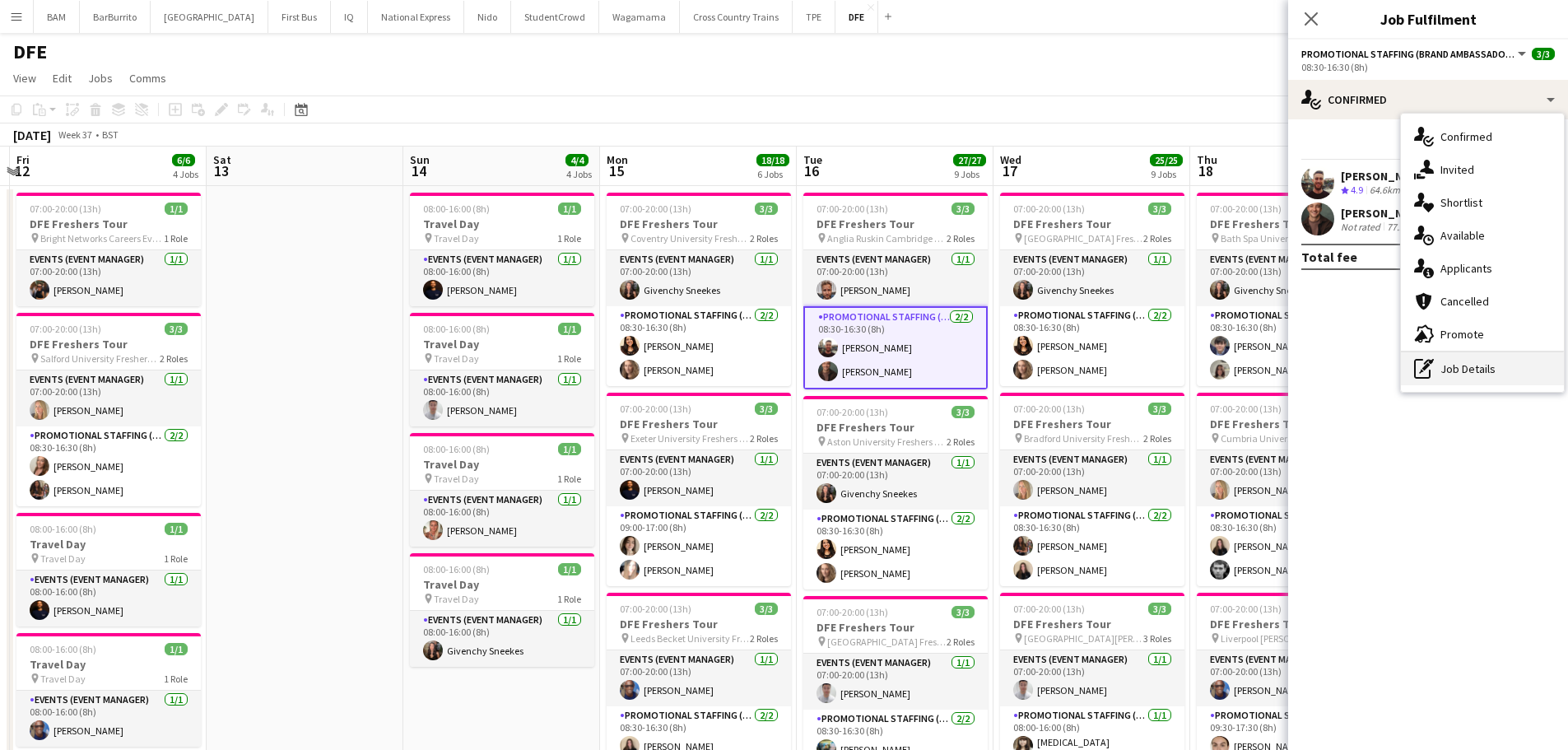
click at [1482, 369] on div "pen-write Job Details" at bounding box center [1483, 369] width 163 height 33
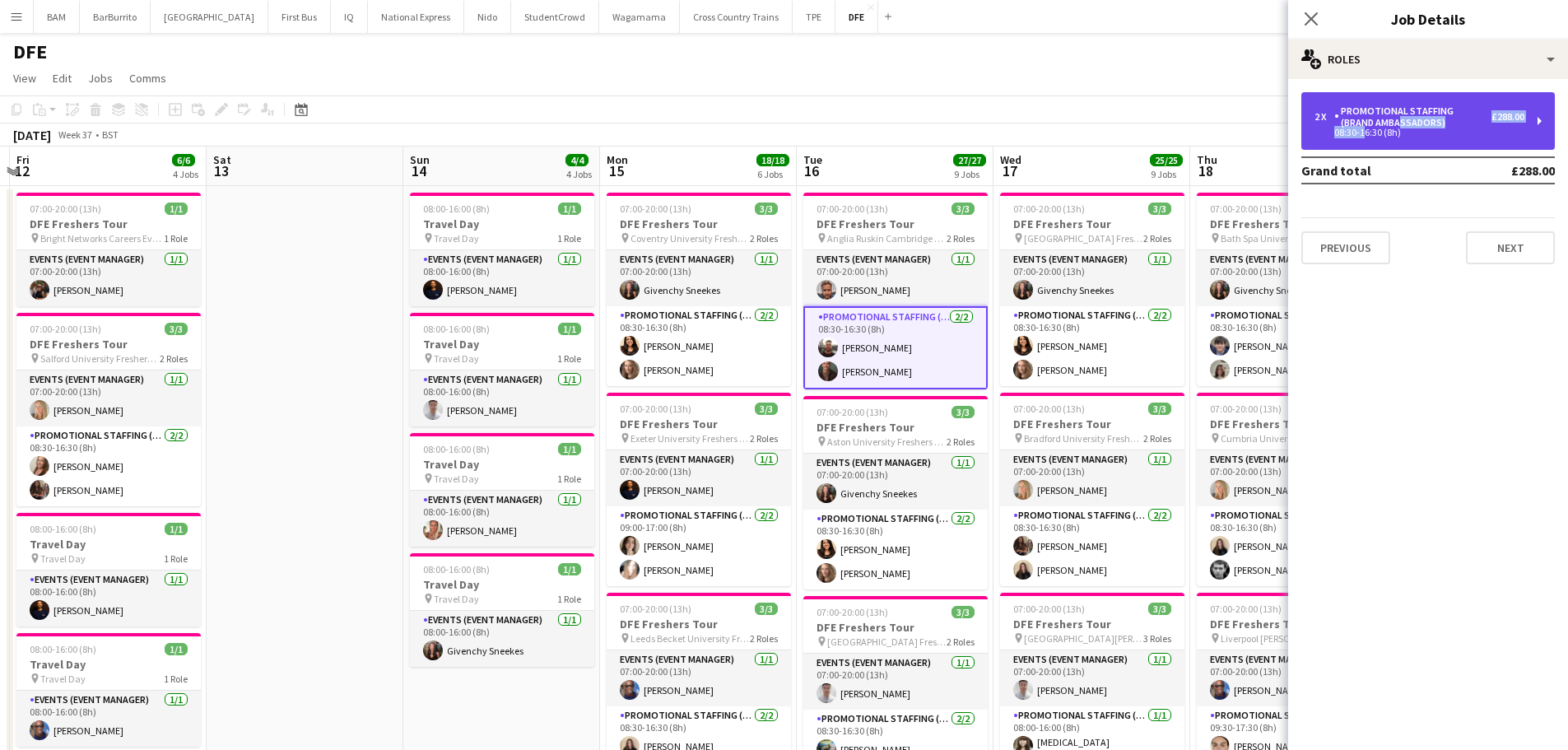
click at [1358, 128] on div "2 x Promotional Staffing (Brand Ambassadors) £288.00 08:30-16:30 (8h)" at bounding box center [1419, 120] width 210 height 31
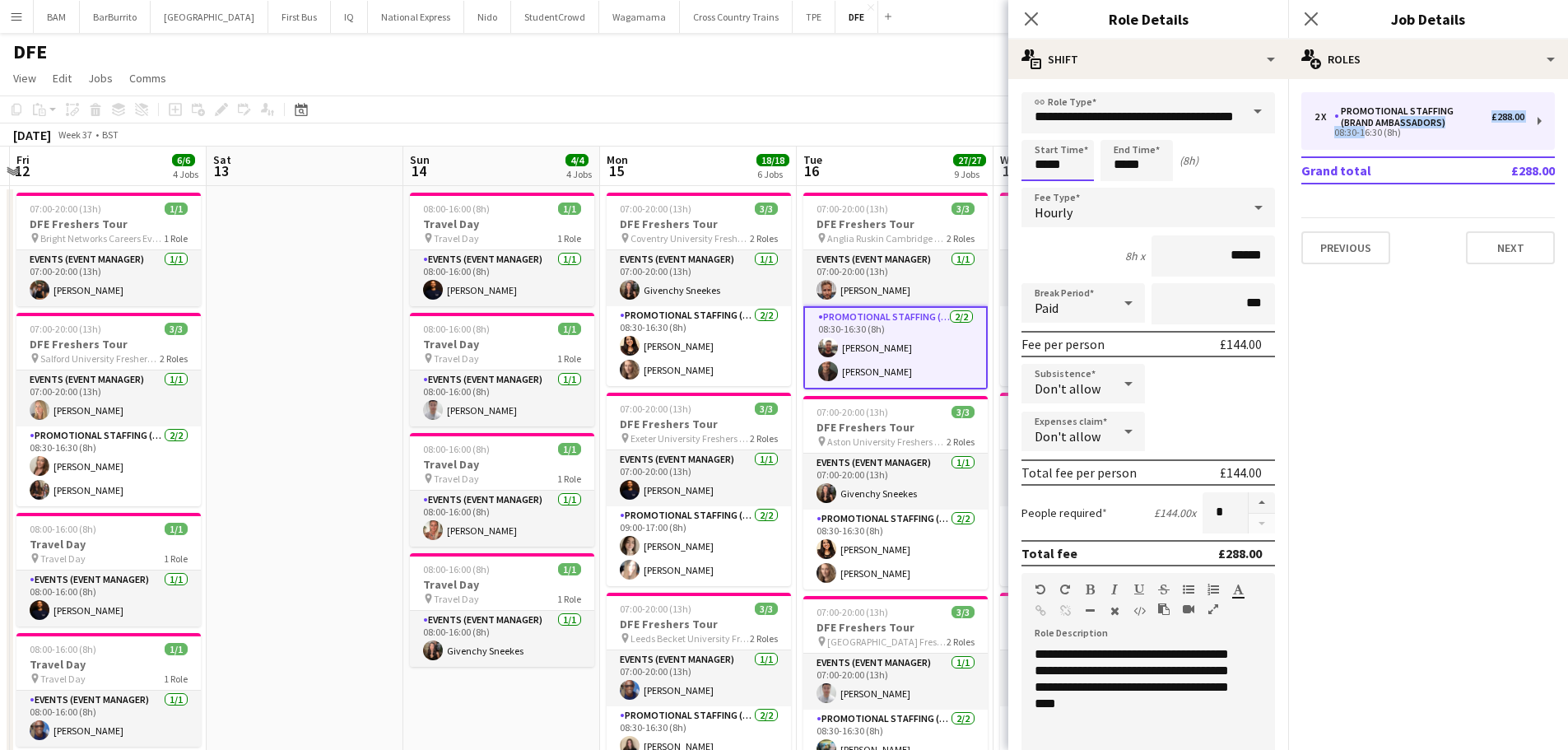
click at [1047, 168] on input "*****" at bounding box center [1058, 160] width 72 height 41
type input "*****"
click at [1039, 131] on div at bounding box center [1041, 132] width 33 height 17
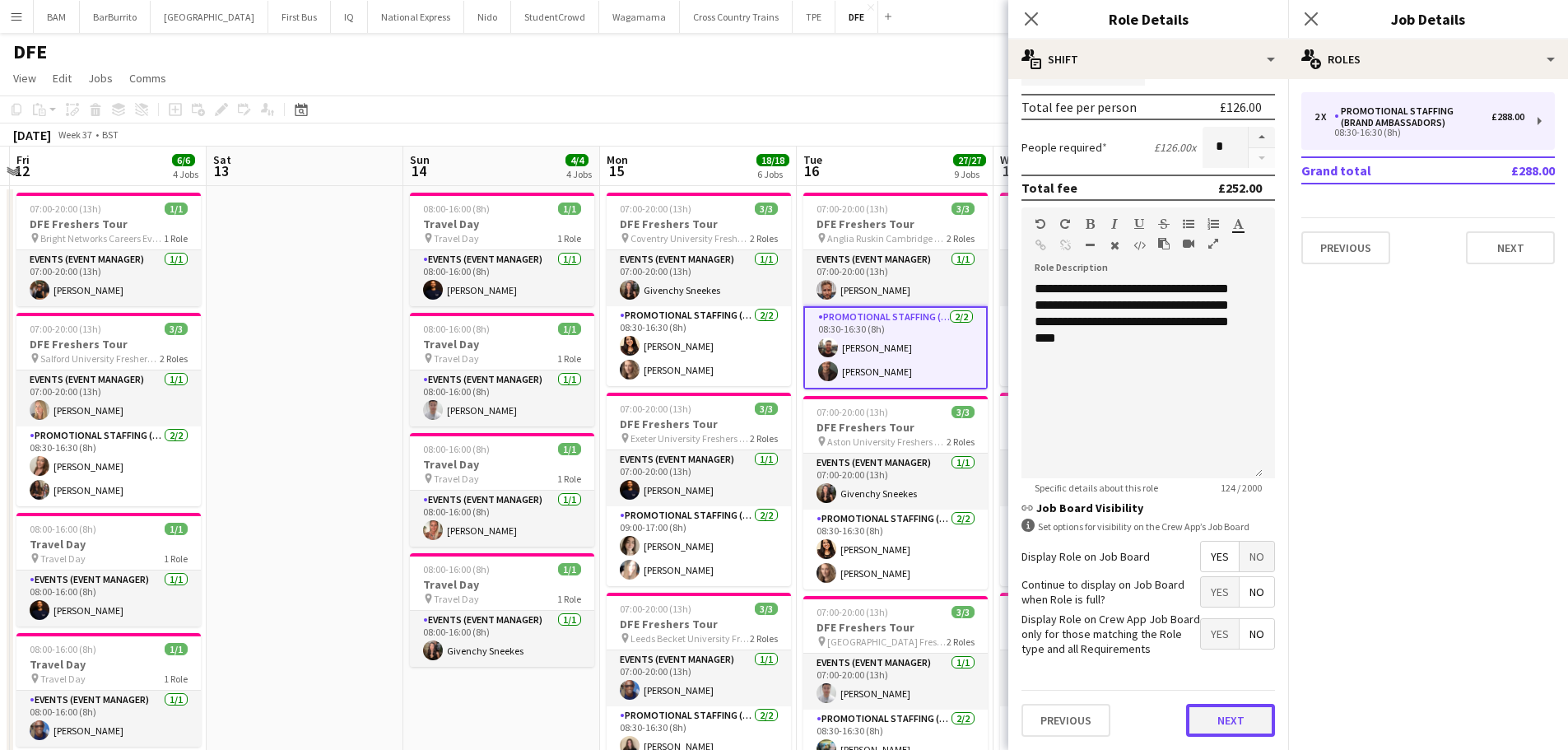
click at [1215, 710] on button "Next" at bounding box center [1230, 720] width 89 height 33
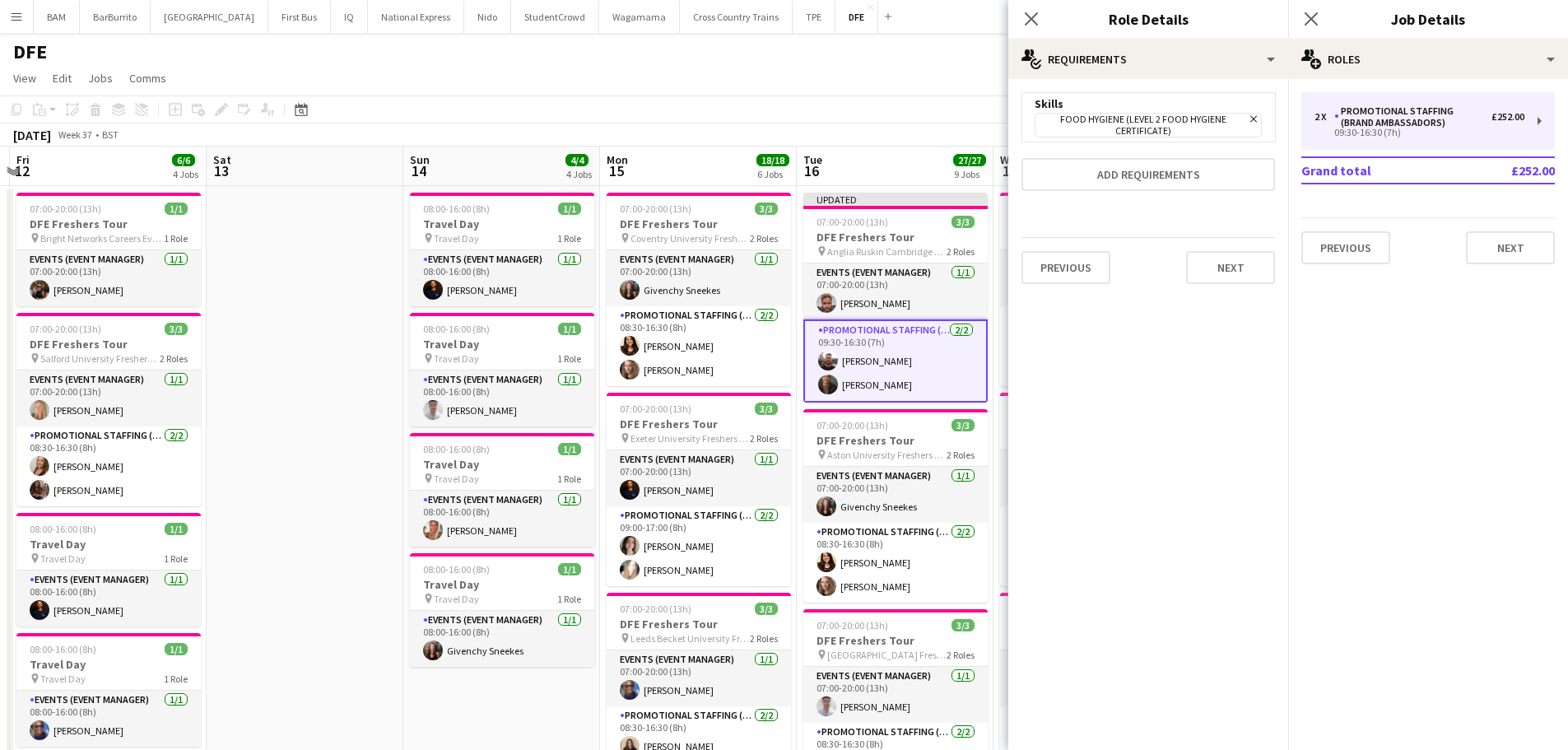
scroll to position [0, 0]
click at [888, 66] on app-page-menu "View Day view expanded Day view collapsed Month view Date picker Jump to [DATE]…" at bounding box center [784, 79] width 1568 height 31
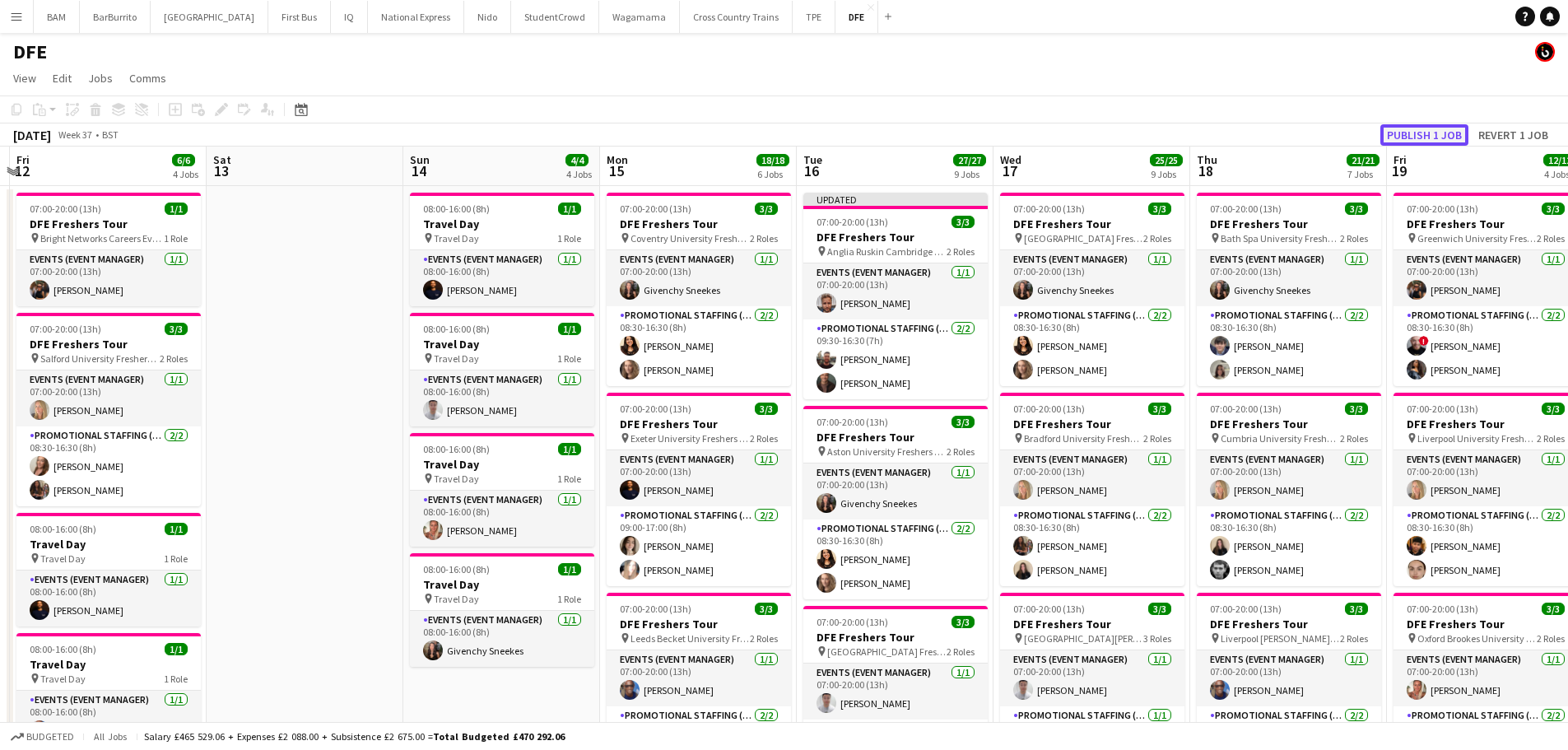
click at [1424, 137] on button "Publish 1 job" at bounding box center [1424, 135] width 88 height 21
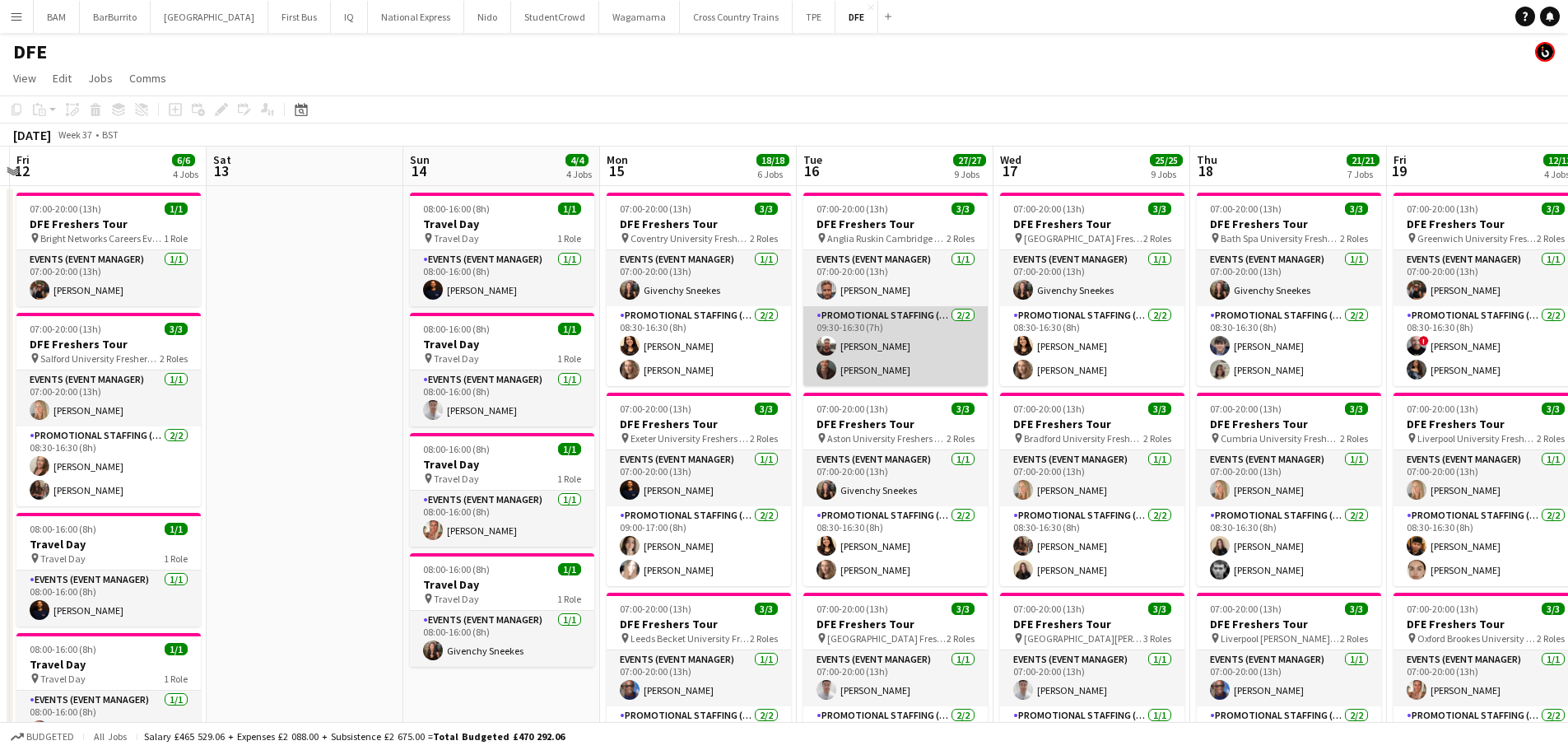
click at [872, 371] on app-card-role "Promotional Staffing (Brand Ambassadors) [DATE] 09:30-16:30 (7h) [PERSON_NAME] …" at bounding box center [896, 346] width 184 height 80
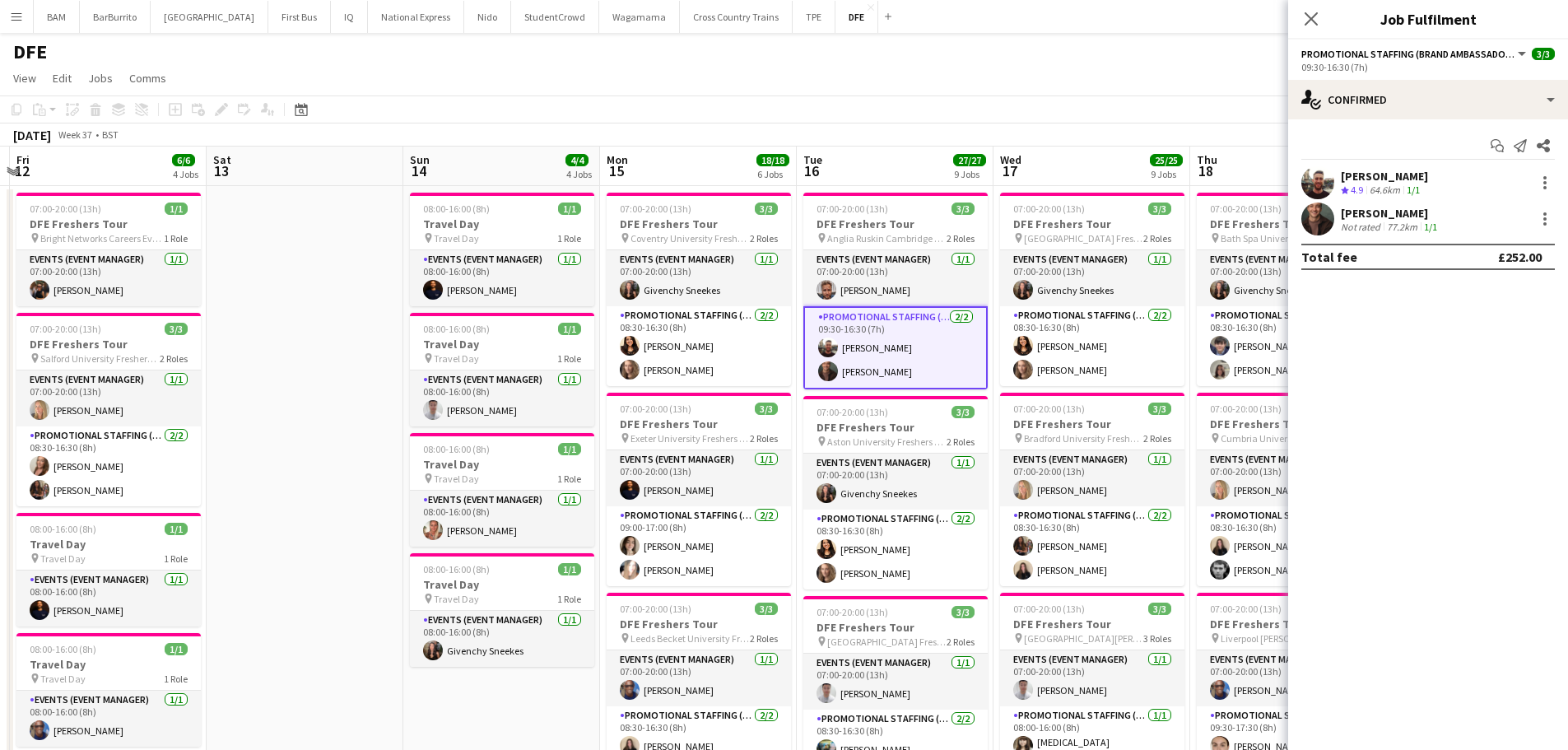
click at [1417, 230] on div "77.2km" at bounding box center [1402, 226] width 37 height 13
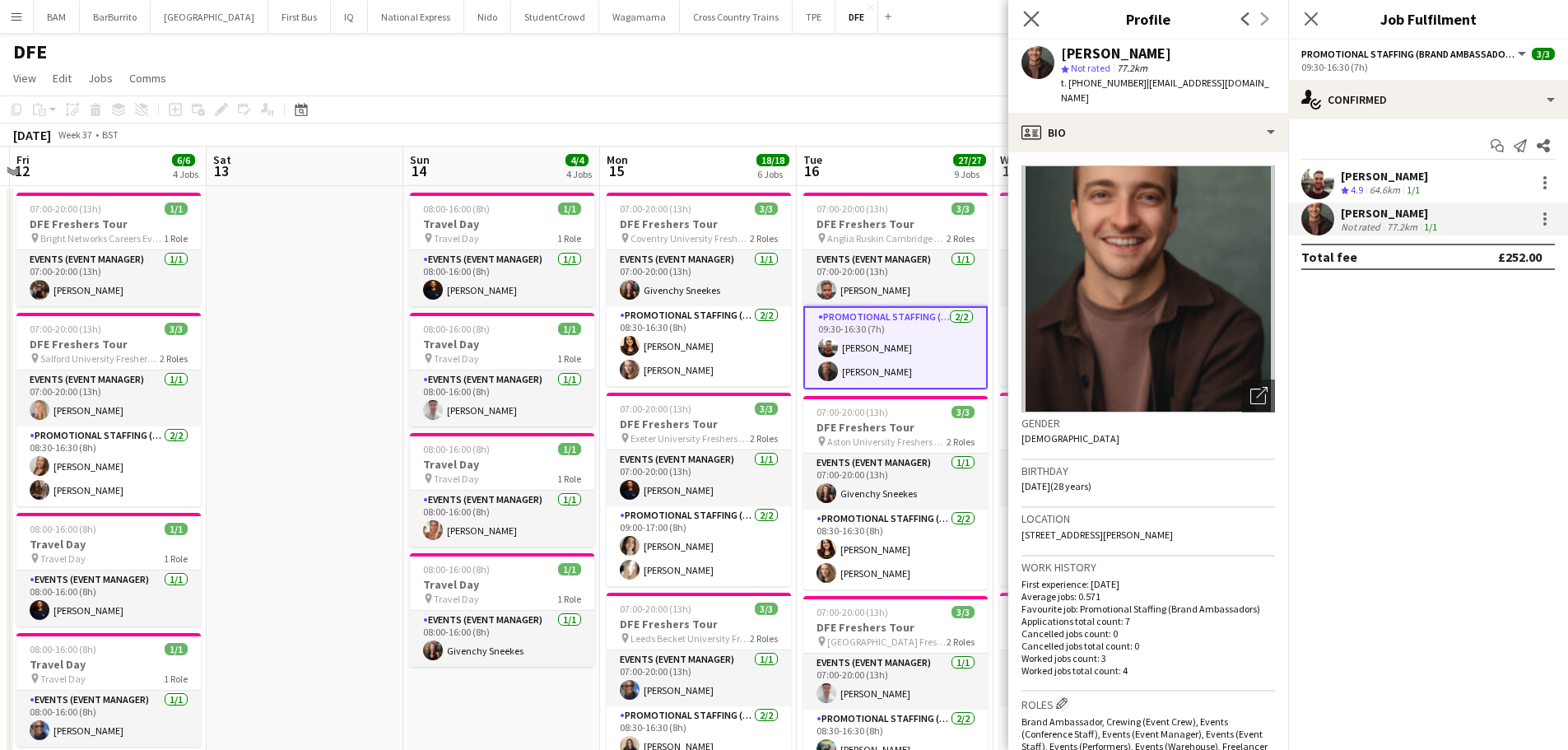
click at [1040, 18] on app-icon "Close pop-in" at bounding box center [1032, 19] width 24 height 24
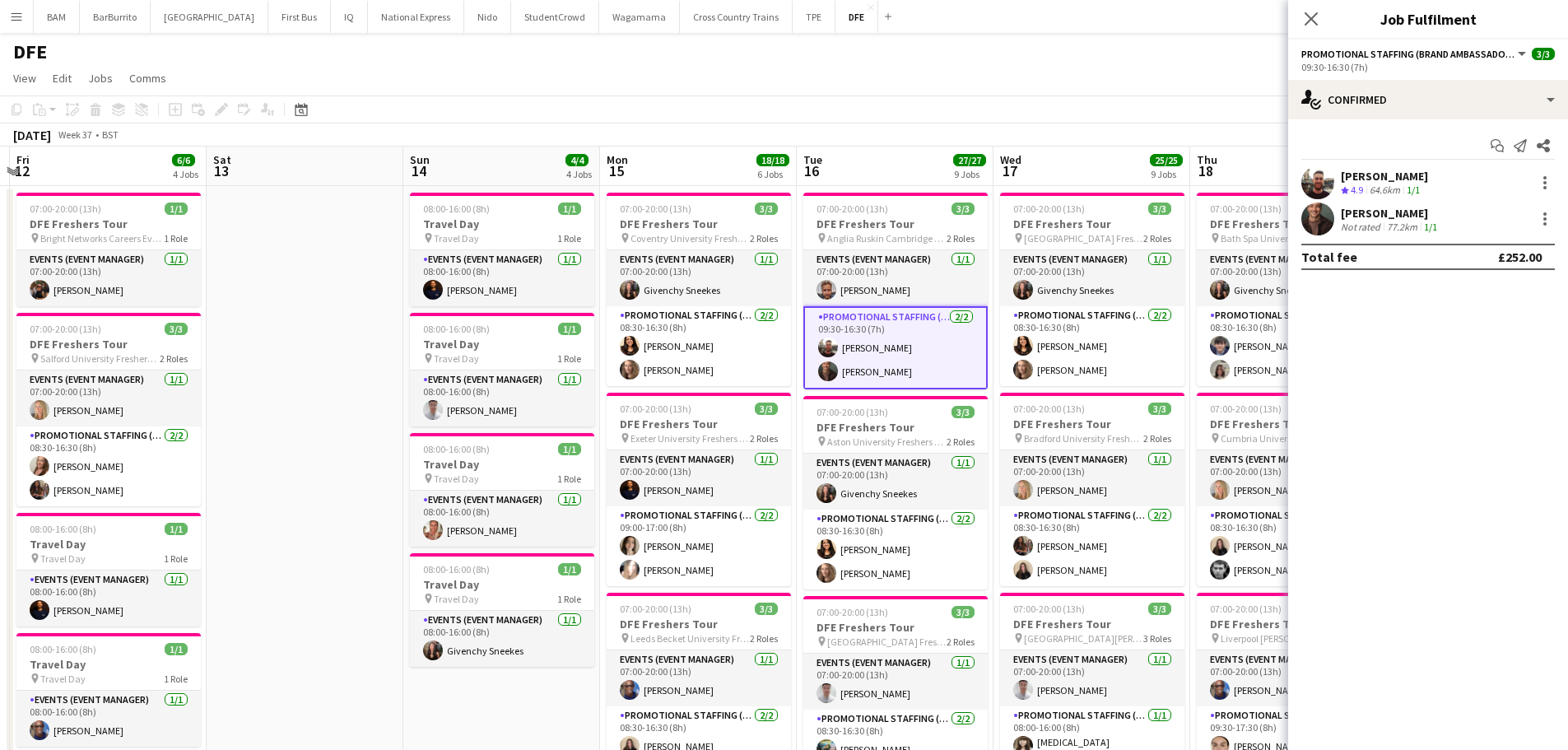
click at [683, 61] on div "DFE" at bounding box center [784, 48] width 1568 height 31
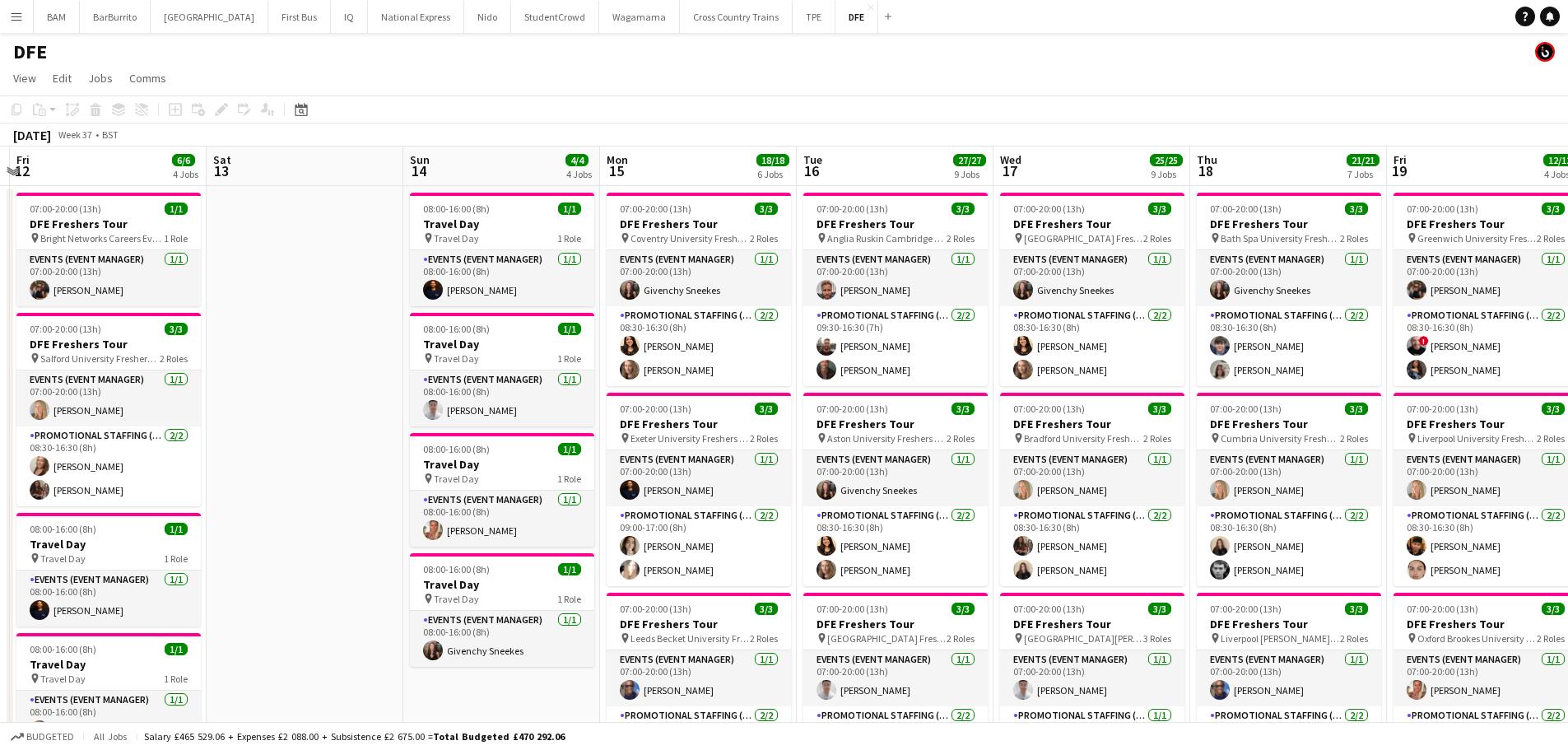
click at [595, 66] on app-page-menu "View Day view expanded Day view collapsed Month view Date picker Jump to [DATE]…" at bounding box center [784, 79] width 1568 height 31
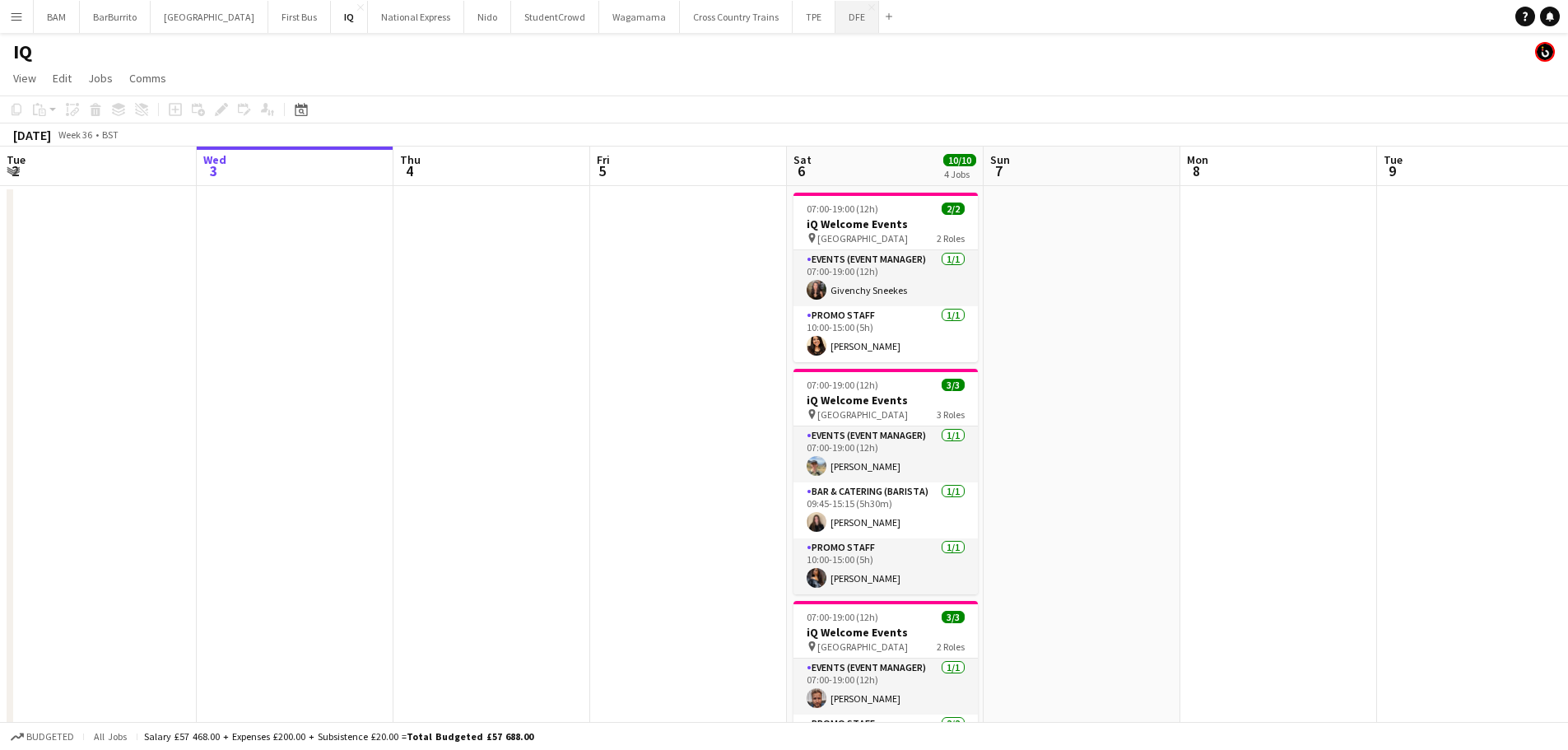
click at [836, 20] on button "DFE Close" at bounding box center [858, 17] width 44 height 32
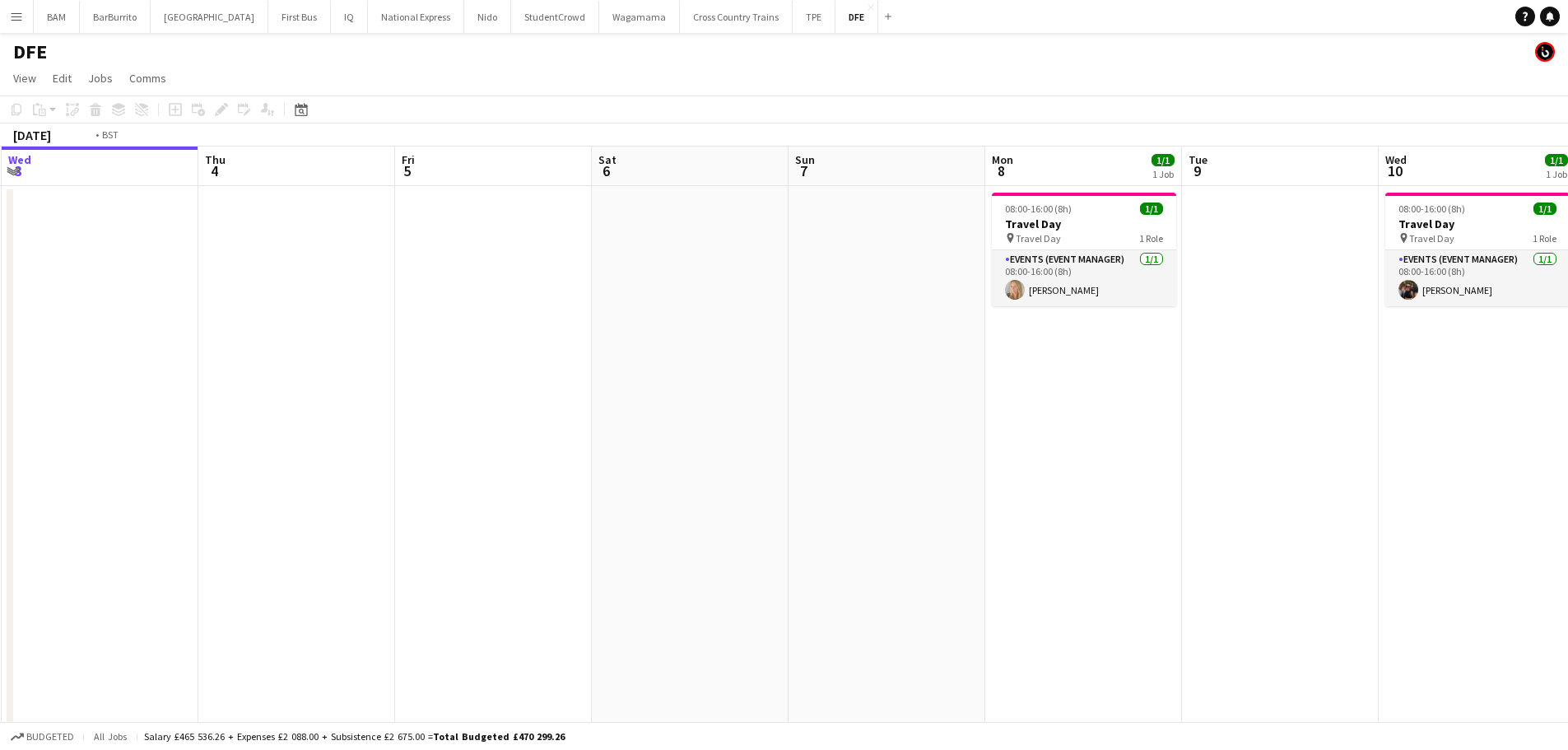
scroll to position [0, 502]
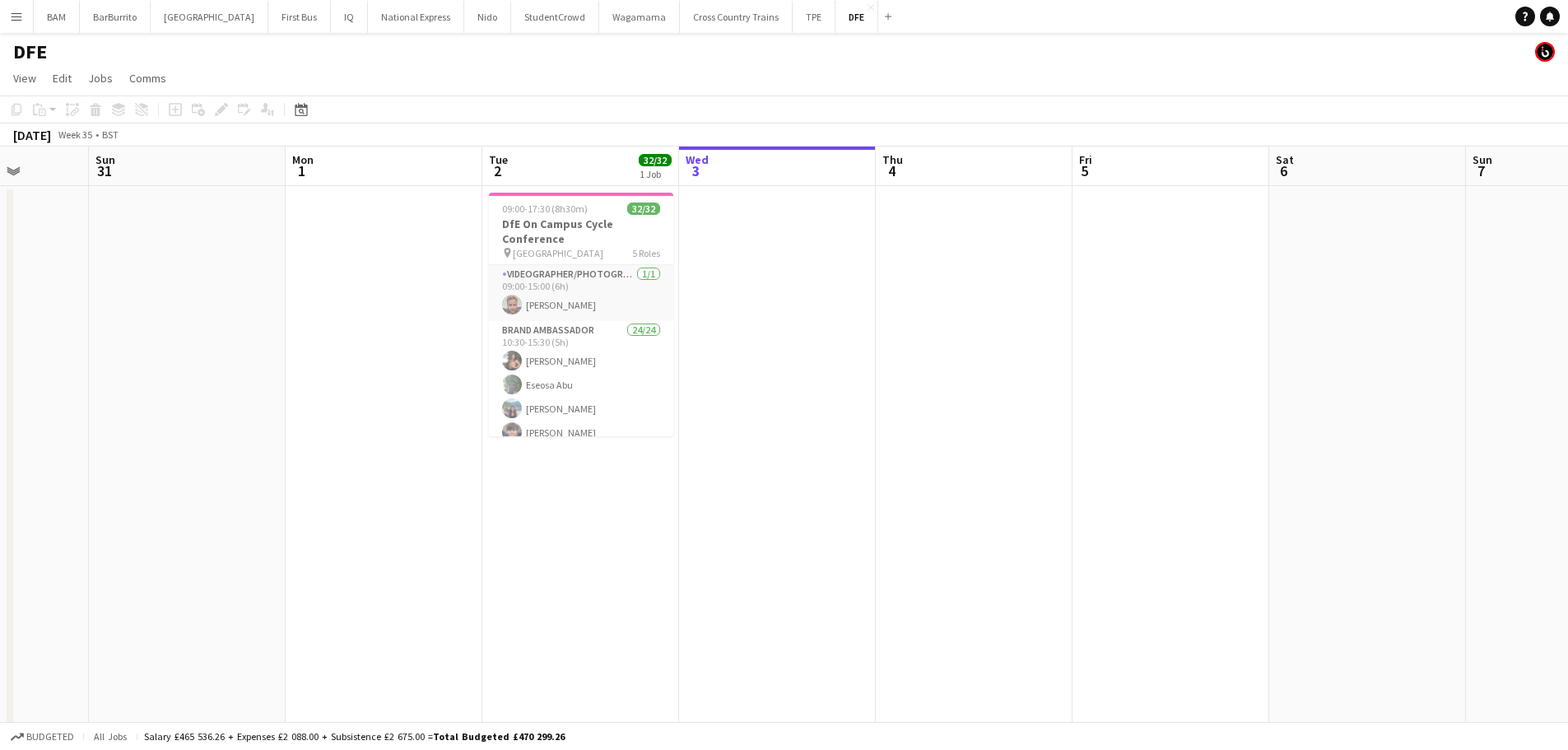
drag, startPoint x: 492, startPoint y: 191, endPoint x: 1246, endPoint y: 233, distance: 755.2
click at [1246, 233] on app-calendar-viewport "Thu 28 Fri 29 Sat 30 Sun 31 Mon 1 Tue 2 32/32 1 Job Wed 3 Thu 4 Fri 5 Sat 6 Sun…" at bounding box center [784, 579] width 1568 height 865
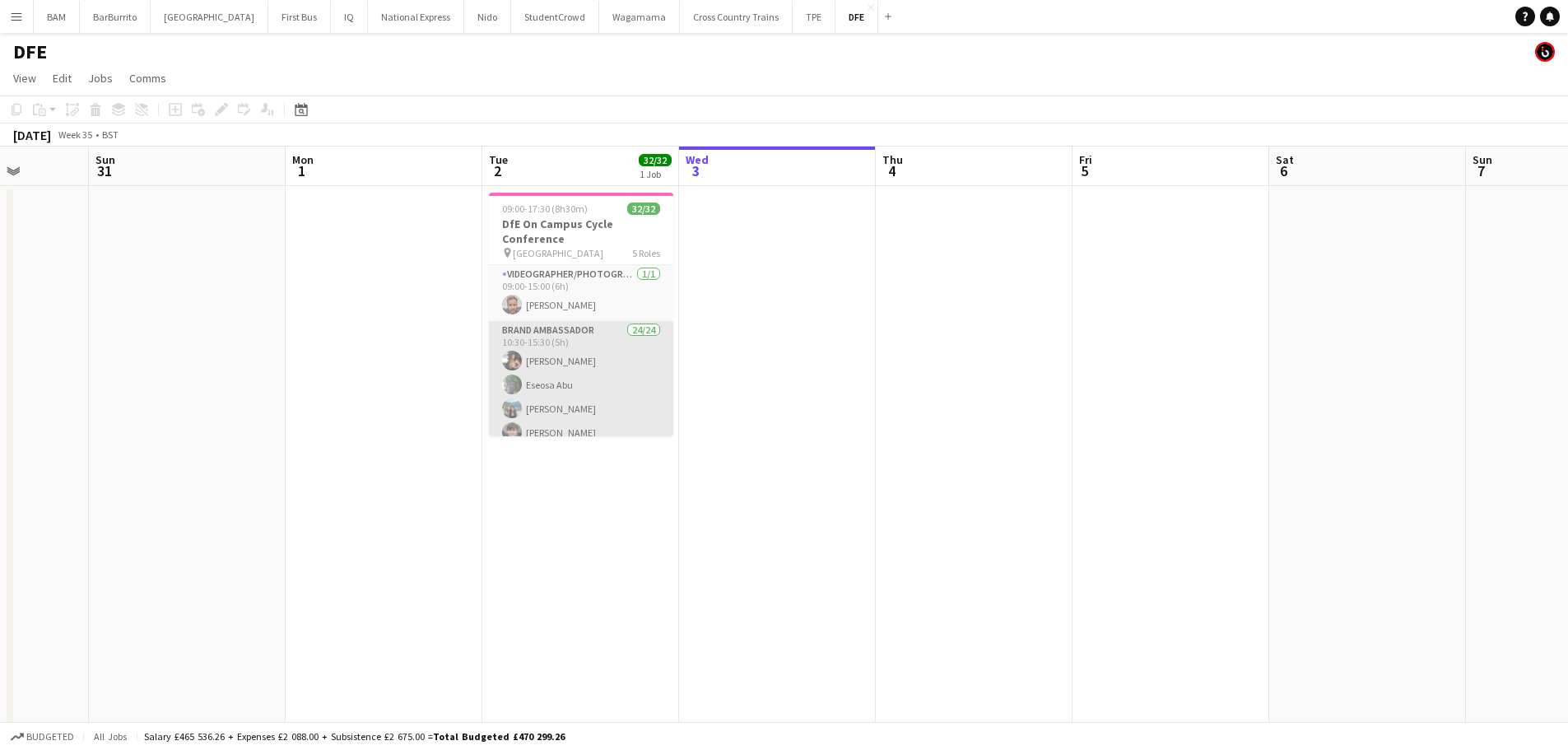
drag, startPoint x: 574, startPoint y: 392, endPoint x: 612, endPoint y: 390, distance: 38.1
click at [574, 393] on app-card-role "Brand Ambassador 24/24 10:30-15:30 (5h) Cara McGrenaghan Eseosa Abu Hayley Ng O…" at bounding box center [581, 623] width 184 height 605
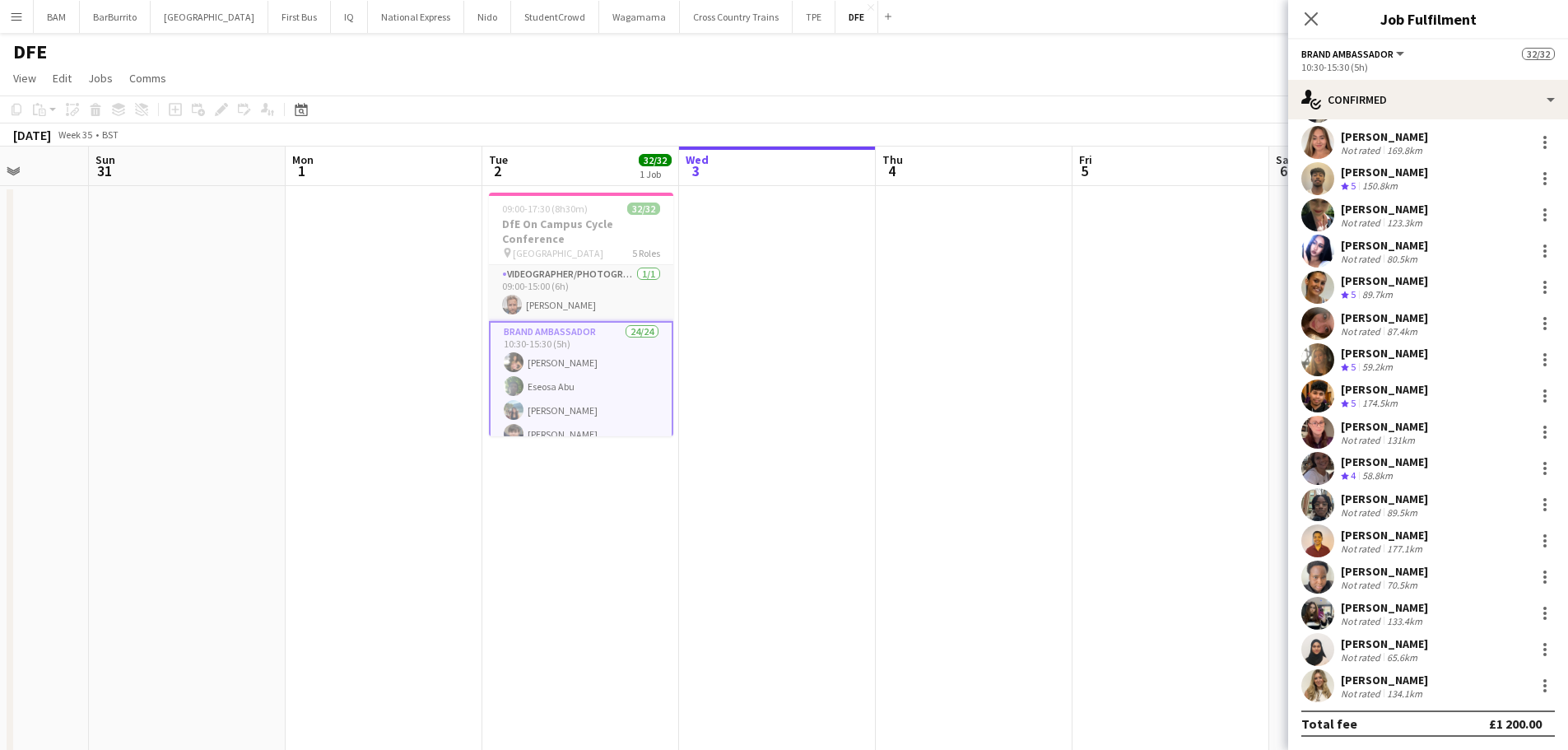
scroll to position [82, 0]
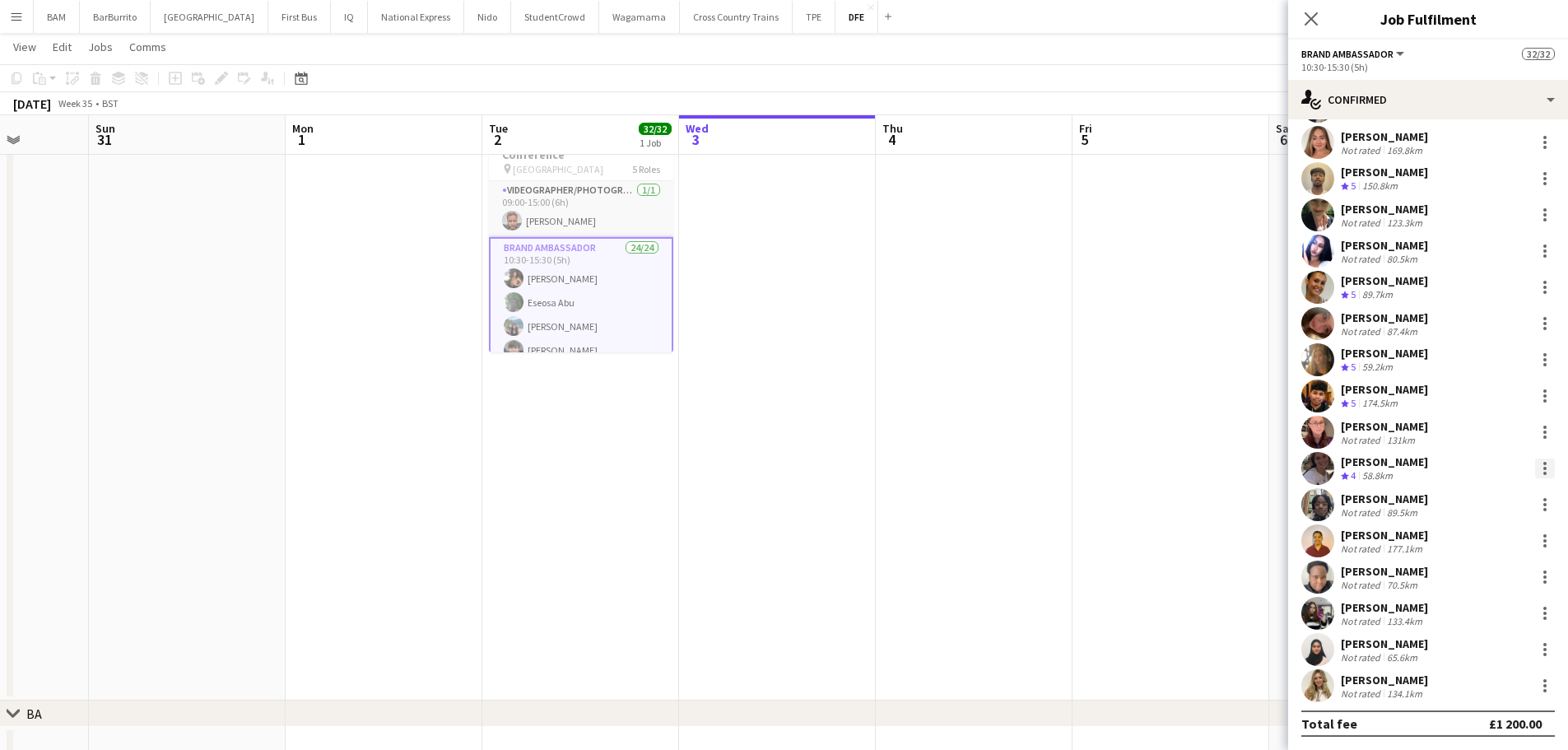
click at [1537, 466] on div at bounding box center [1544, 468] width 19 height 19
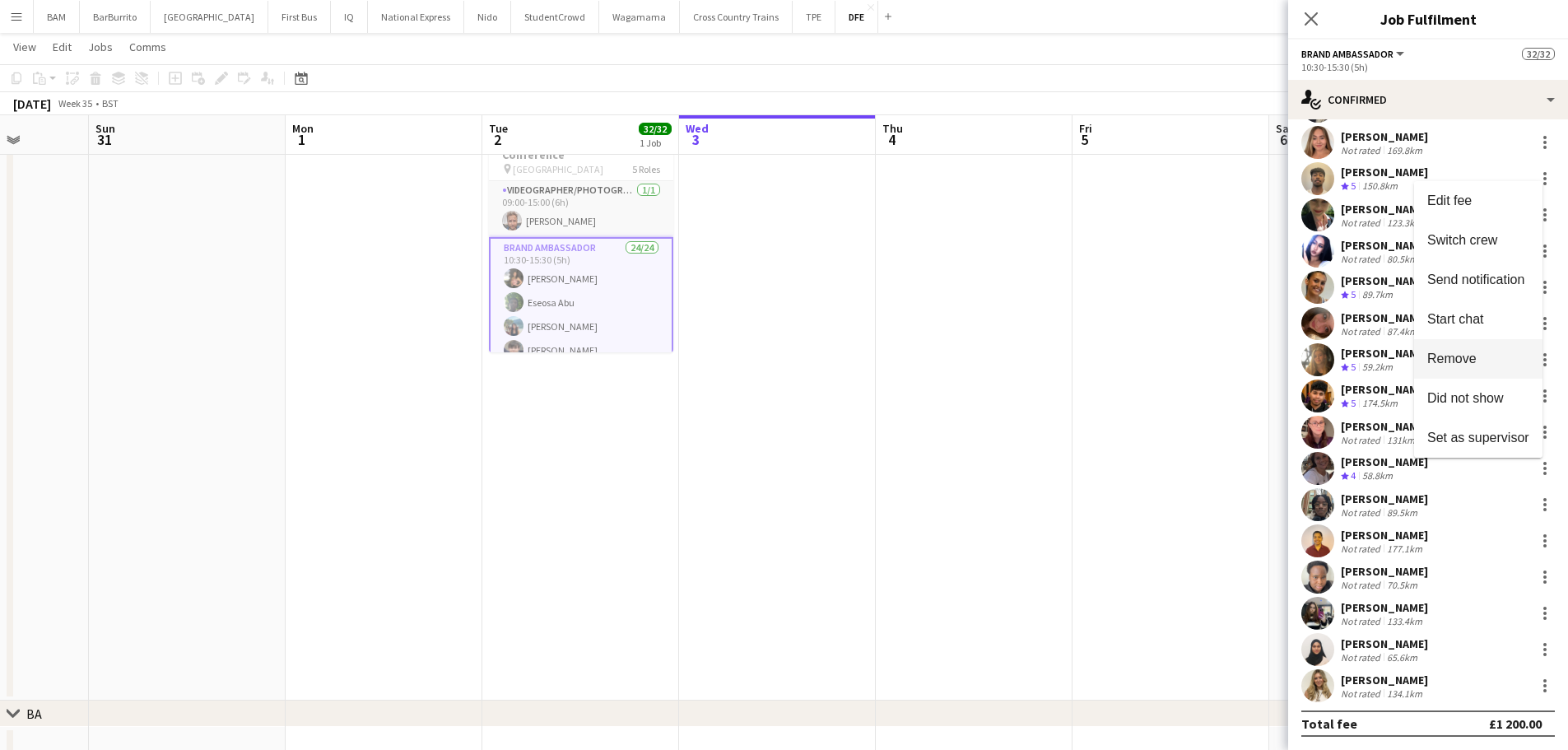
click at [1483, 359] on span "Remove" at bounding box center [1478, 359] width 102 height 15
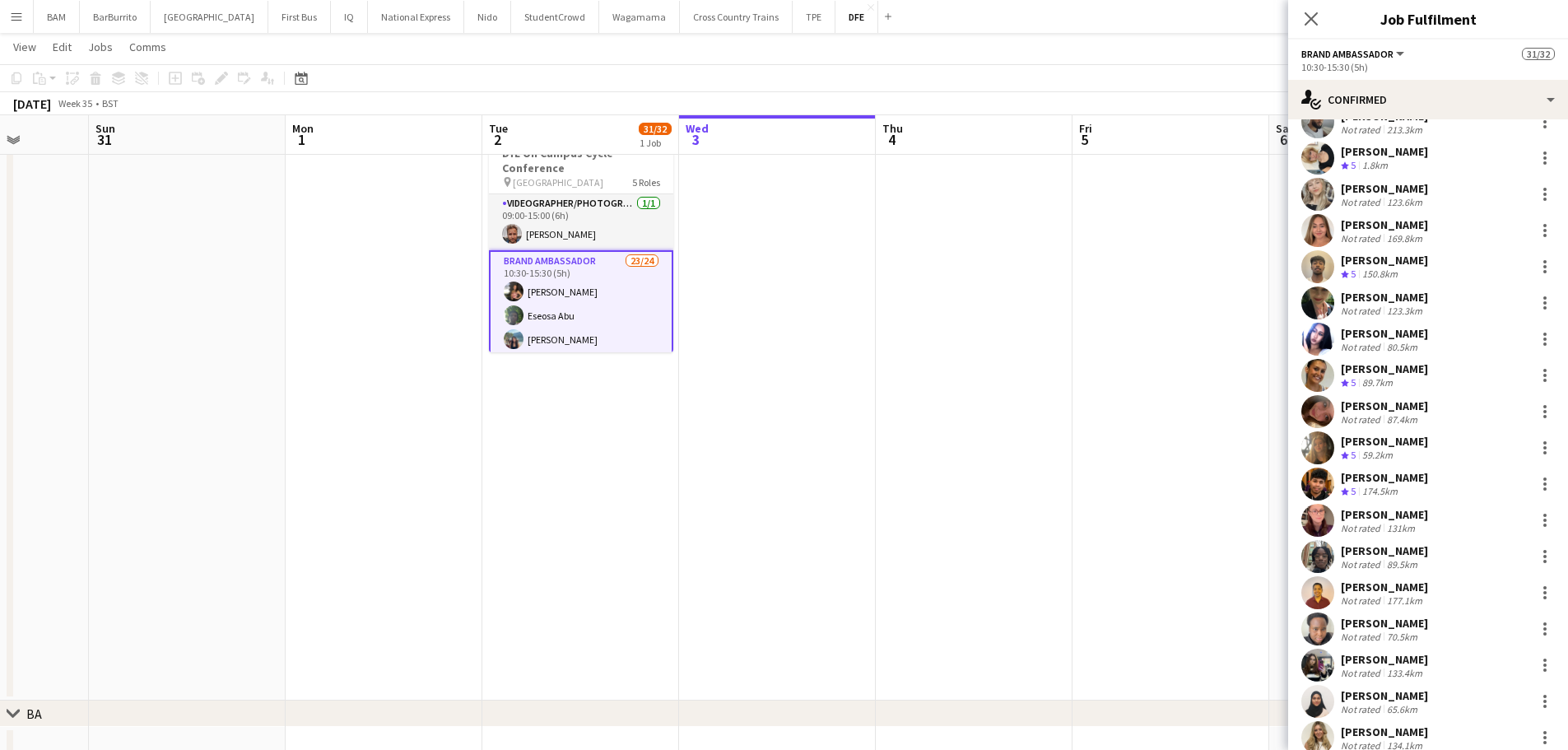
scroll to position [166, 0]
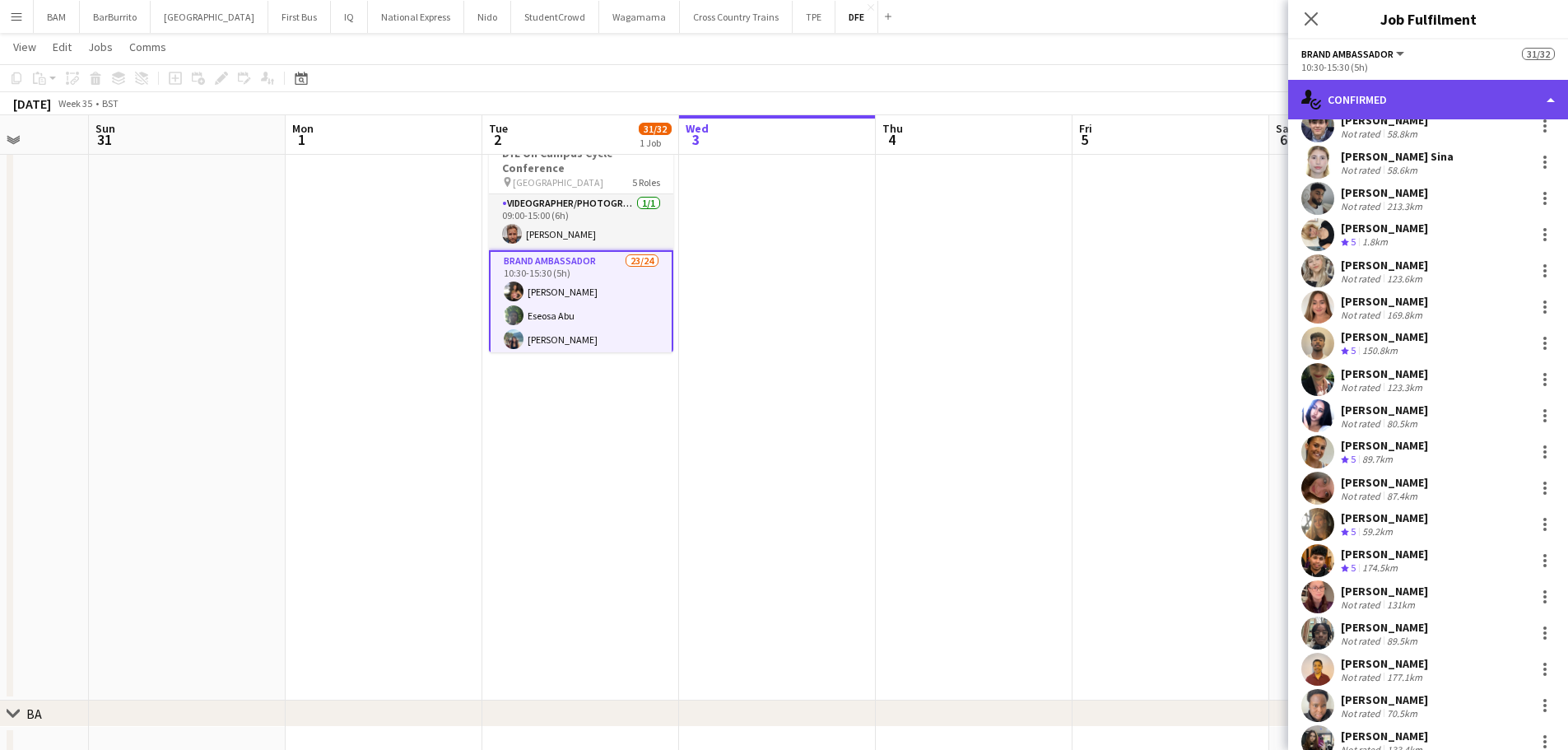
click at [1427, 108] on div "single-neutral-actions-check-2 Confirmed" at bounding box center [1428, 99] width 280 height 40
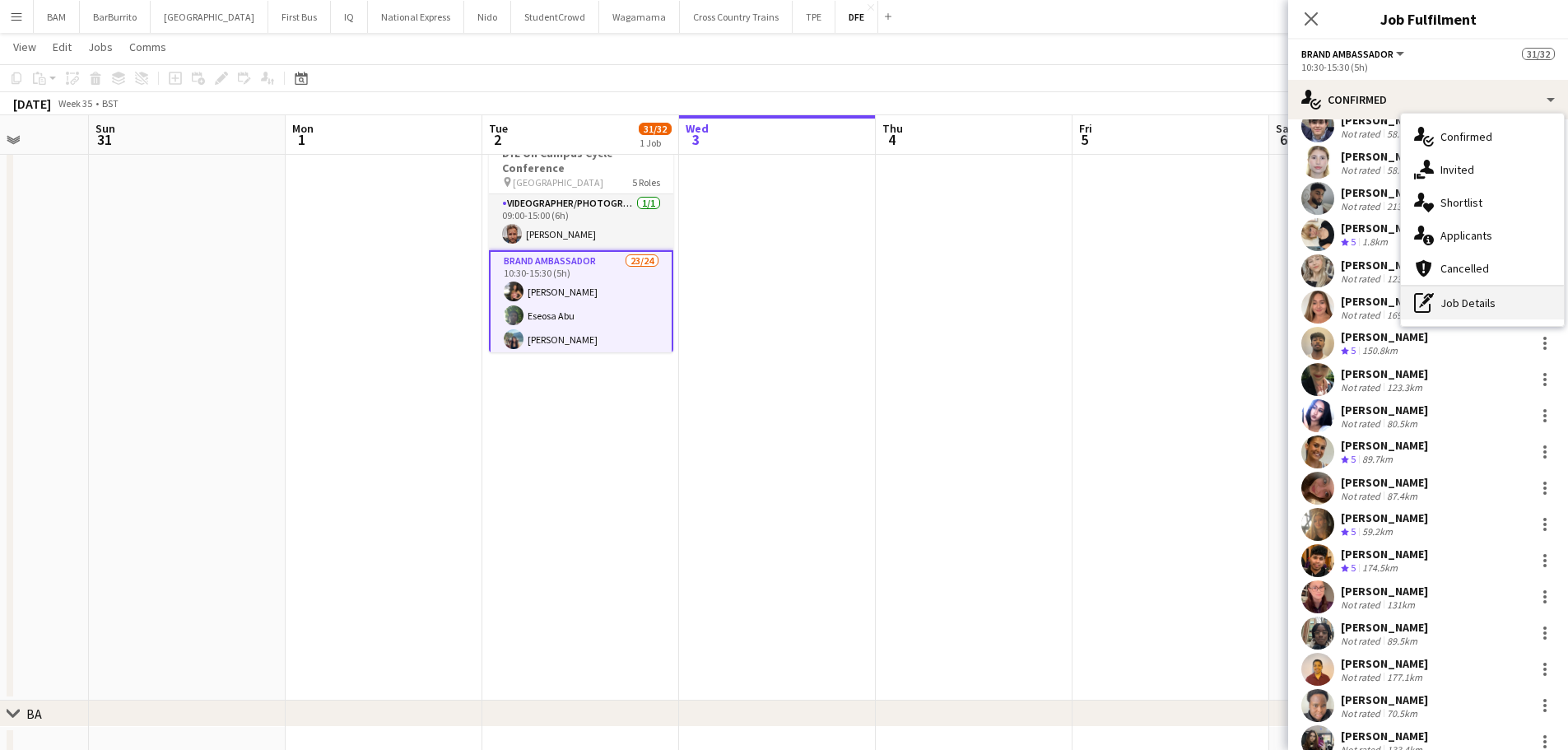
click at [1471, 302] on div "pen-write Job Details" at bounding box center [1483, 302] width 163 height 33
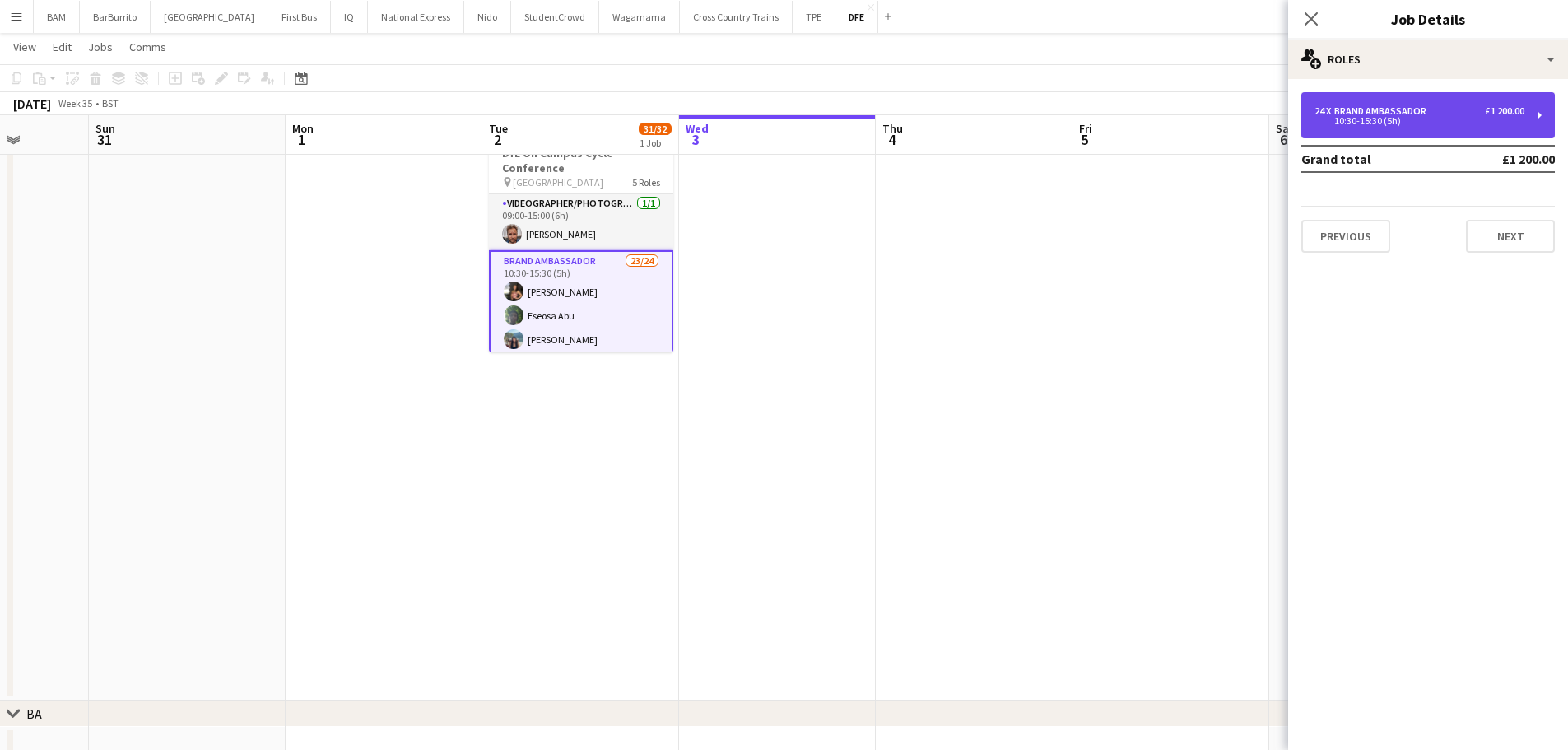
click at [1366, 117] on div "10:30-15:30 (5h)" at bounding box center [1419, 121] width 210 height 8
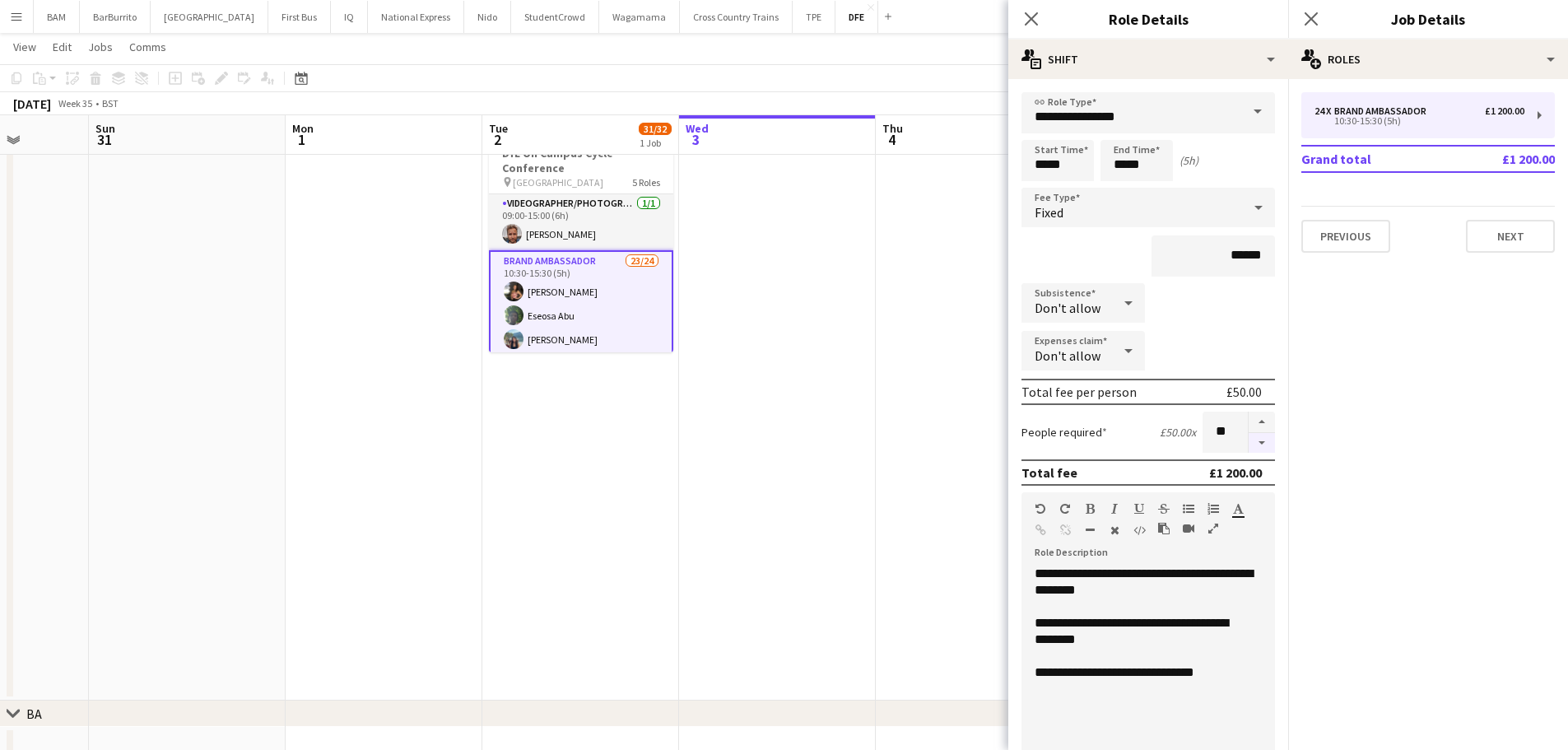
click at [1249, 440] on button "button" at bounding box center [1262, 443] width 26 height 20
type input "**"
click at [850, 93] on div "August 2025 Week 35 • BST Publish 1 job Revert 1 job" at bounding box center [784, 104] width 1568 height 23
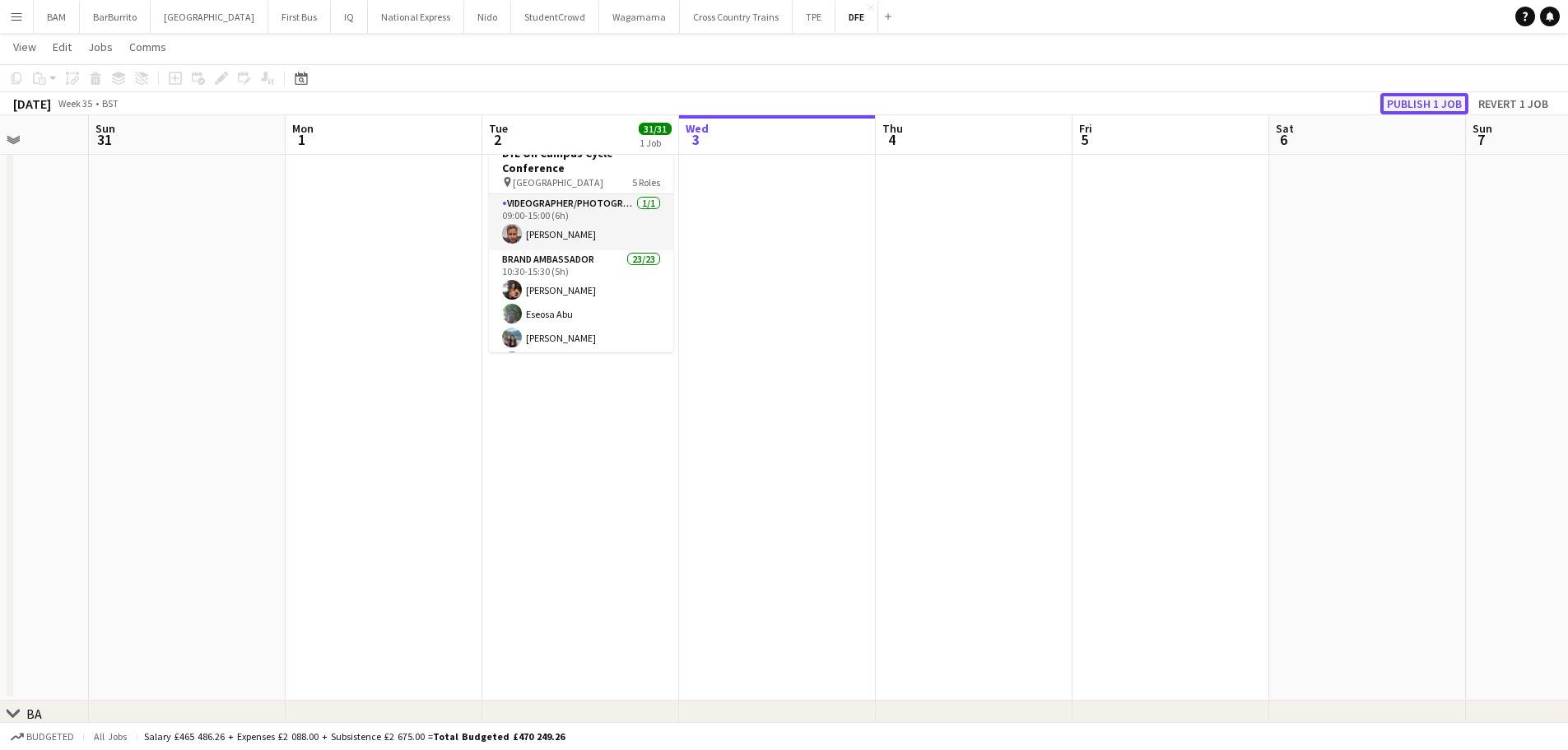
click at [1422, 101] on button "Publish 1 job" at bounding box center [1424, 104] width 88 height 21
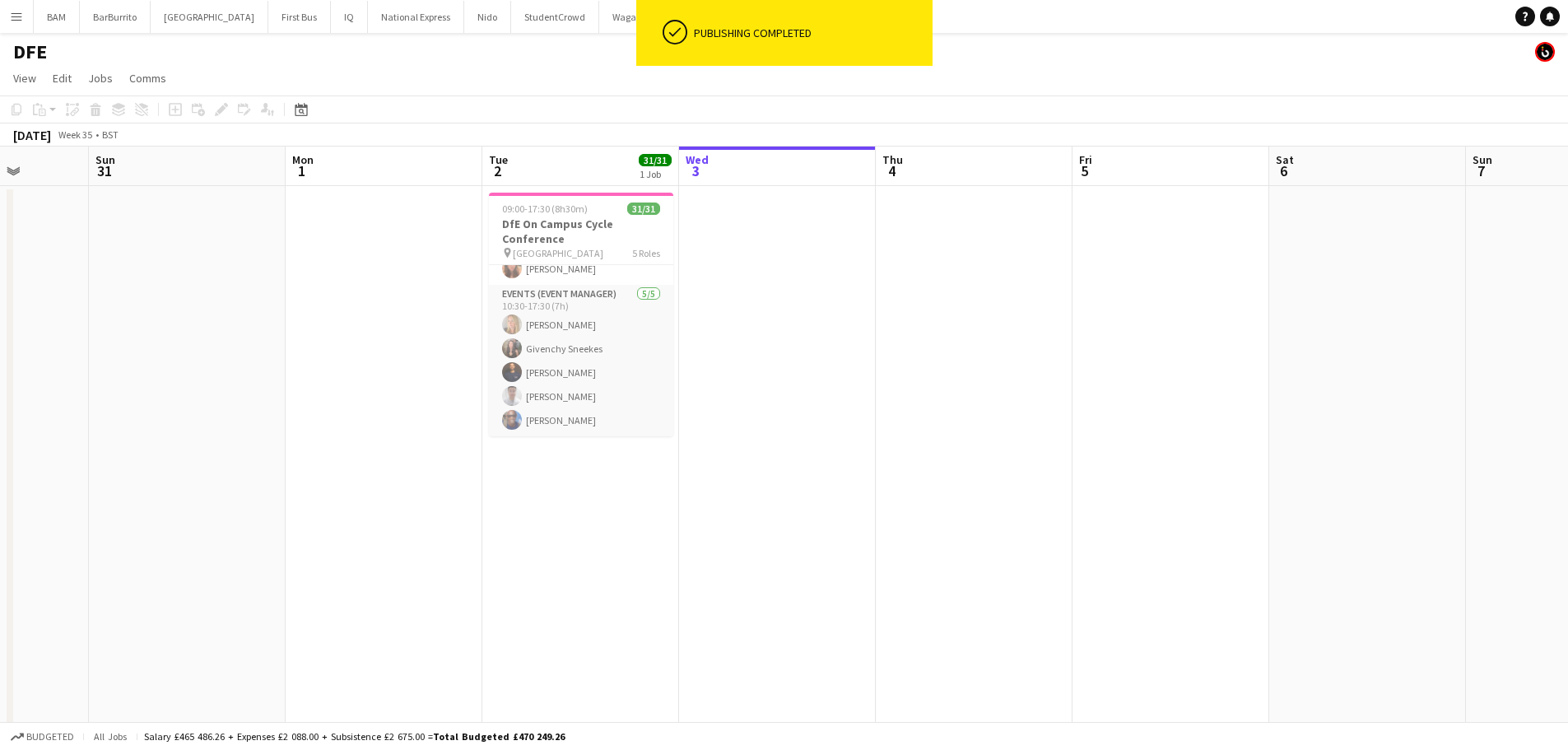
scroll to position [652, 0]
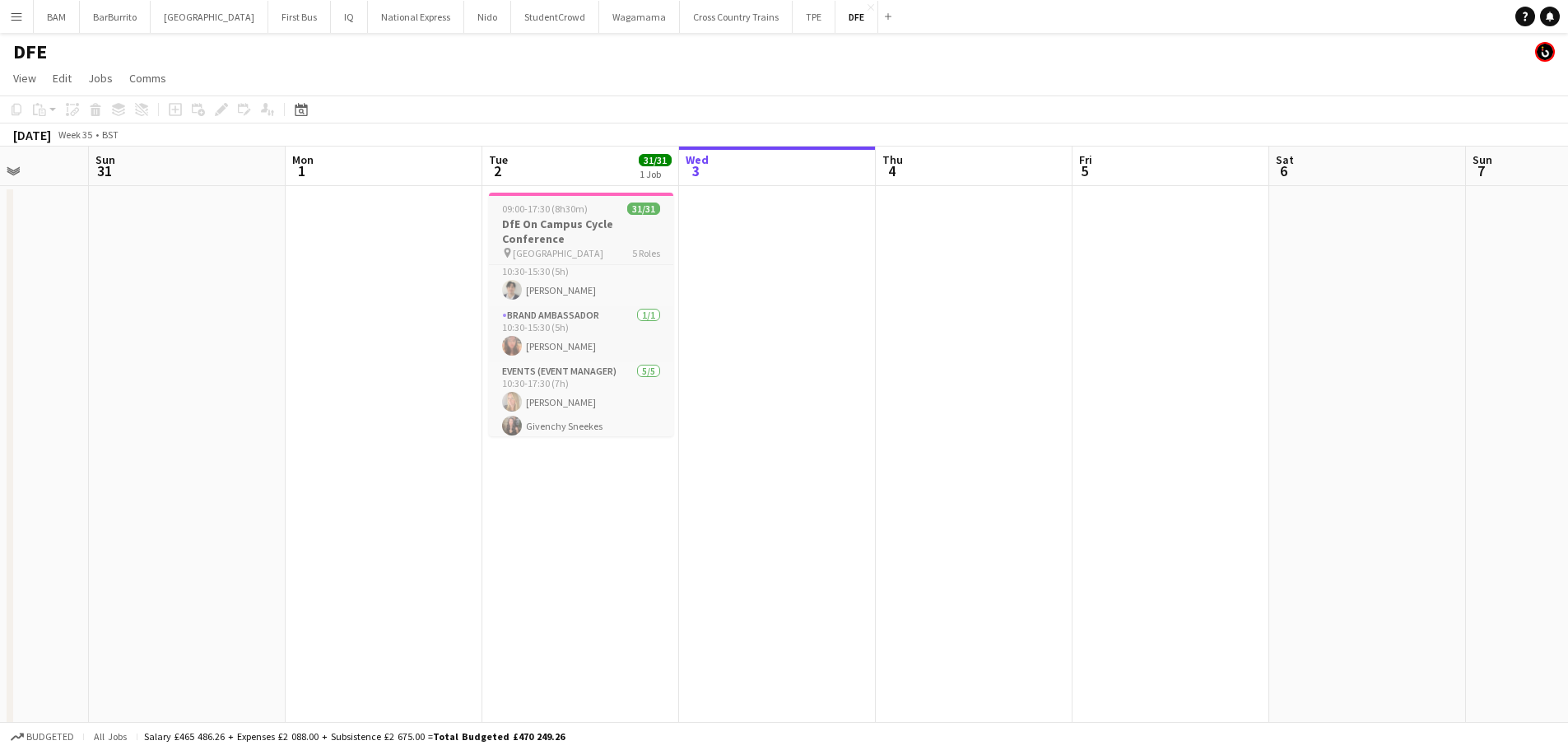
drag, startPoint x: 559, startPoint y: 239, endPoint x: 590, endPoint y: 237, distance: 31.1
click at [560, 239] on h3 "DfE On Campus Cycle Conference" at bounding box center [581, 231] width 184 height 29
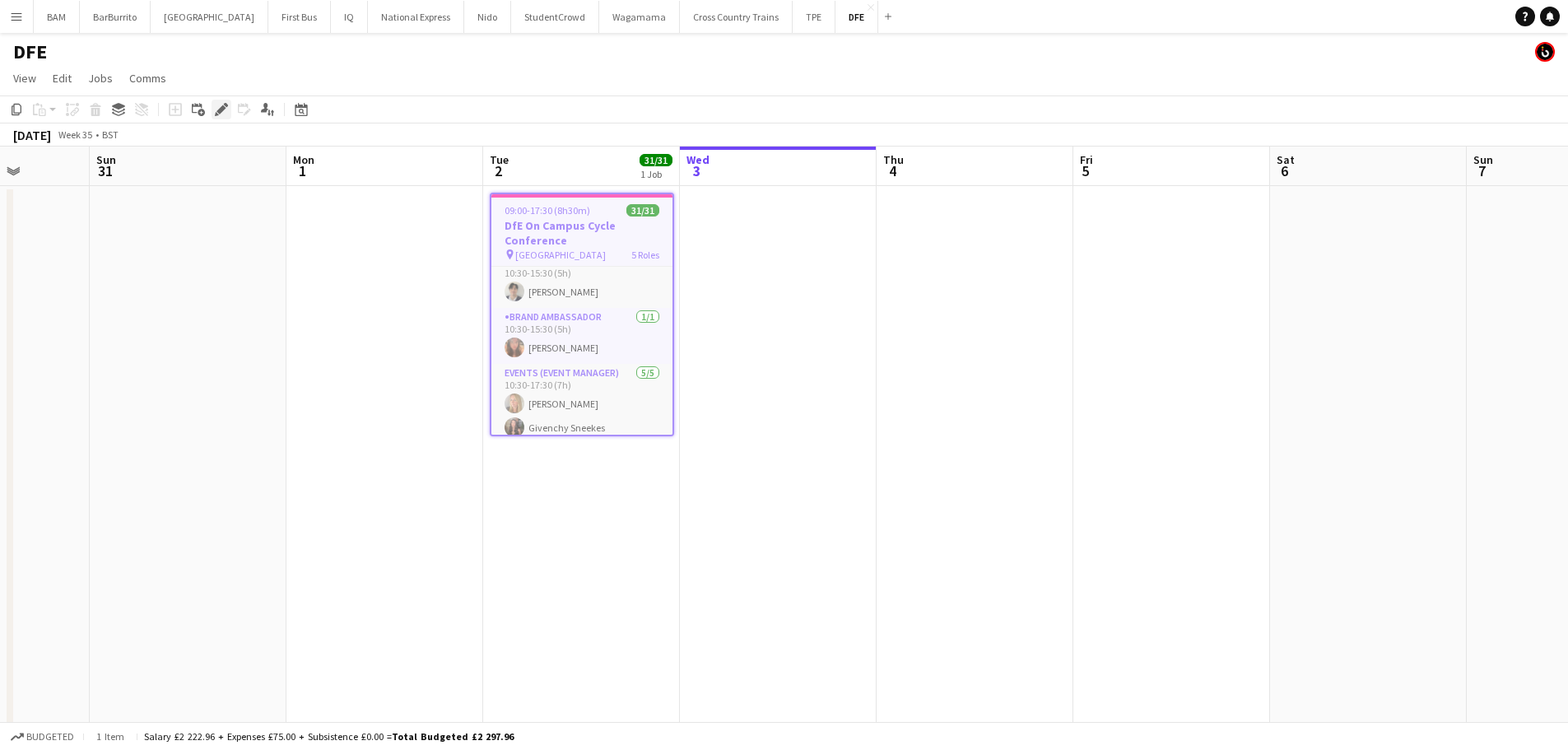
click at [217, 109] on icon "Edit" at bounding box center [221, 109] width 13 height 13
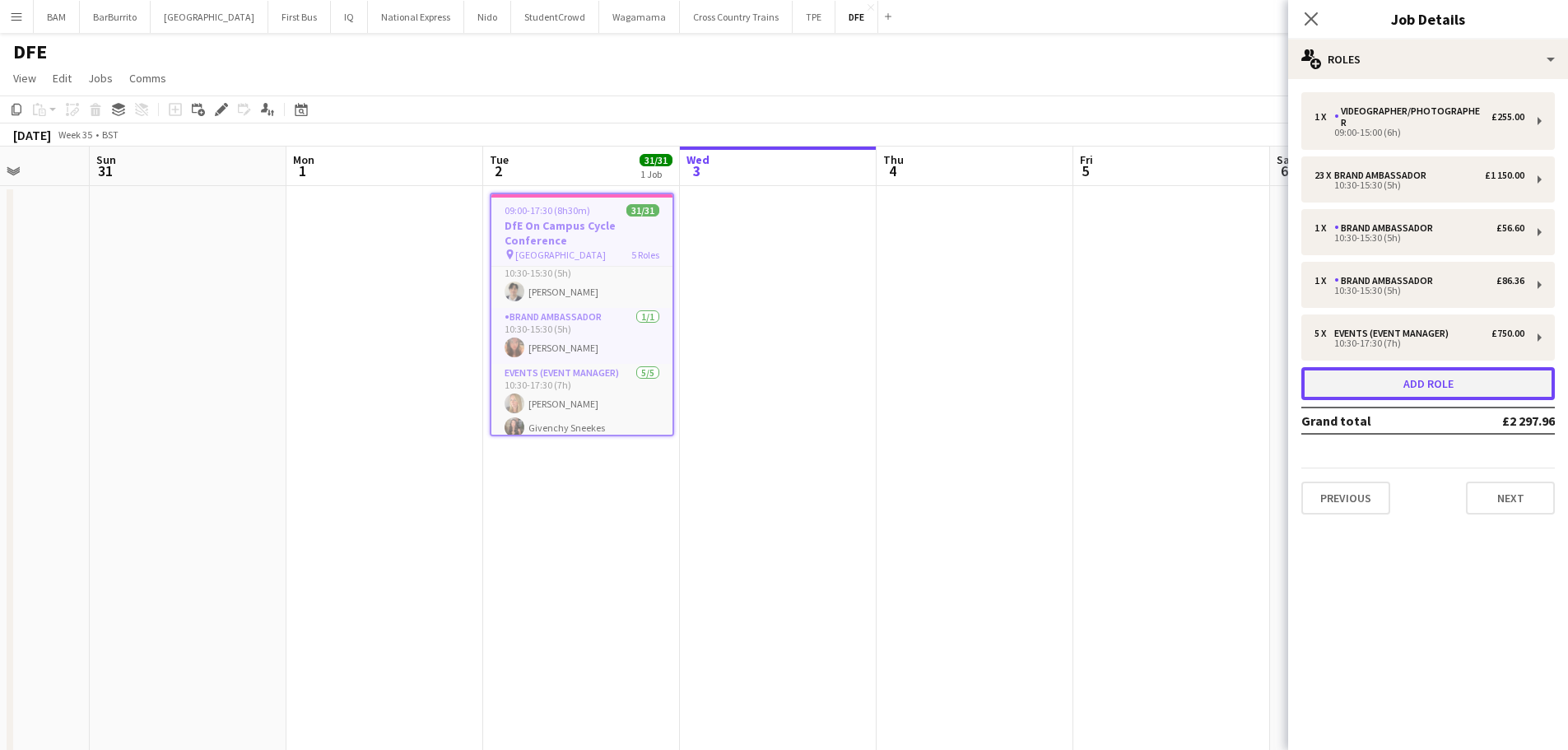
click at [1432, 367] on button "Add role" at bounding box center [1427, 383] width 253 height 33
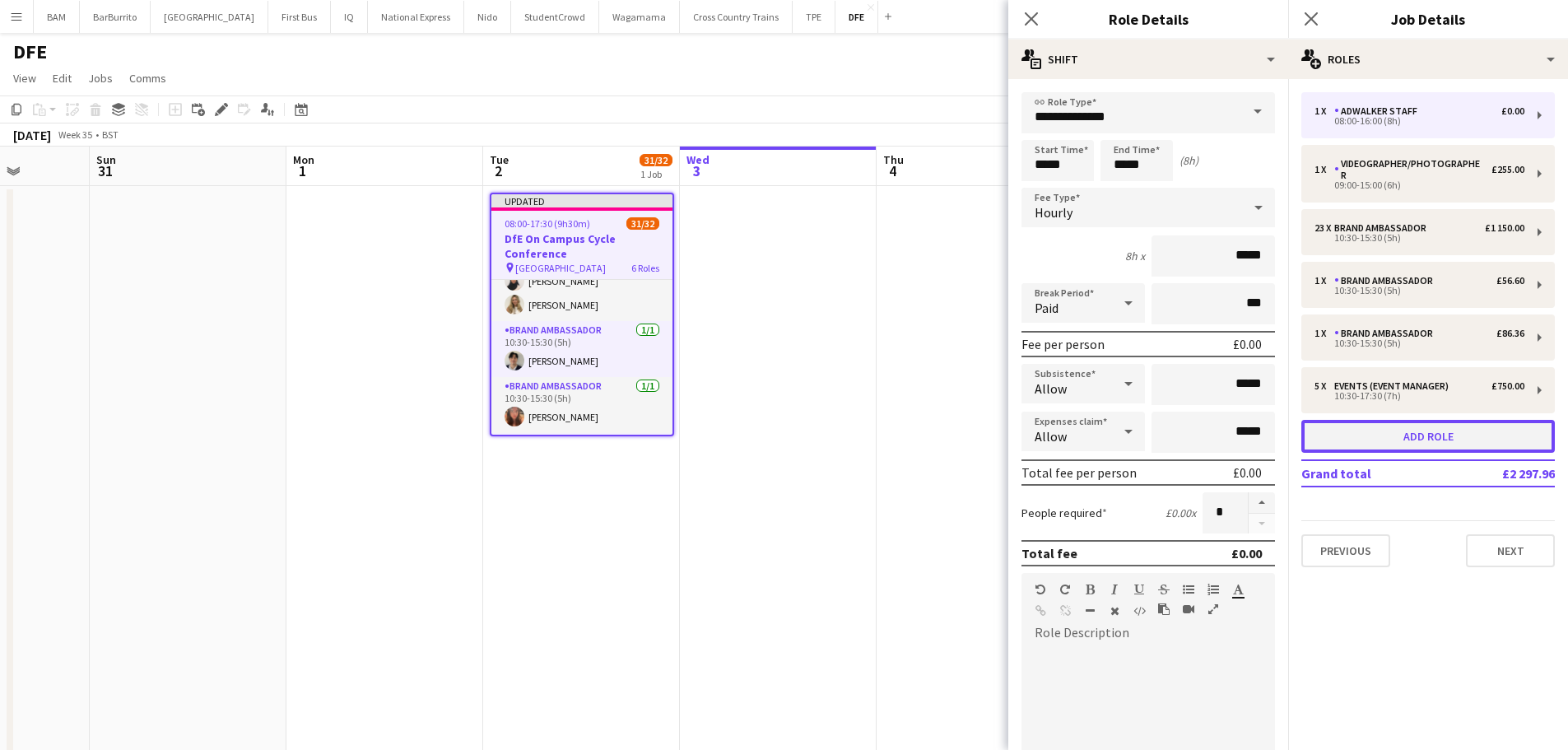
scroll to position [708, 0]
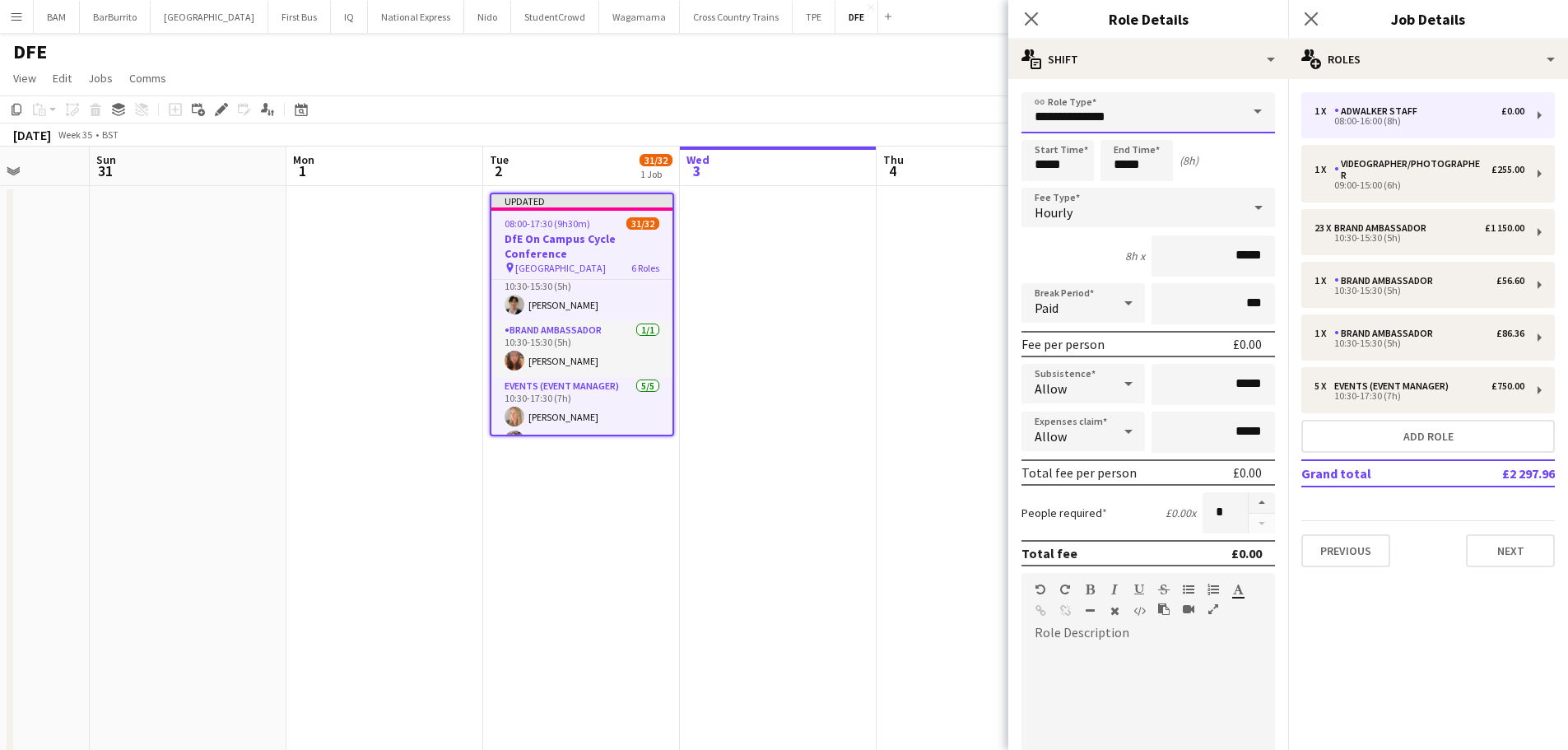
click at [1135, 119] on input "**********" at bounding box center [1148, 113] width 253 height 41
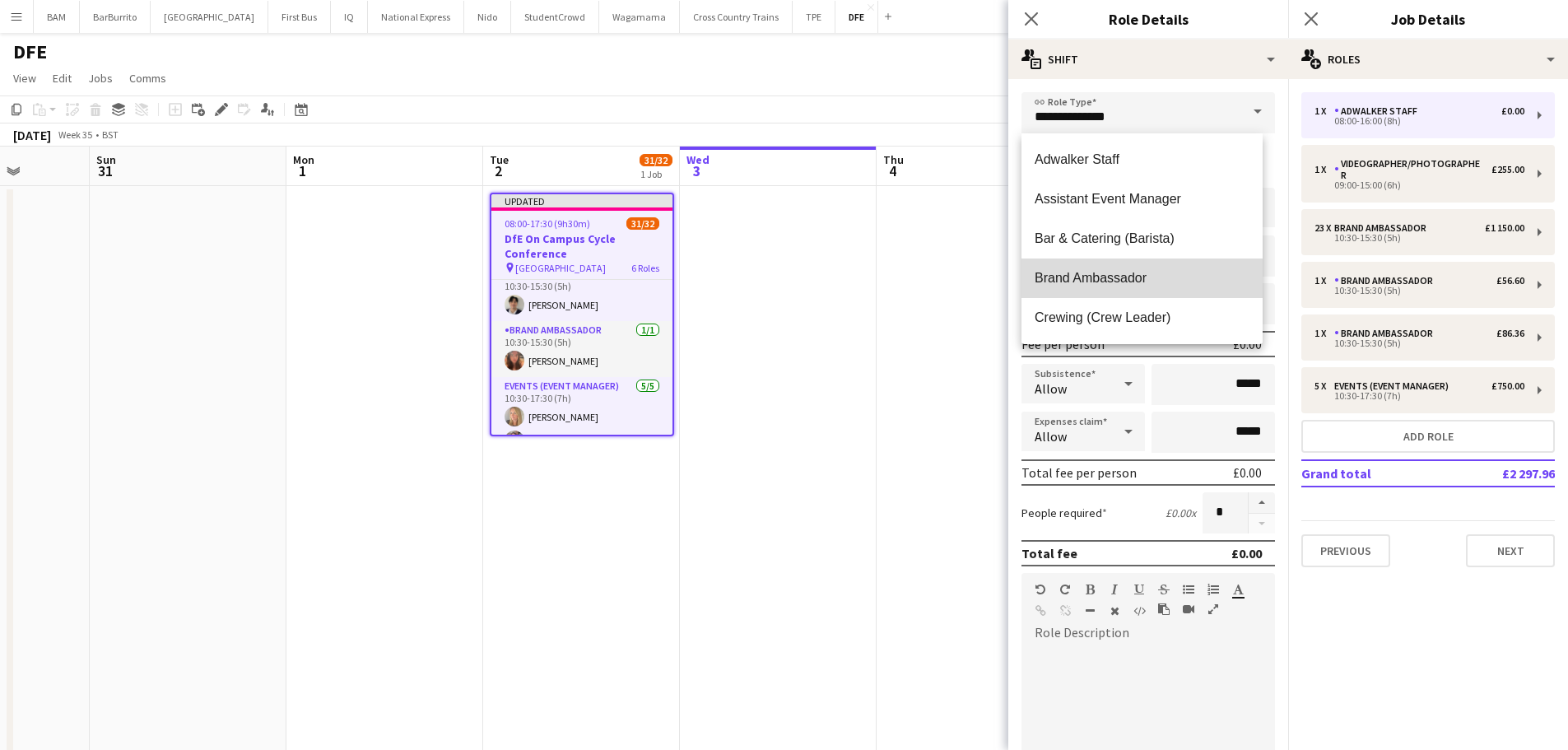
click at [1154, 287] on mat-option "Brand Ambassador" at bounding box center [1142, 278] width 242 height 40
type input "**********"
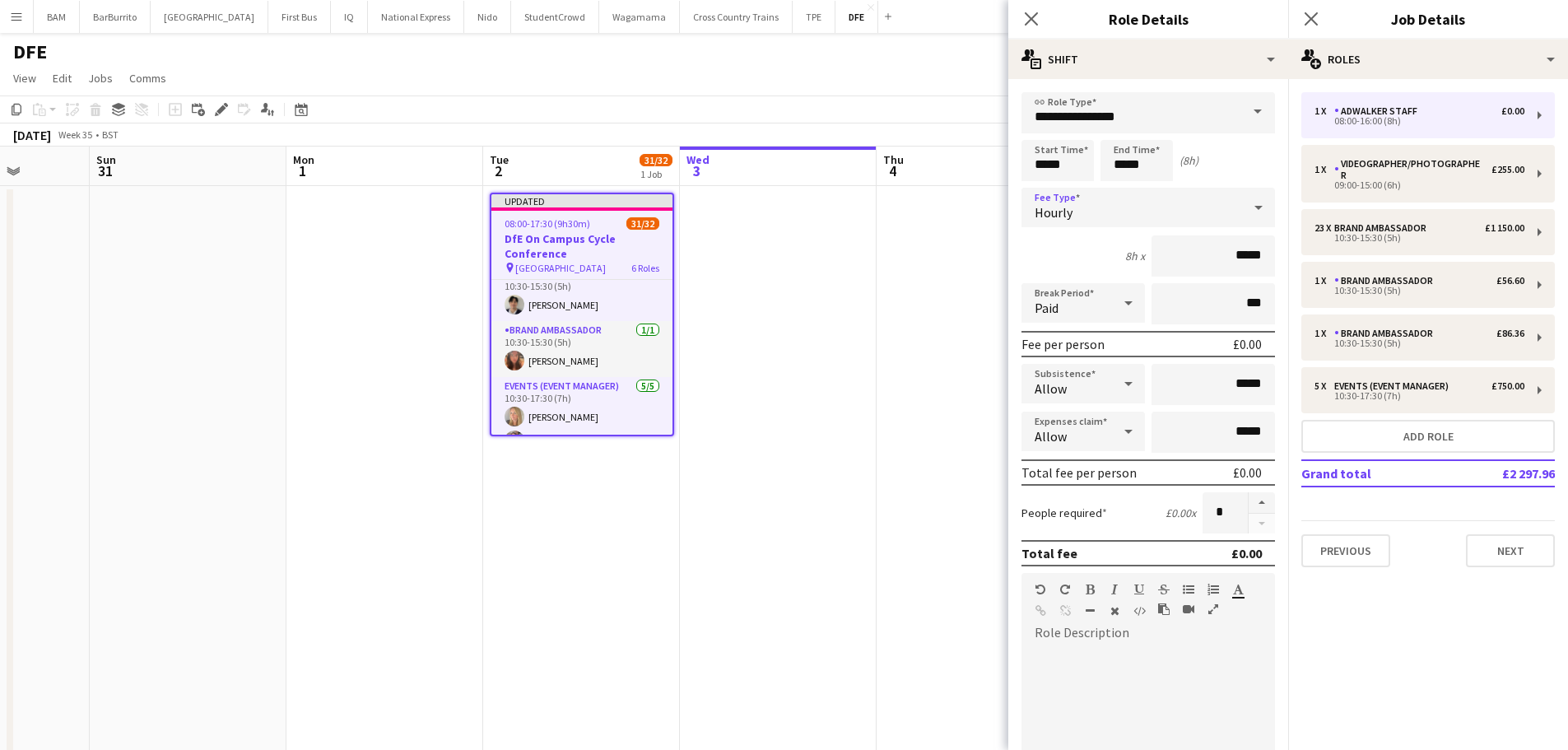
click at [1196, 215] on div "Hourly" at bounding box center [1132, 207] width 221 height 40
click at [1158, 308] on mat-option "Fixed" at bounding box center [1142, 295] width 242 height 41
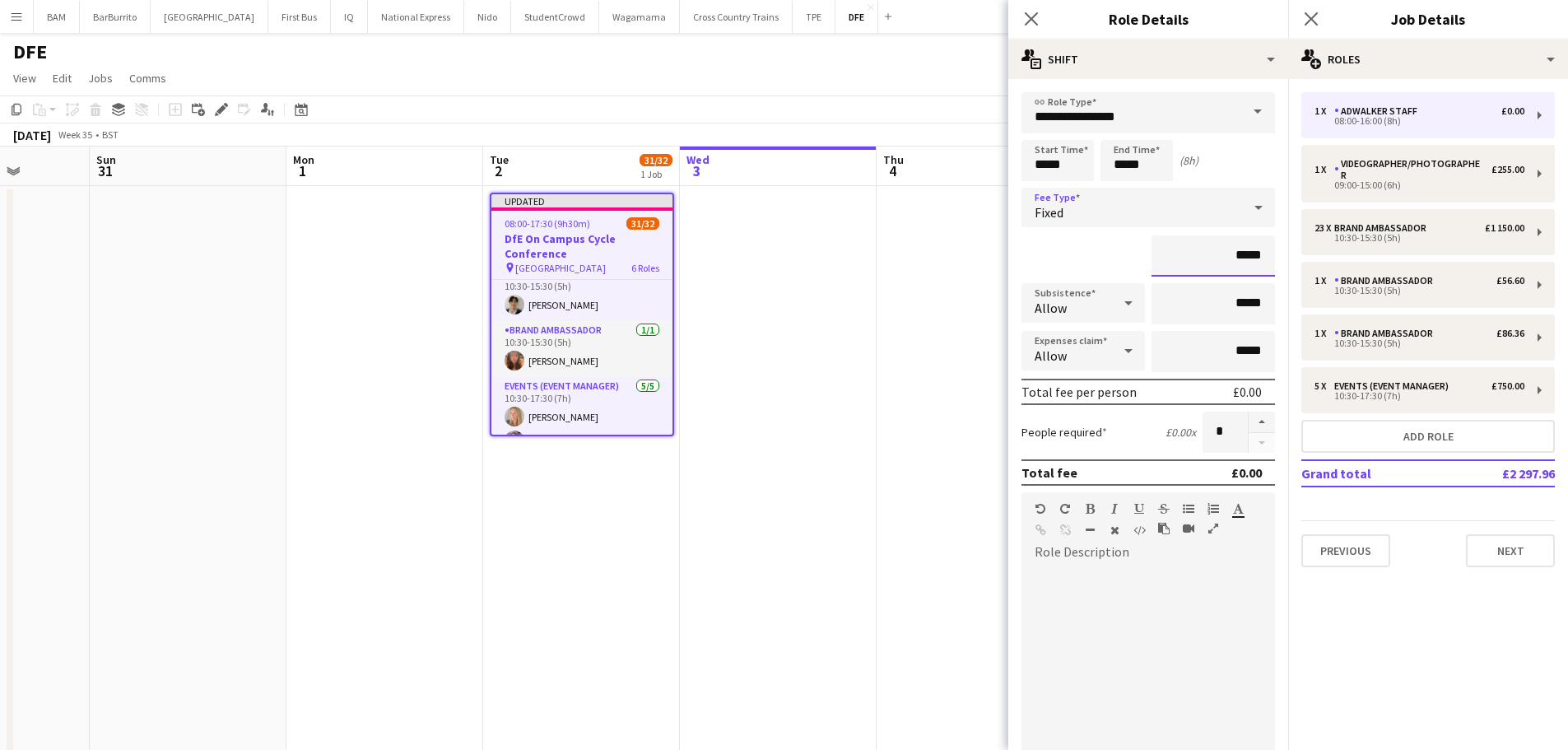
click at [1220, 265] on input "*****" at bounding box center [1213, 256] width 124 height 41
click at [1230, 263] on input "*****" at bounding box center [1213, 256] width 124 height 41
click at [1241, 258] on input "*****" at bounding box center [1213, 256] width 124 height 41
click at [1250, 257] on input "*****" at bounding box center [1213, 256] width 124 height 41
type input "**"
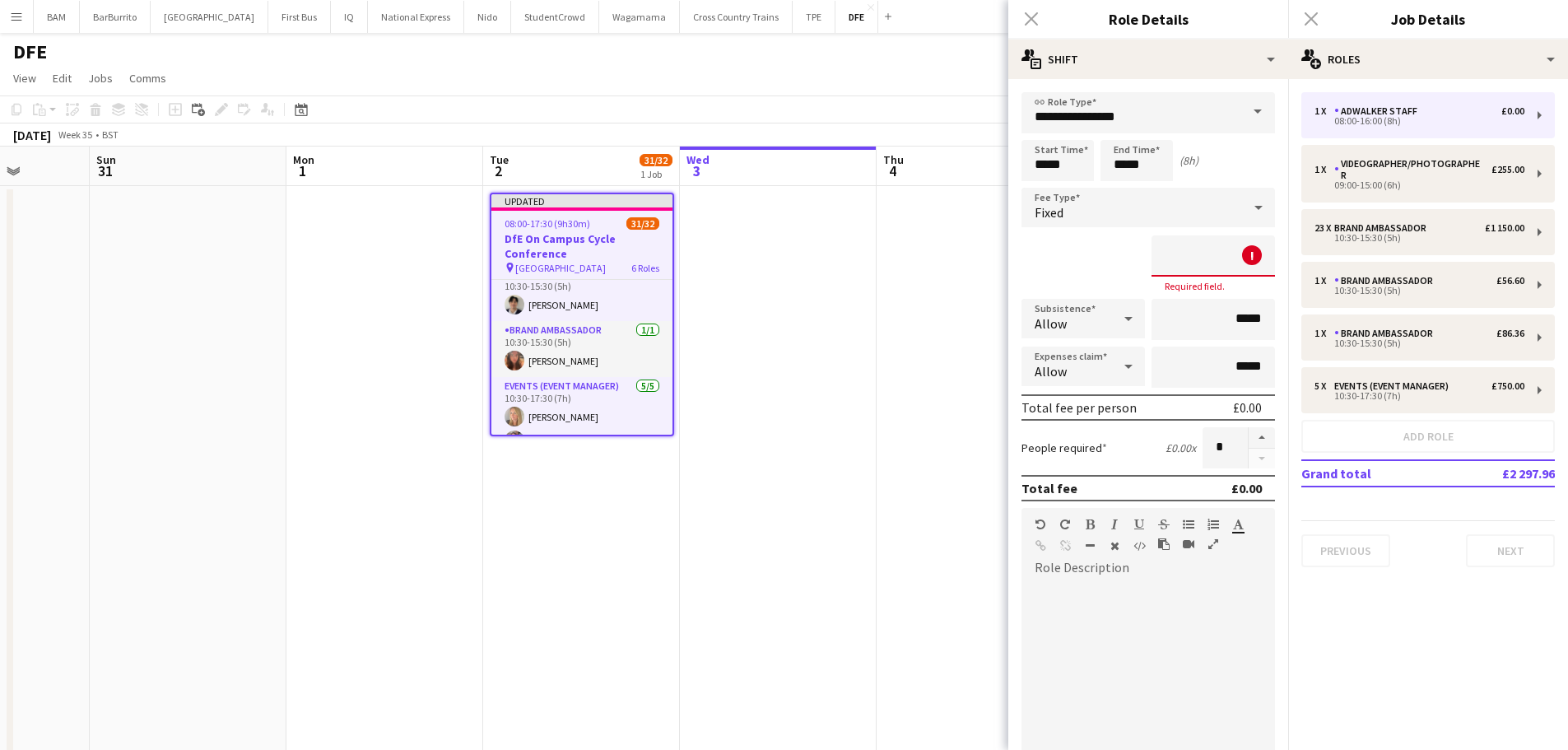
click at [1220, 263] on input at bounding box center [1213, 256] width 124 height 41
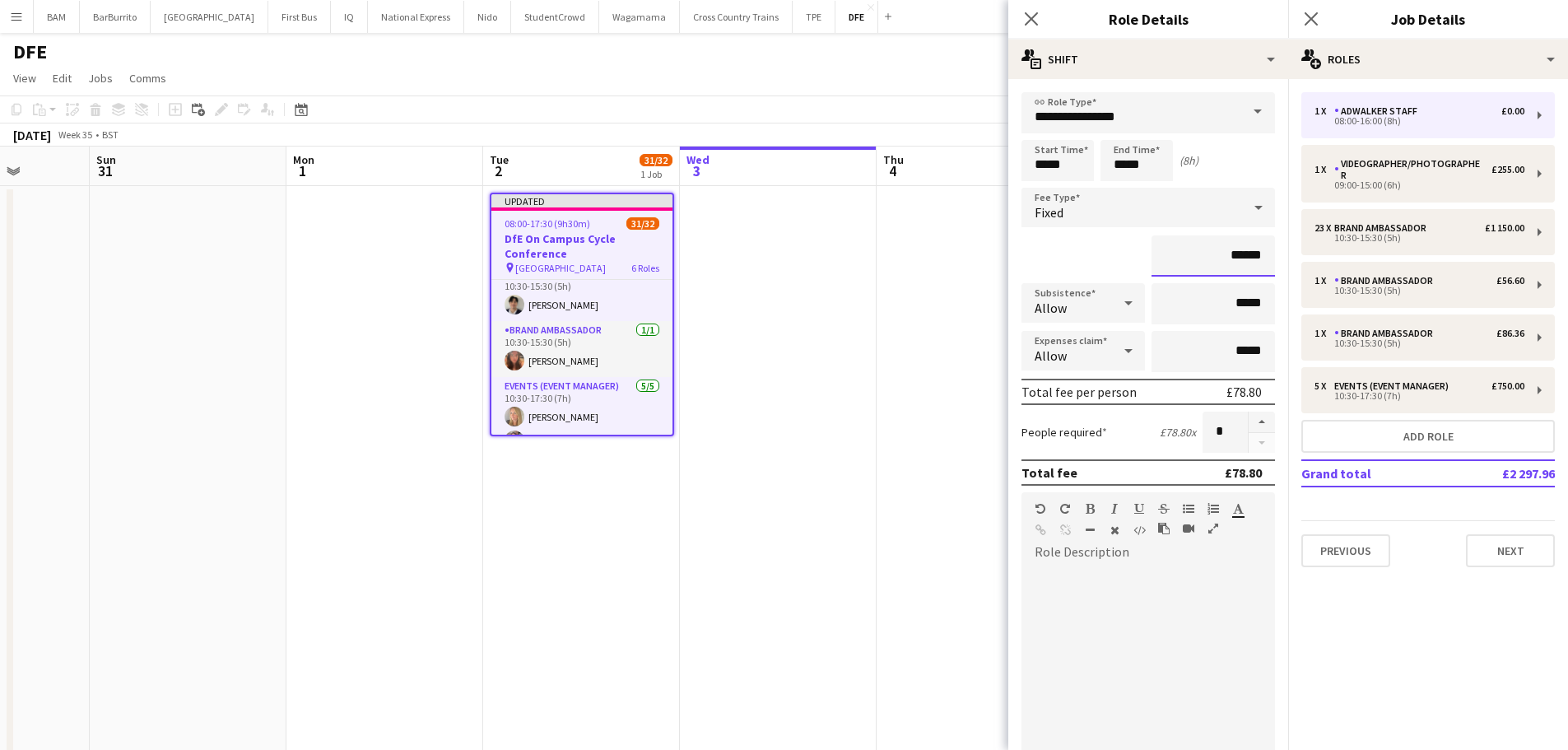
type input "******"
click at [1063, 161] on input "*****" at bounding box center [1058, 160] width 72 height 41
click at [1041, 125] on div at bounding box center [1041, 132] width 33 height 17
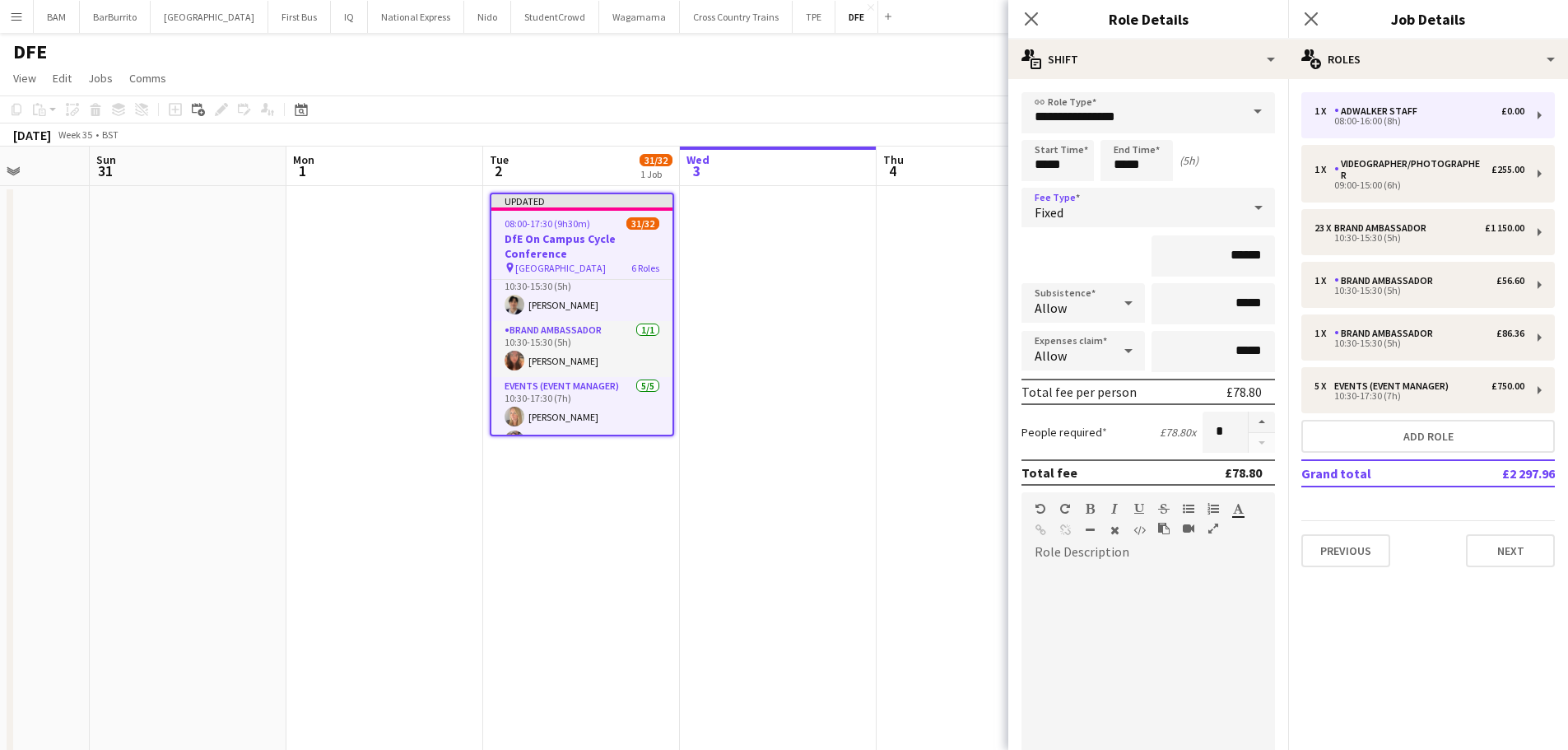
click at [1038, 199] on div "Fixed" at bounding box center [1132, 207] width 221 height 40
click at [1054, 167] on div at bounding box center [784, 375] width 1568 height 750
click at [1055, 182] on form "**********" at bounding box center [1148, 564] width 280 height 943
click at [1039, 170] on input "*****" at bounding box center [1058, 160] width 72 height 41
click at [1044, 188] on div at bounding box center [1041, 189] width 33 height 17
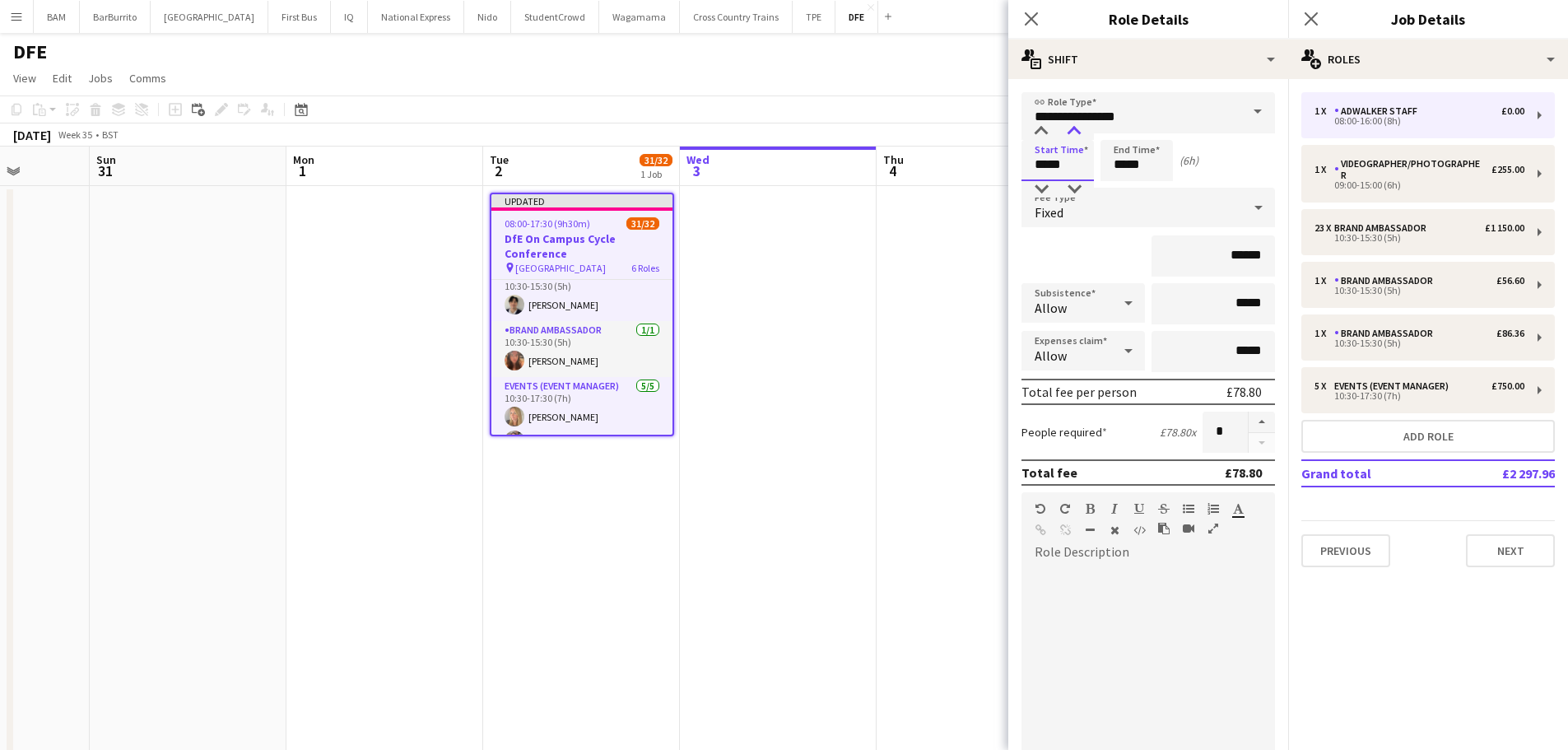
click at [1076, 130] on div at bounding box center [1074, 132] width 33 height 17
type input "*****"
click at [1076, 130] on div at bounding box center [1074, 132] width 33 height 17
click at [1124, 160] on input "*****" at bounding box center [1137, 160] width 72 height 41
click at [1123, 131] on div at bounding box center [1120, 132] width 33 height 17
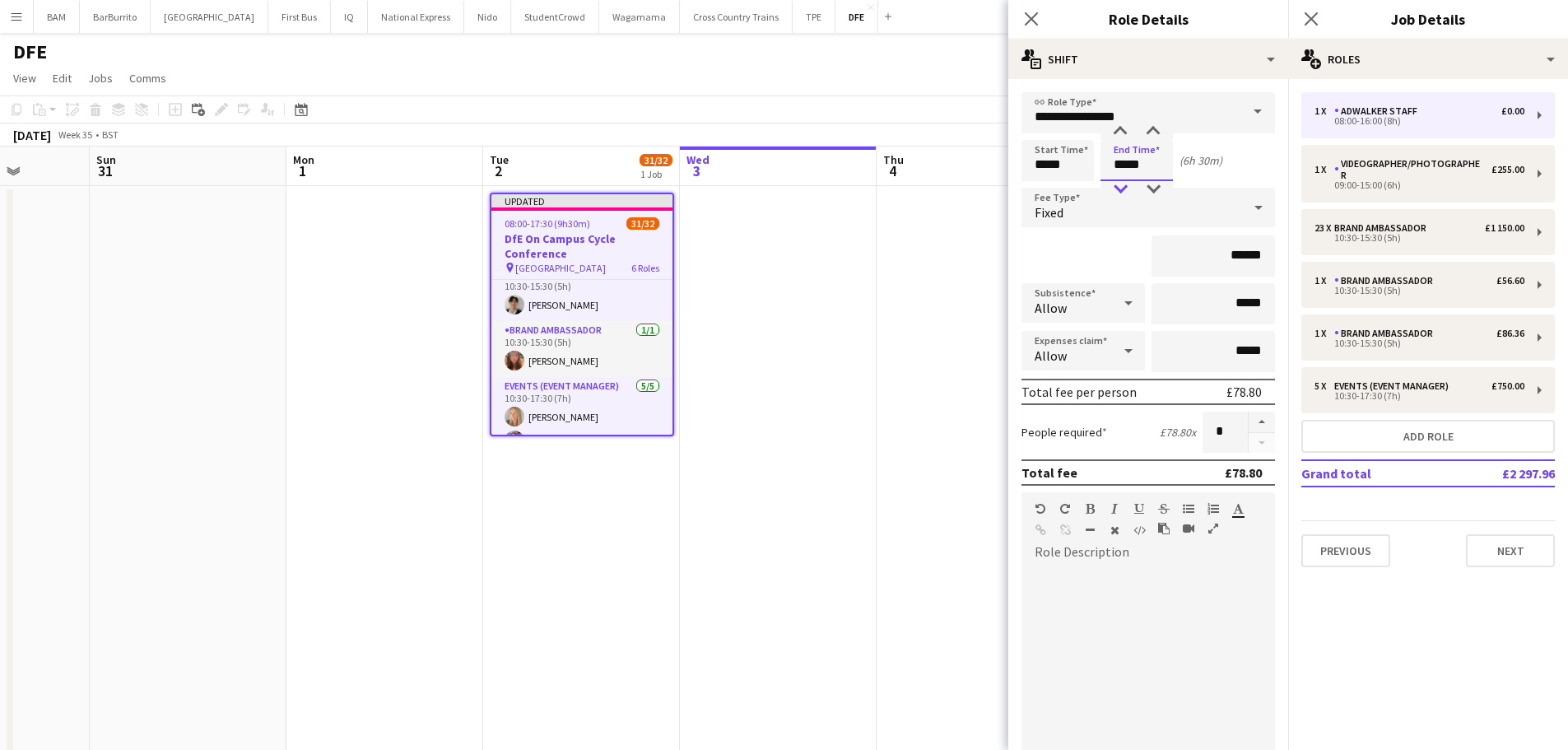
click at [1122, 182] on div at bounding box center [1120, 189] width 33 height 17
click at [1154, 121] on input "**********" at bounding box center [1148, 113] width 253 height 41
click at [1155, 121] on input "**********" at bounding box center [1148, 113] width 253 height 41
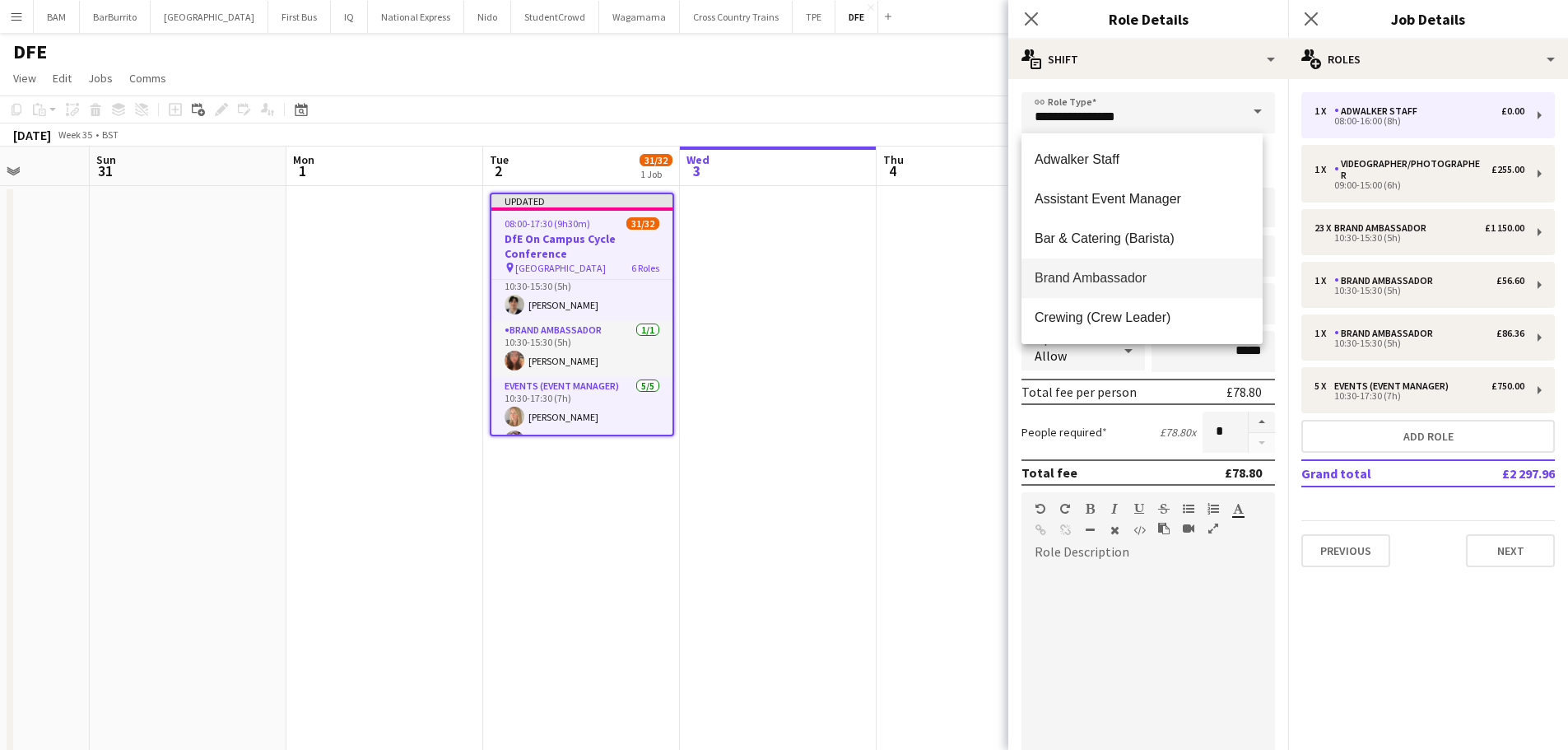
click at [1156, 80] on div "**********" at bounding box center [1148, 557] width 280 height 956
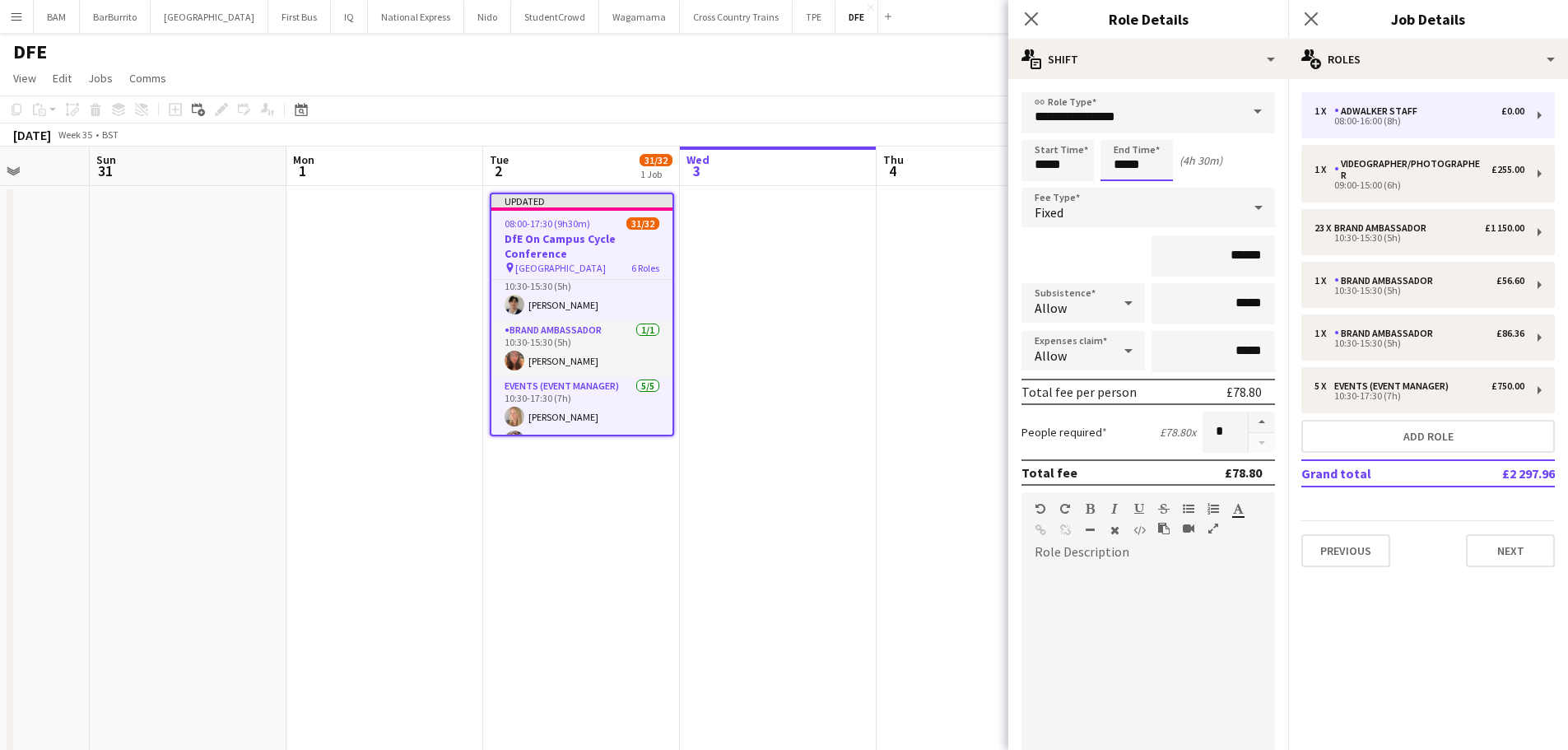
click at [1152, 167] on input "*****" at bounding box center [1137, 160] width 72 height 41
click at [1152, 138] on div at bounding box center [1153, 132] width 33 height 17
type input "*****"
click at [1152, 138] on div at bounding box center [1153, 132] width 33 height 17
click at [1200, 169] on div "Start Time ***** End Time ***** (5h)" at bounding box center [1148, 160] width 253 height 41
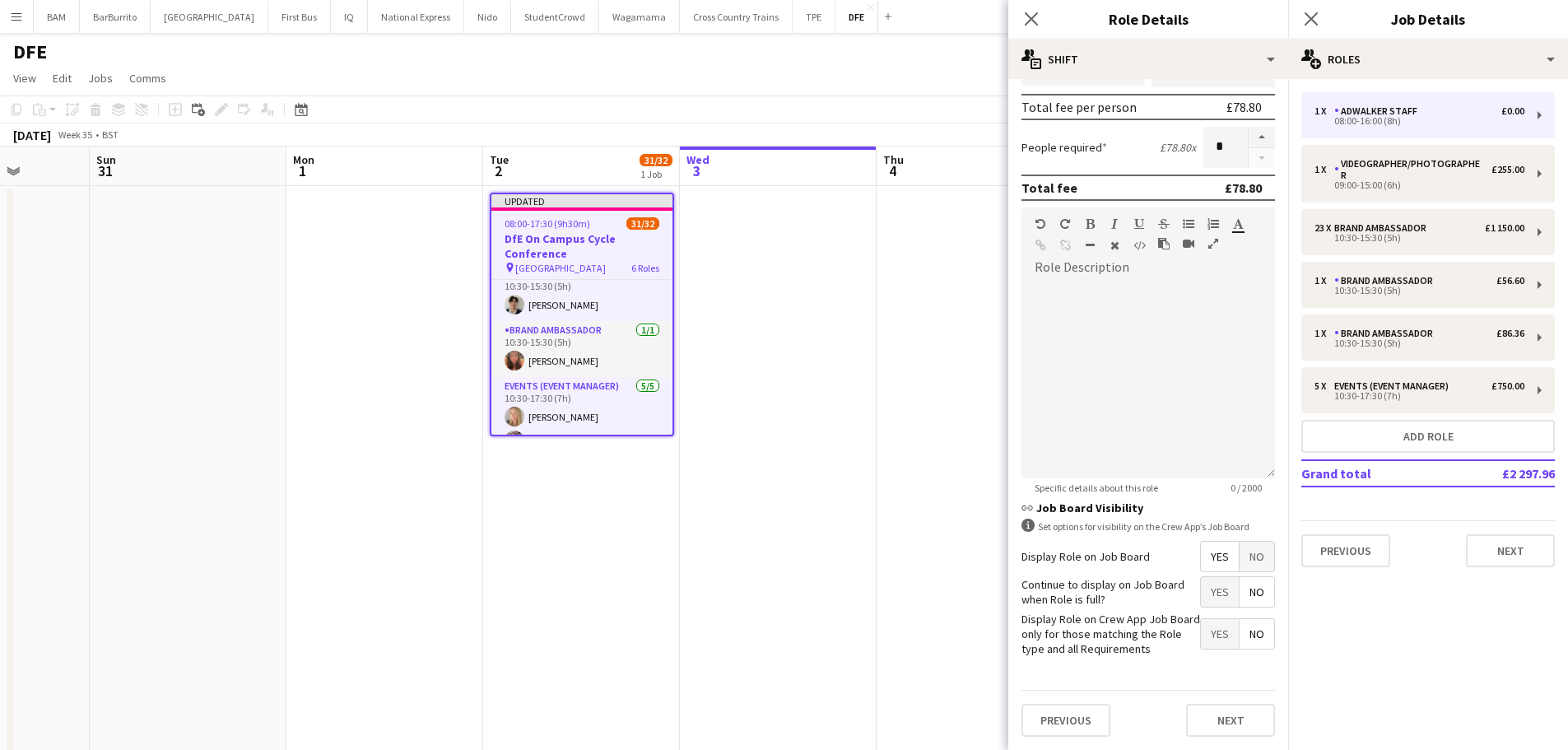
scroll to position [0, 0]
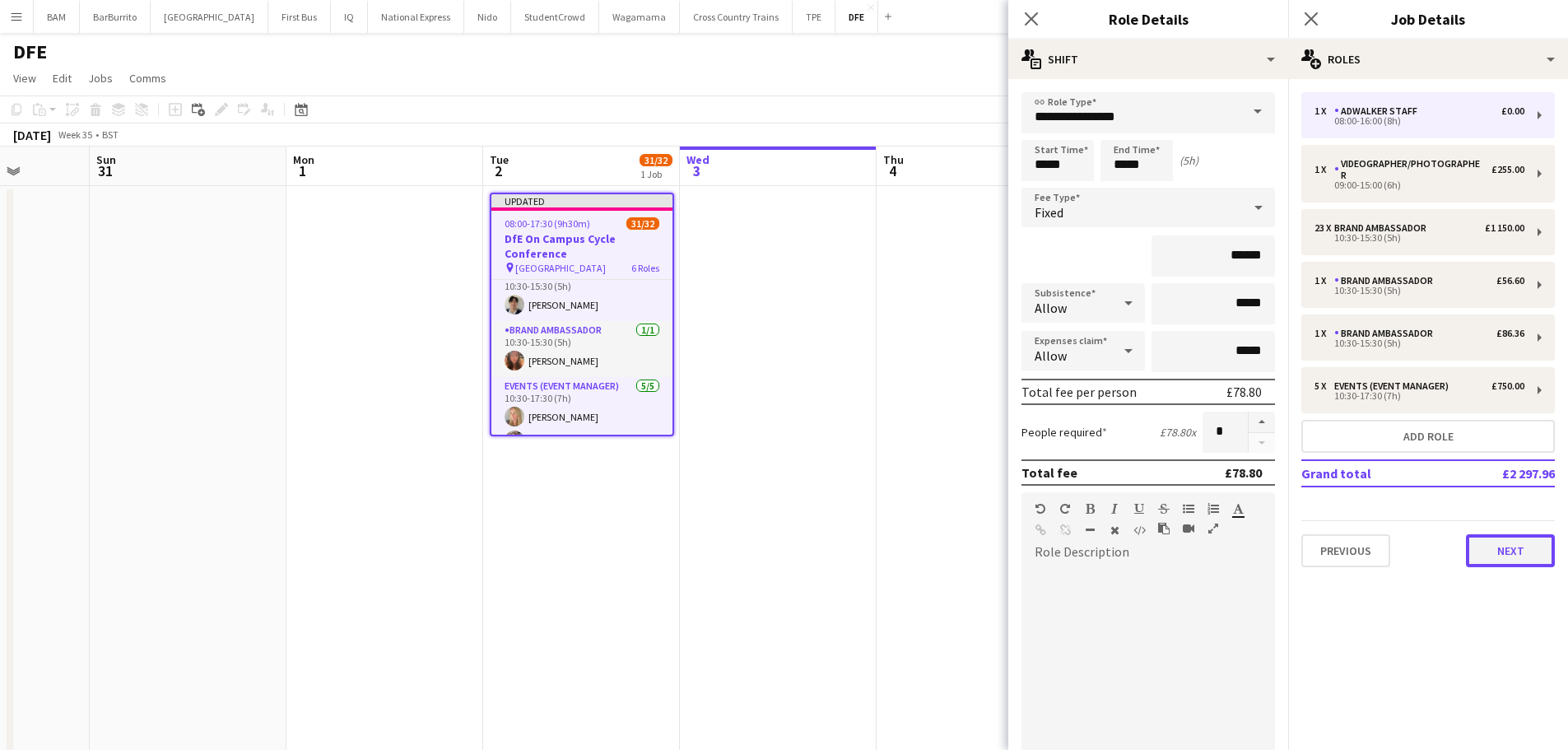
click at [1490, 544] on button "Next" at bounding box center [1511, 551] width 89 height 33
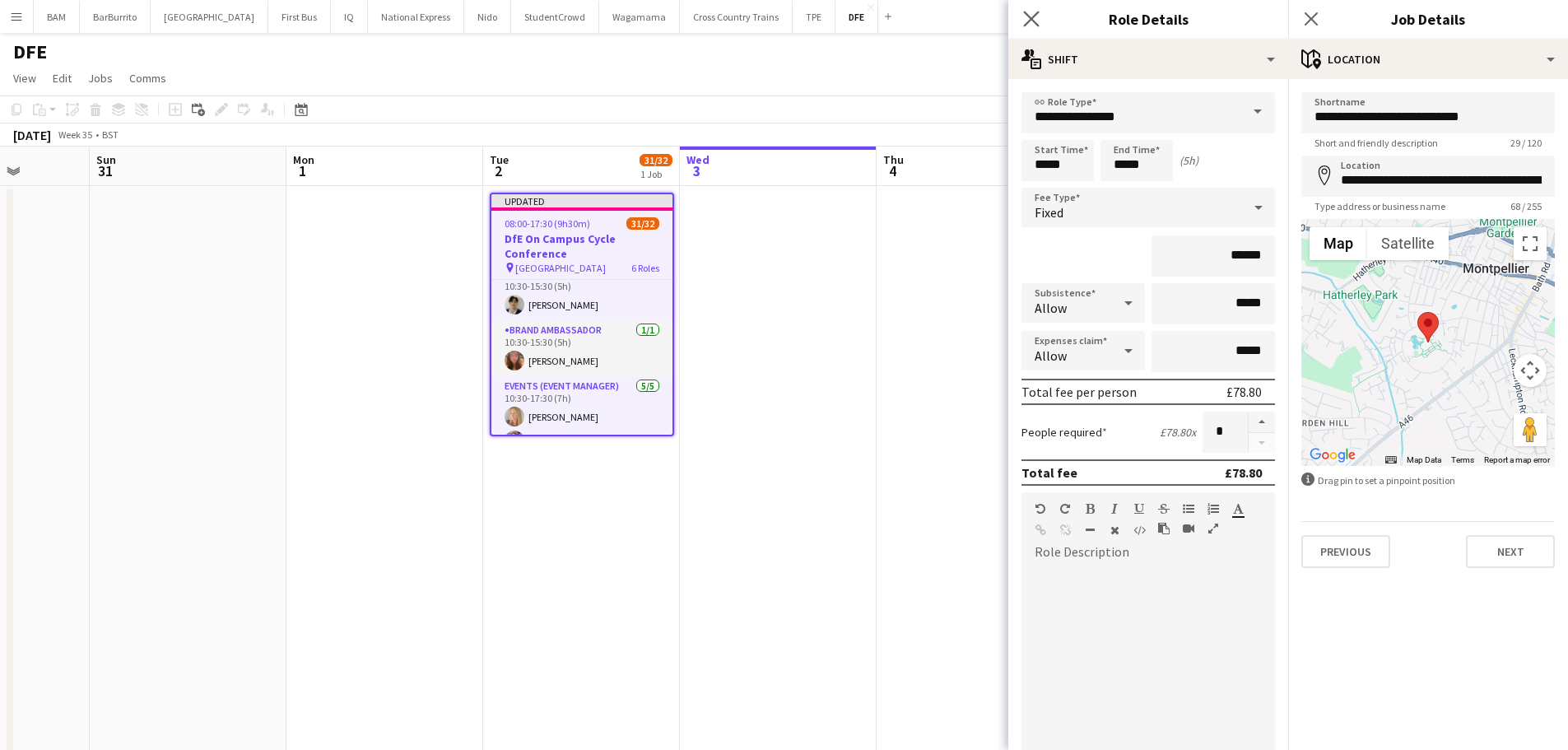
click at [1023, 18] on app-icon "Close pop-in" at bounding box center [1032, 19] width 24 height 24
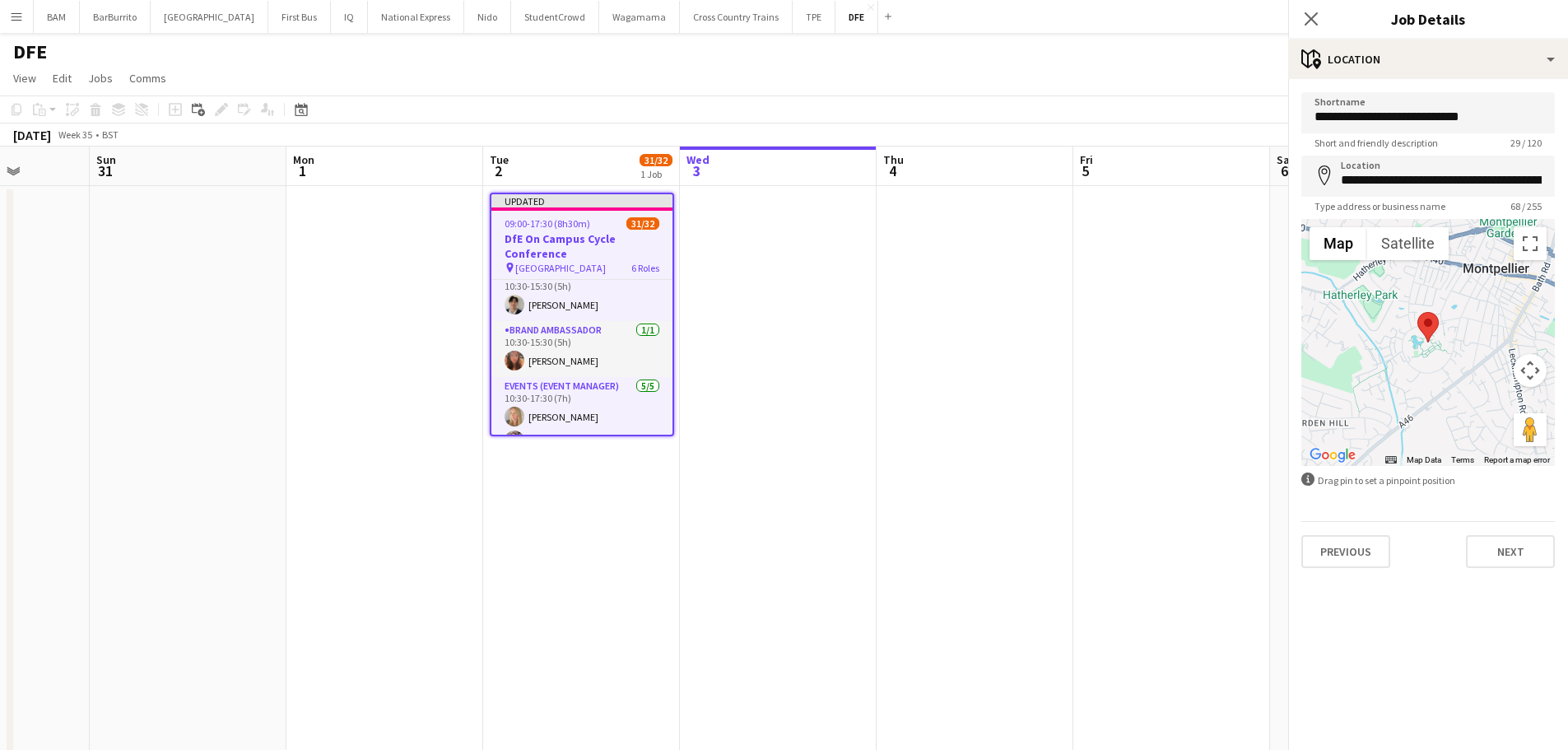
click at [959, 60] on div "DFE" at bounding box center [784, 48] width 1568 height 31
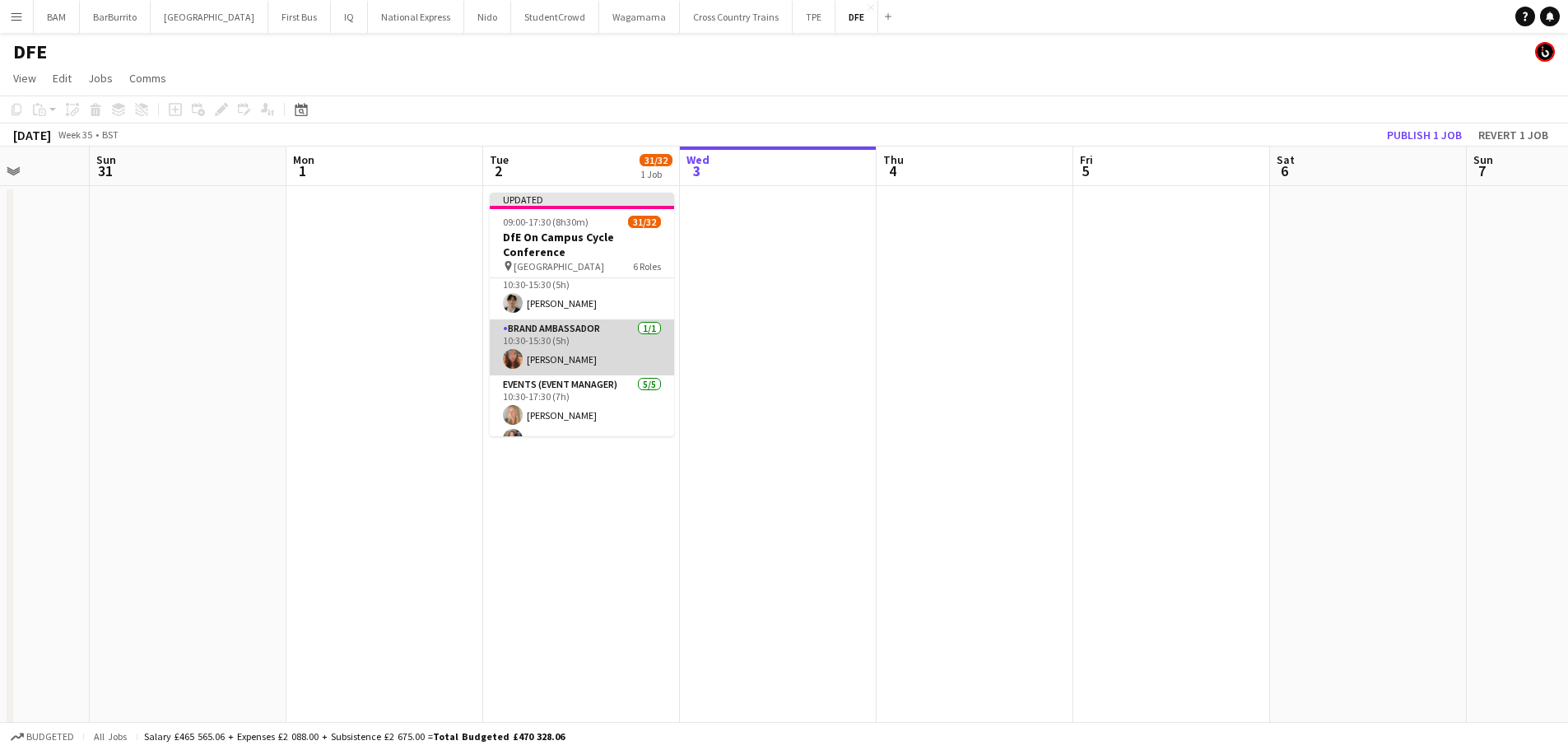
click at [587, 330] on app-card-role "Brand Ambassador 1/1 10:30-15:30 (5h) Alena Jones" at bounding box center [582, 348] width 184 height 56
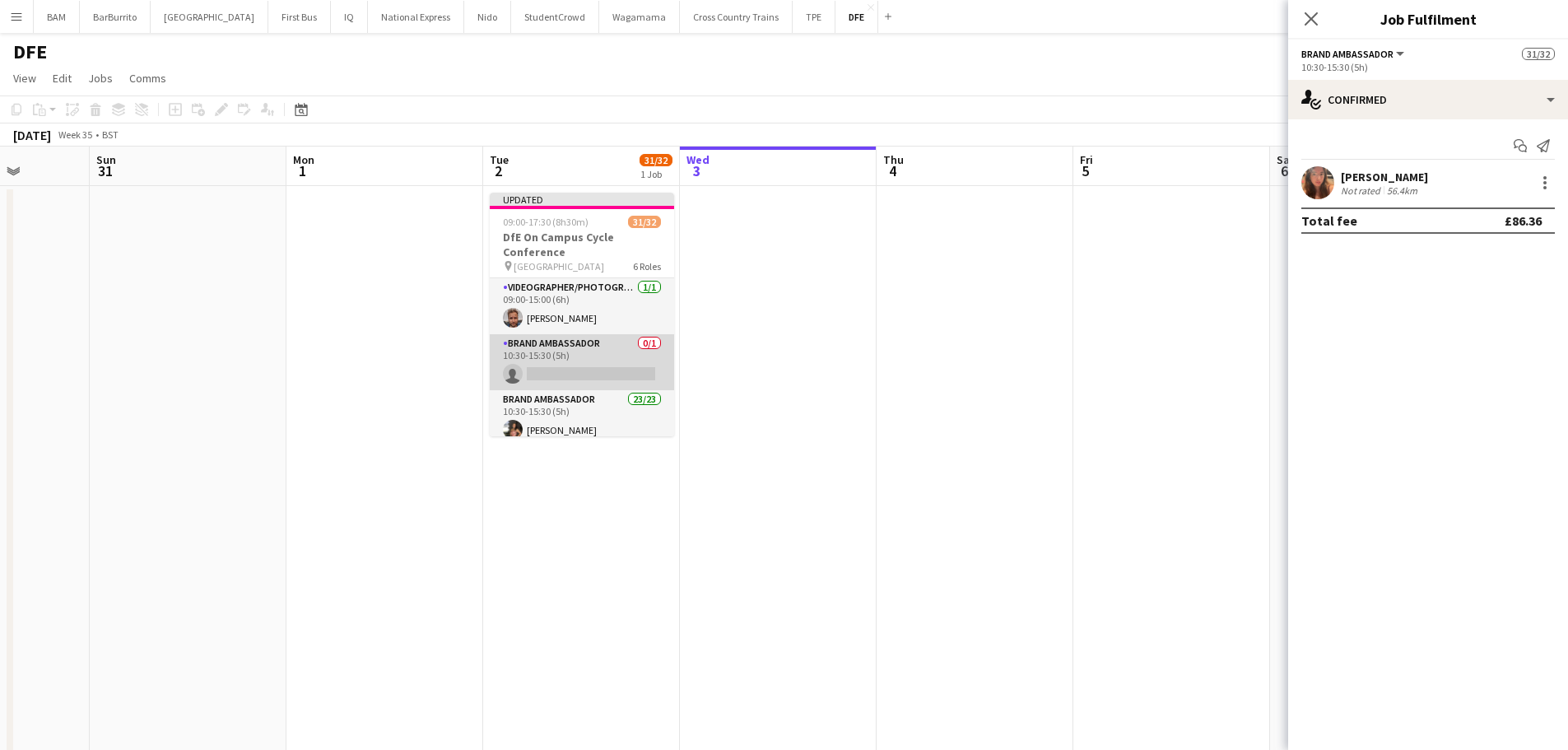
click at [602, 359] on app-card-role "Brand Ambassador 0/1 10:30-15:30 (5h) single-neutral-actions" at bounding box center [582, 362] width 184 height 56
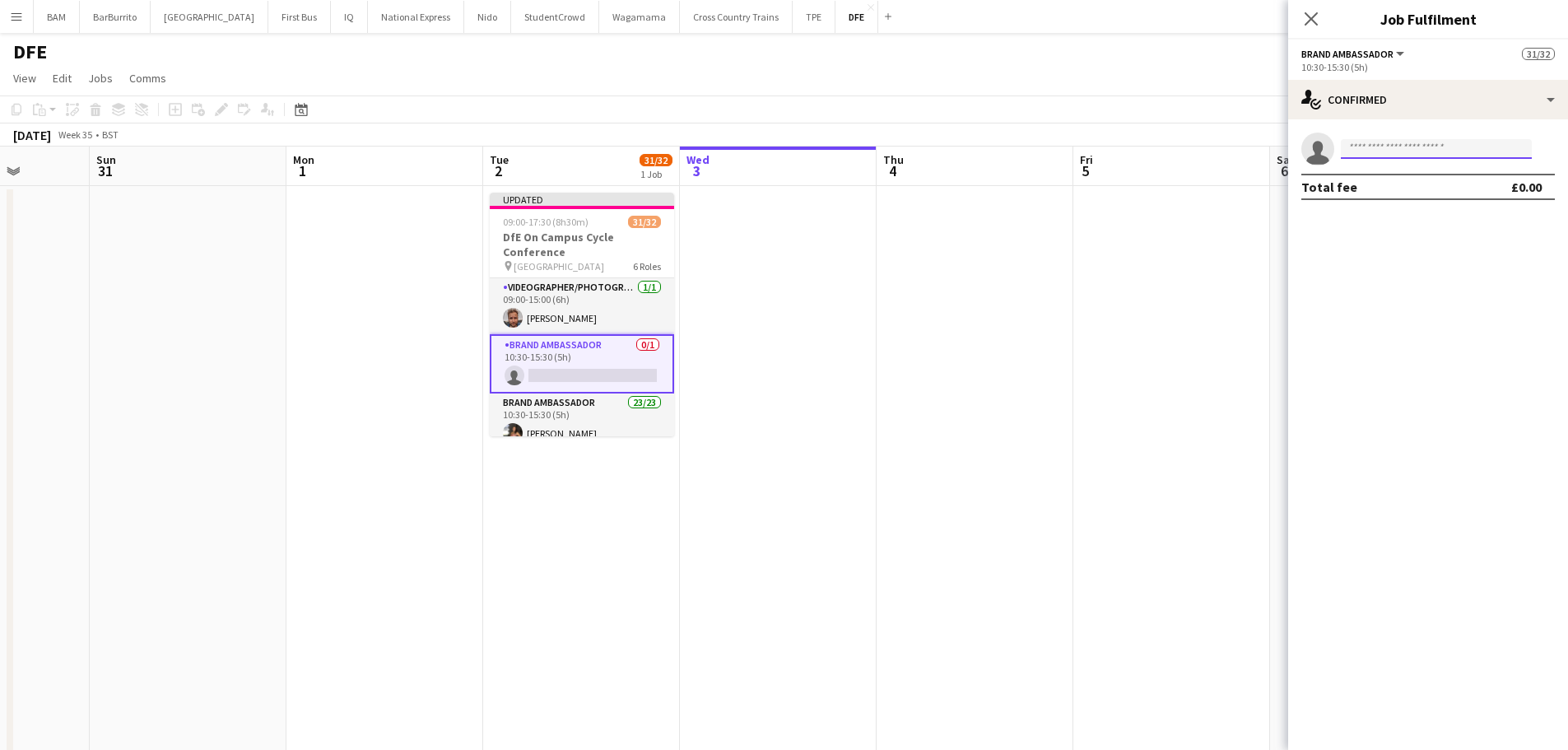
click at [1372, 152] on input at bounding box center [1436, 148] width 191 height 19
type input "******"
click at [1396, 191] on span "mimamyatt2@icloud.com" at bounding box center [1437, 186] width 165 height 13
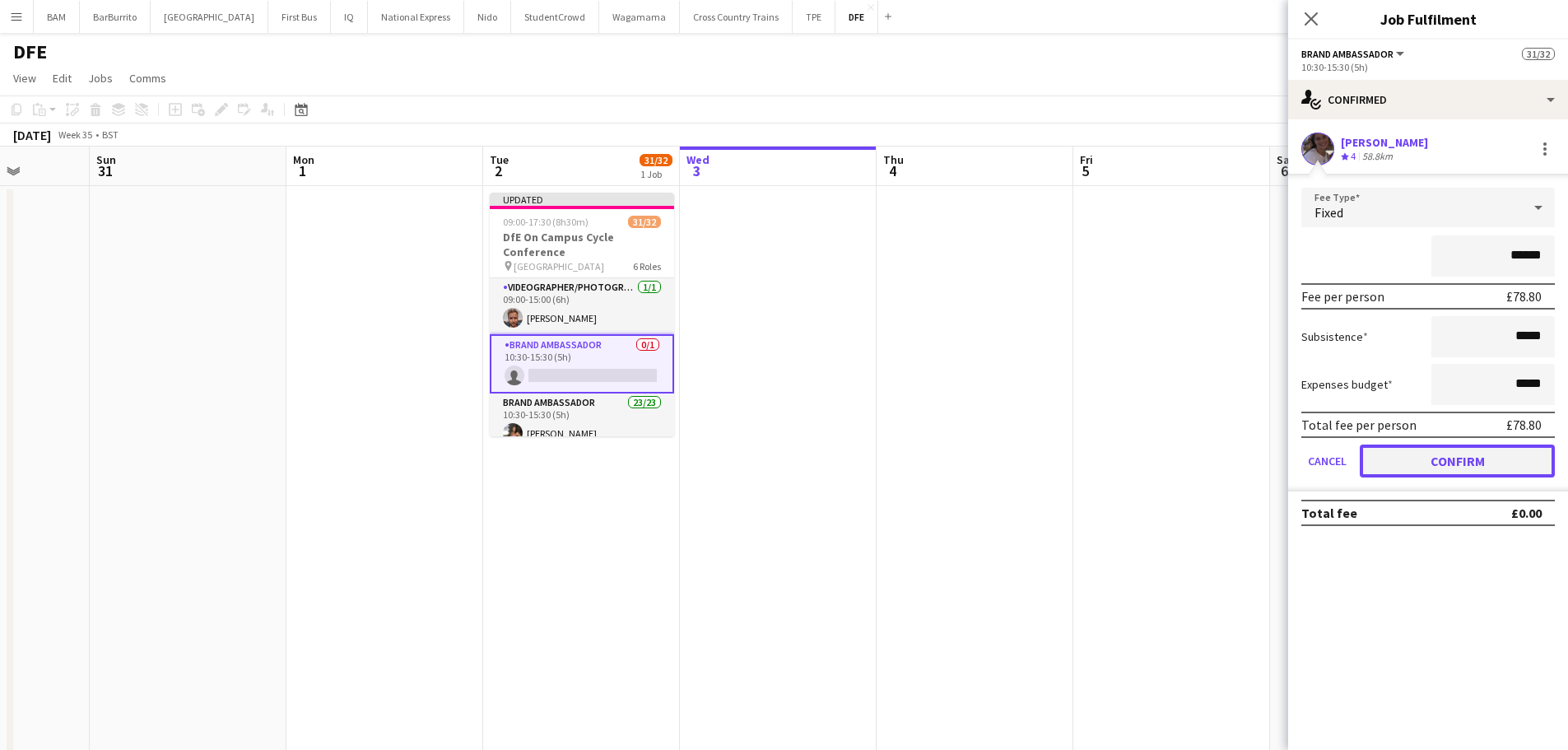
click at [1484, 452] on button "Confirm" at bounding box center [1458, 460] width 195 height 33
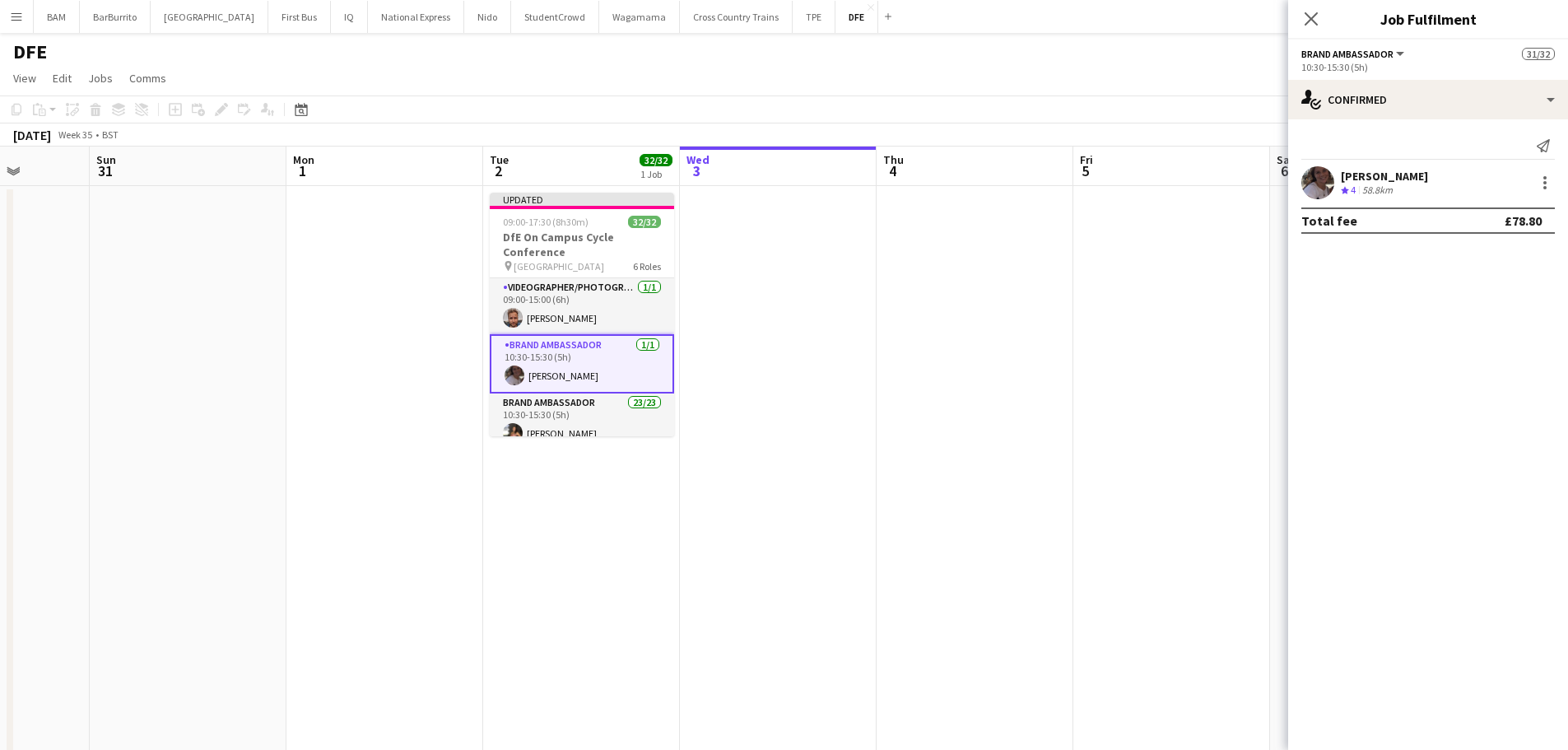
click at [1147, 109] on app-toolbar "Copy Paste Paste Ctrl+V Paste with crew Ctrl+Shift+V Paste linked Job [GEOGRAPH…" at bounding box center [784, 109] width 1568 height 28
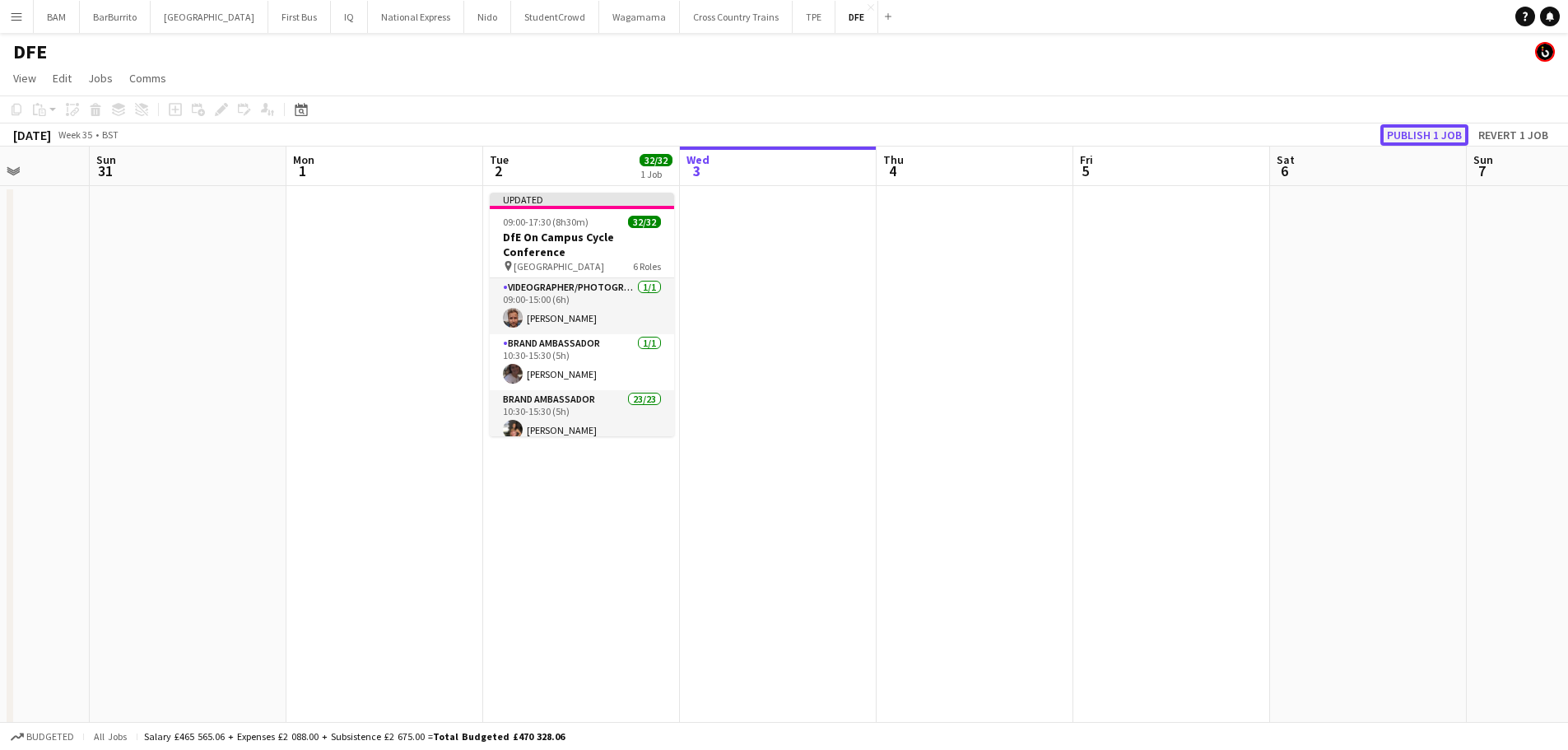
click at [1435, 136] on button "Publish 1 job" at bounding box center [1424, 135] width 88 height 21
